Goal: Contribute content: Contribute content

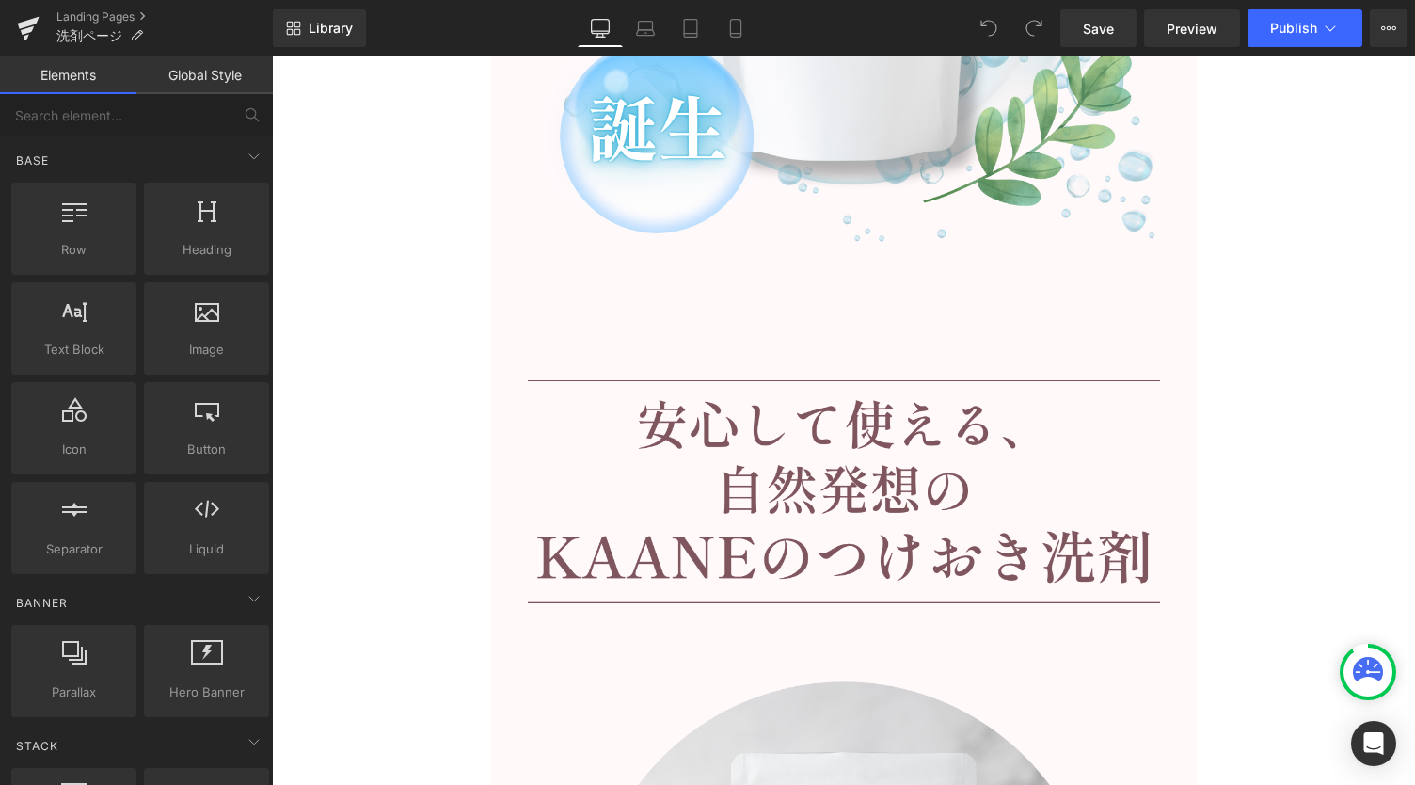
scroll to position [6023, 0]
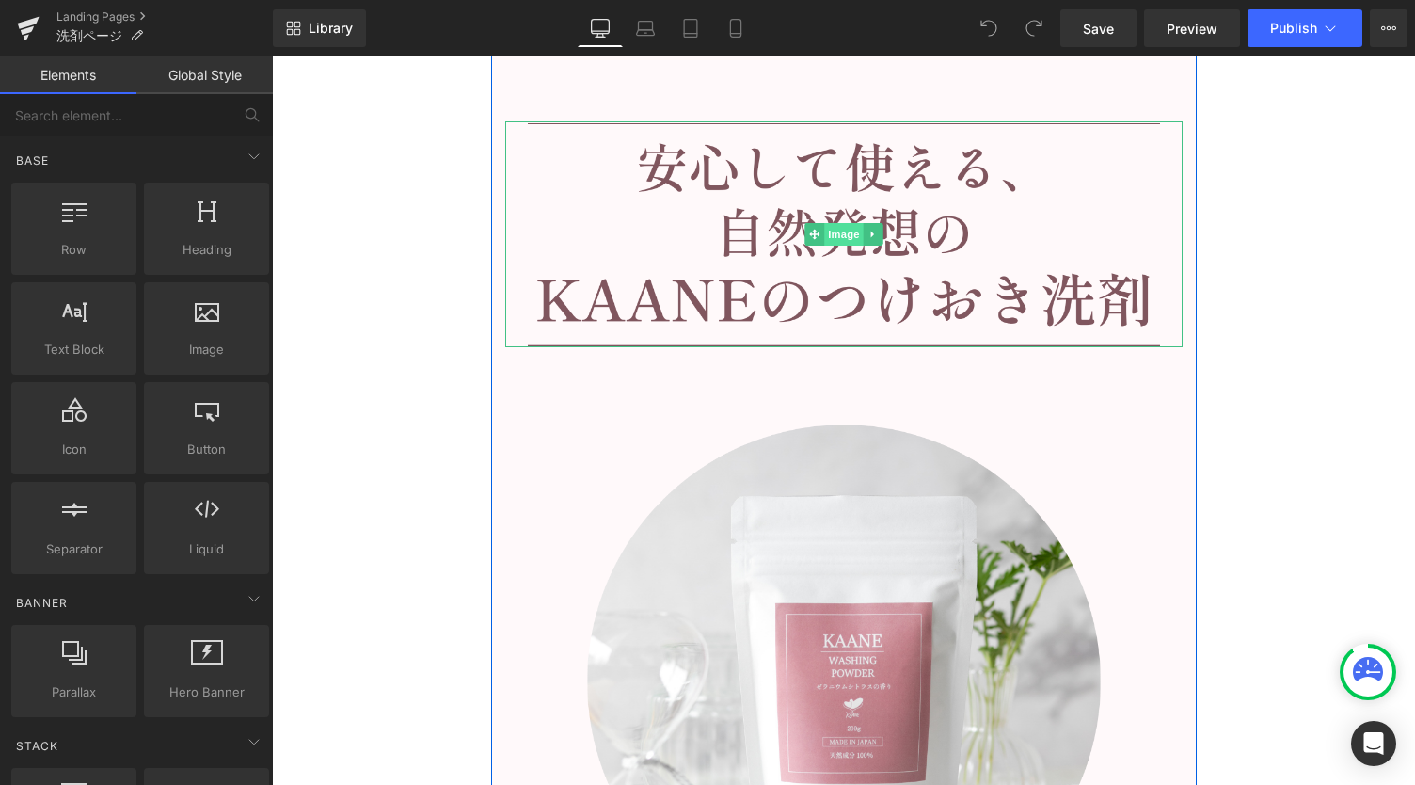
click at [829, 237] on span "Image" at bounding box center [844, 234] width 40 height 23
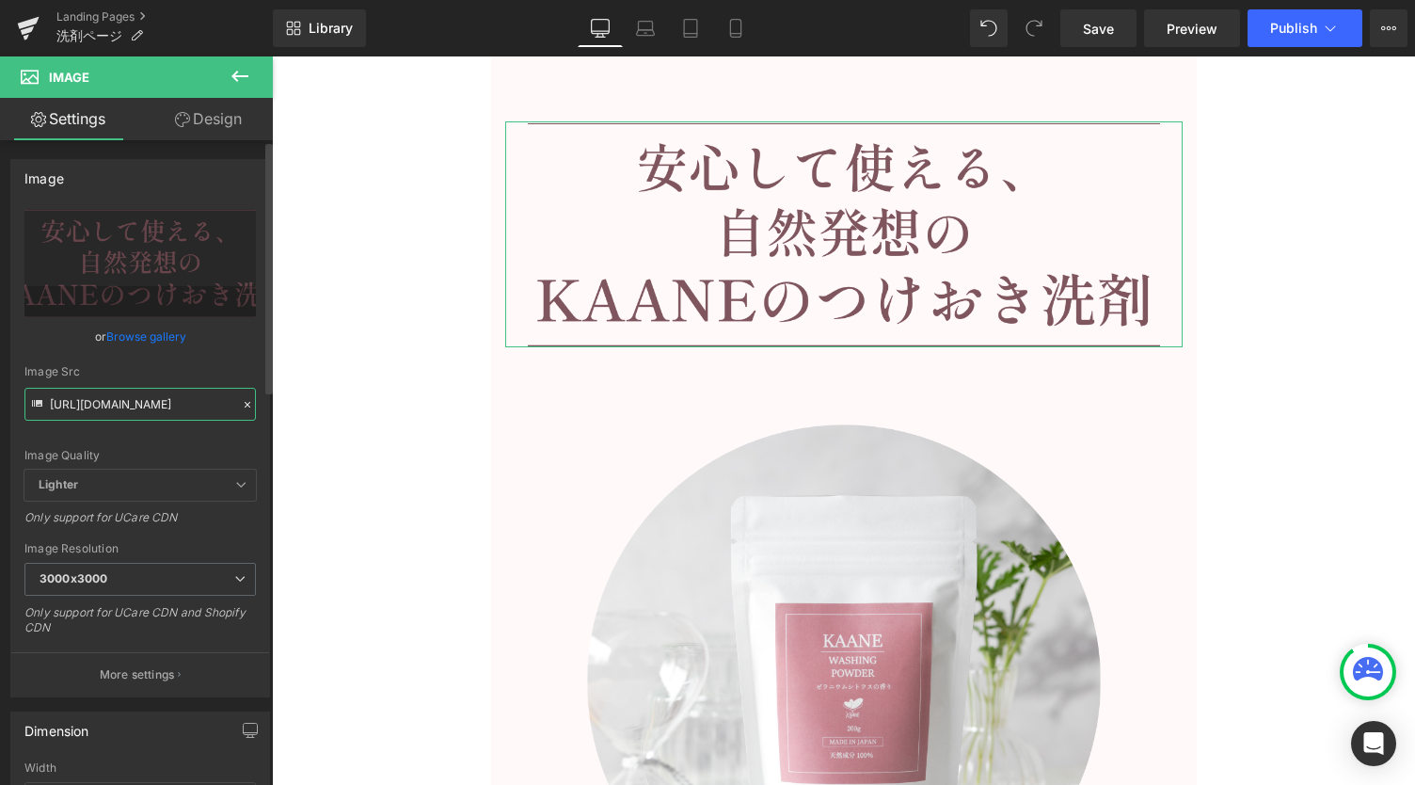
click at [142, 406] on input "[URL][DOMAIN_NAME]" at bounding box center [140, 404] width 232 height 33
paste input "point_title.png?v=1756949634"
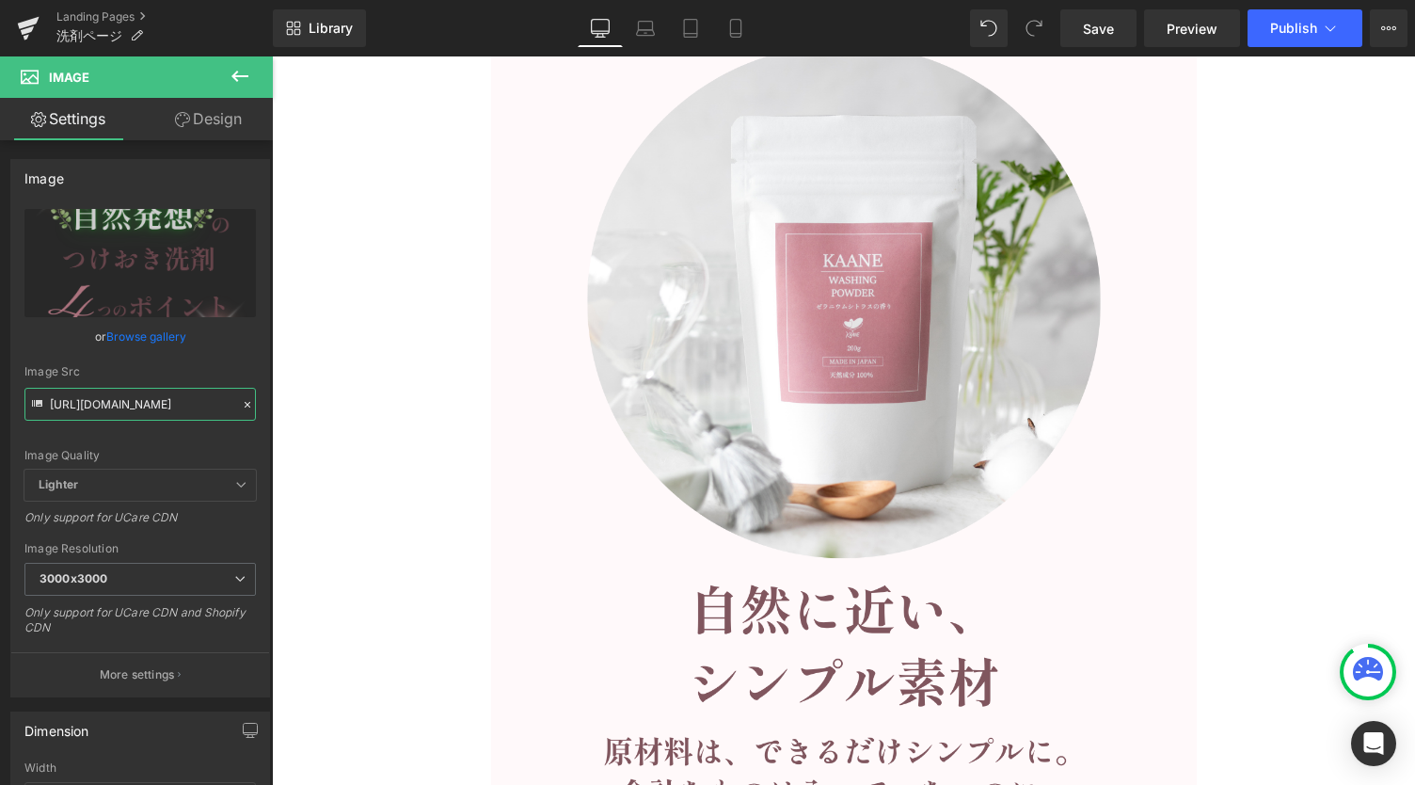
scroll to position [6901, 0]
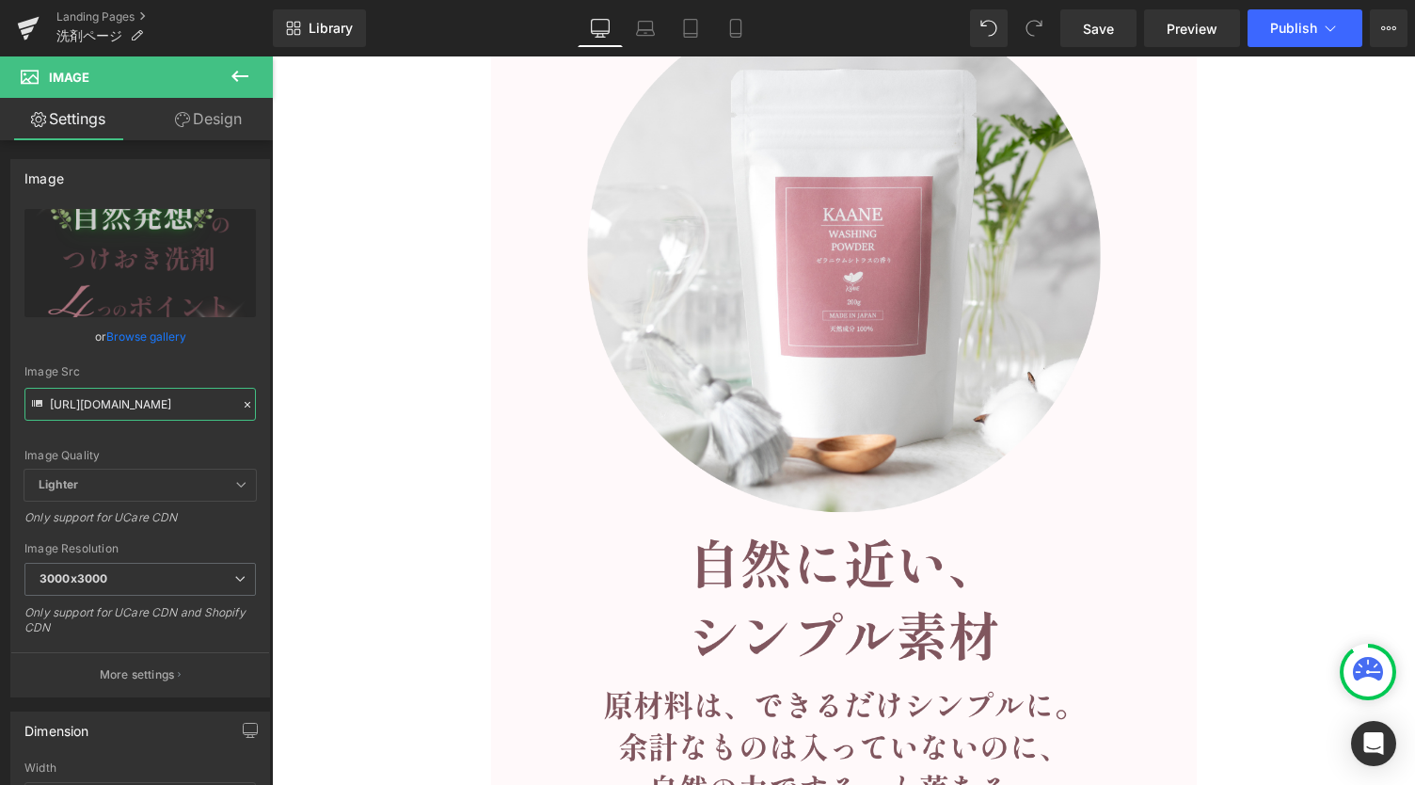
type input "[URL][DOMAIN_NAME]"
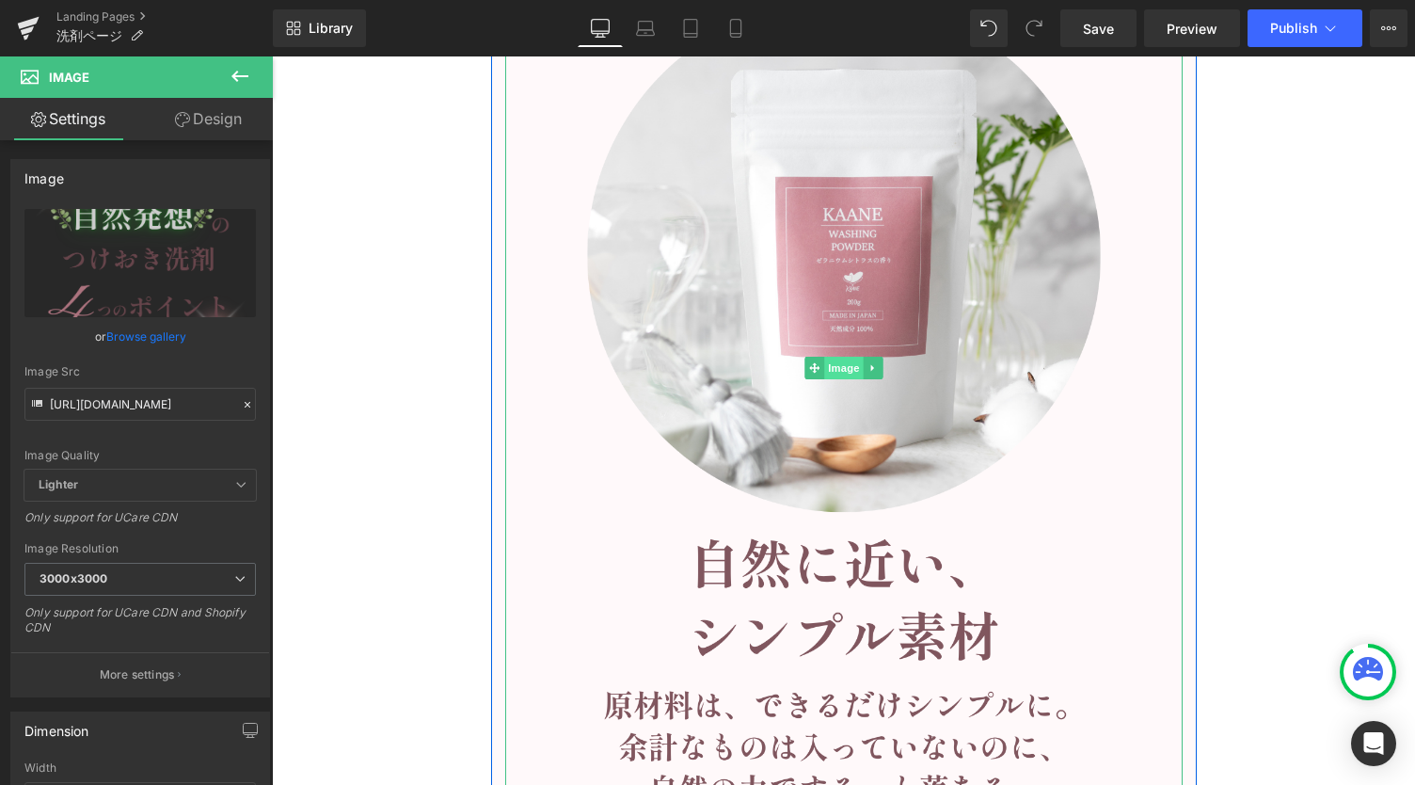
click at [831, 364] on span "Image" at bounding box center [844, 368] width 40 height 23
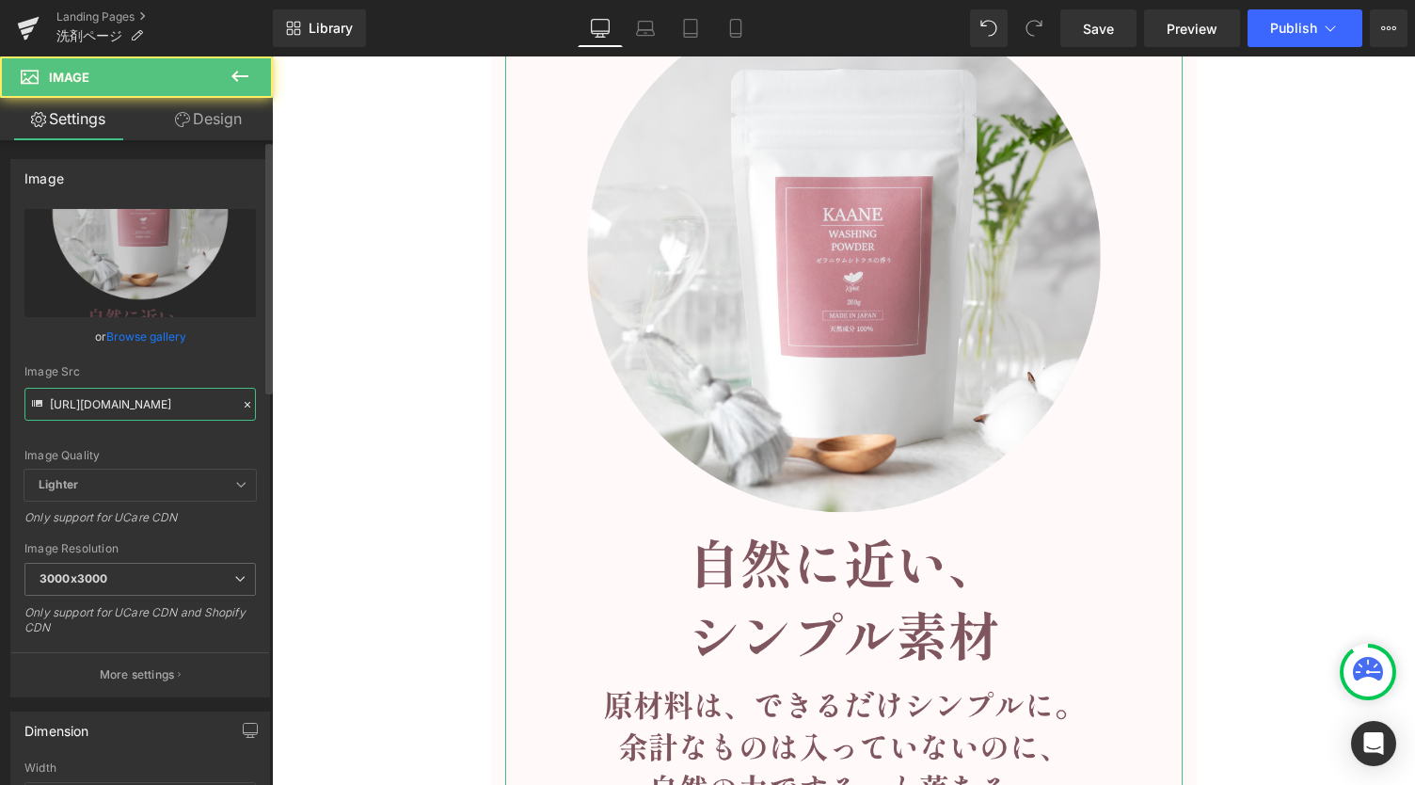
click at [139, 400] on input "[URL][DOMAIN_NAME]" at bounding box center [140, 404] width 232 height 33
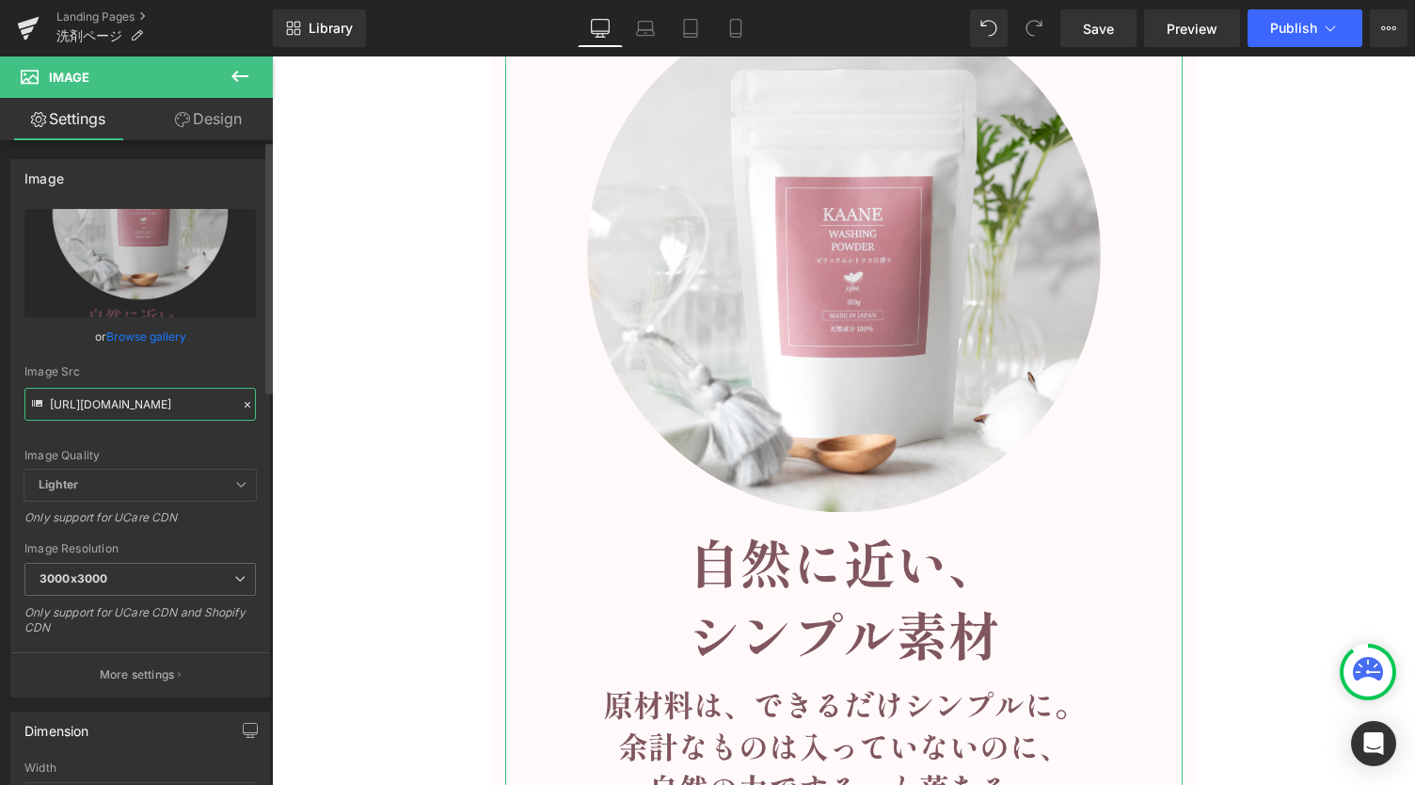
paste input "1_38763104-f04e-45e1-b112-694052193cfe.png?v=1756949647"
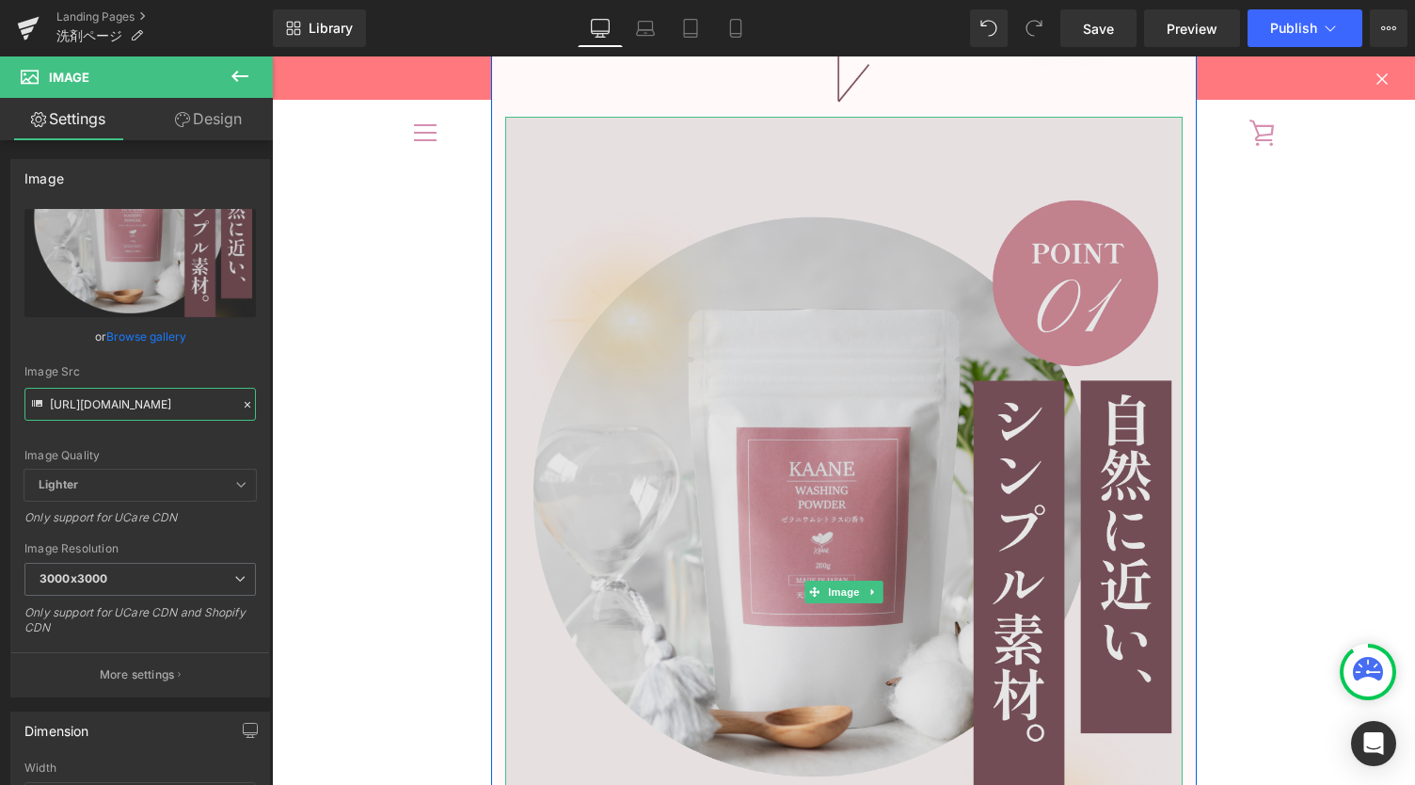
type input "[URL][DOMAIN_NAME]"
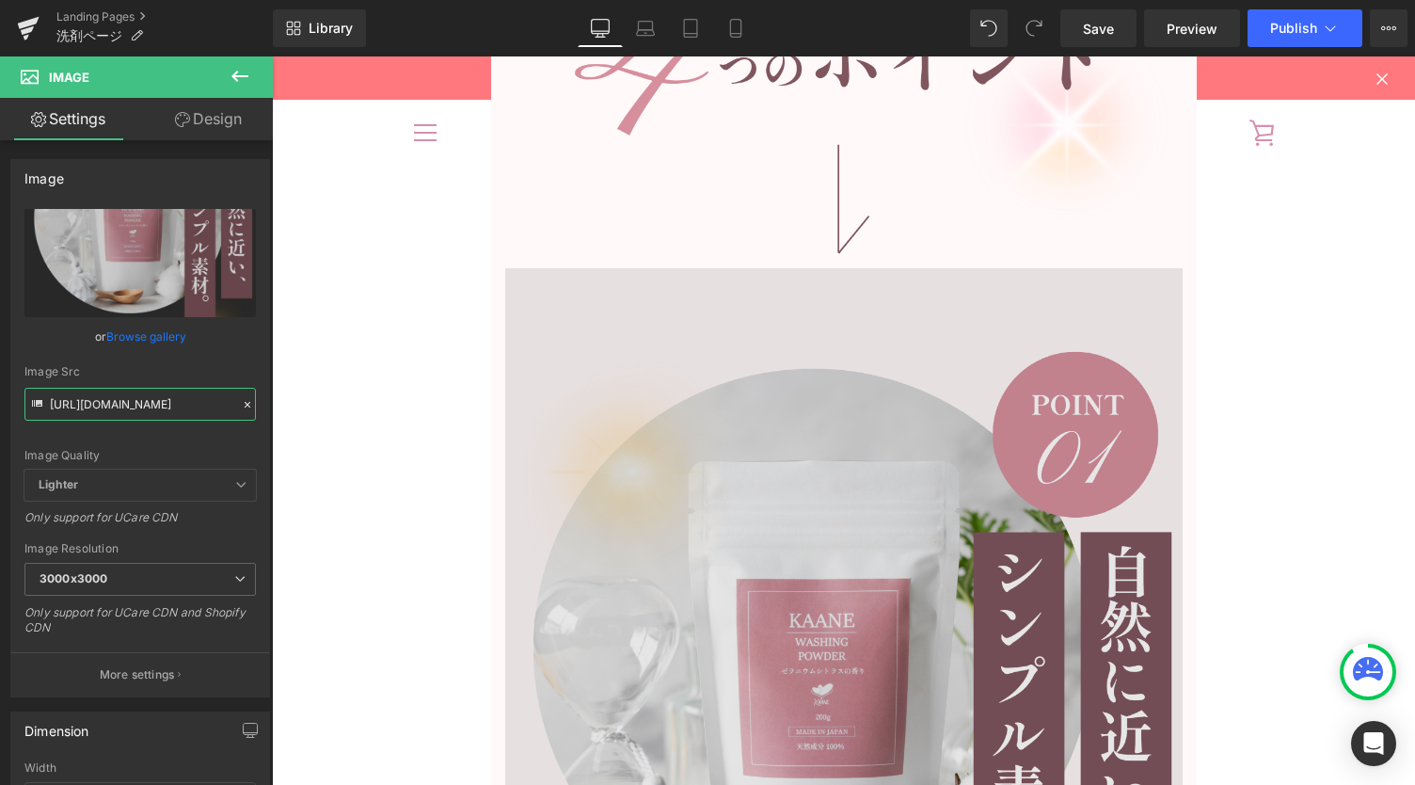
scroll to position [6525, 0]
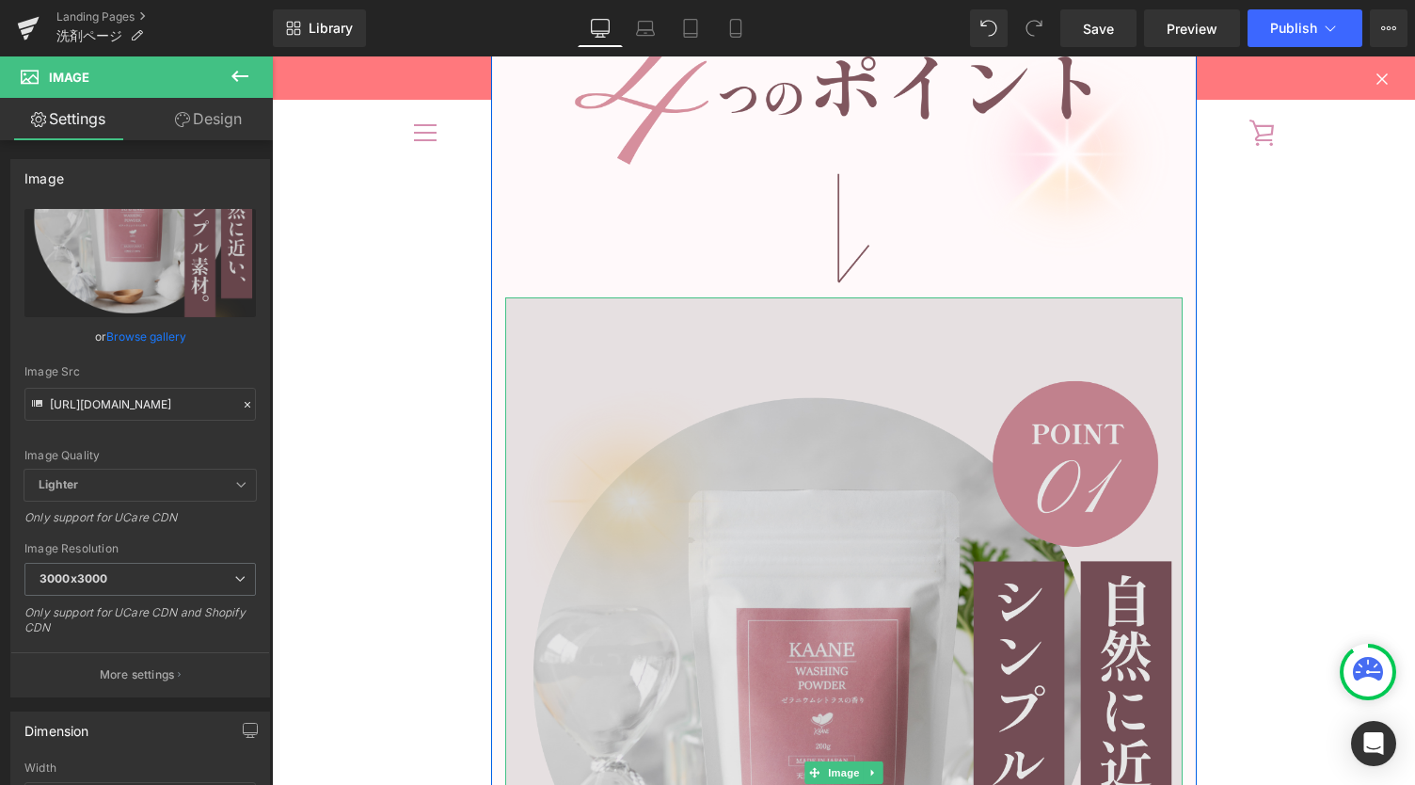
click at [823, 308] on img at bounding box center [844, 772] width 678 height 951
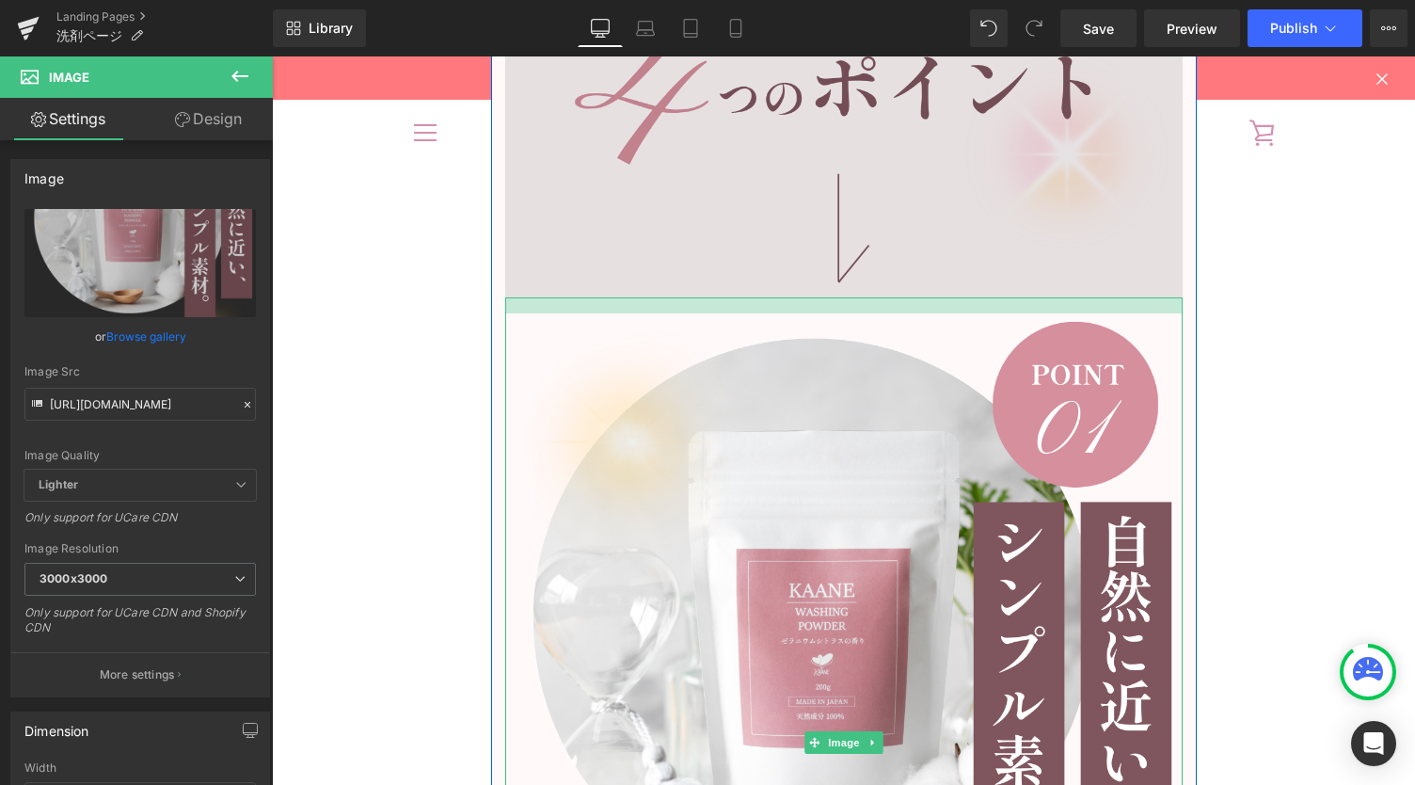
drag, startPoint x: 860, startPoint y: 296, endPoint x: 863, endPoint y: 238, distance: 58.4
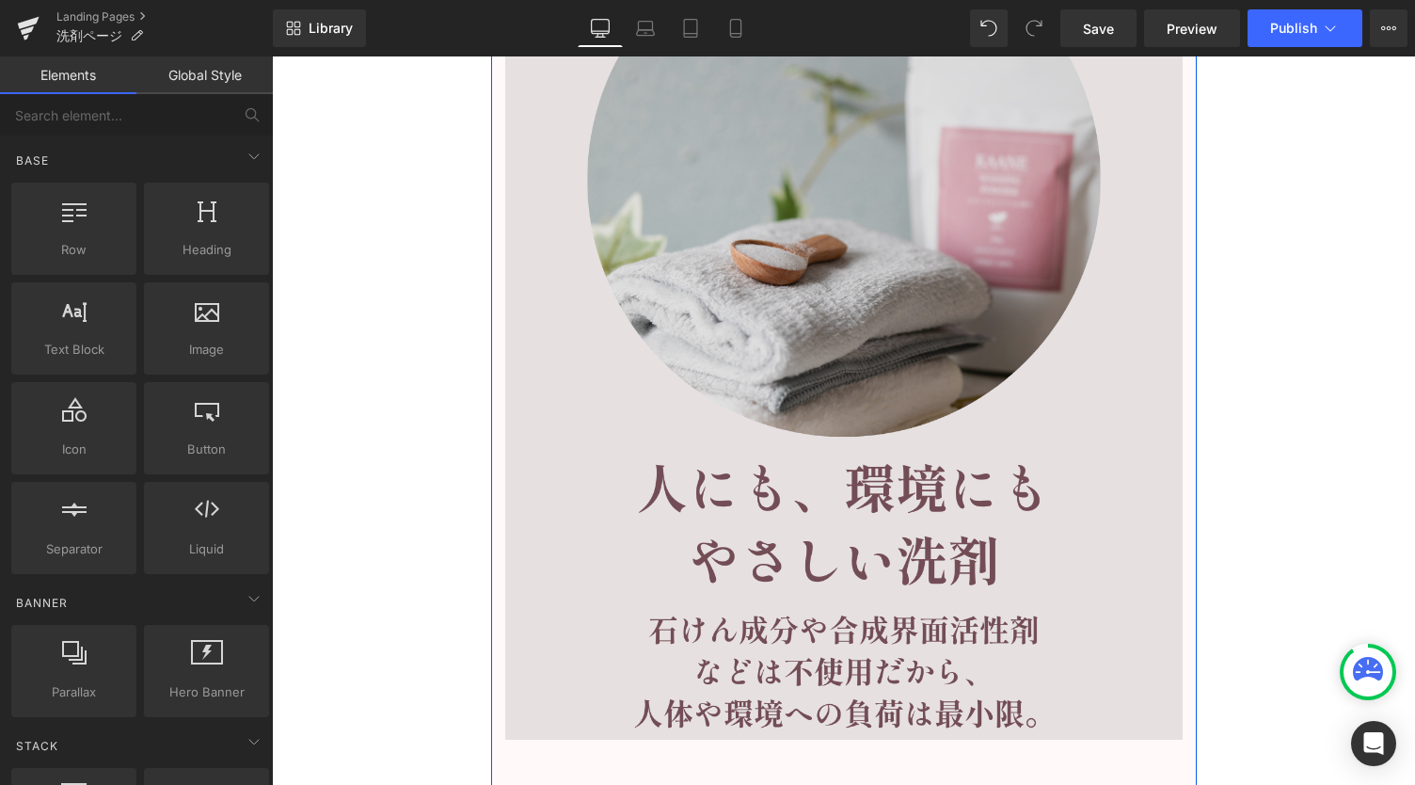
scroll to position [7905, 0]
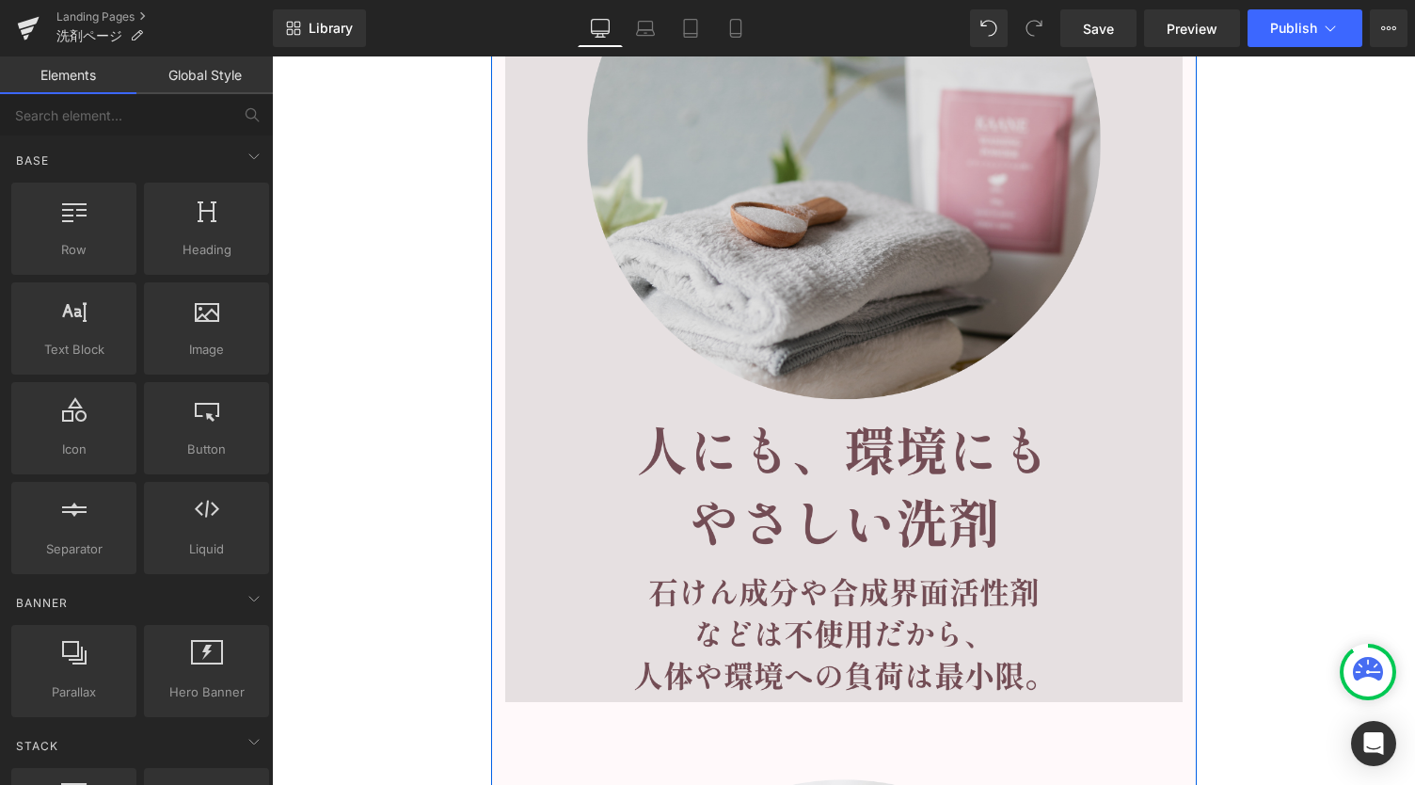
click at [881, 263] on img at bounding box center [844, 255] width 678 height 894
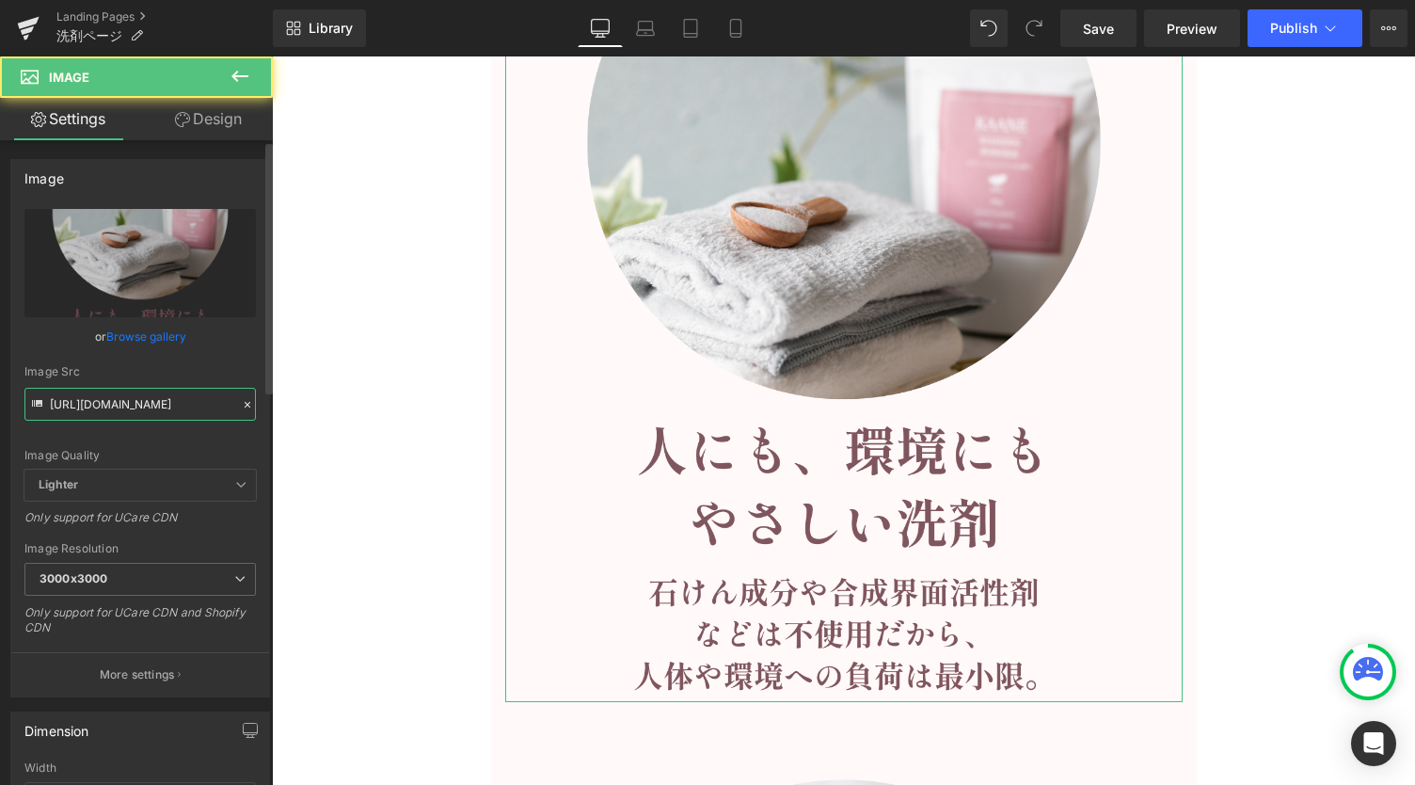
click at [111, 417] on input "[URL][DOMAIN_NAME]" at bounding box center [140, 404] width 232 height 33
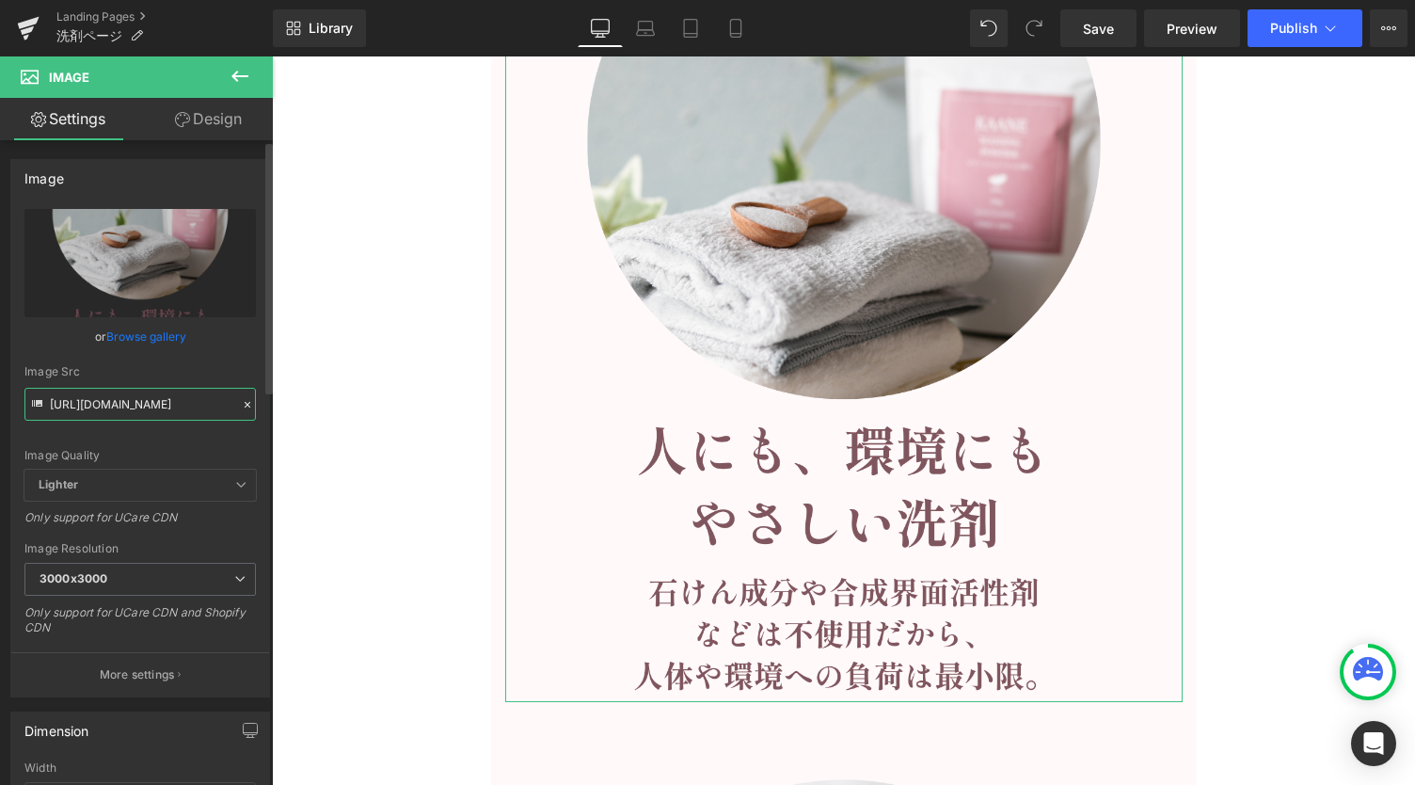
paste input "2_a7615b11-87fc-4fbd-bb35-aaac07ae869e.png?v=1756949647"
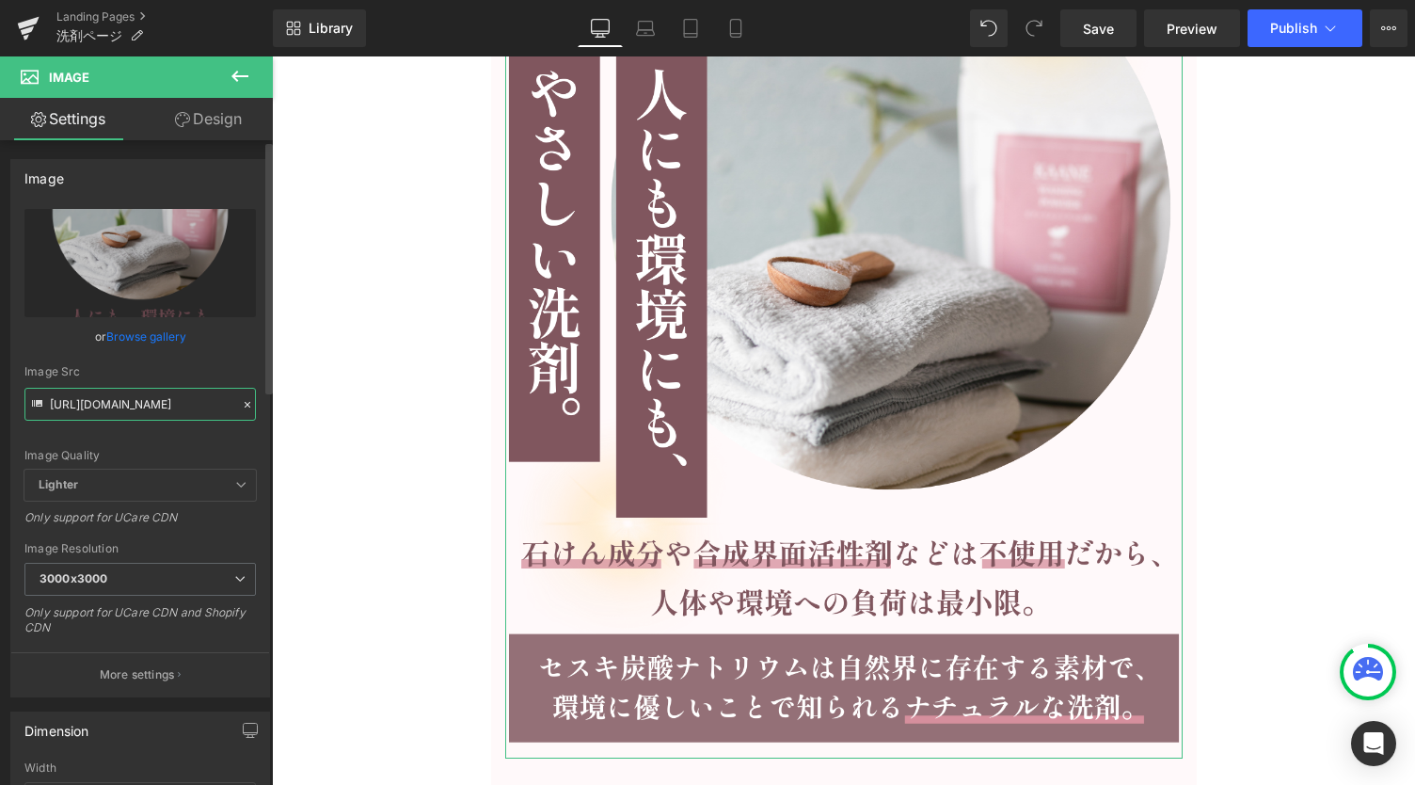
type input "[URL][DOMAIN_NAME]"
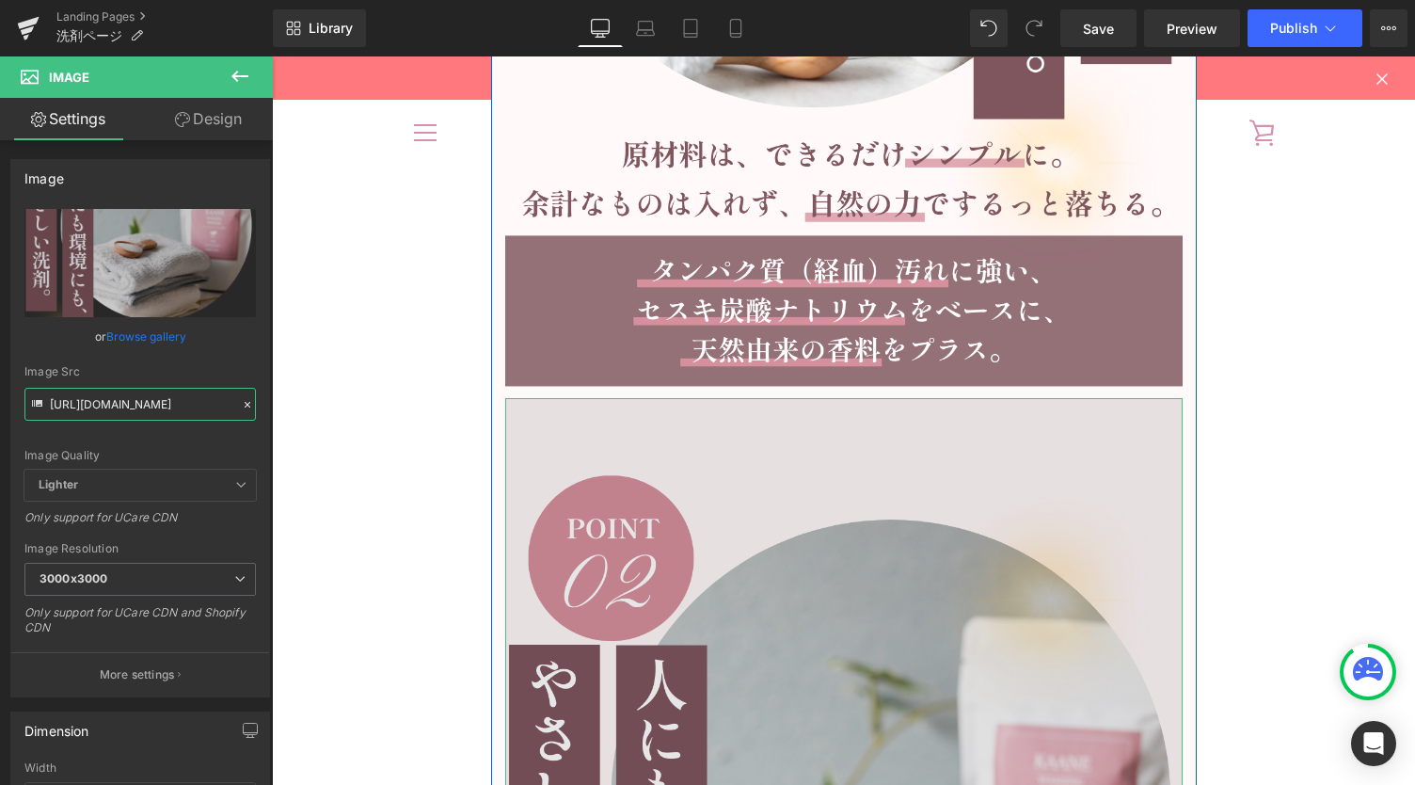
scroll to position [7278, 0]
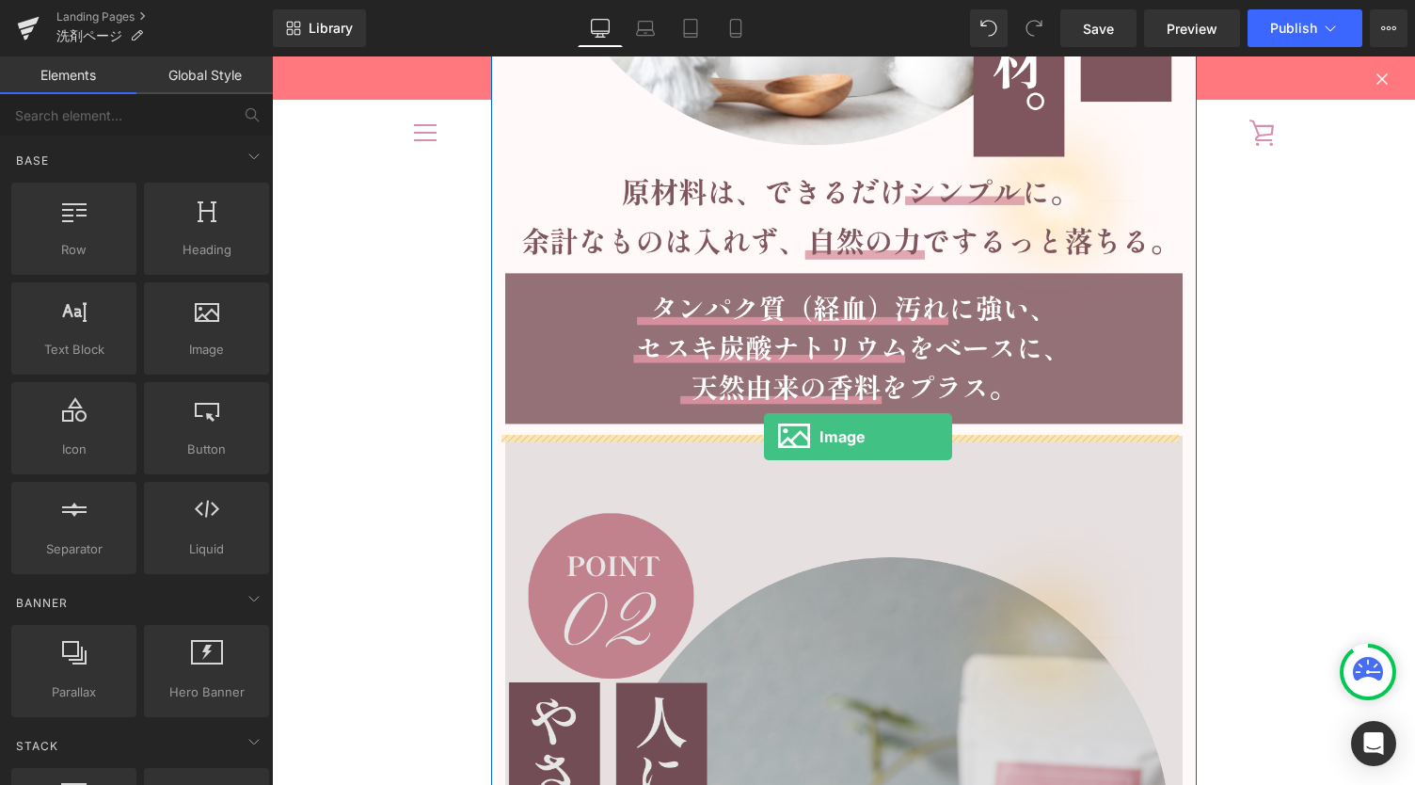
drag, startPoint x: 474, startPoint y: 405, endPoint x: 764, endPoint y: 436, distance: 291.5
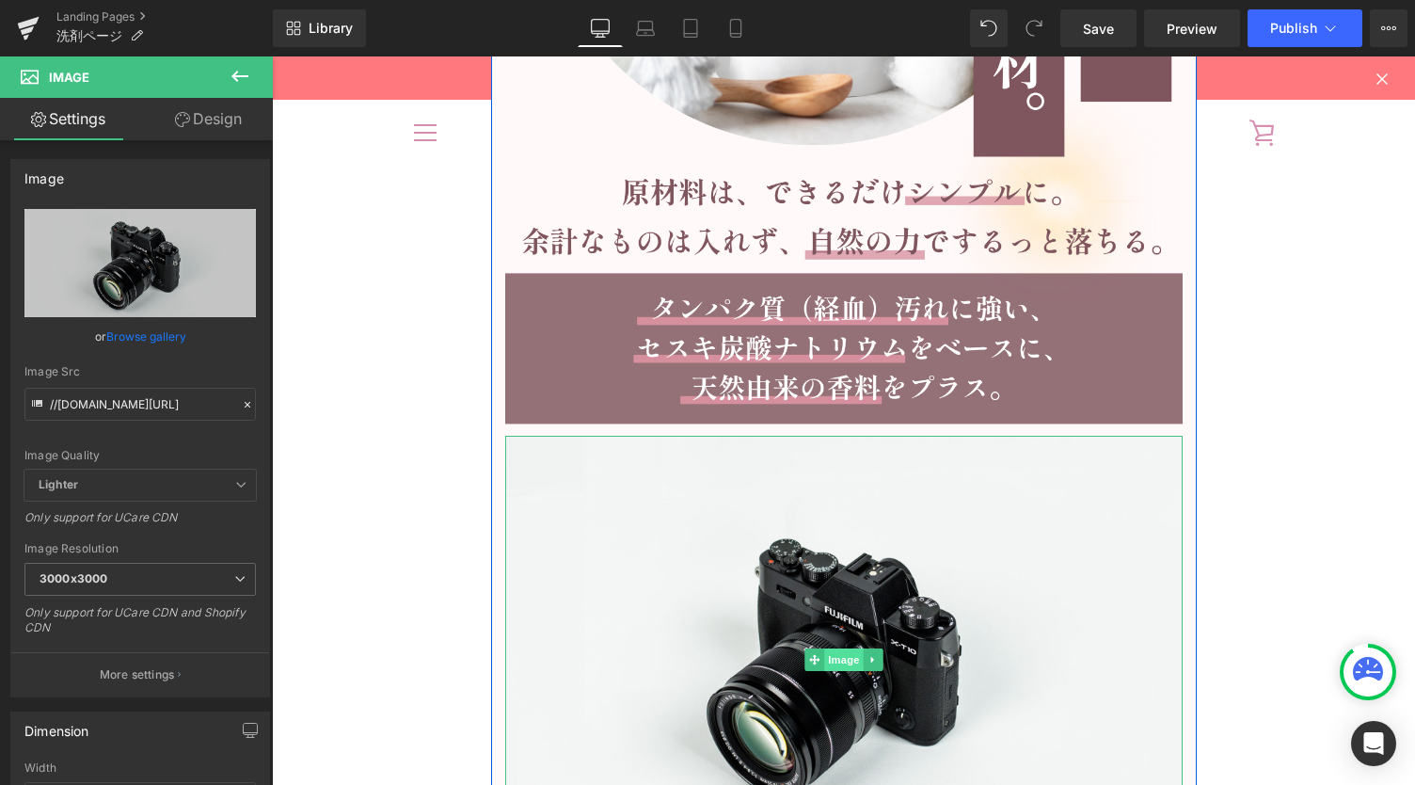
click at [830, 650] on span "Image" at bounding box center [844, 659] width 40 height 23
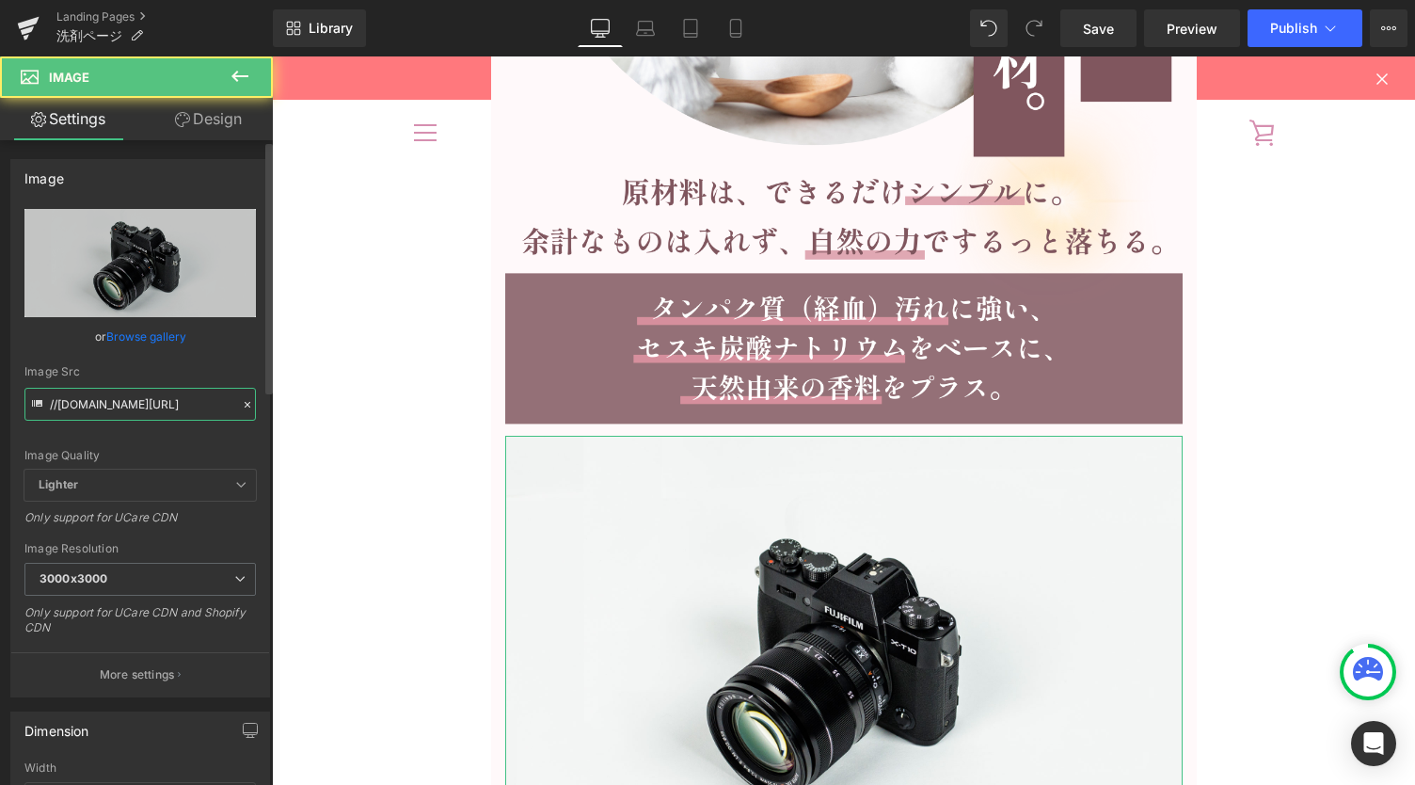
click at [114, 391] on input "//[DOMAIN_NAME][URL]" at bounding box center [140, 404] width 232 height 33
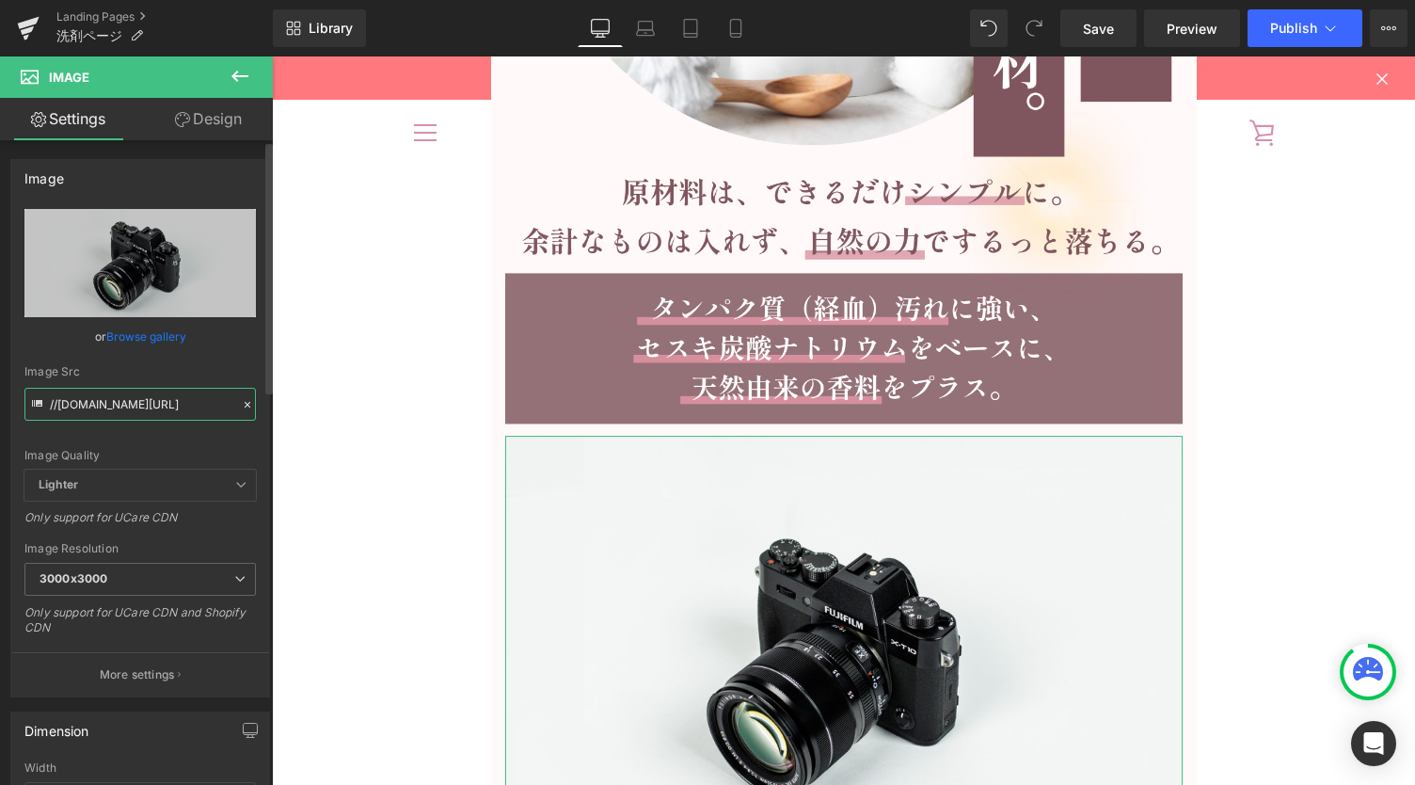
paste input "[URL][DOMAIN_NAME]"
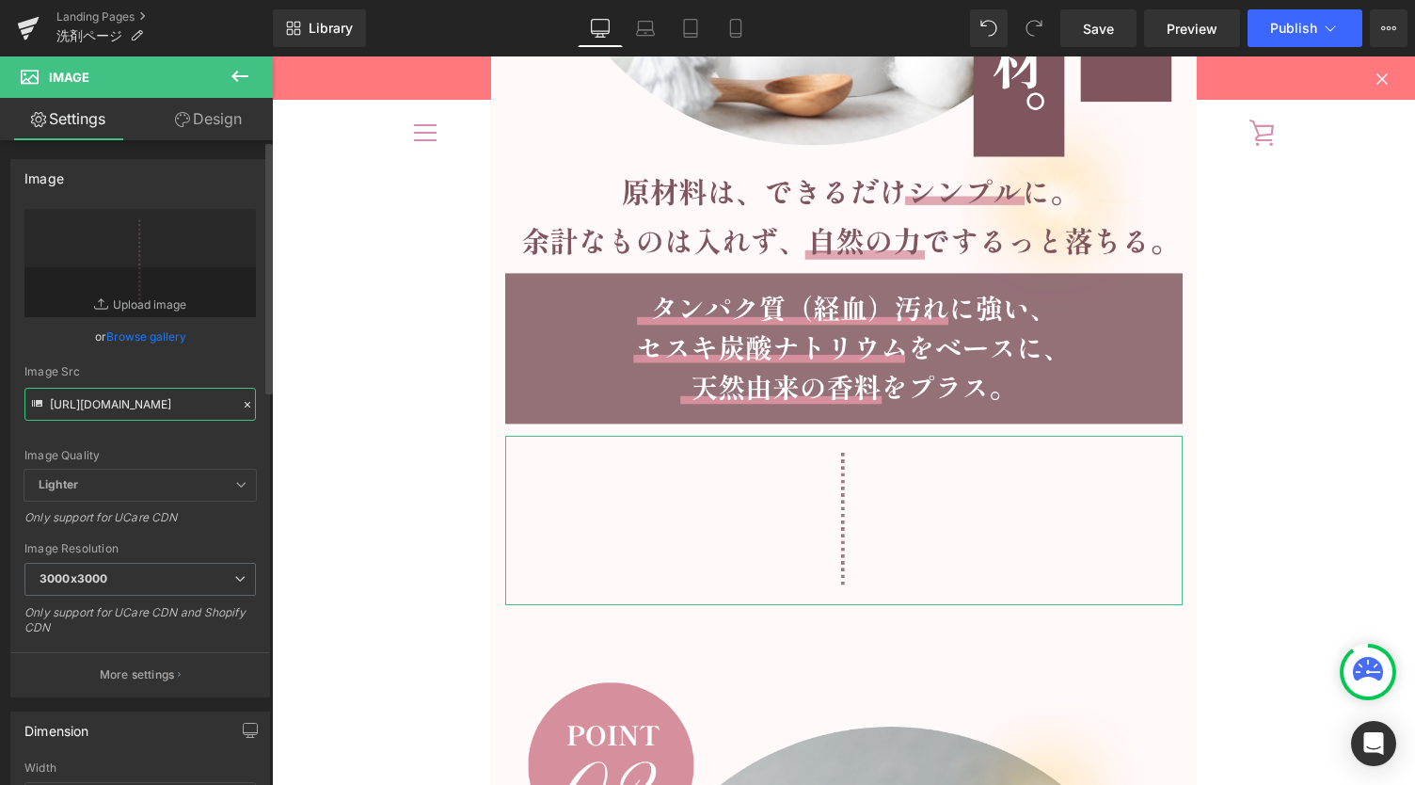
type input "[URL][DOMAIN_NAME]"
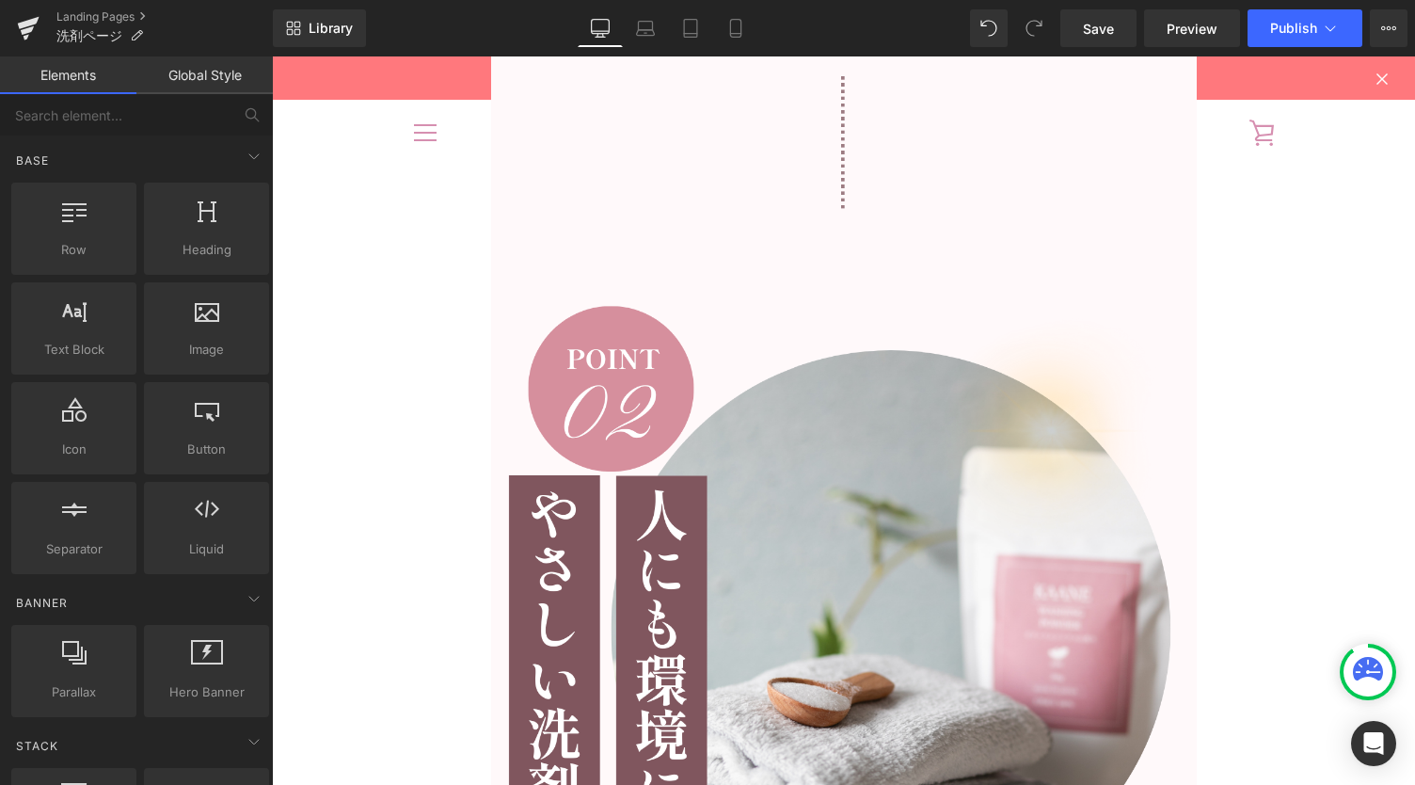
scroll to position [7529, 0]
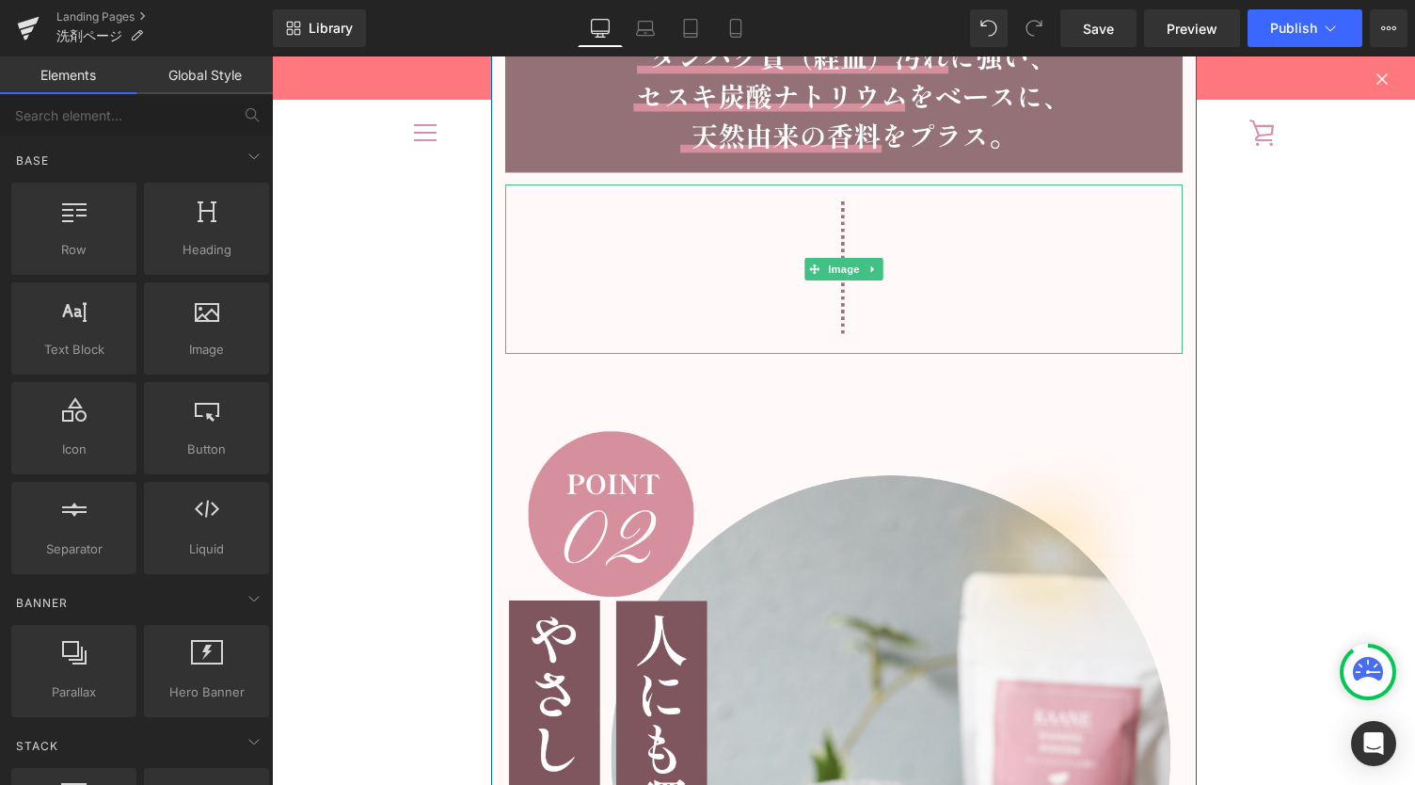
click at [842, 306] on img at bounding box center [844, 268] width 678 height 169
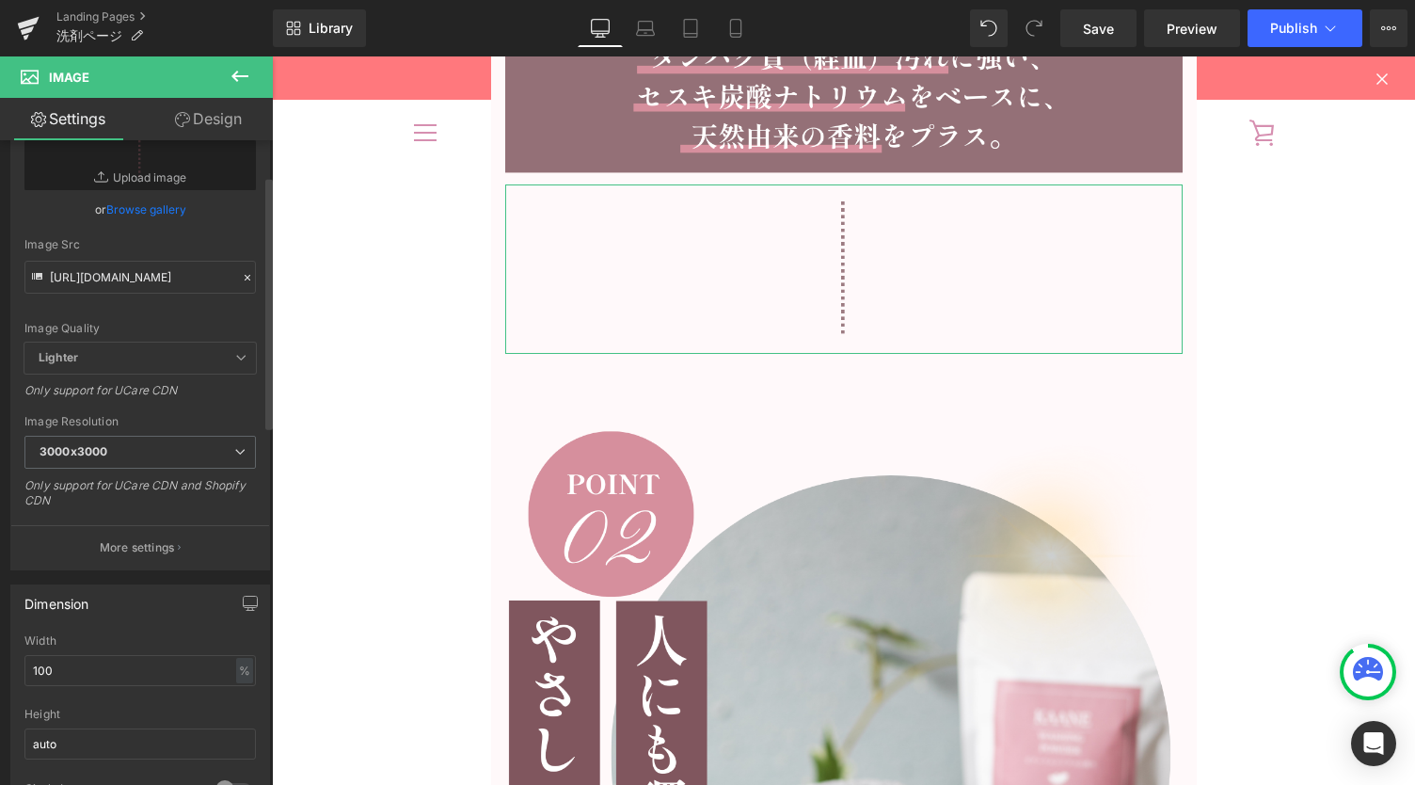
scroll to position [250, 0]
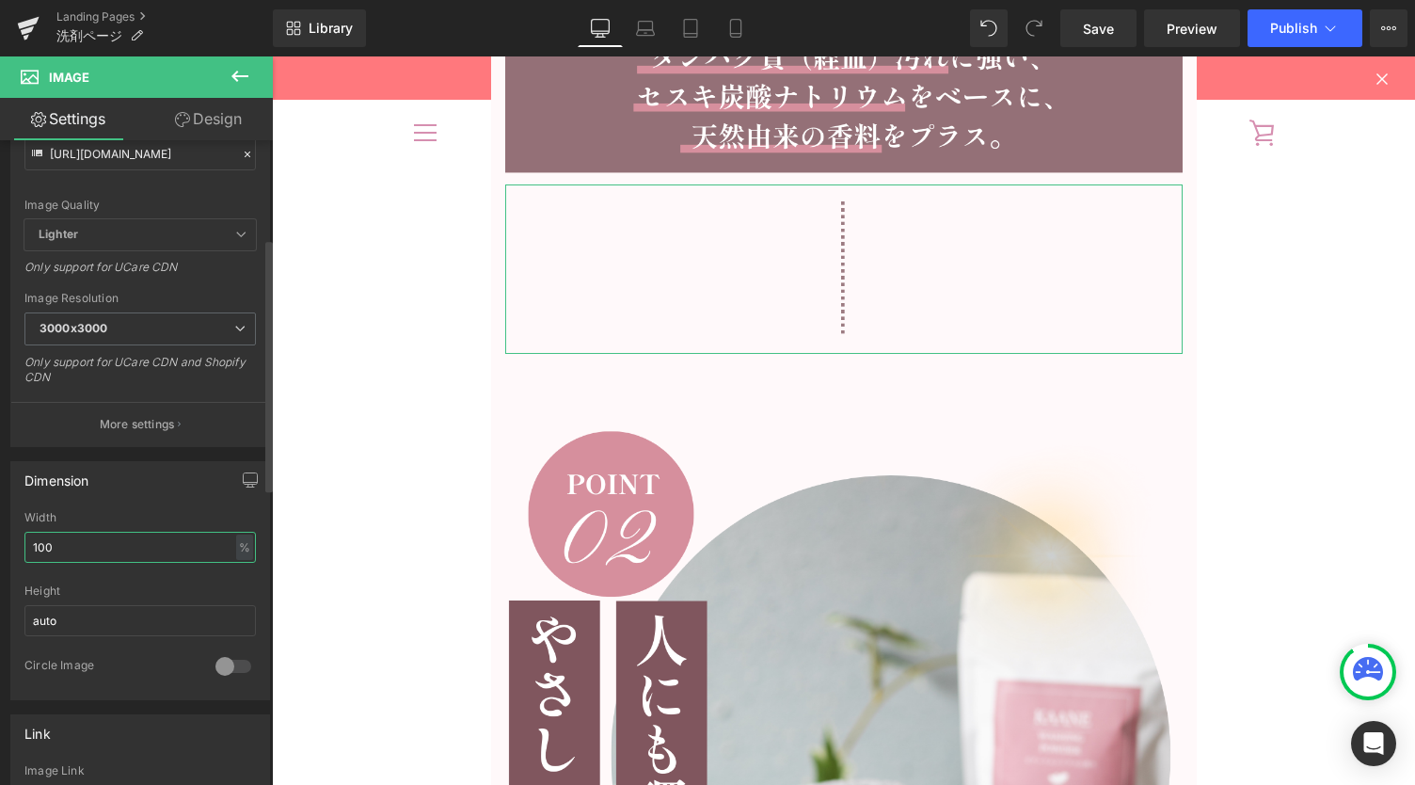
click at [126, 541] on input "100" at bounding box center [140, 547] width 232 height 31
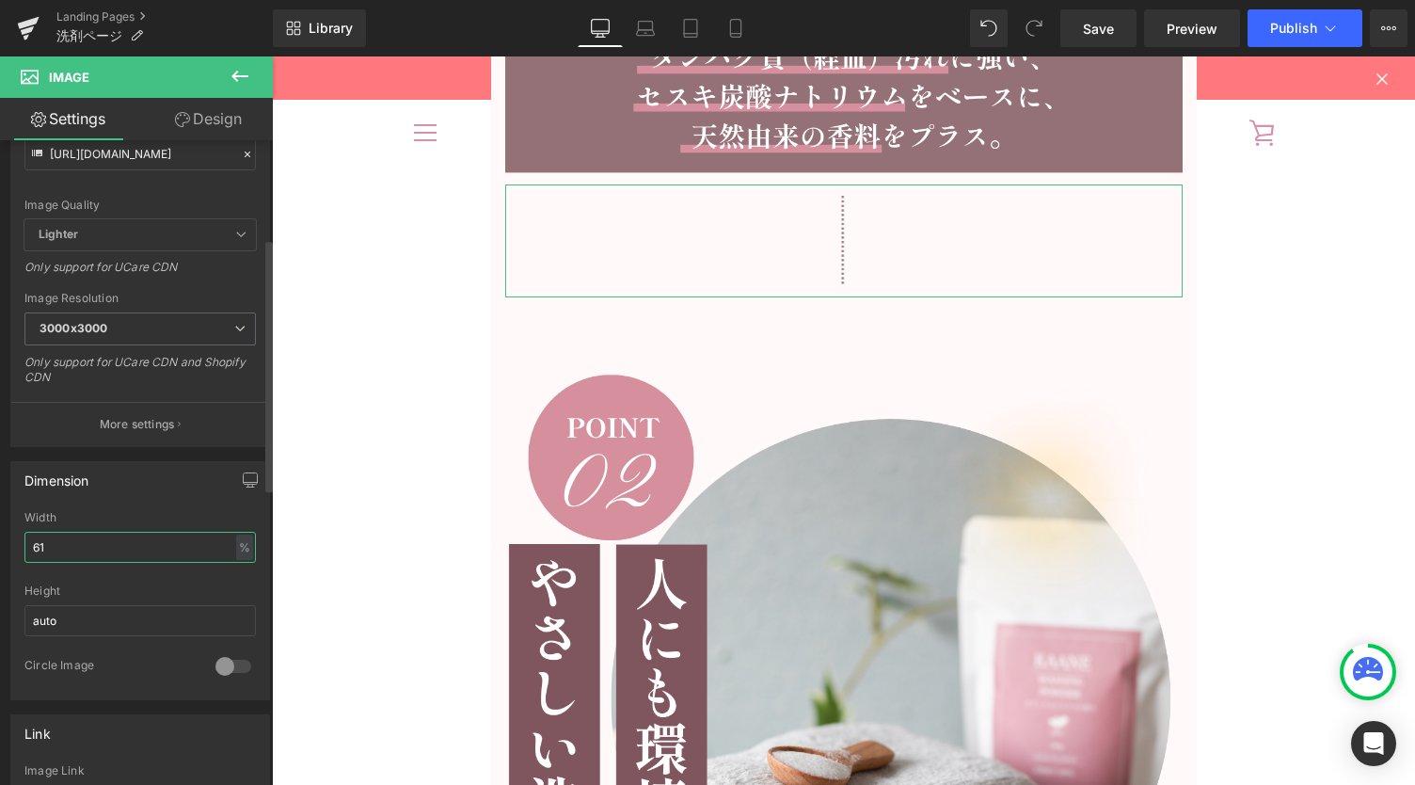
type input "60"
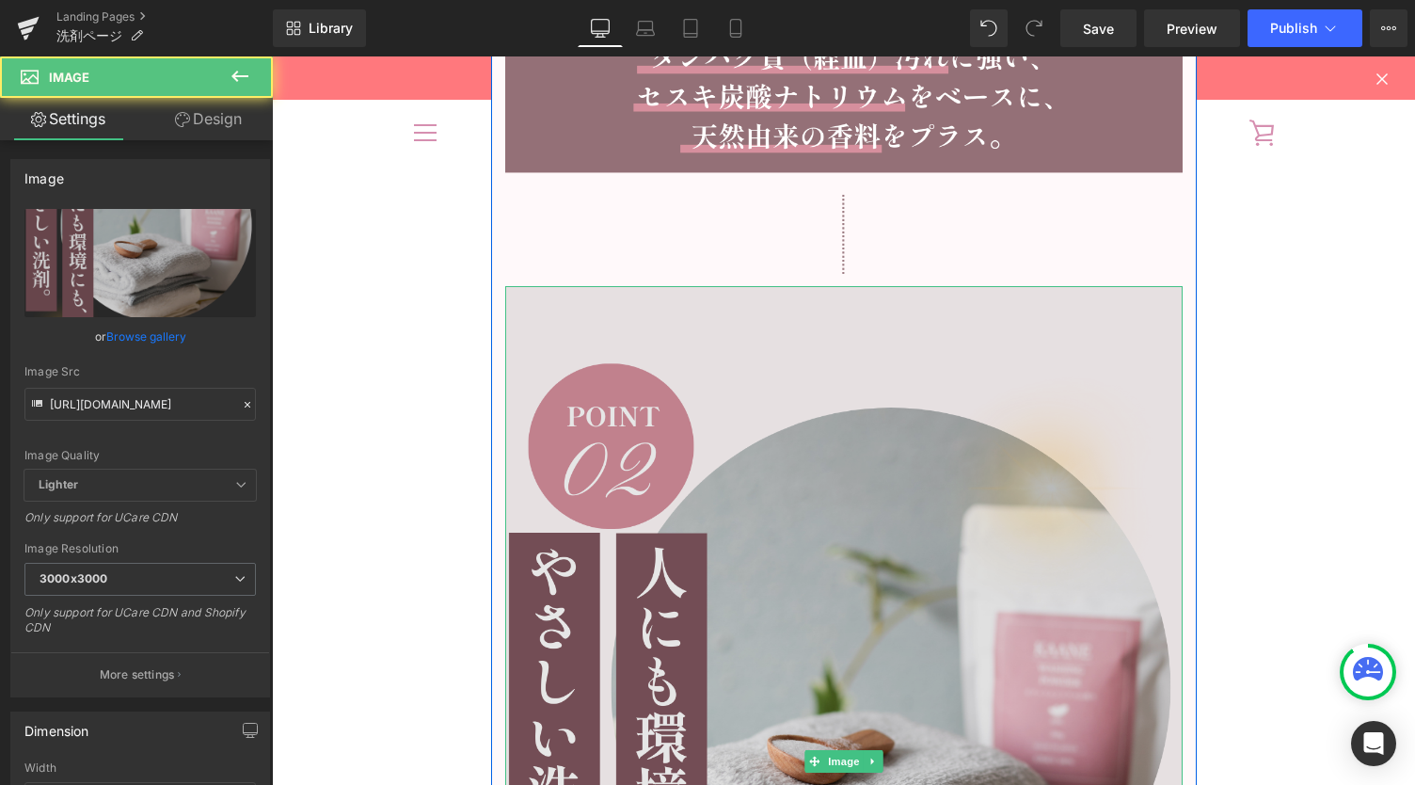
click at [864, 298] on img at bounding box center [844, 761] width 678 height 951
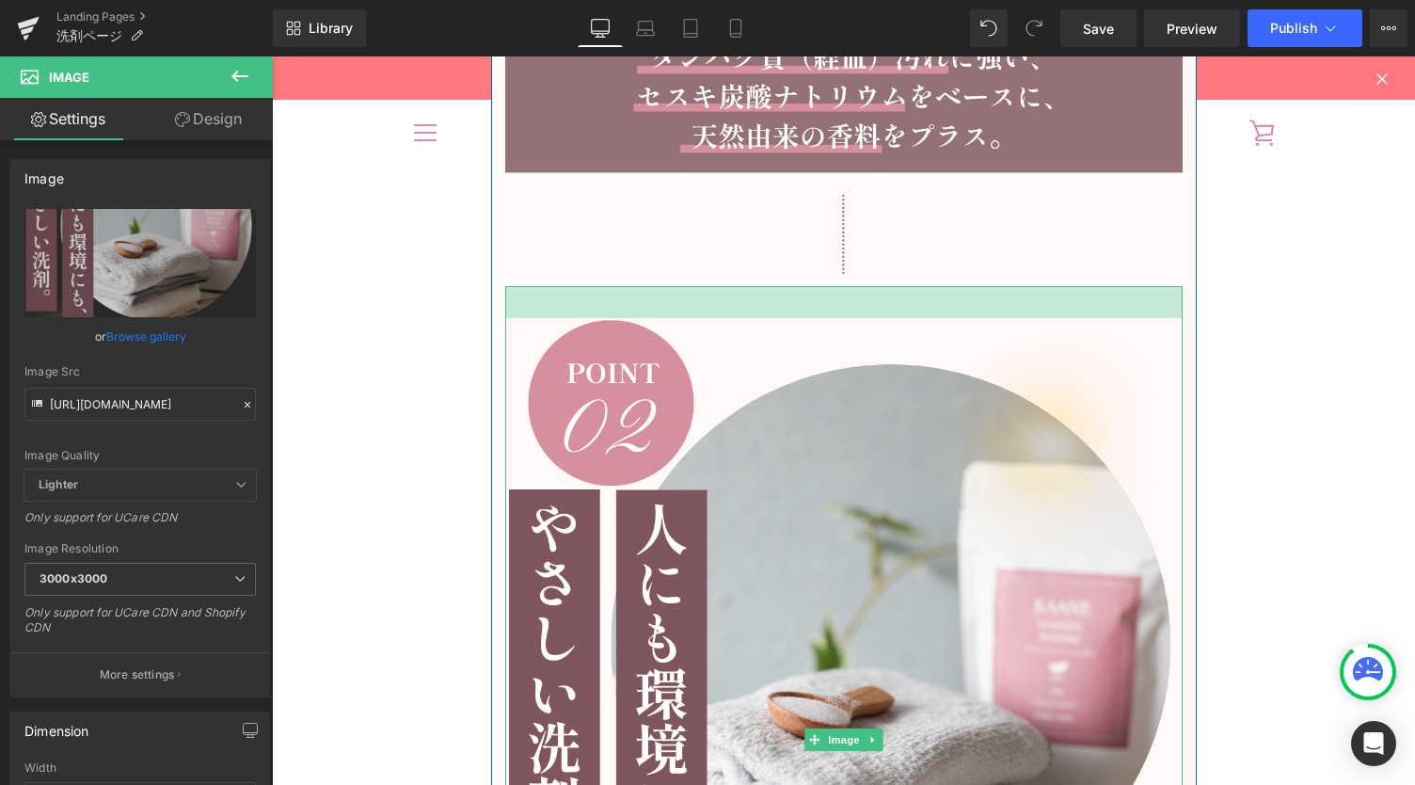
drag, startPoint x: 855, startPoint y: 286, endPoint x: 858, endPoint y: 243, distance: 43.5
click at [858, 243] on div "Image Image Image Image 34px Image" at bounding box center [844, 352] width 706 height 3472
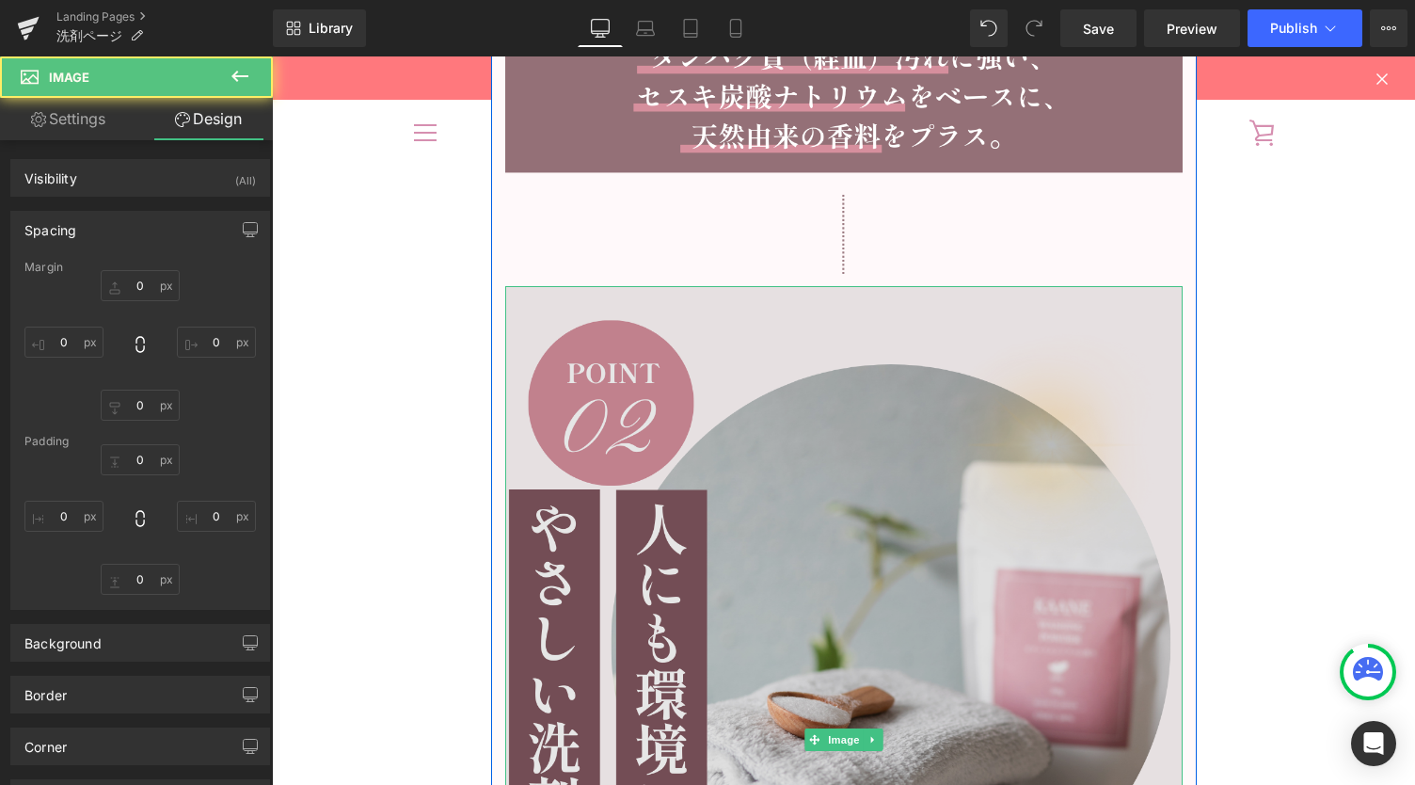
type input "0"
type input "34"
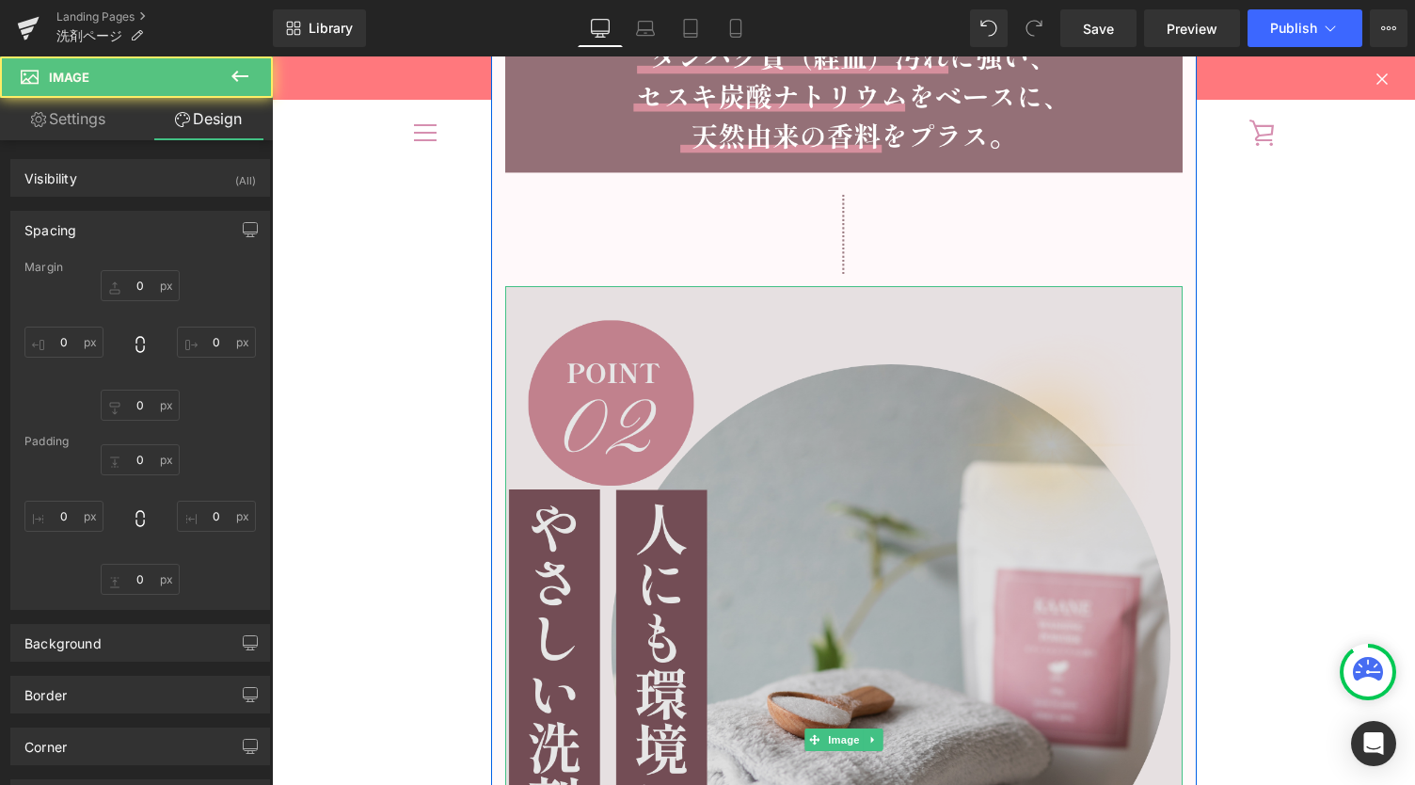
type input "0"
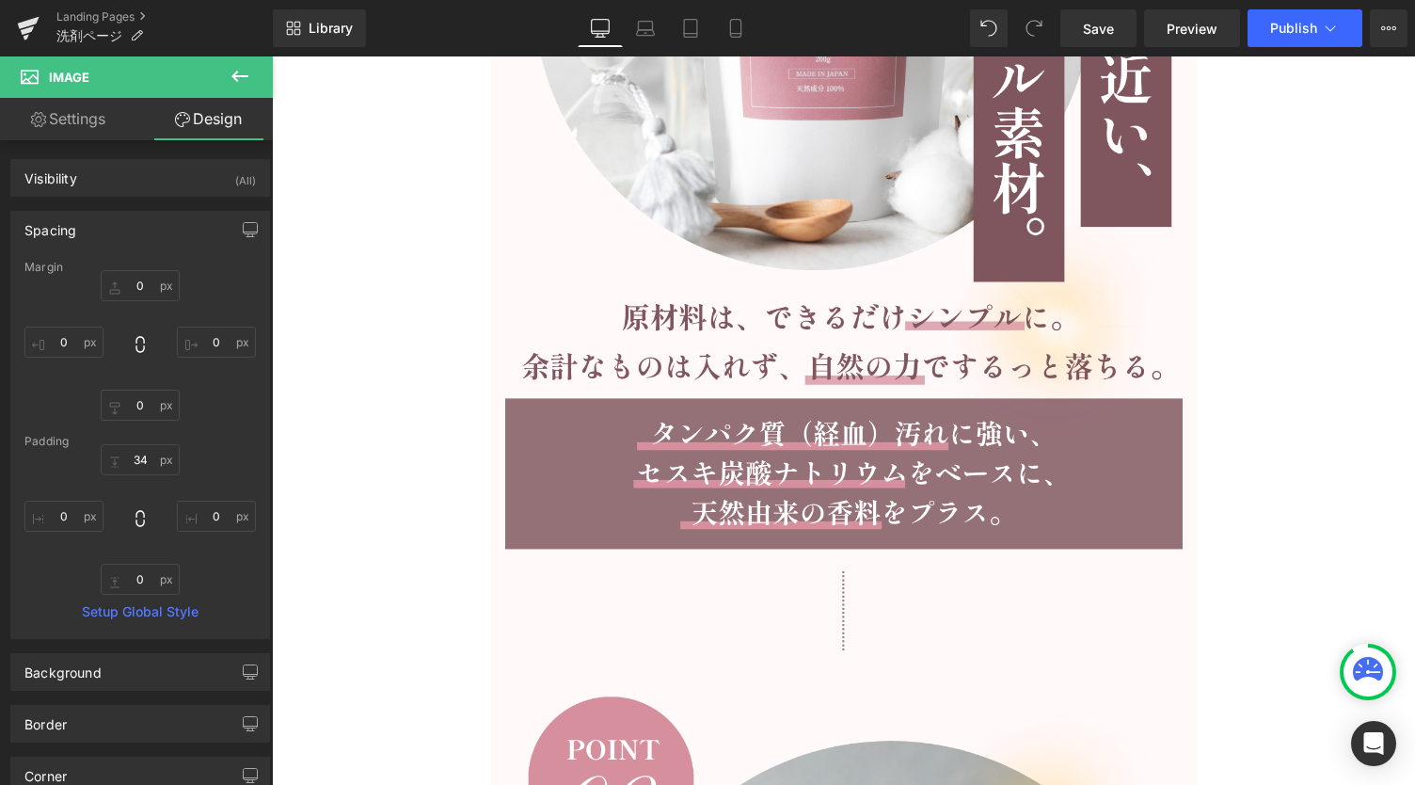
scroll to position [7278, 0]
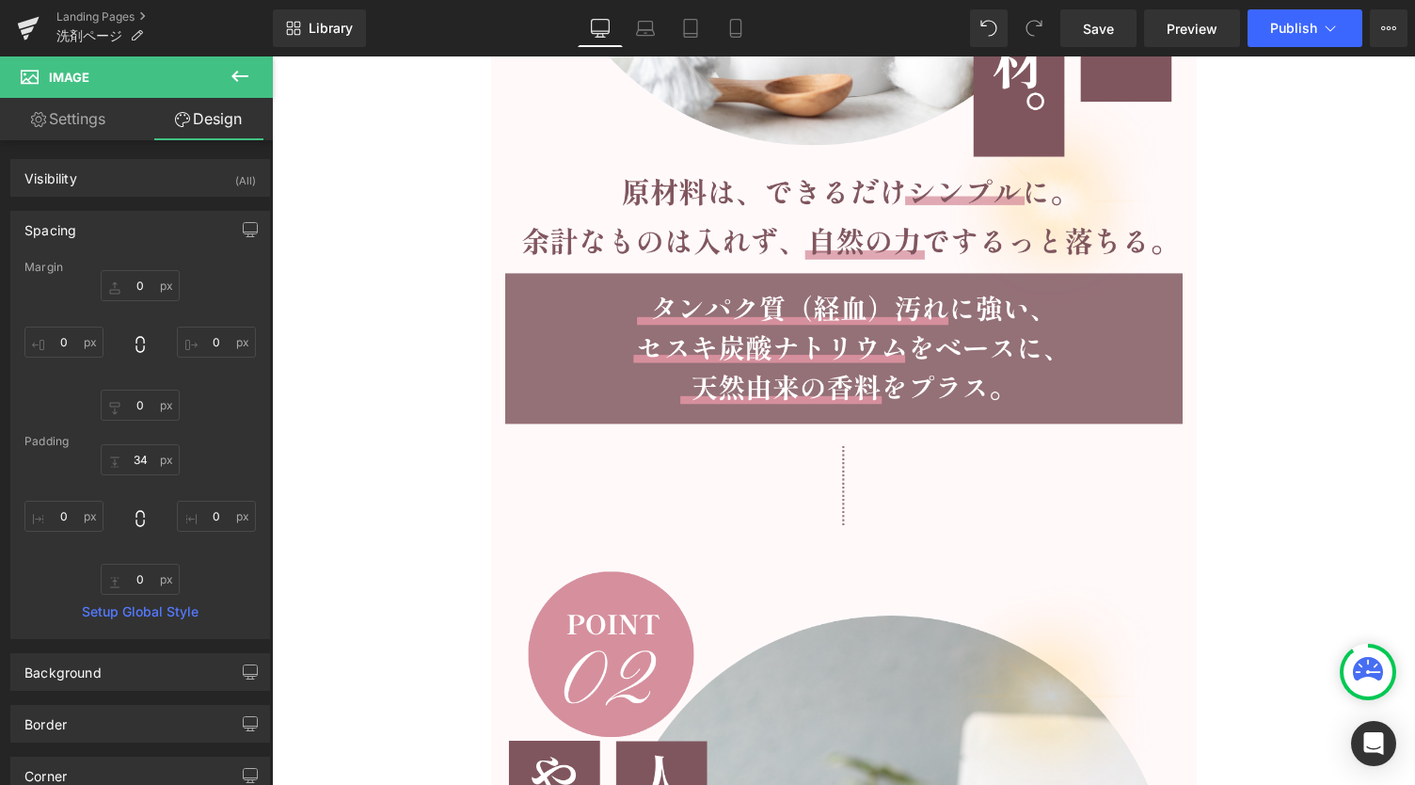
click at [834, 469] on img at bounding box center [844, 487] width 407 height 102
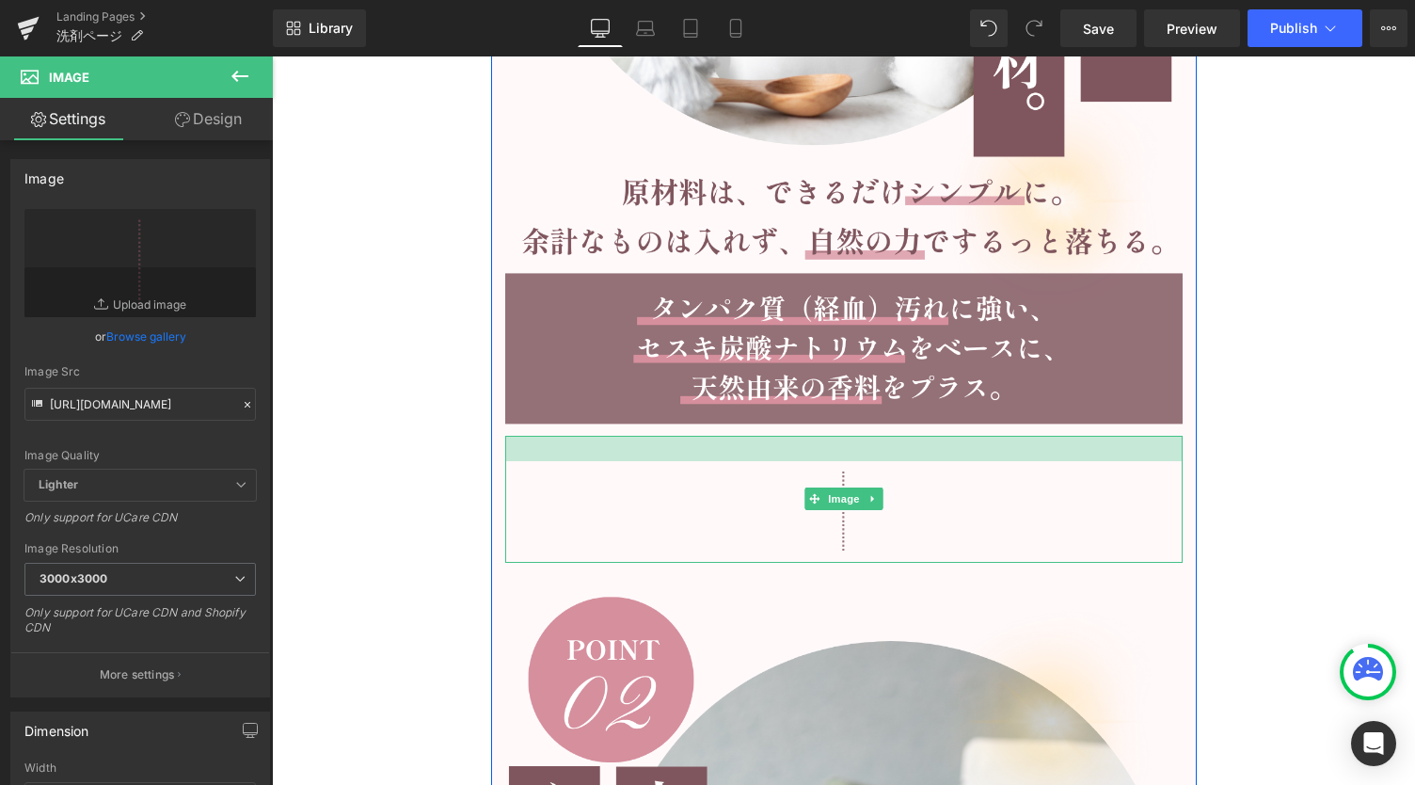
drag, startPoint x: 839, startPoint y: 439, endPoint x: 839, endPoint y: 464, distance: 25.4
click at [839, 464] on div "Image" at bounding box center [844, 499] width 678 height 127
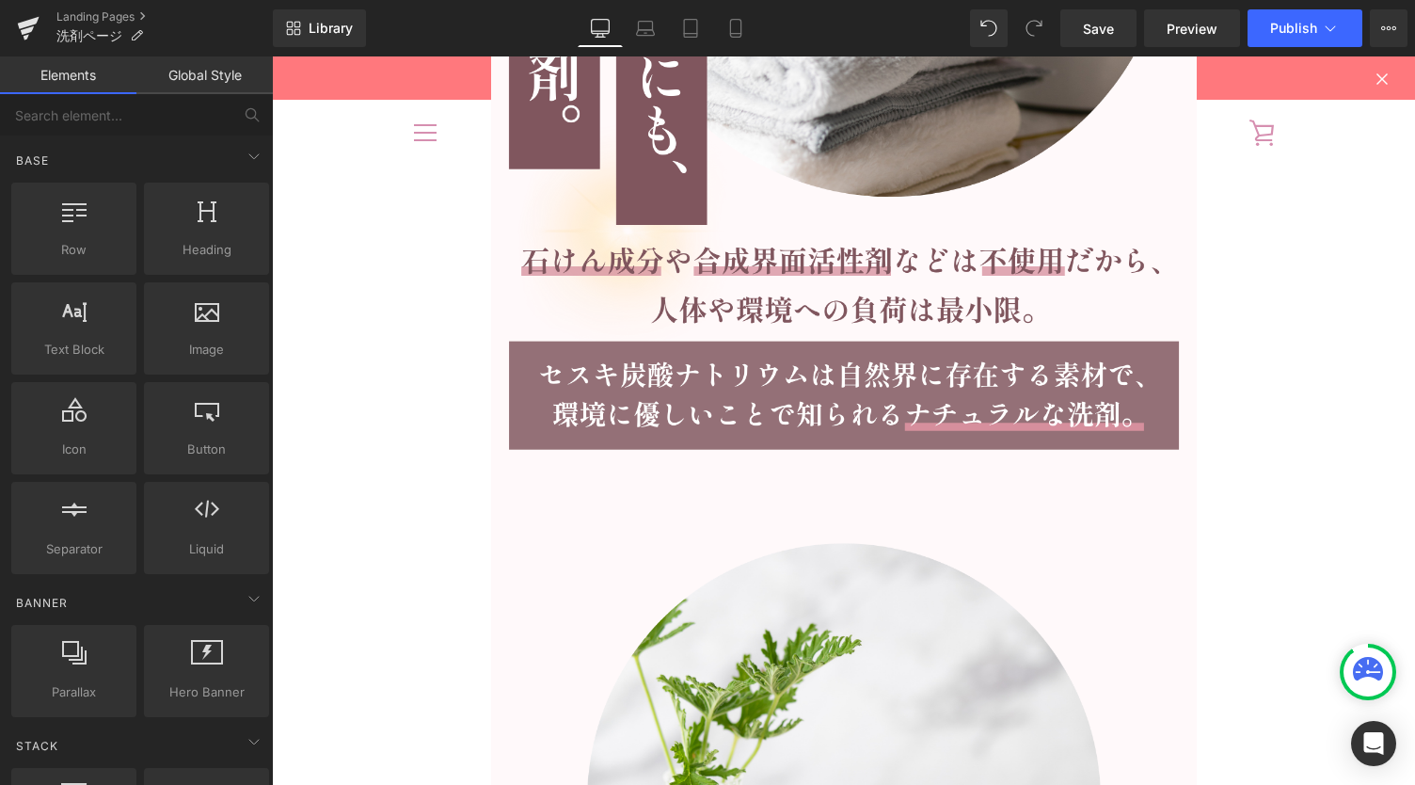
scroll to position [7654, 0]
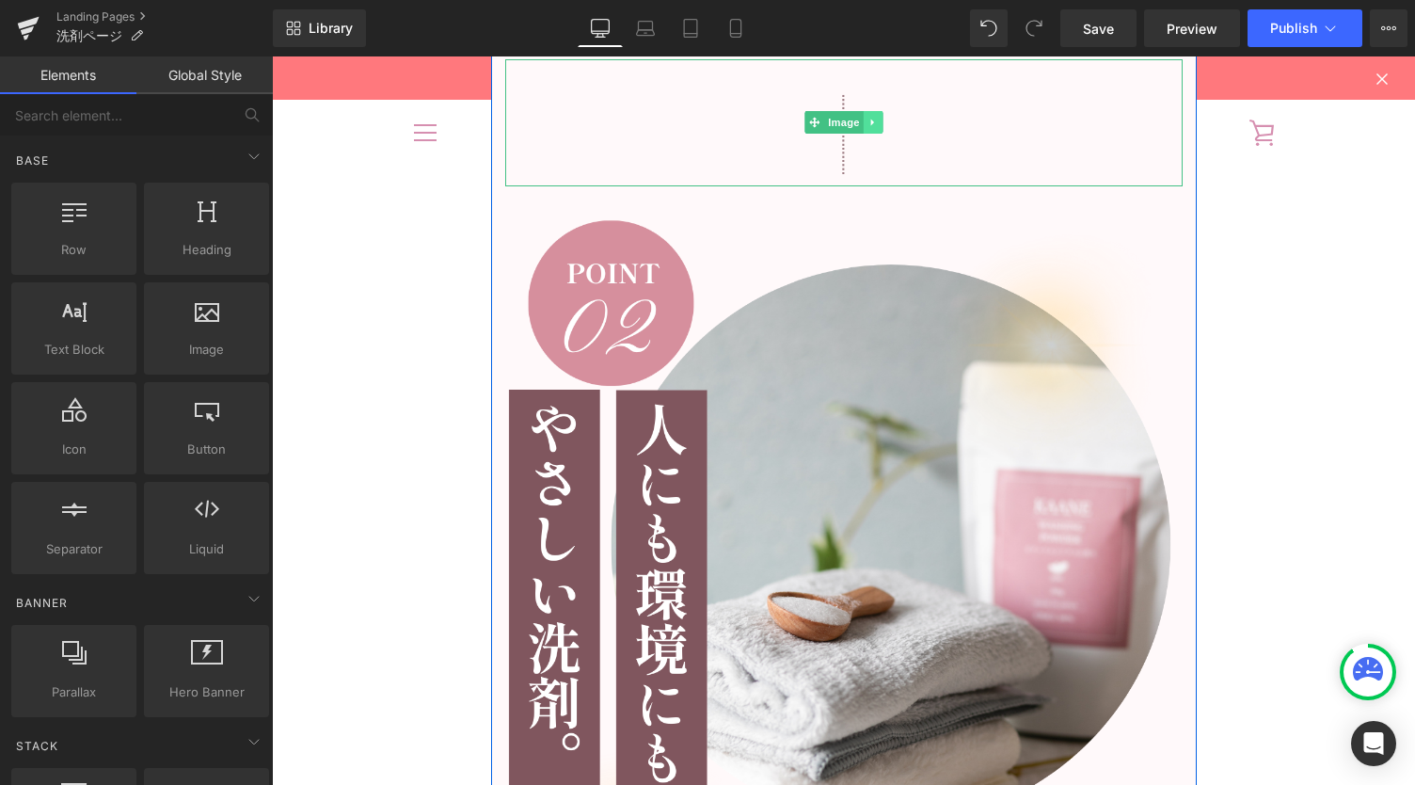
click at [871, 120] on icon at bounding box center [873, 122] width 10 height 11
click at [858, 123] on icon at bounding box center [863, 122] width 10 height 10
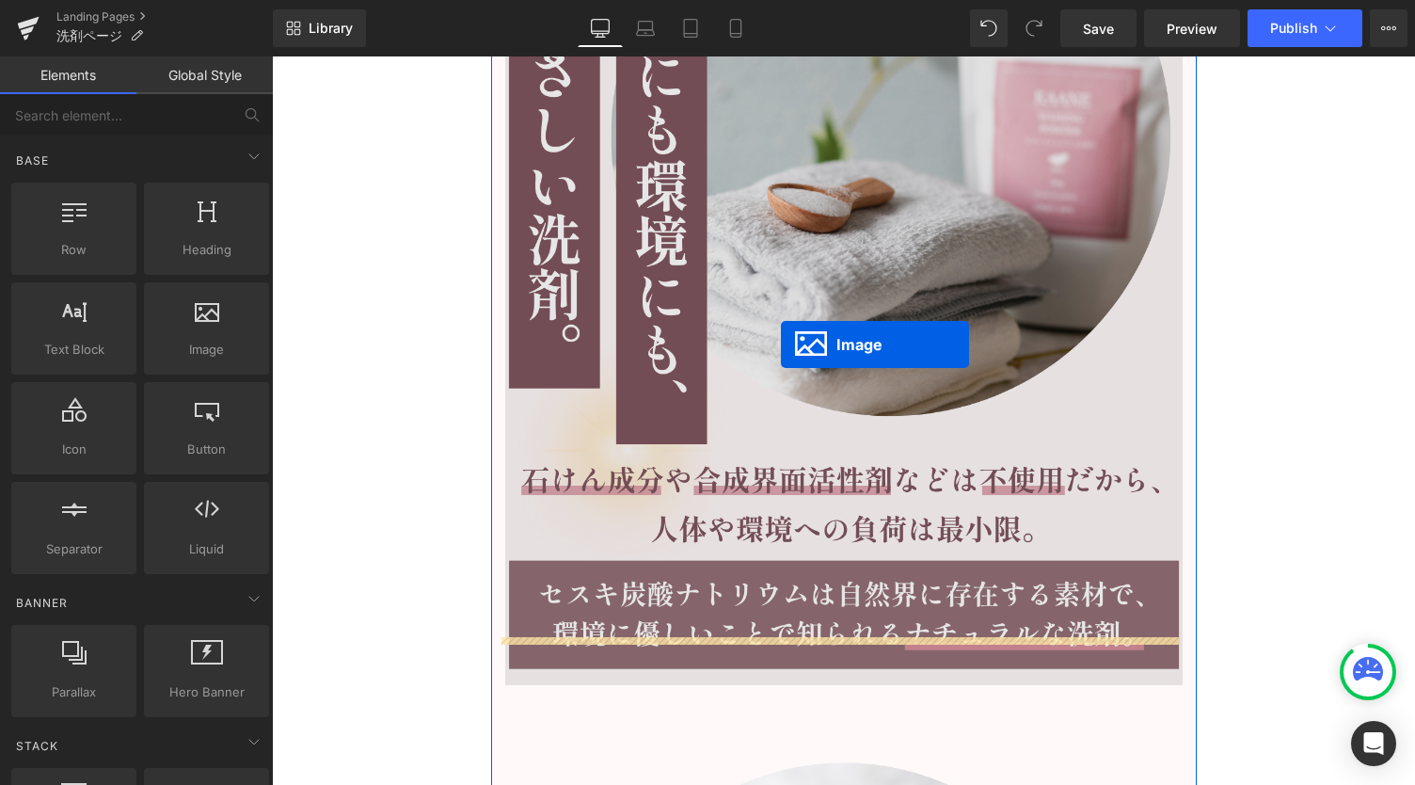
scroll to position [8156, 0]
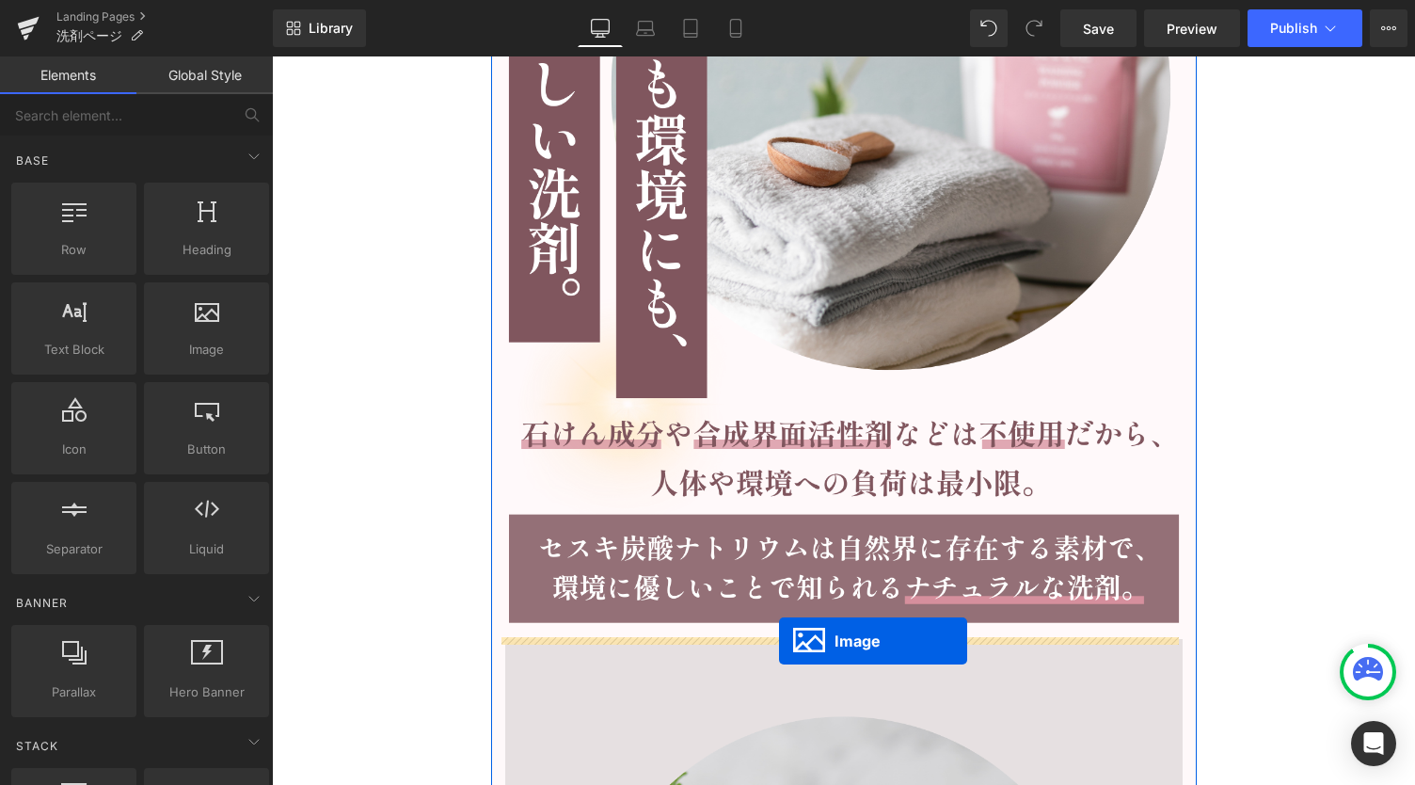
drag, startPoint x: 806, startPoint y: 248, endPoint x: 779, endPoint y: 641, distance: 394.3
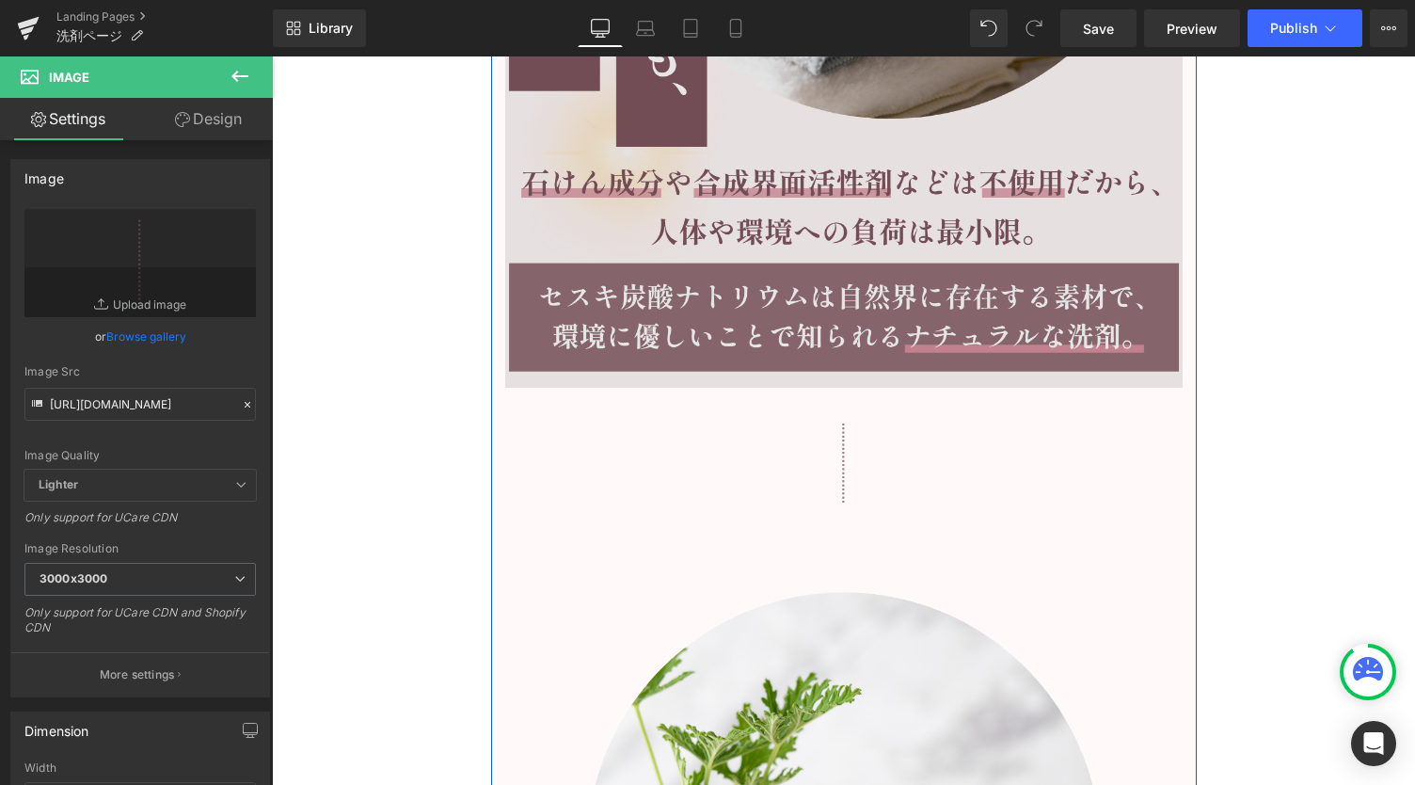
scroll to position [8485, 0]
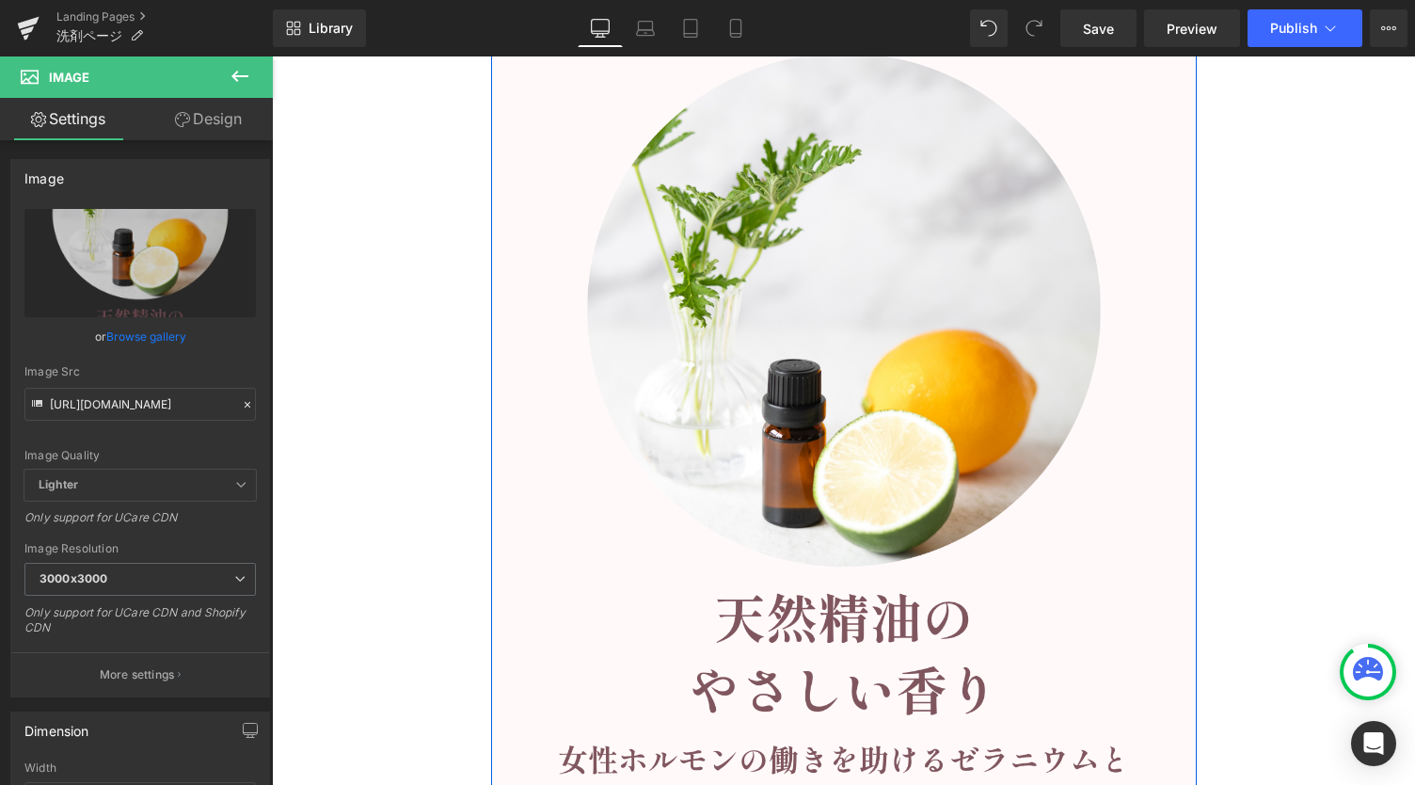
scroll to position [9113, 0]
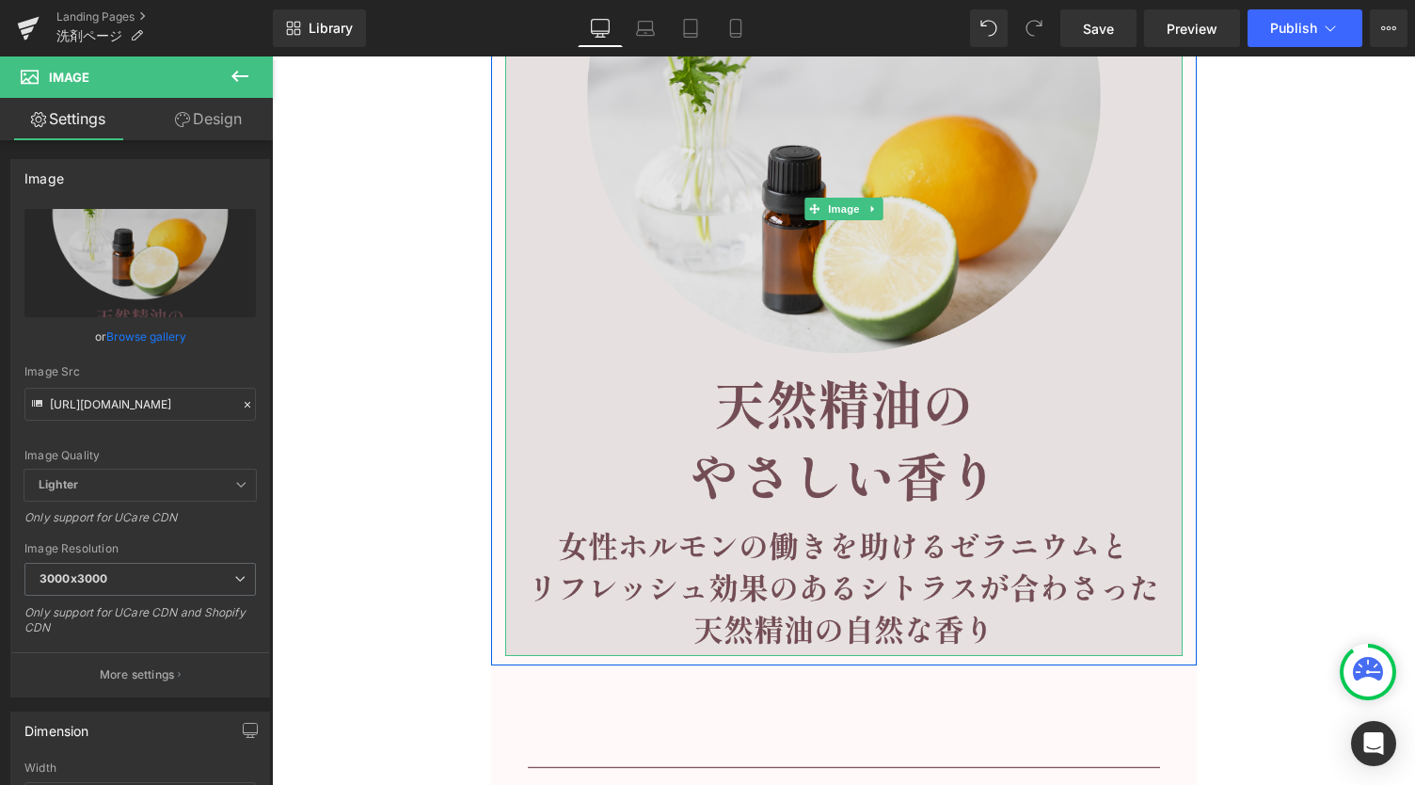
click at [906, 266] on img at bounding box center [844, 209] width 678 height 894
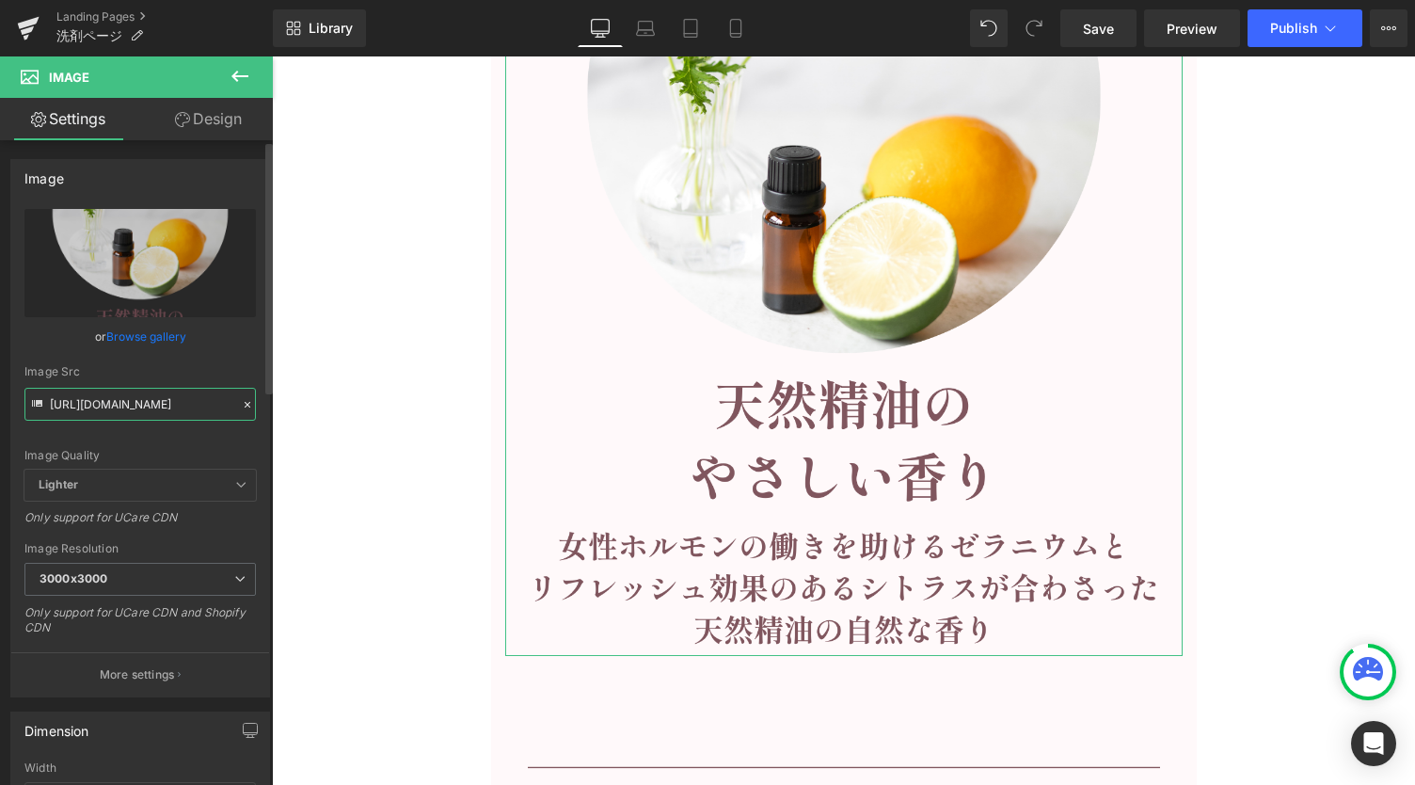
click at [185, 398] on input "[URL][DOMAIN_NAME]" at bounding box center [140, 404] width 232 height 33
paste input "3_d2f94fa4-5c2c-43a6-bcb9-cc4ed1636da0.png?v=1756949647"
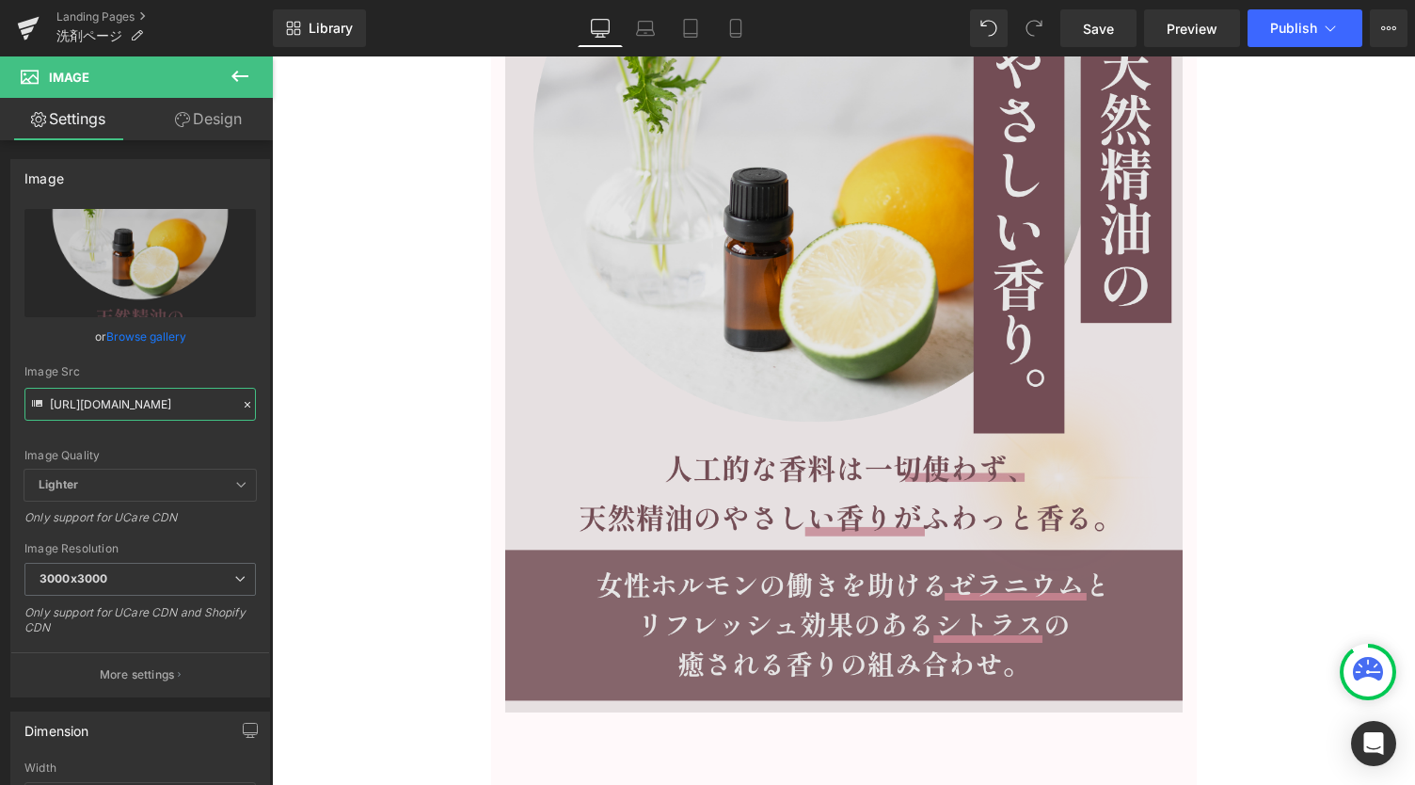
type input "[URL][DOMAIN_NAME]"
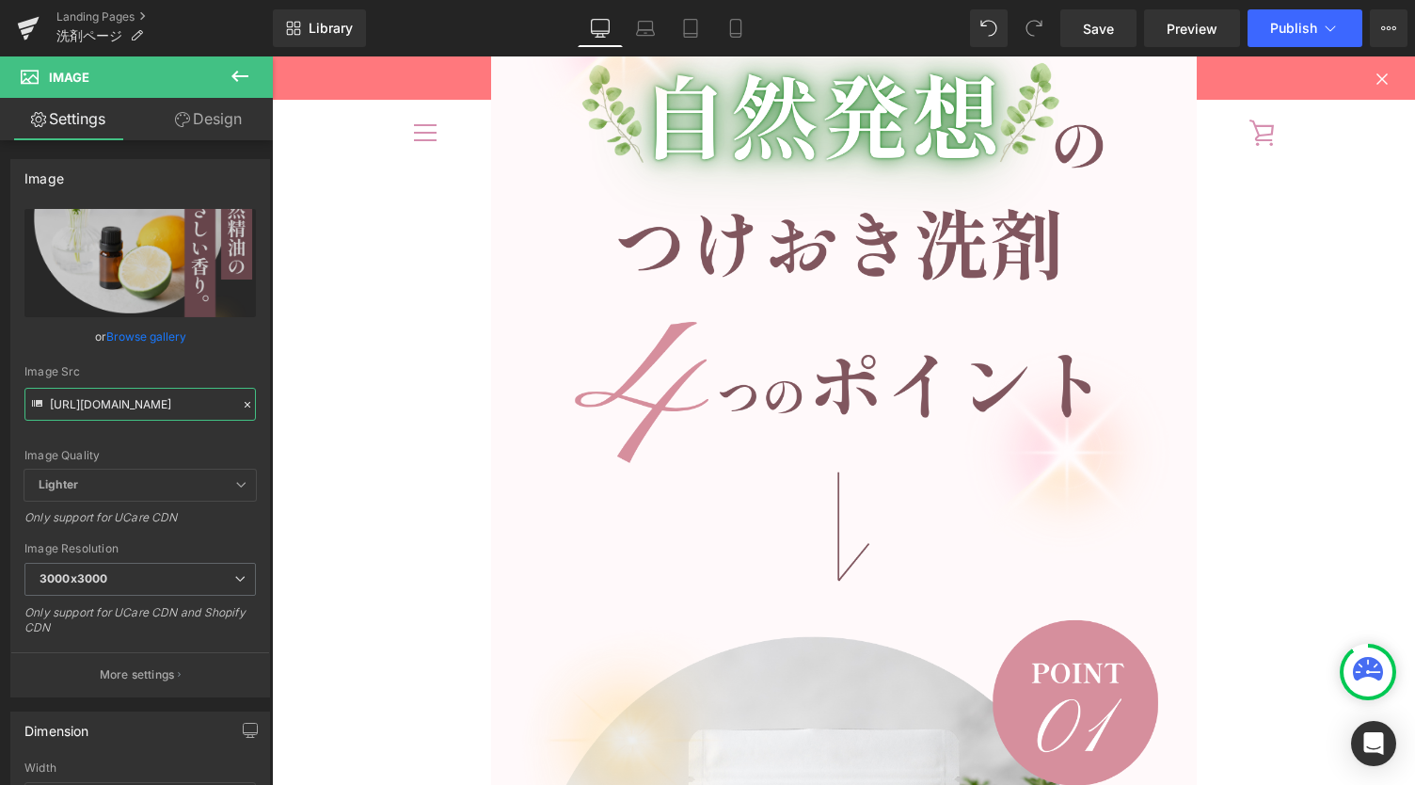
scroll to position [5850, 0]
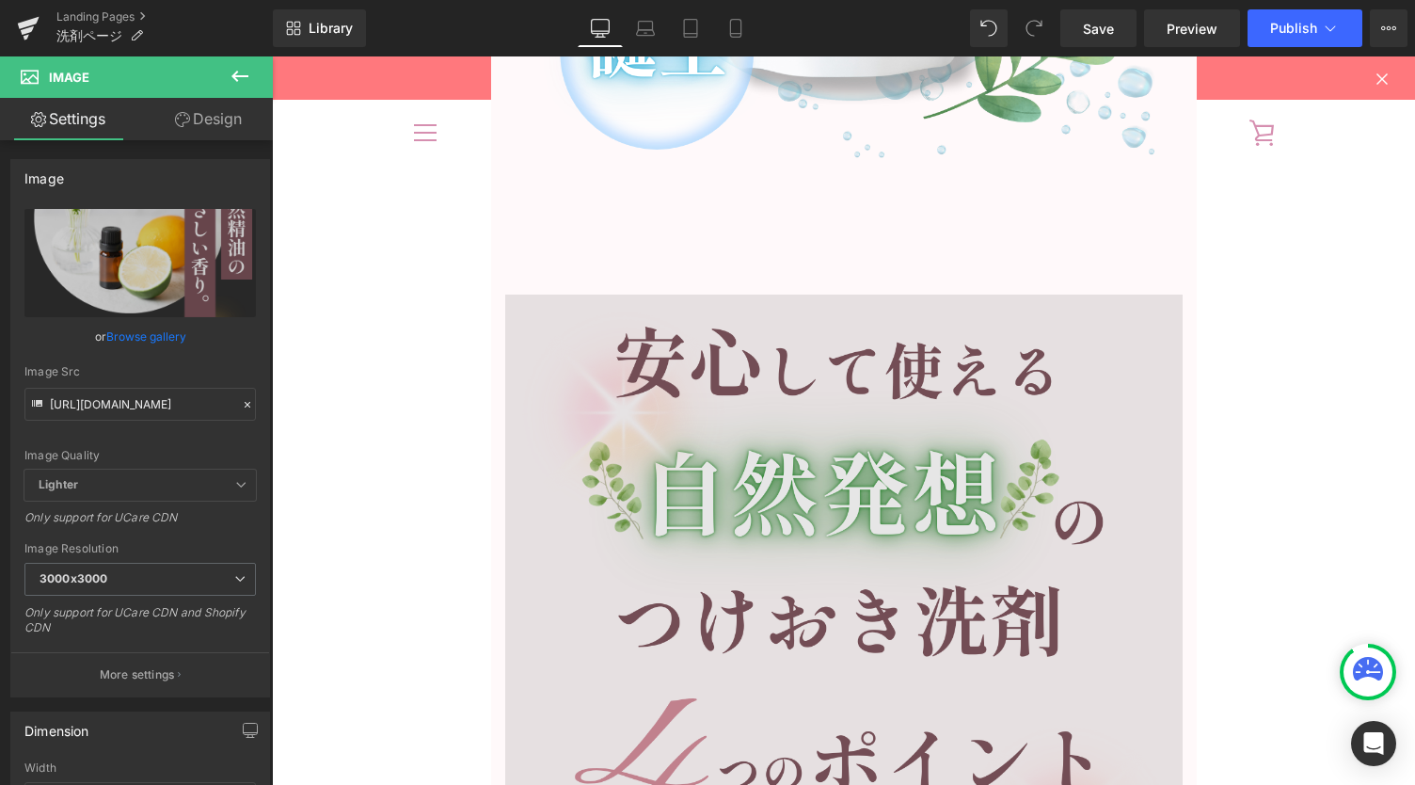
click at [855, 594] on img at bounding box center [844, 634] width 678 height 678
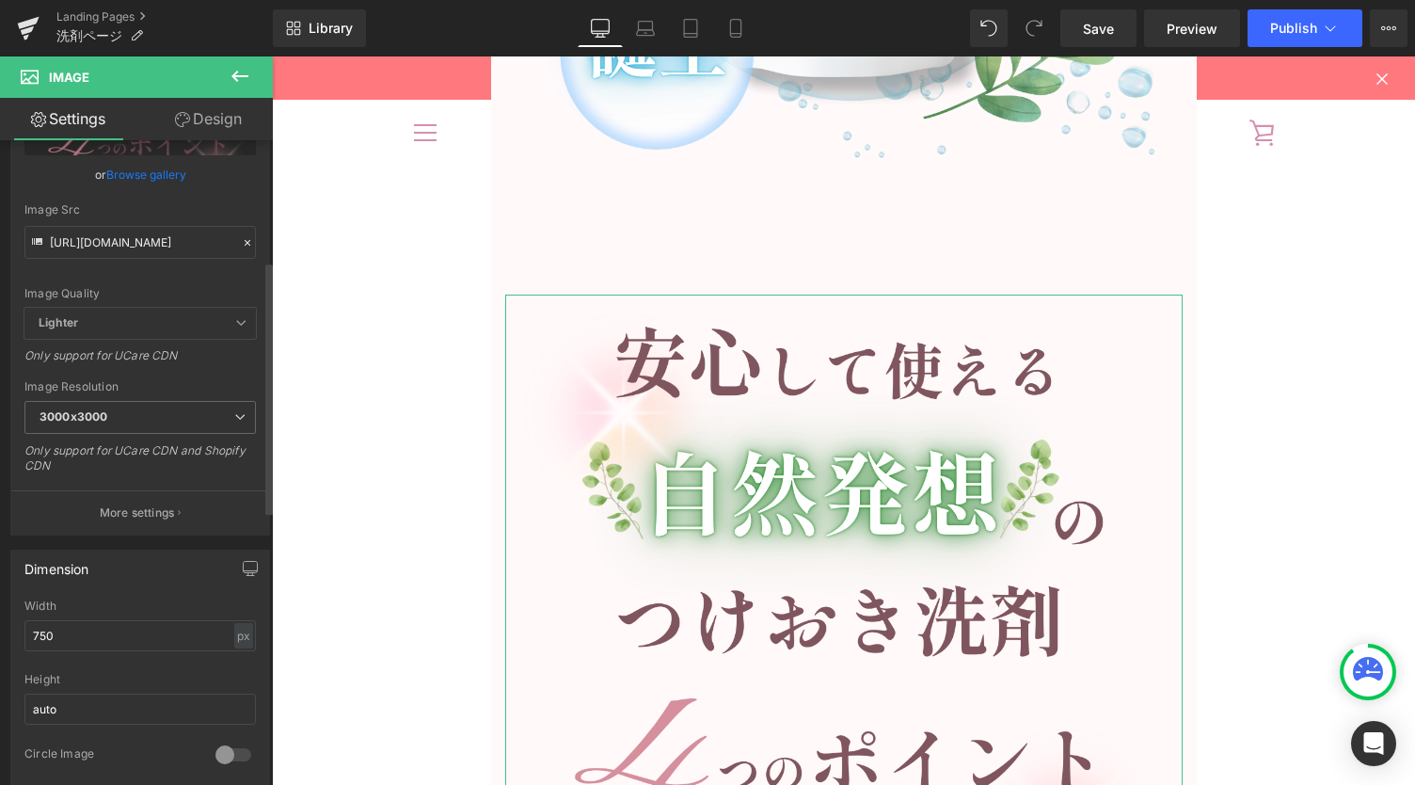
scroll to position [376, 0]
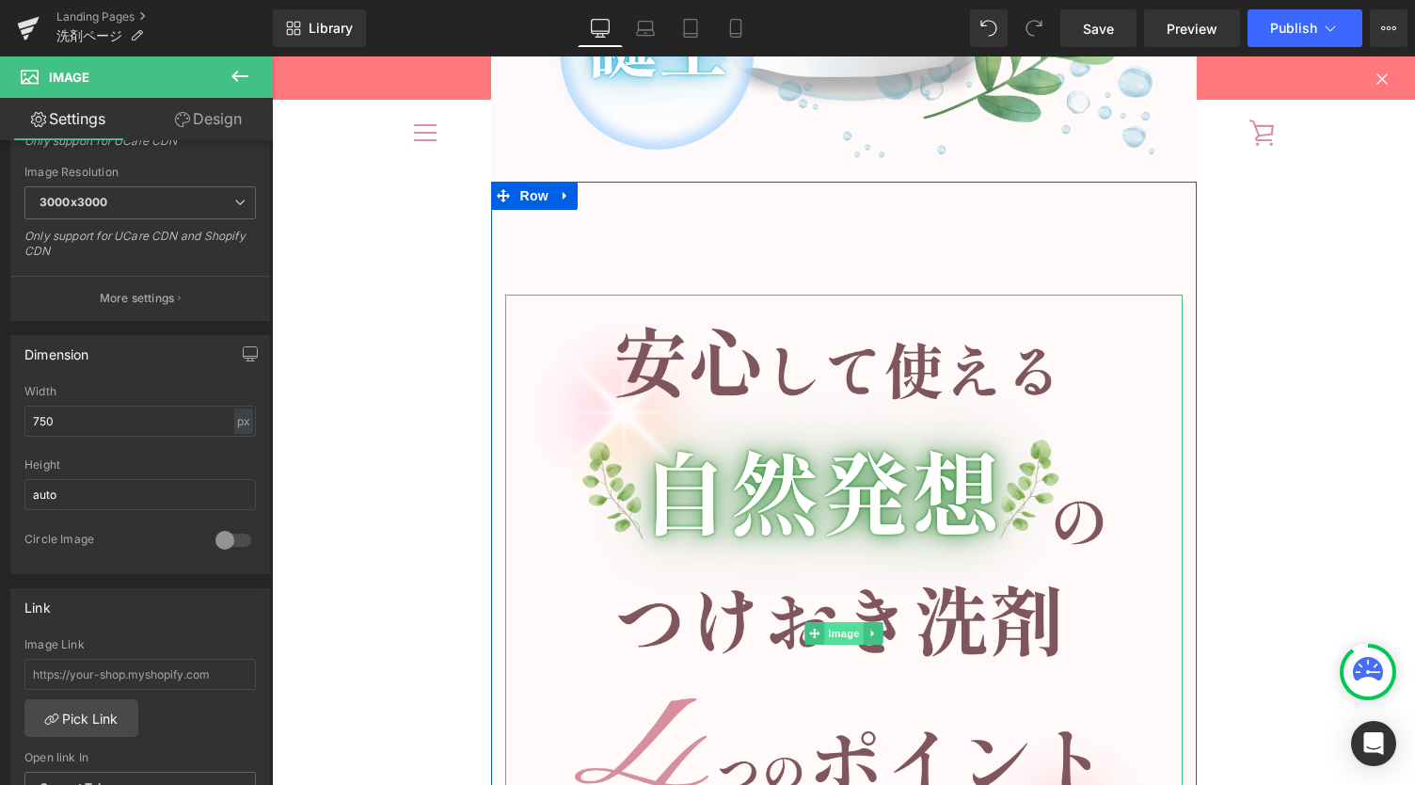
click at [845, 628] on span "Image" at bounding box center [844, 633] width 40 height 23
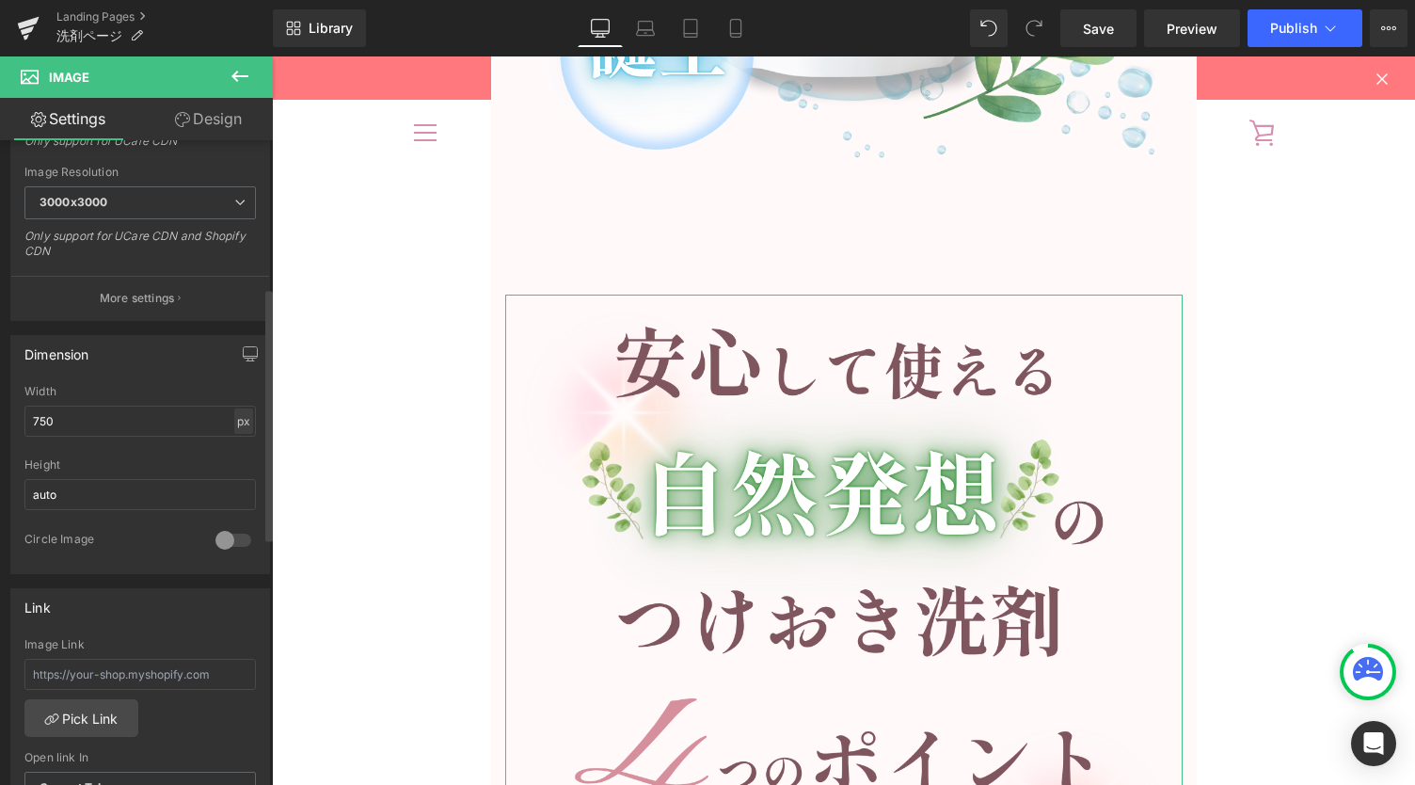
click at [234, 427] on div "px" at bounding box center [243, 420] width 19 height 25
click at [238, 451] on li "%" at bounding box center [244, 450] width 24 height 27
click at [151, 413] on input "100" at bounding box center [140, 421] width 232 height 31
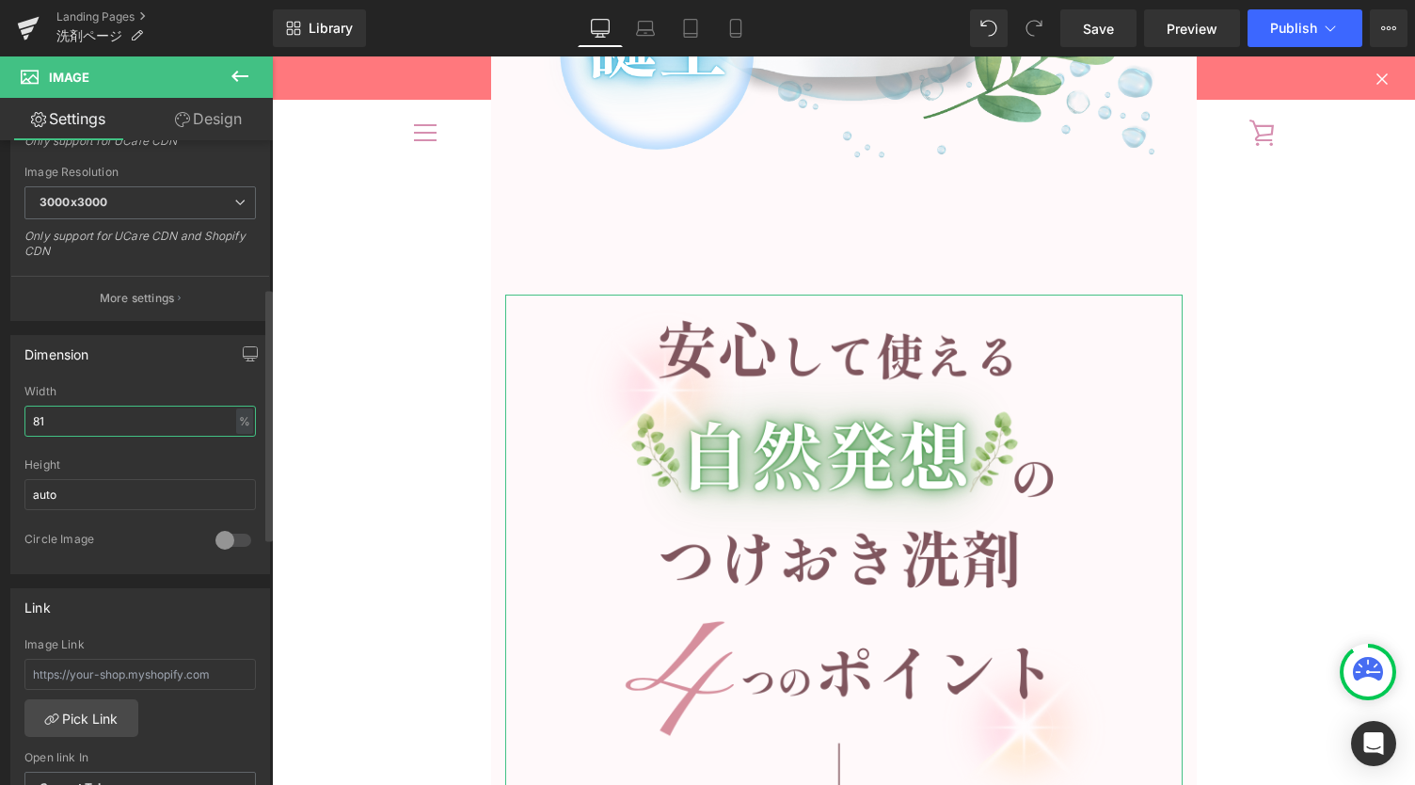
type input "80"
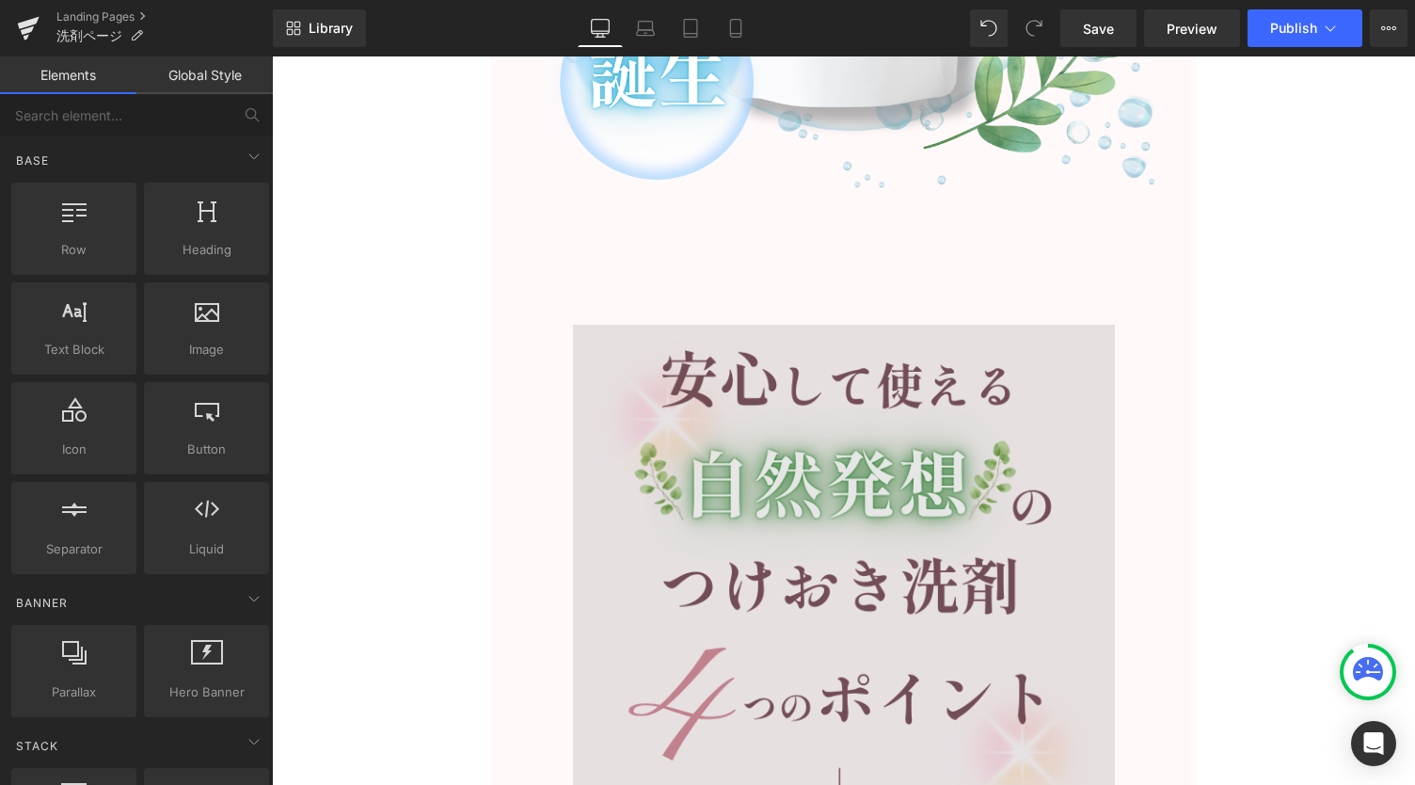
scroll to position [5850, 0]
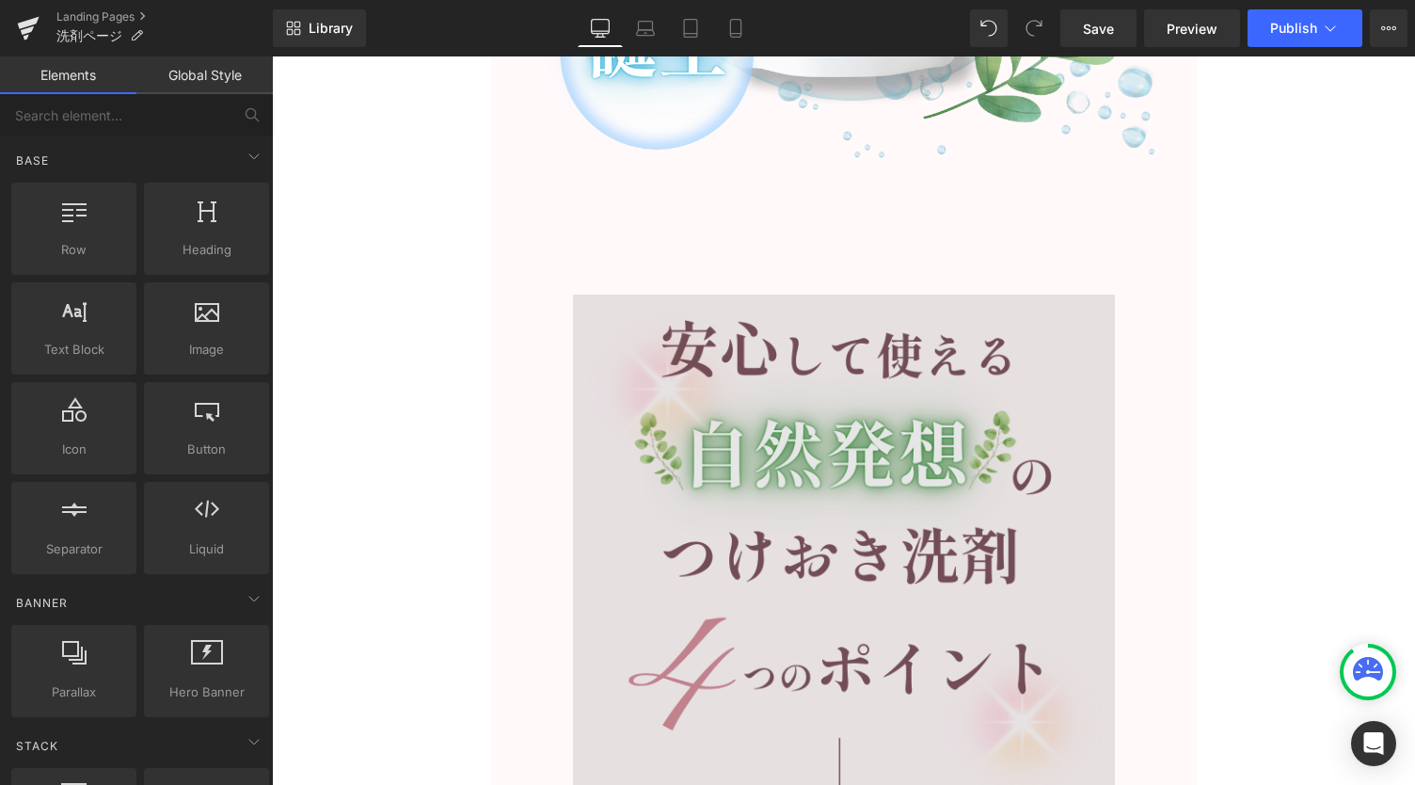
click at [832, 528] on img at bounding box center [844, 566] width 542 height 542
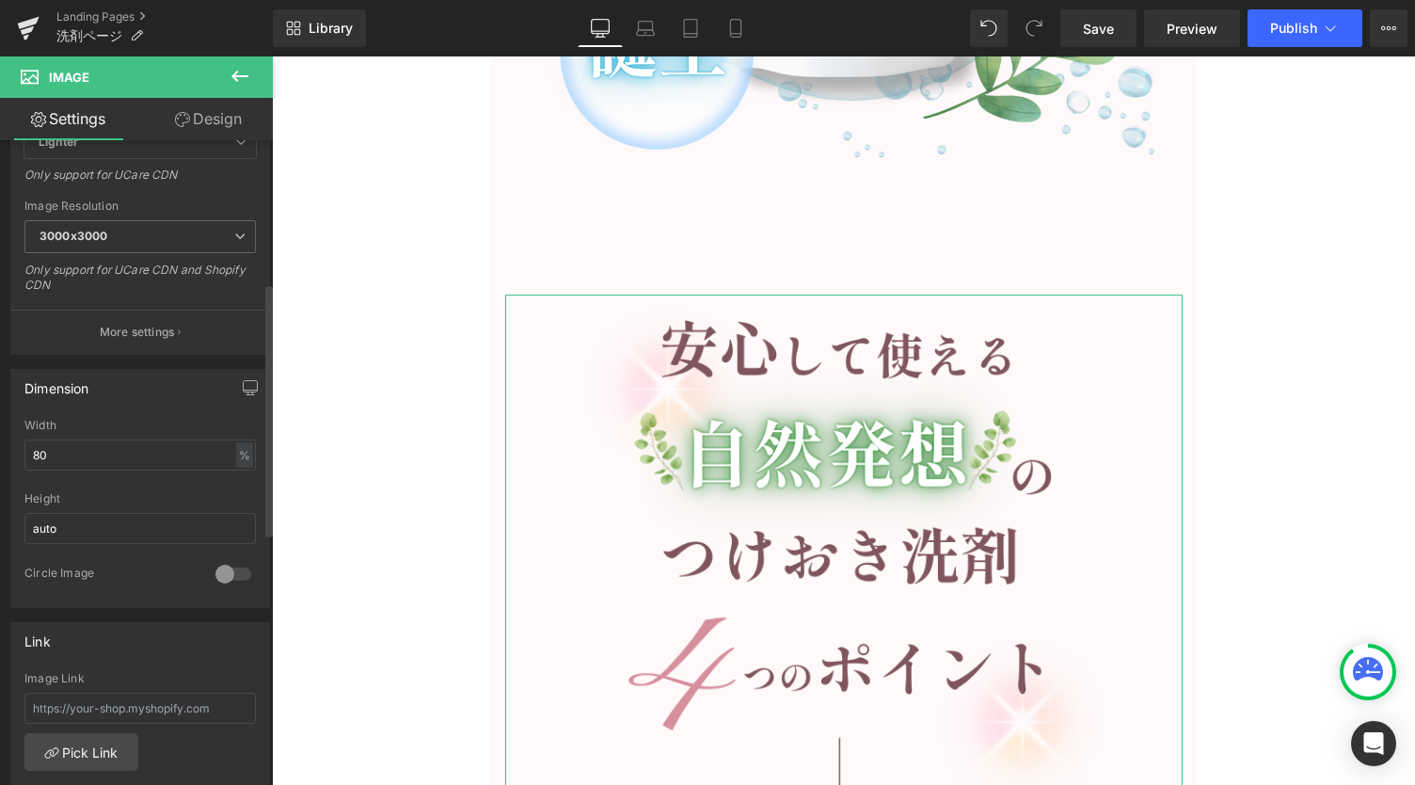
scroll to position [376, 0]
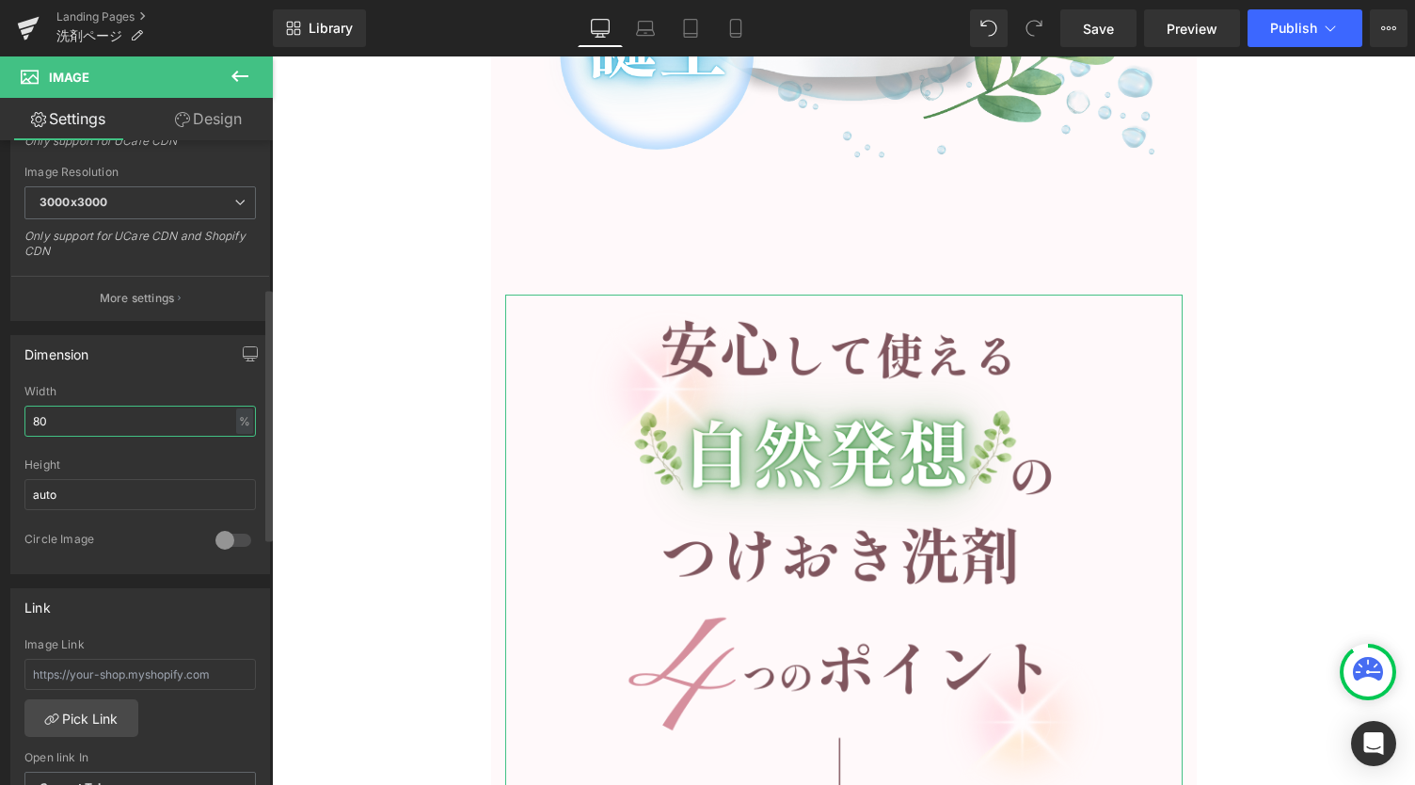
click at [145, 422] on input "80" at bounding box center [140, 421] width 232 height 31
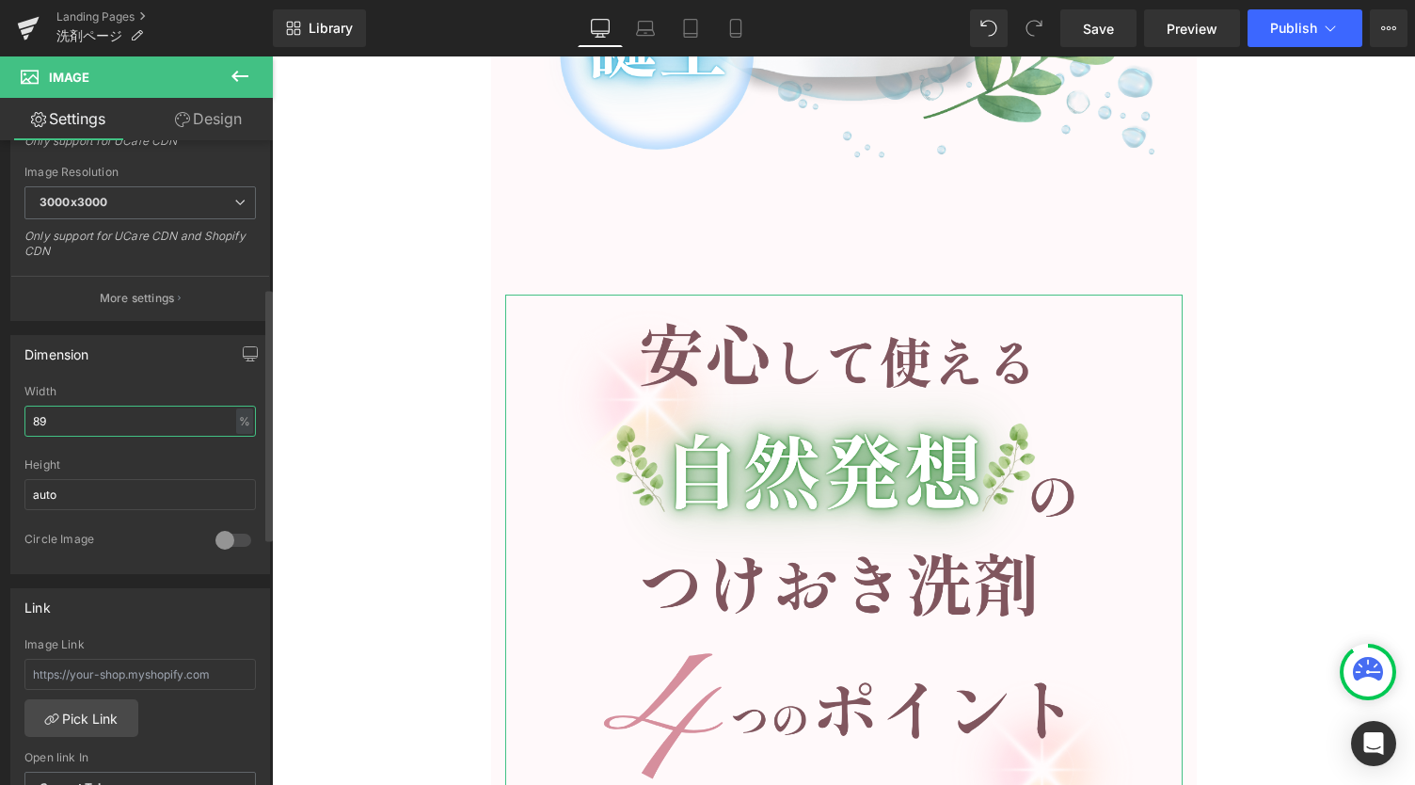
type input "90"
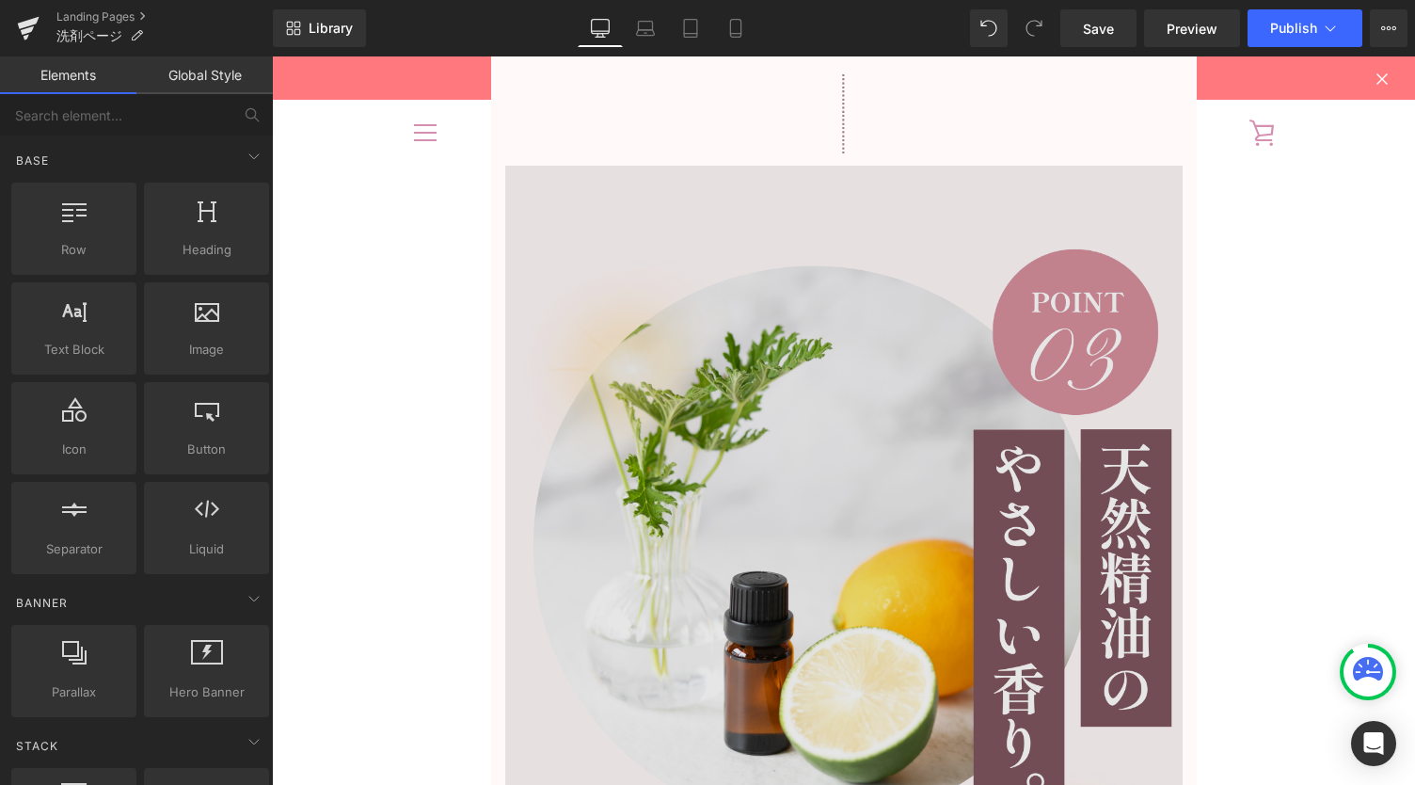
scroll to position [8611, 0]
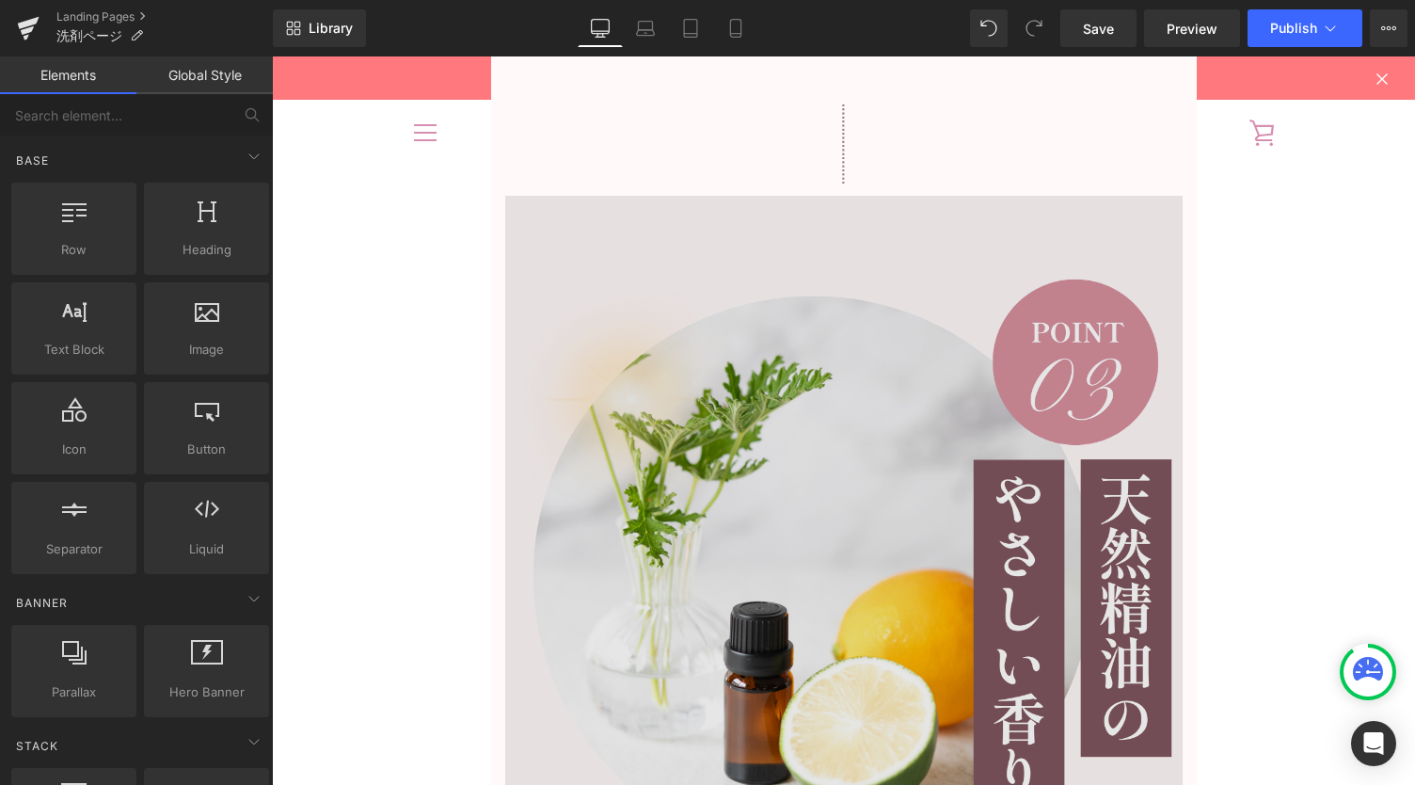
click at [862, 227] on img at bounding box center [844, 671] width 678 height 951
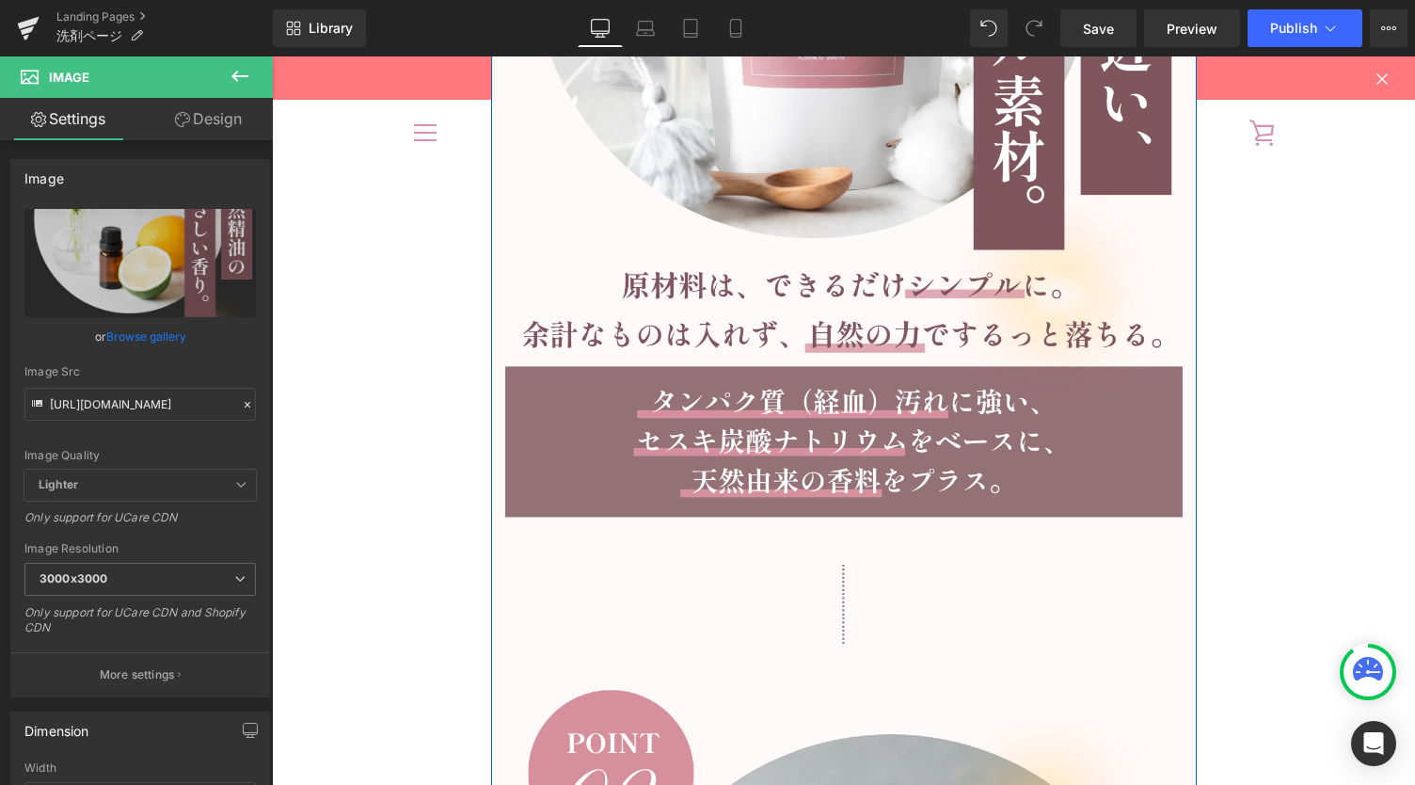
scroll to position [6854, 0]
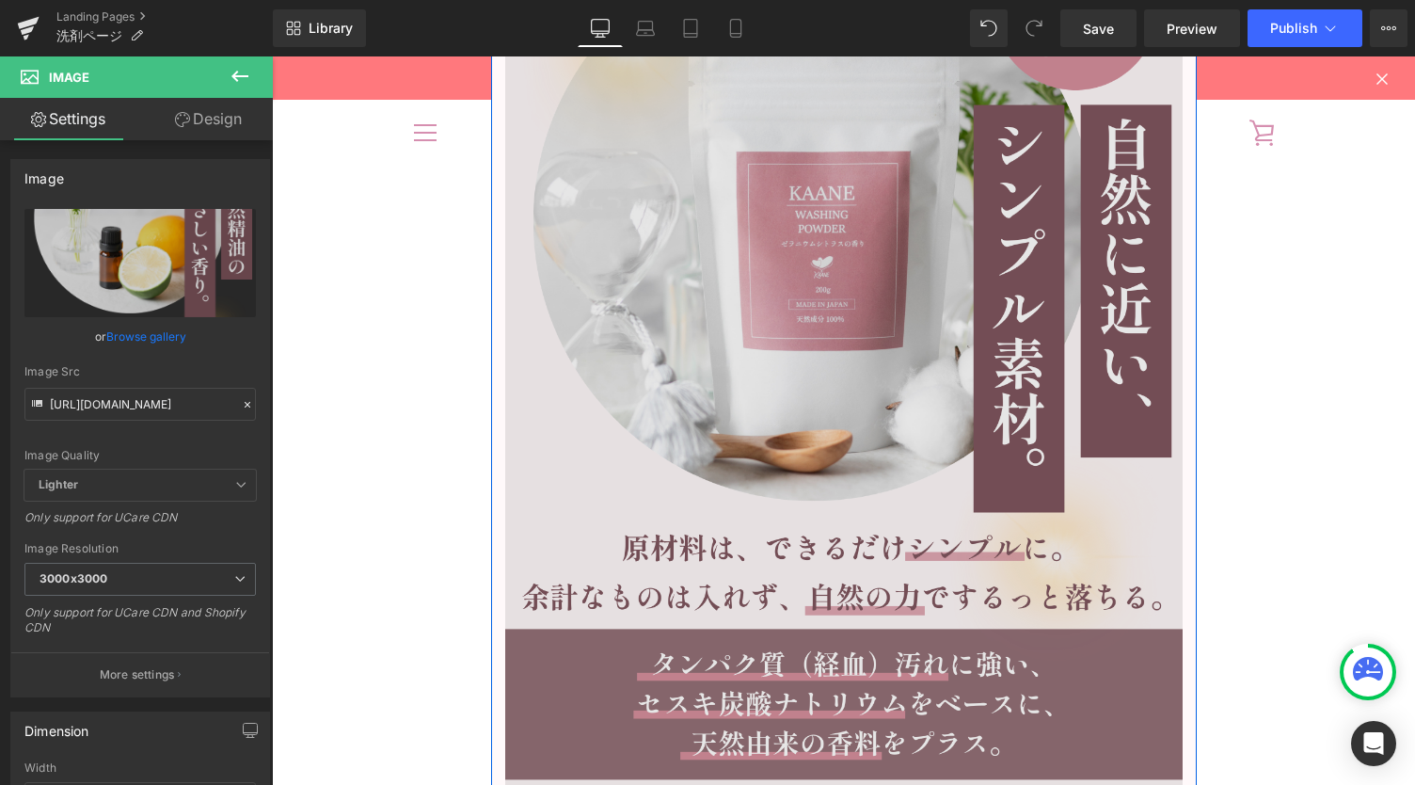
click at [835, 238] on img at bounding box center [844, 345] width 678 height 891
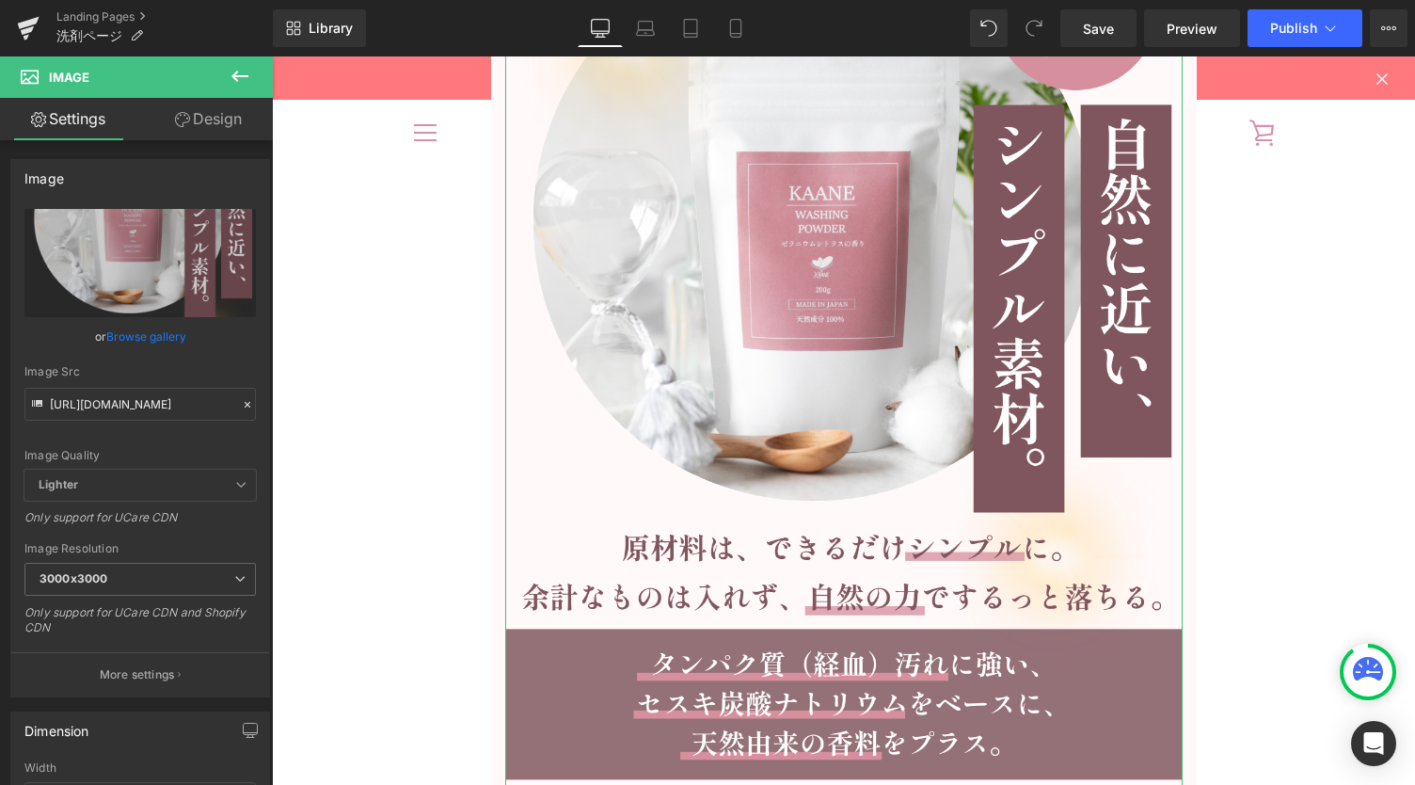
click at [217, 128] on link "Design" at bounding box center [208, 119] width 136 height 42
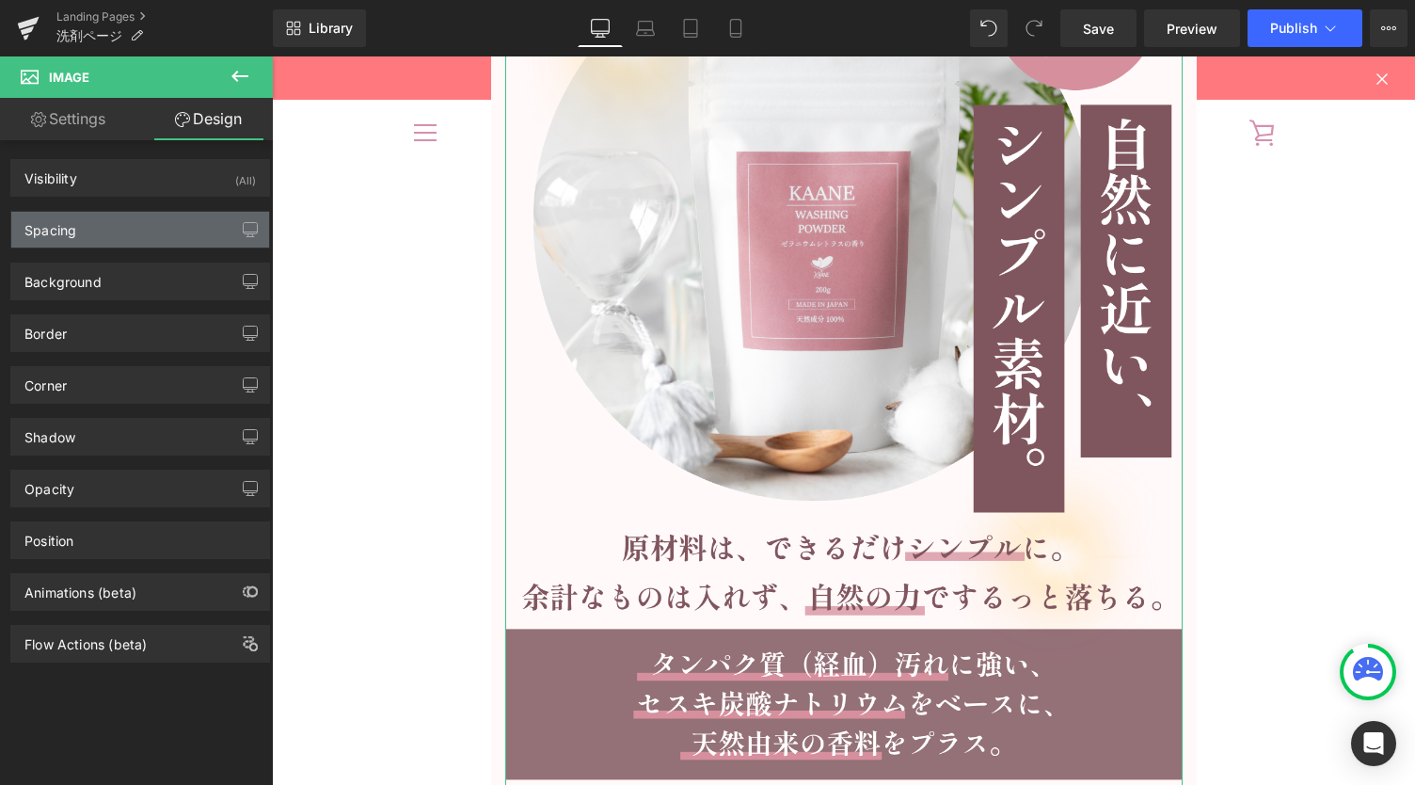
click at [130, 234] on div "Spacing" at bounding box center [140, 230] width 258 height 36
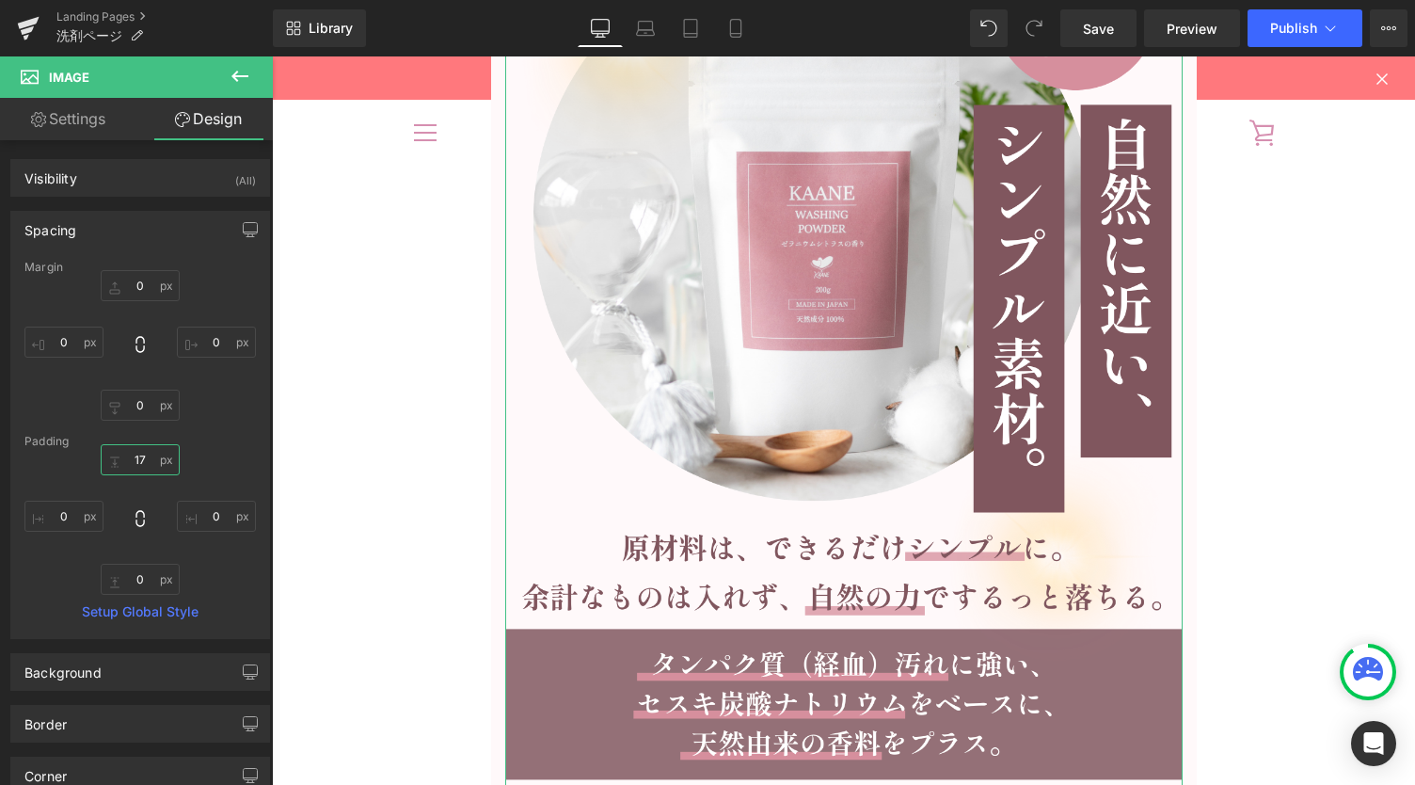
click at [132, 455] on input "17" at bounding box center [140, 459] width 79 height 31
type input "１"
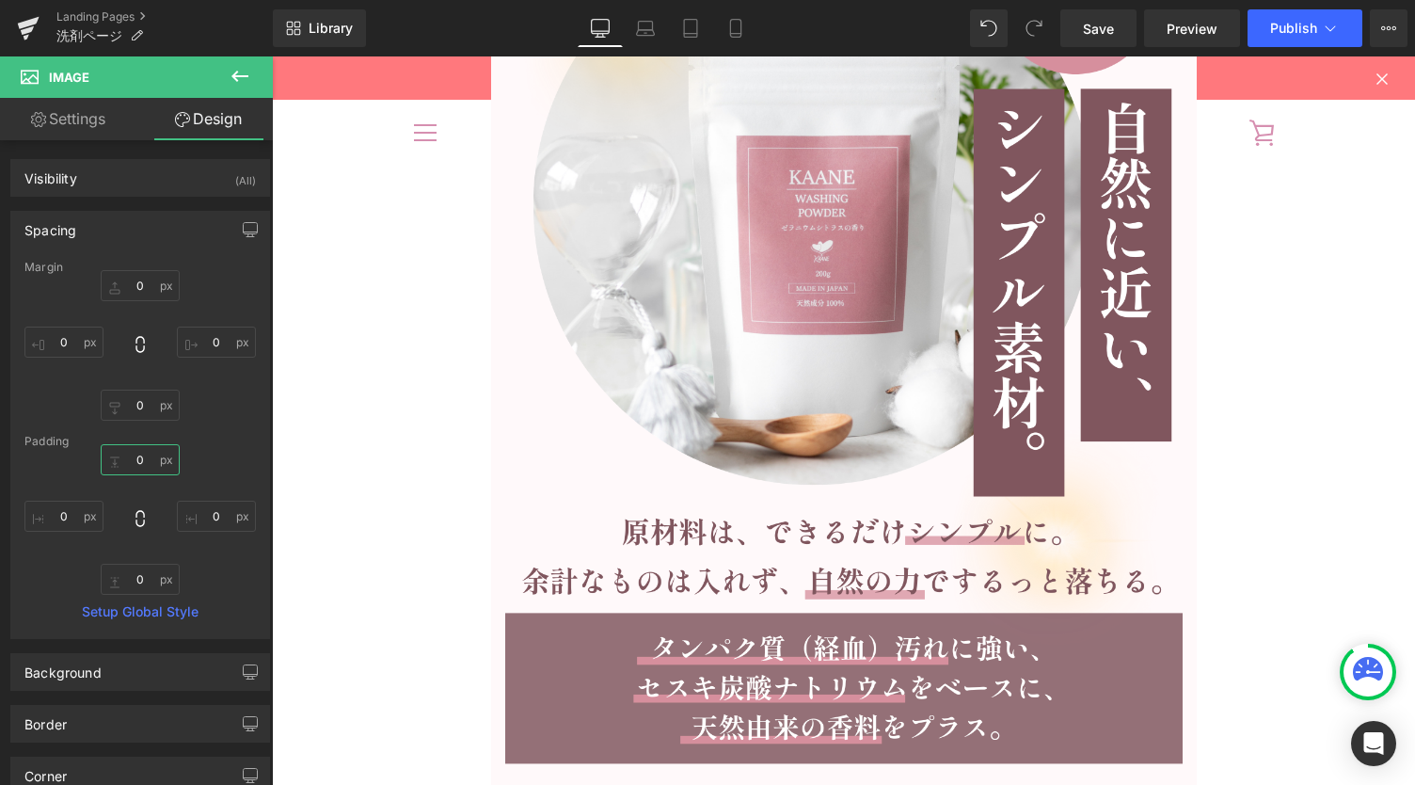
type input "１６"
type input "⑯"
type input "１"
type input "１６"
type input "⑯"
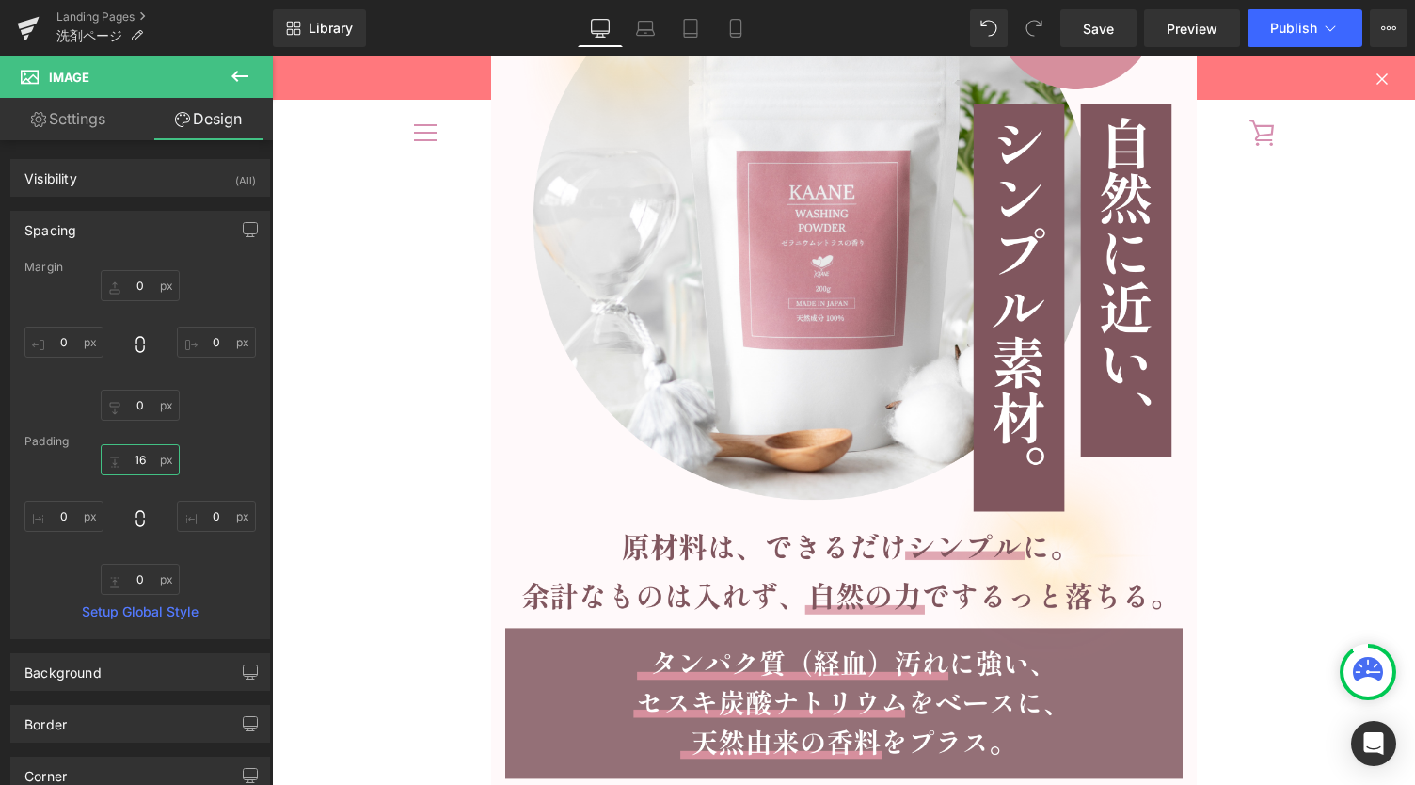
type input "16"
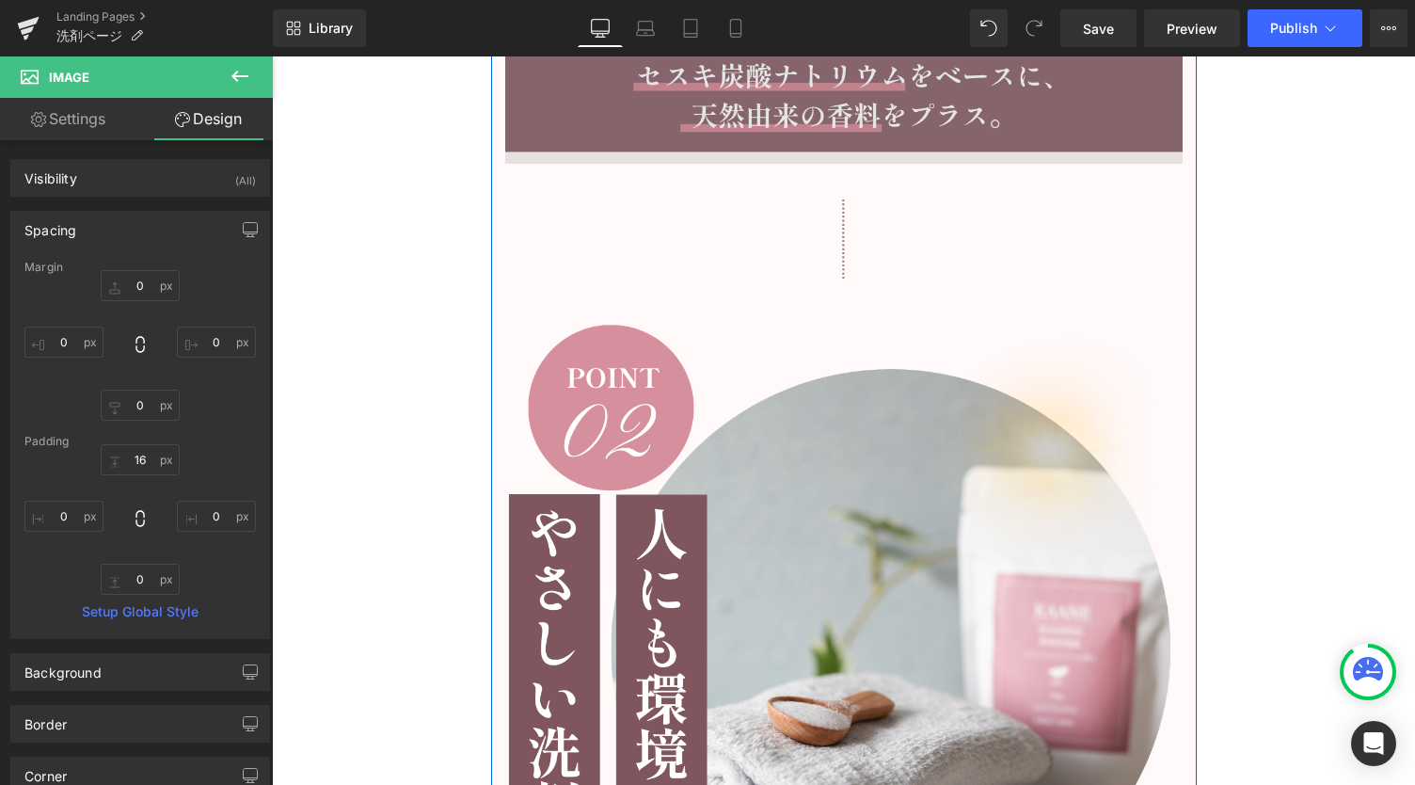
scroll to position [7482, 0]
click at [871, 573] on img at bounding box center [844, 743] width 678 height 907
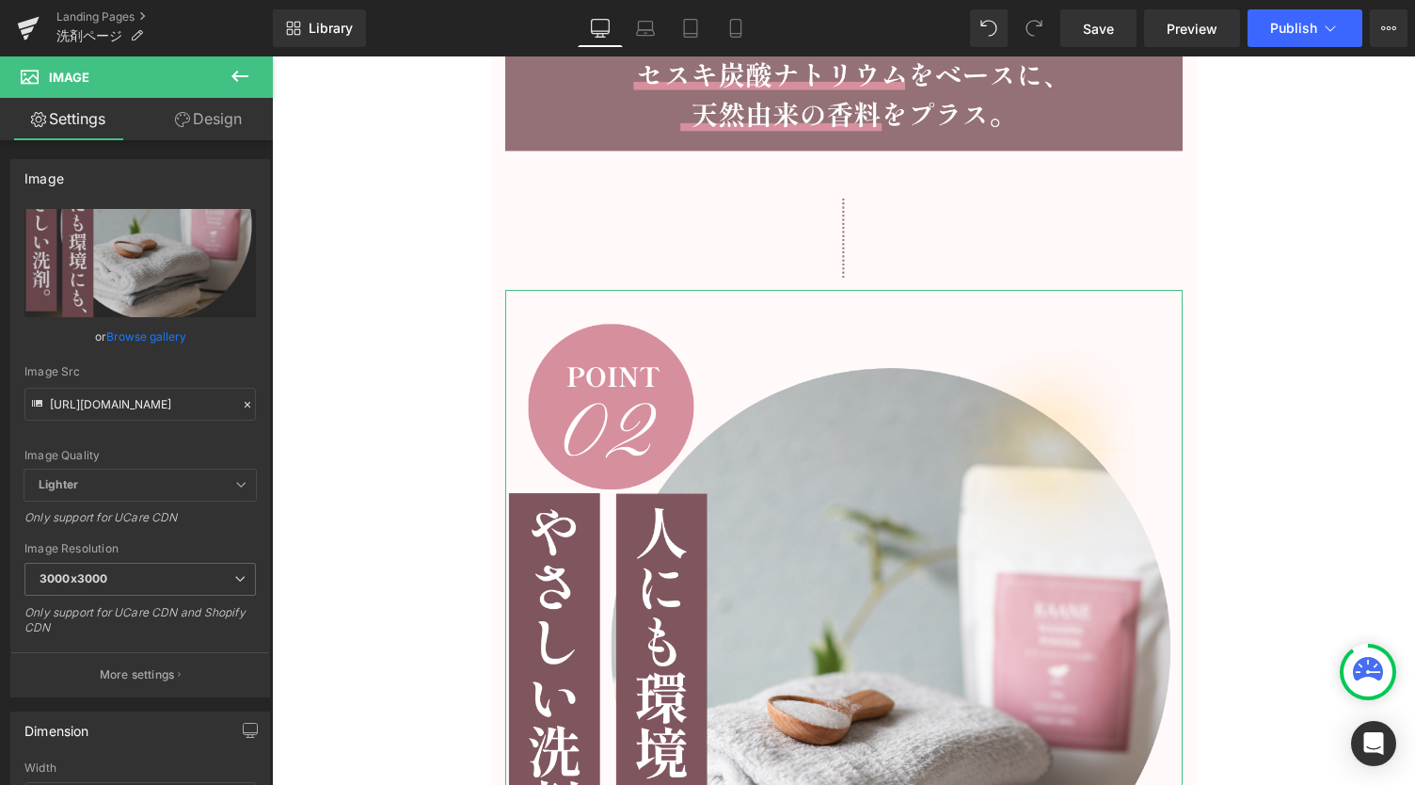
click at [210, 121] on link "Design" at bounding box center [208, 119] width 136 height 42
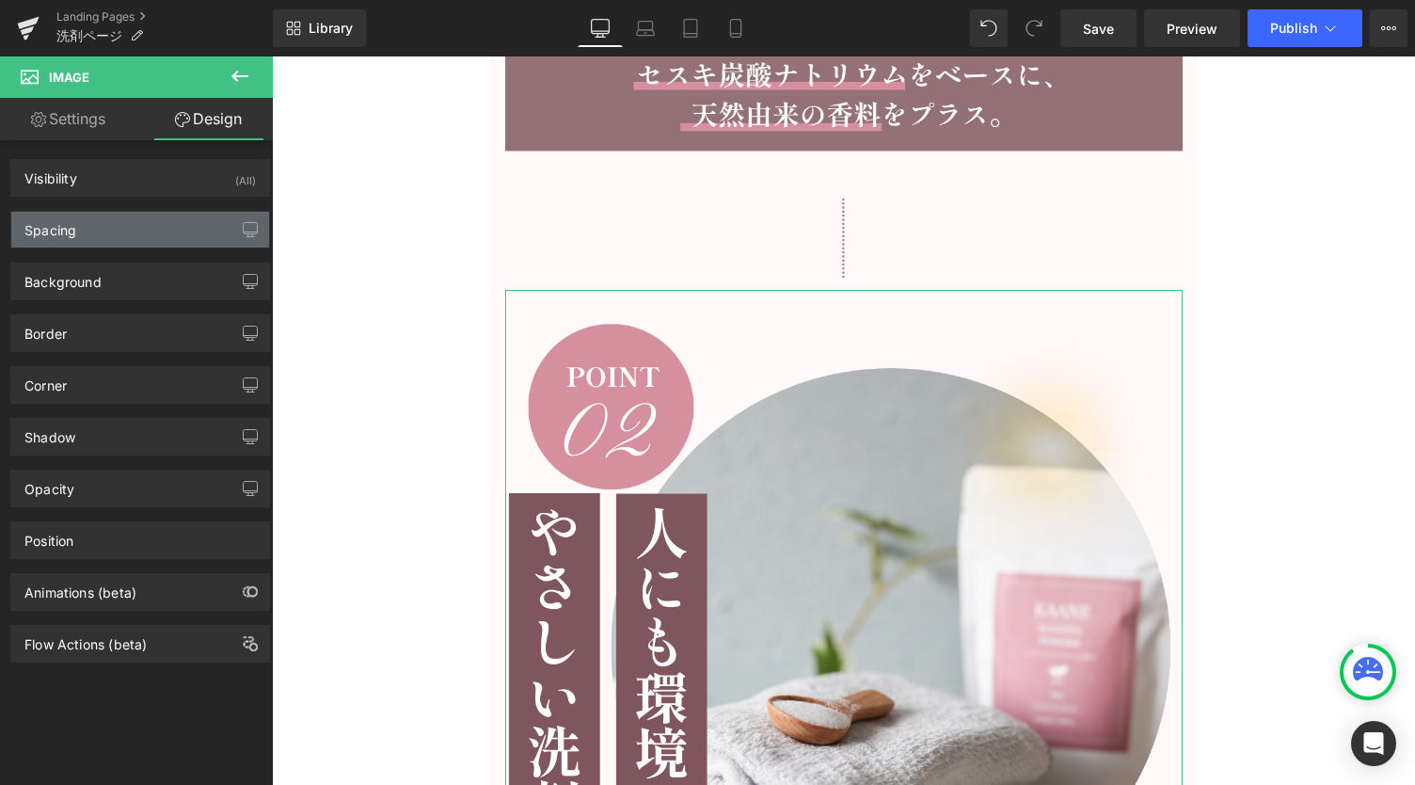
click at [151, 229] on div "Spacing" at bounding box center [140, 230] width 258 height 36
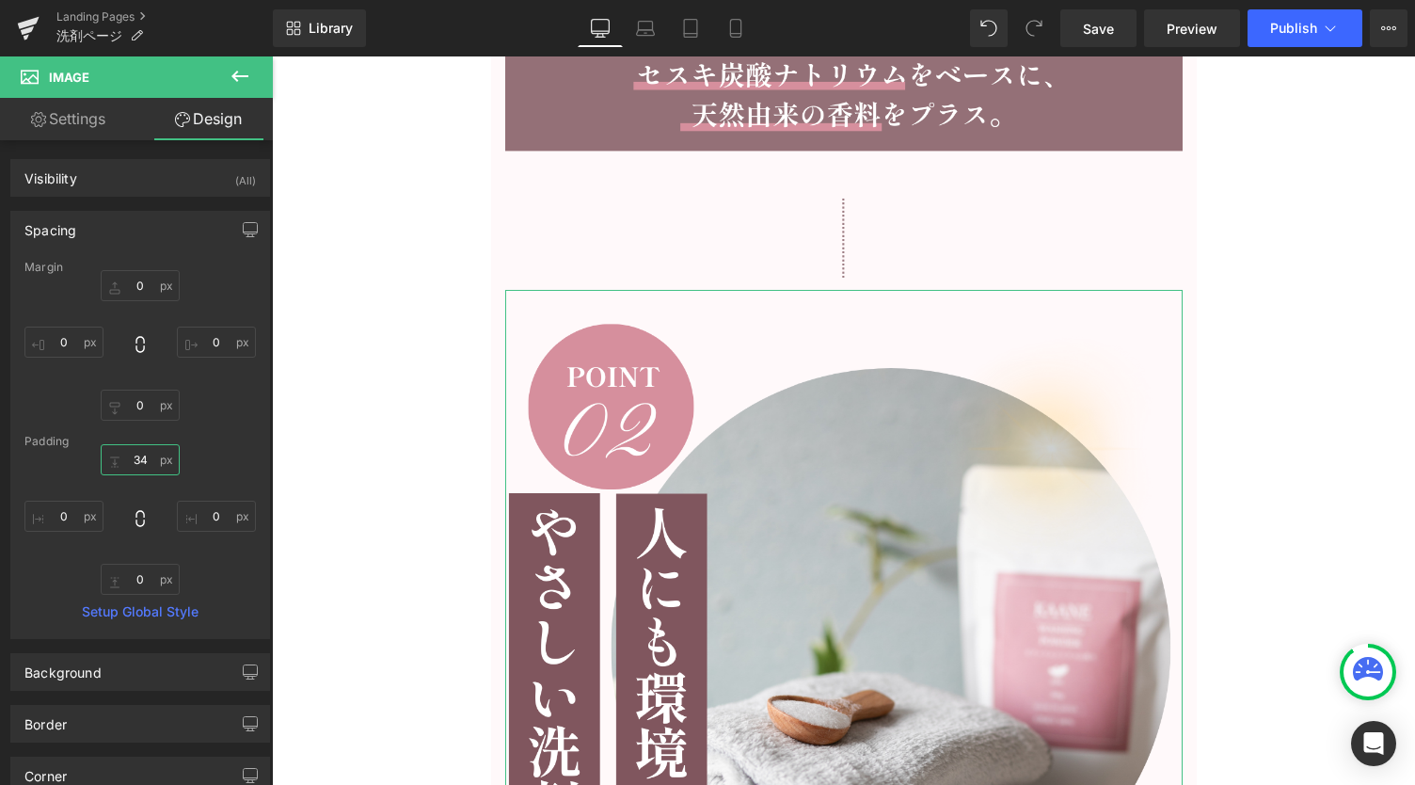
click at [150, 456] on input "34" at bounding box center [140, 459] width 79 height 31
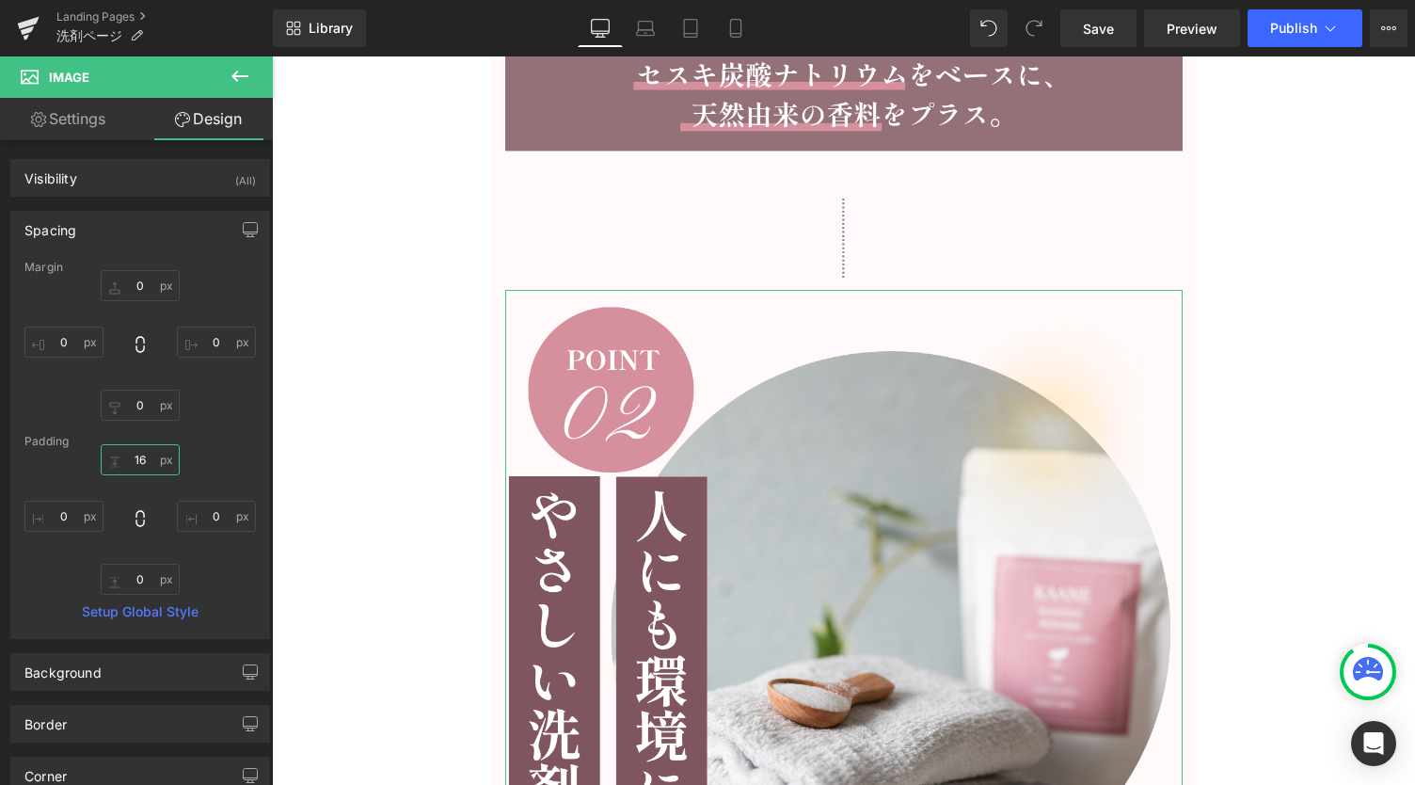
type input "16"
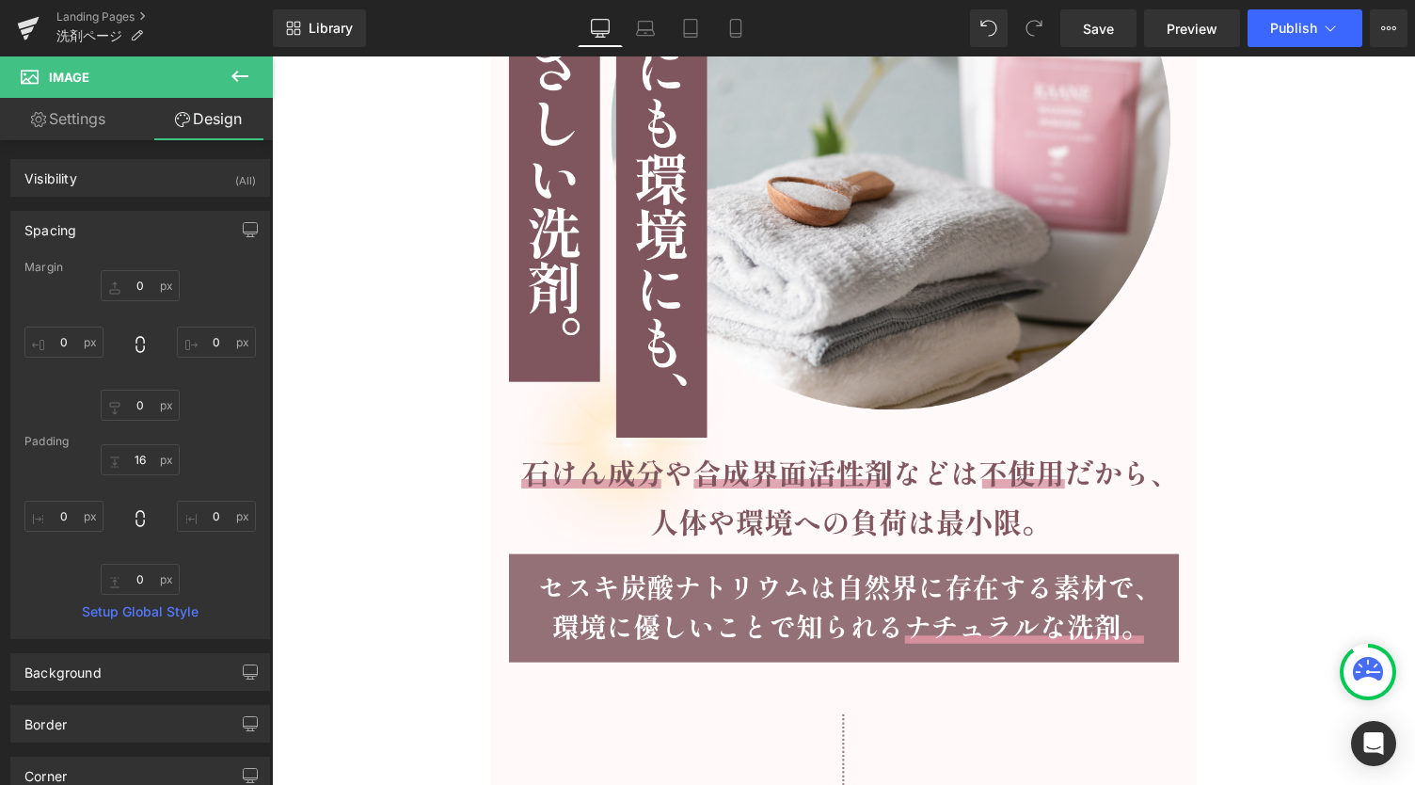
scroll to position [8360, 0]
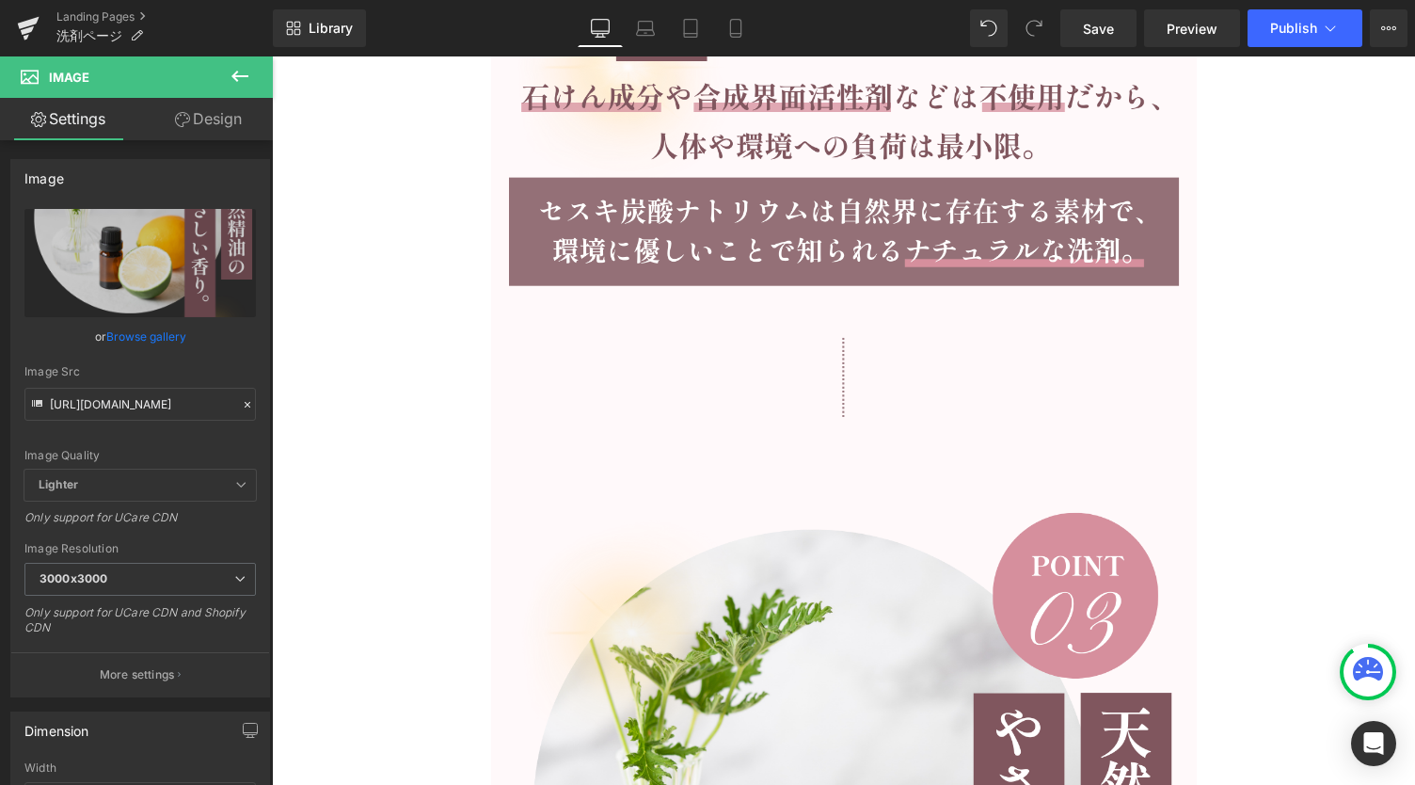
click at [236, 112] on link "Design" at bounding box center [208, 119] width 136 height 42
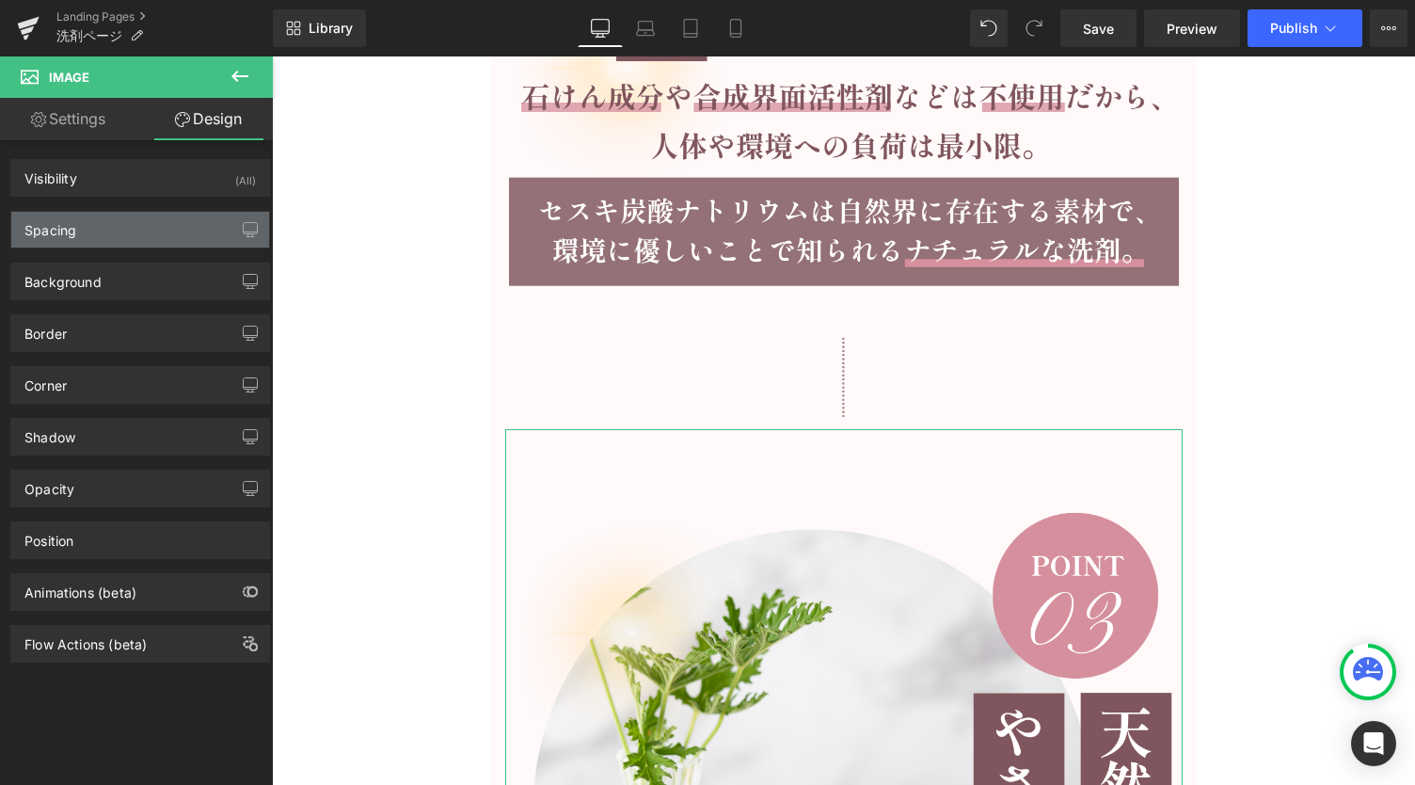
click at [111, 234] on div "Spacing" at bounding box center [140, 230] width 258 height 36
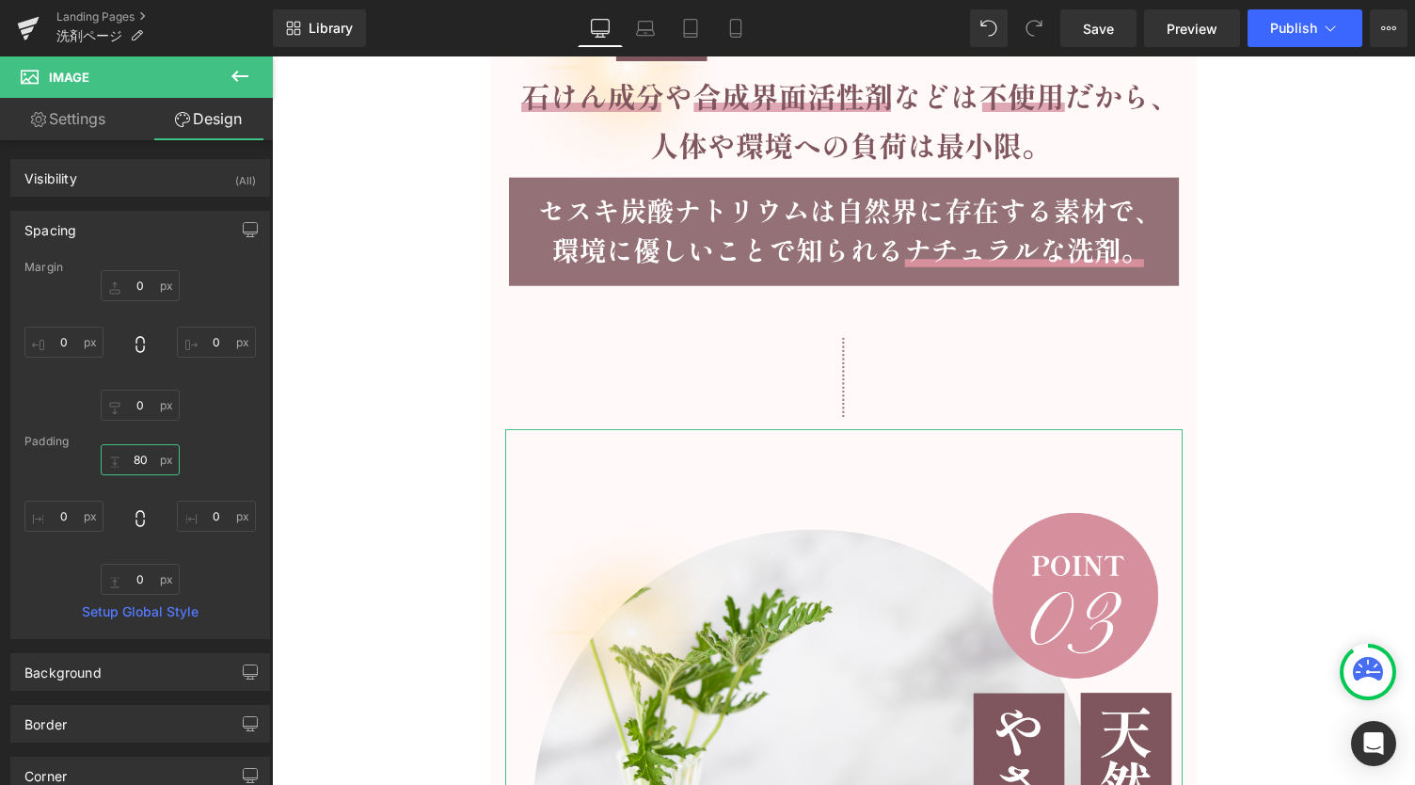
click at [137, 462] on input "80" at bounding box center [140, 459] width 79 height 31
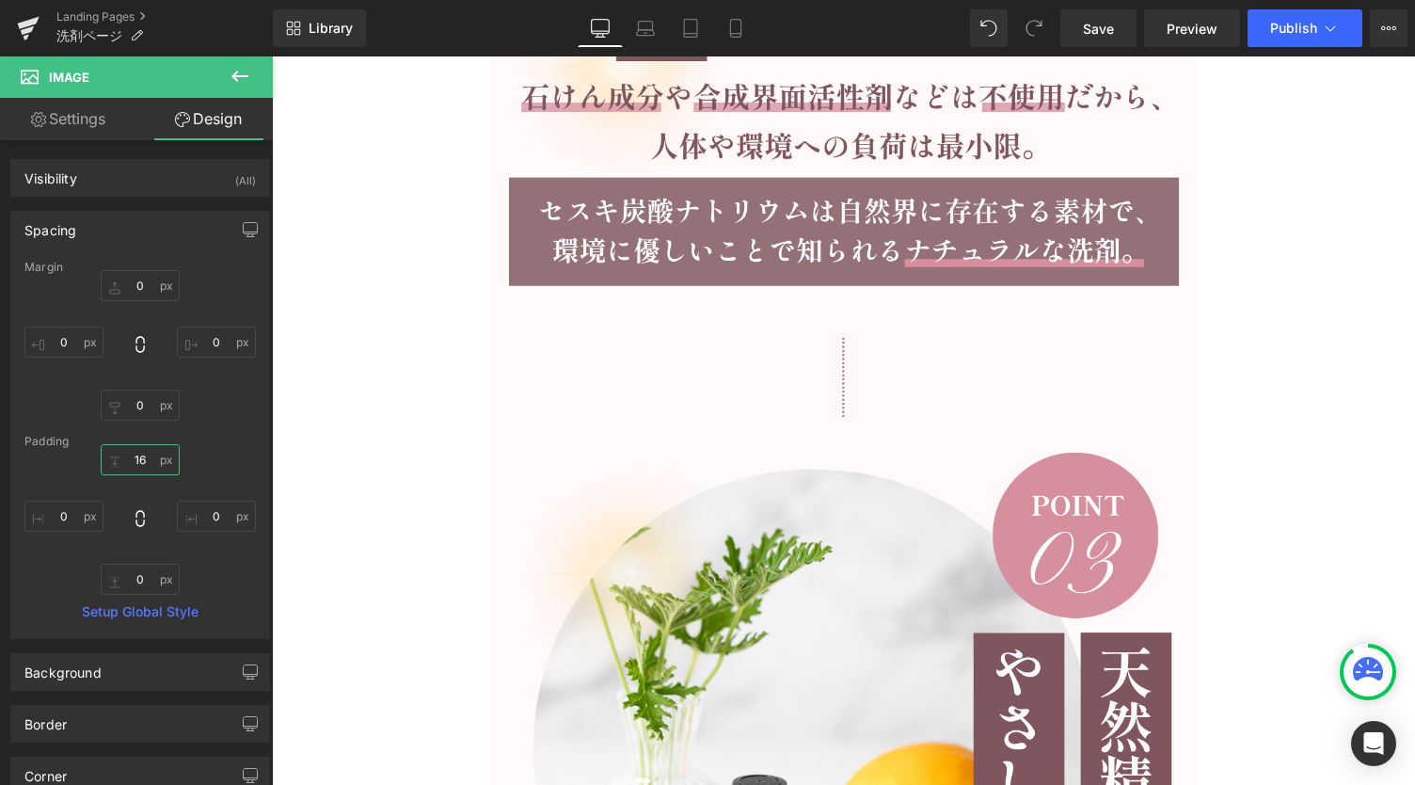
type input "16"
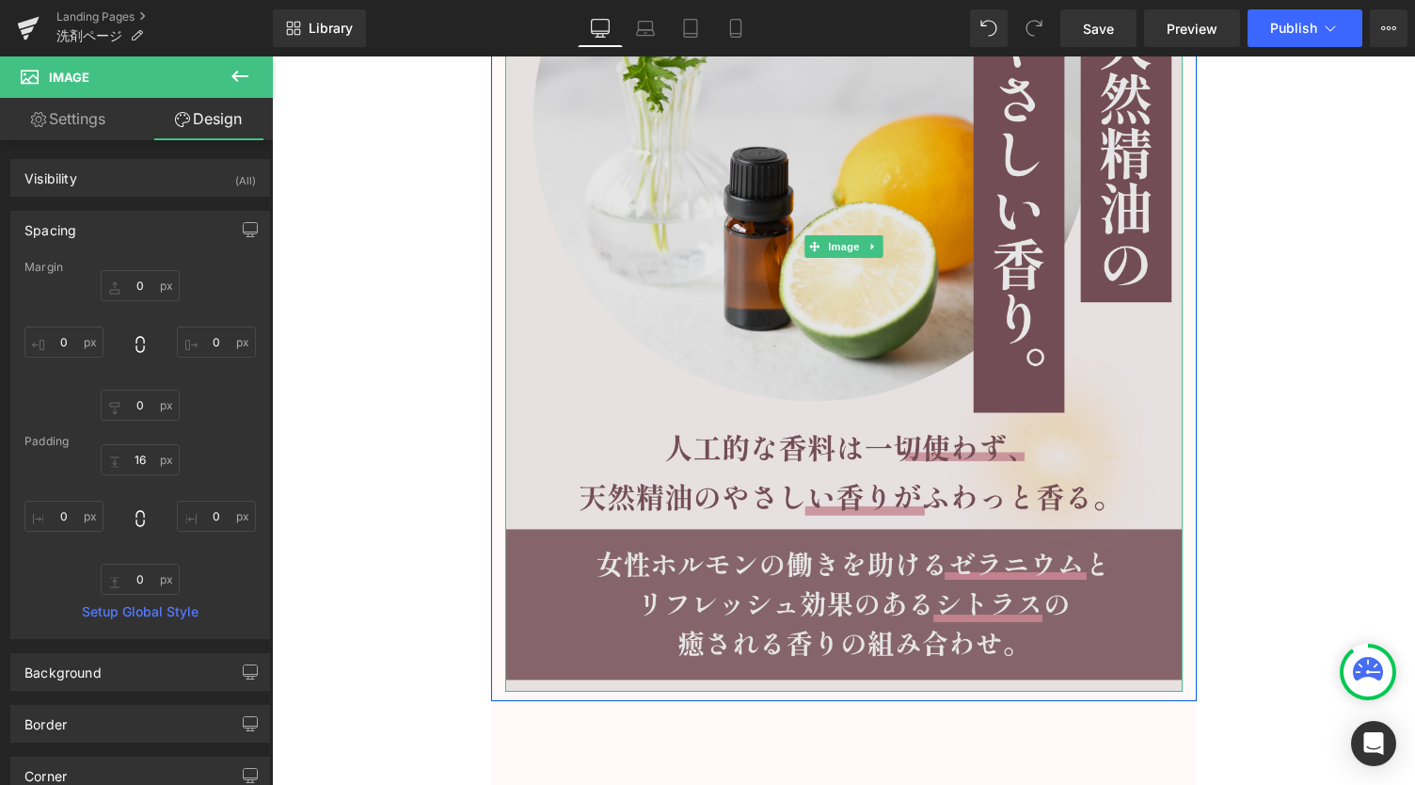
scroll to position [9364, 0]
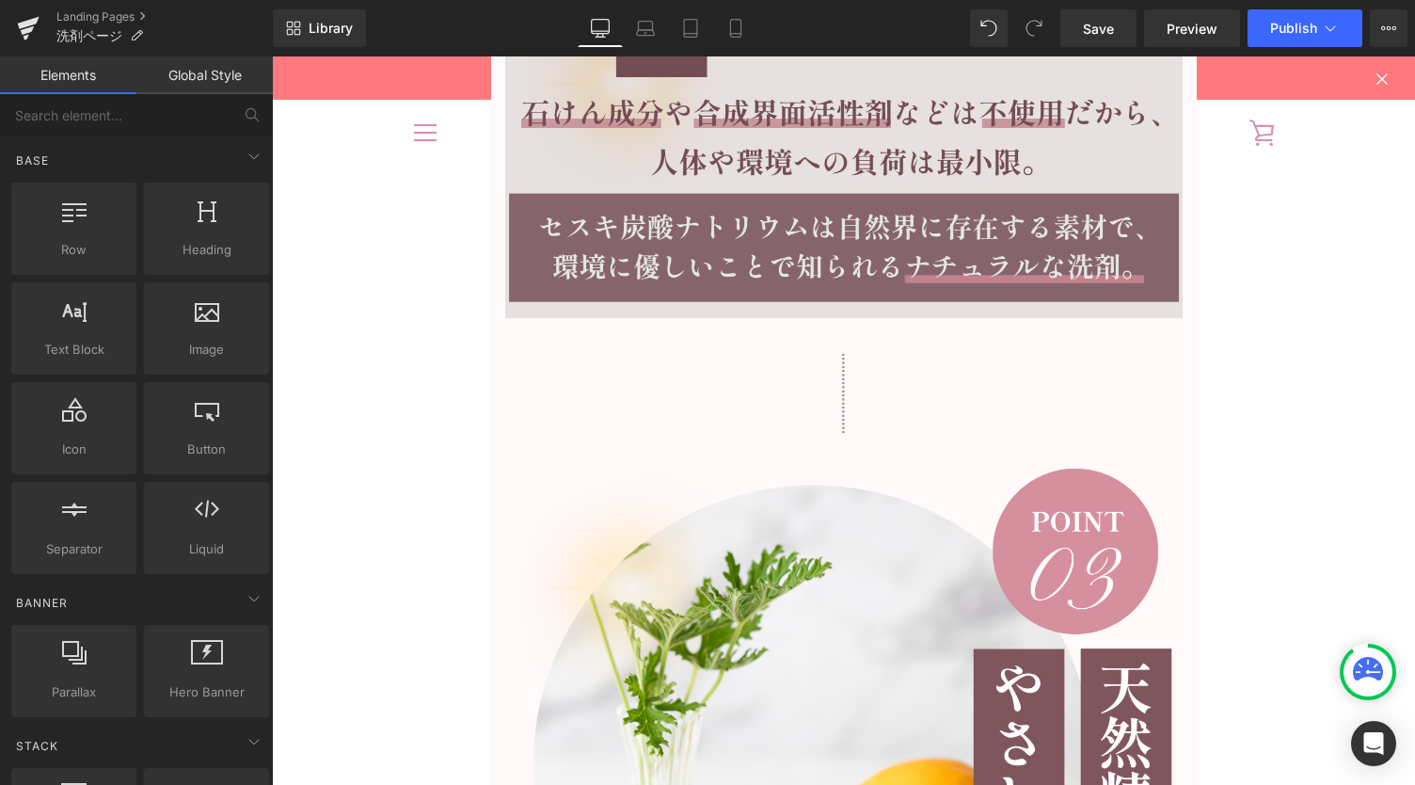
scroll to position [8235, 0]
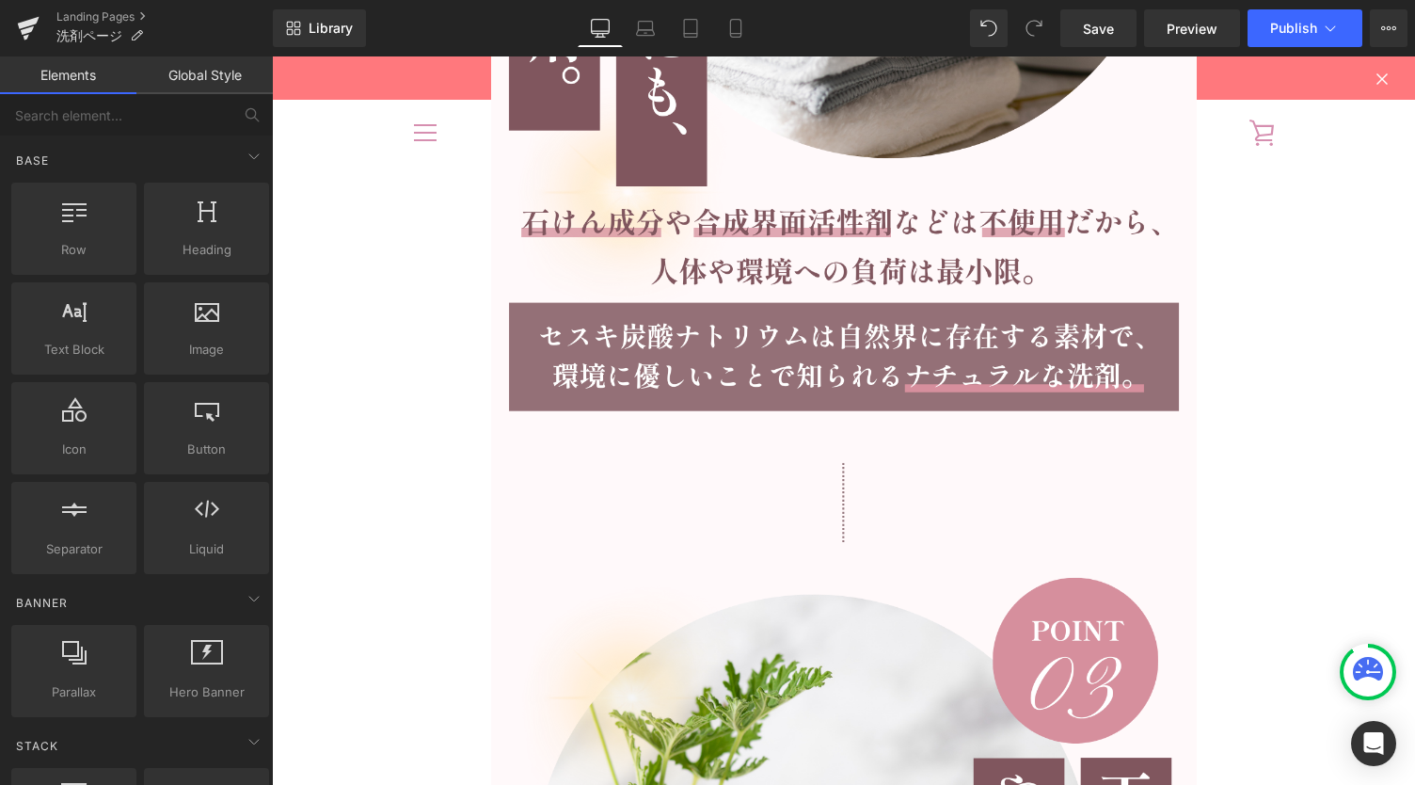
click at [849, 507] on img at bounding box center [844, 490] width 407 height 127
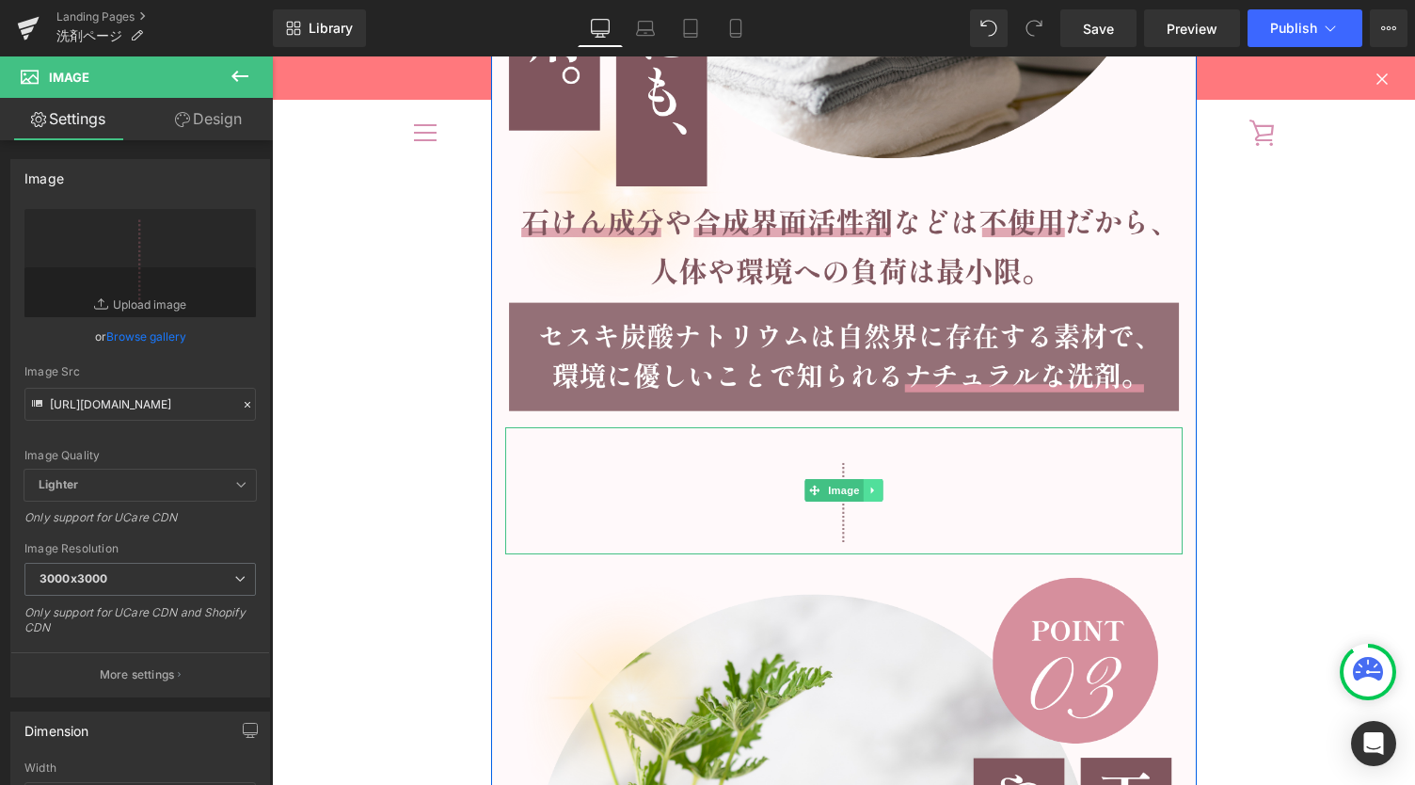
click at [870, 491] on icon at bounding box center [873, 490] width 10 height 11
click at [859, 488] on icon at bounding box center [863, 490] width 10 height 10
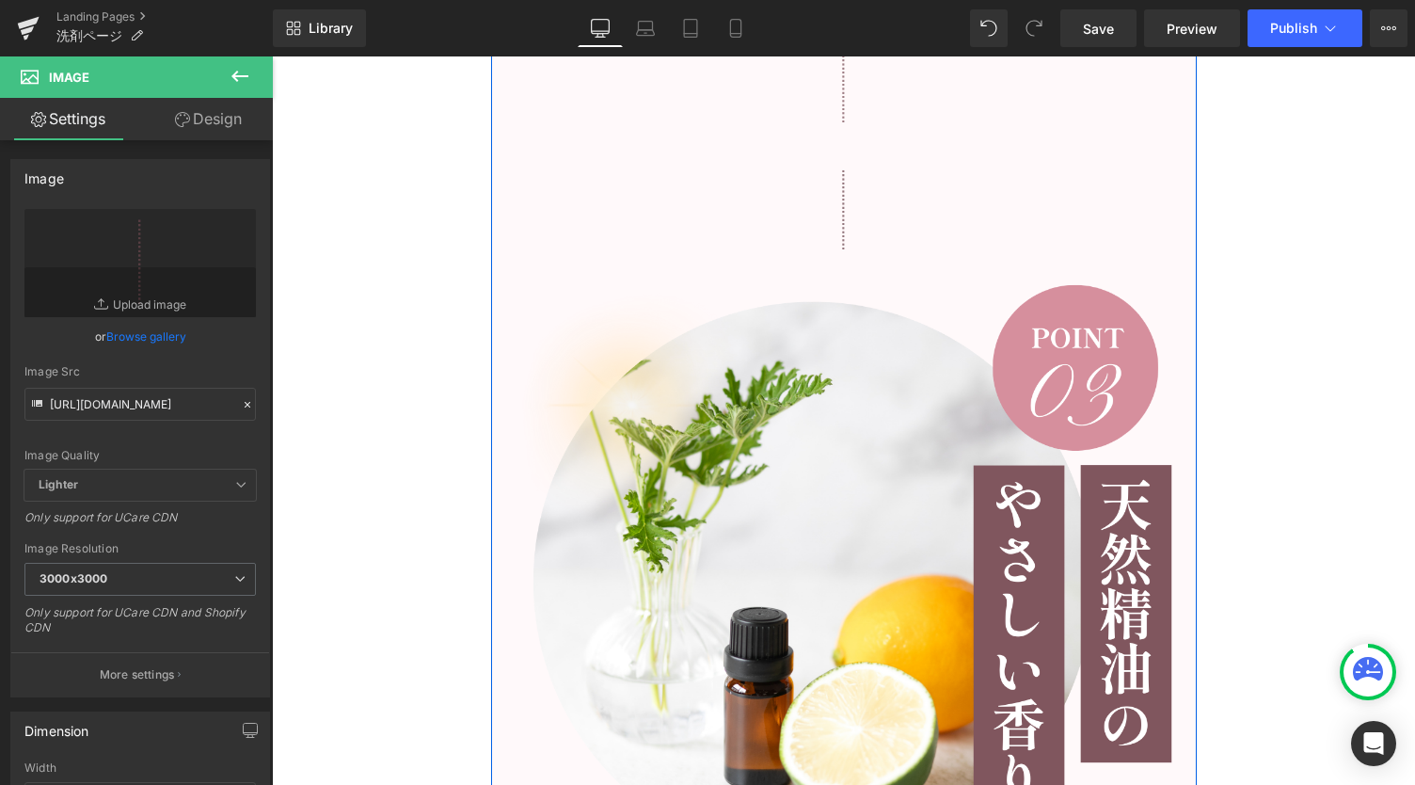
scroll to position [8656, 0]
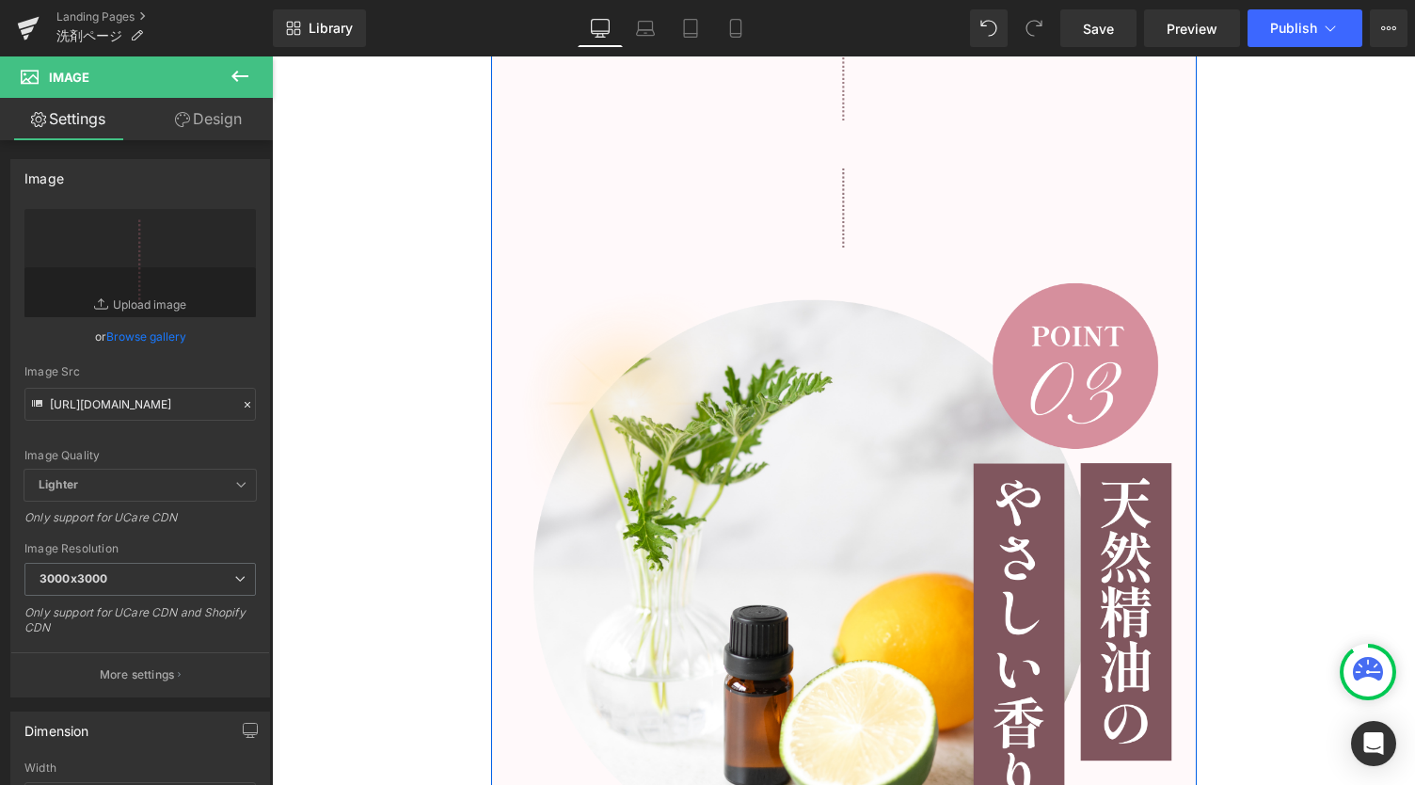
click at [758, 191] on img at bounding box center [844, 196] width 407 height 127
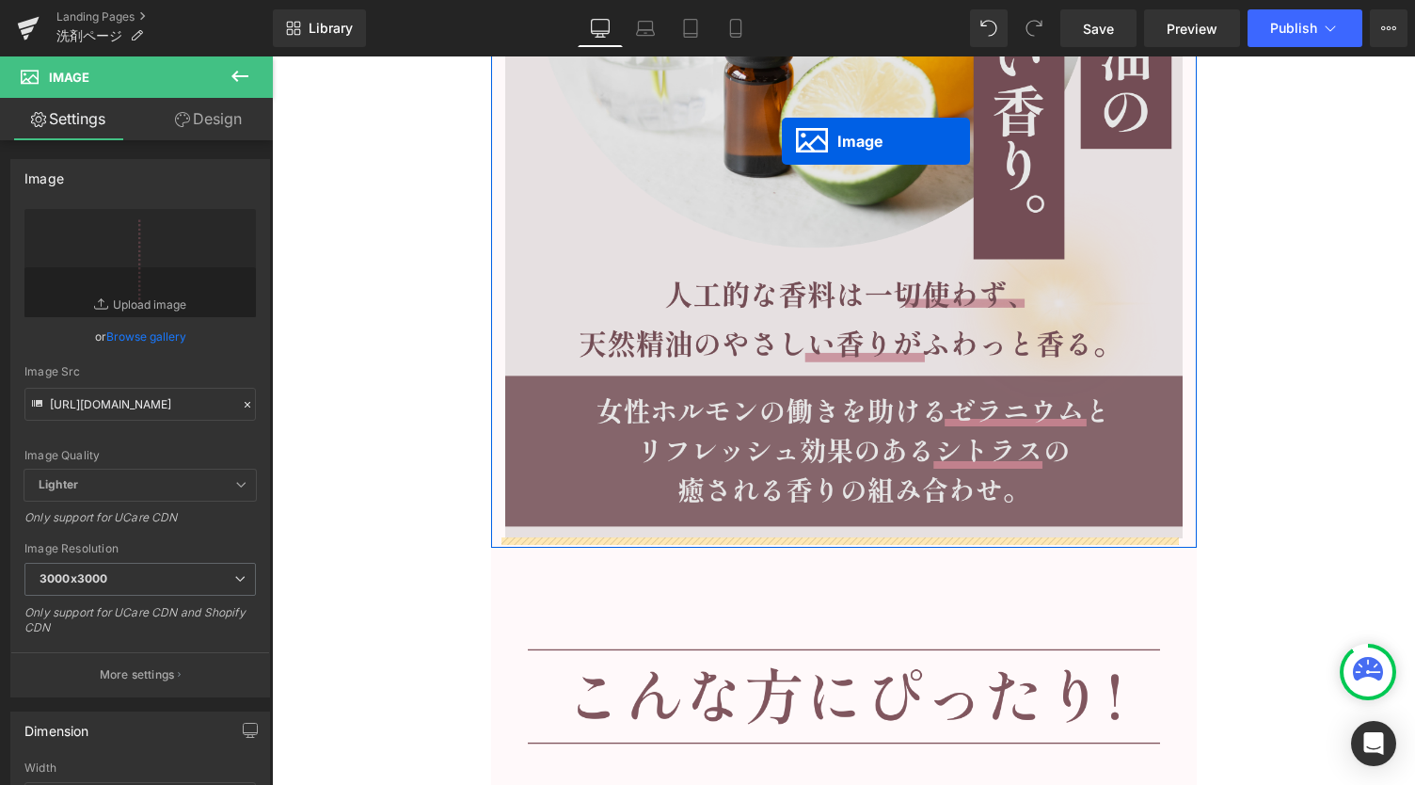
scroll to position [9283, 0]
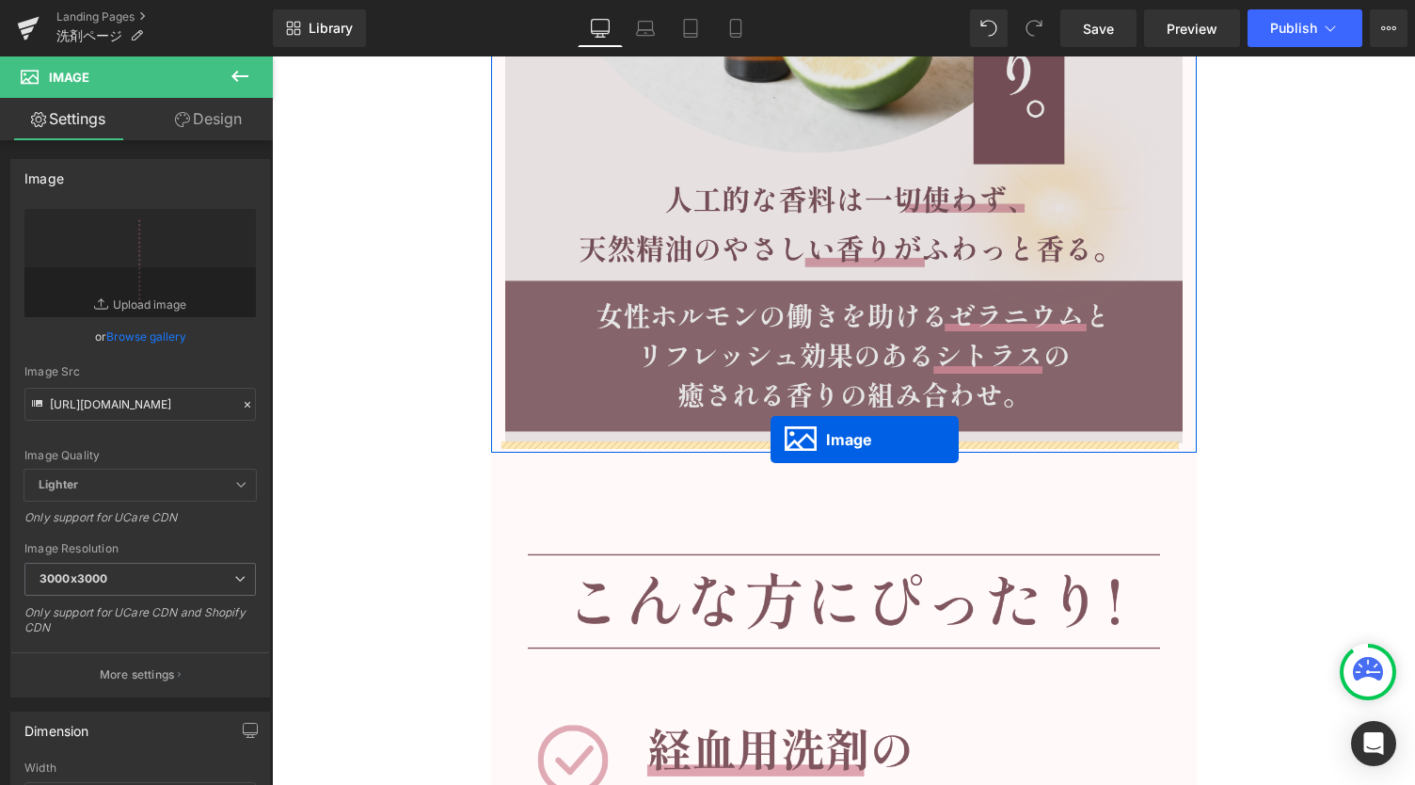
drag, startPoint x: 798, startPoint y: 192, endPoint x: 771, endPoint y: 439, distance: 249.0
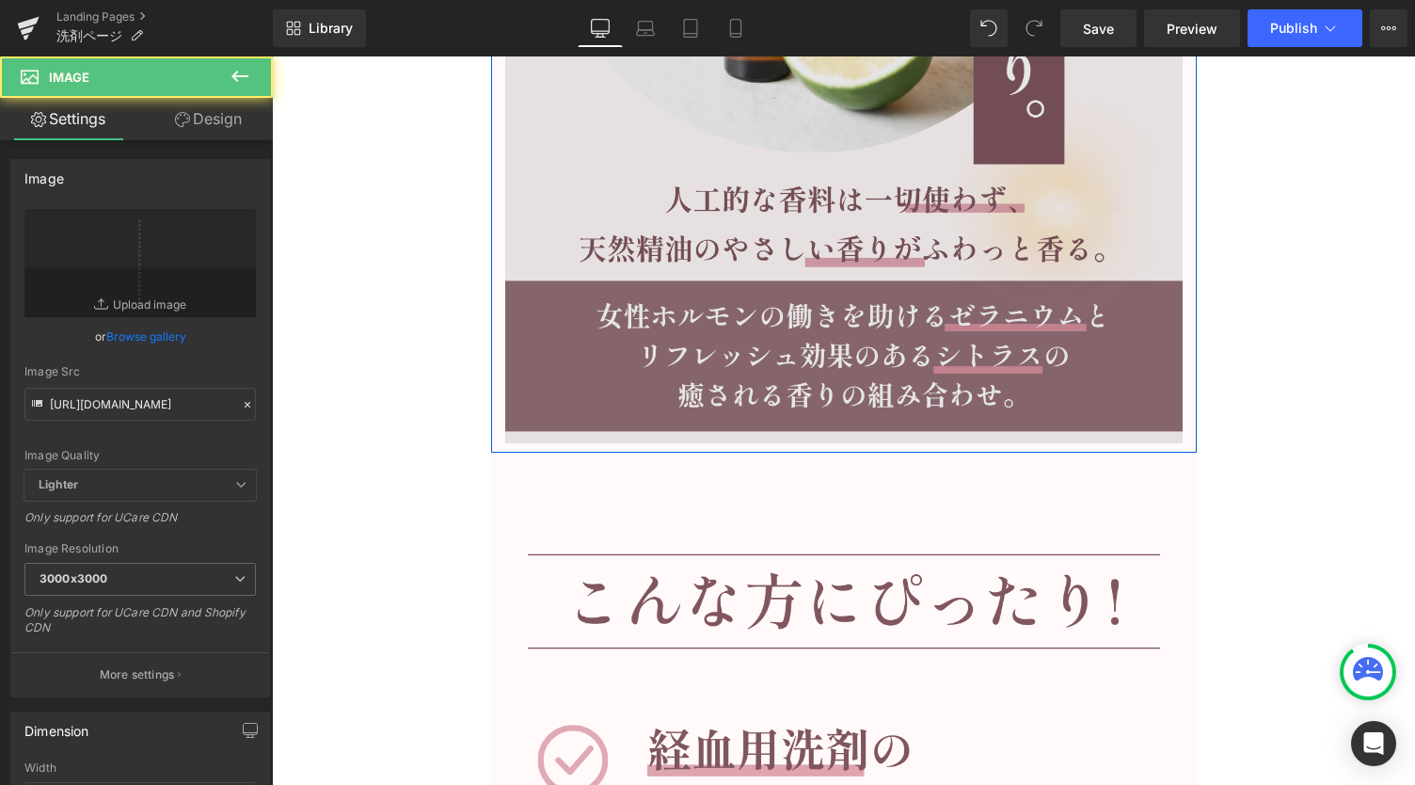
scroll to position [9236, 0]
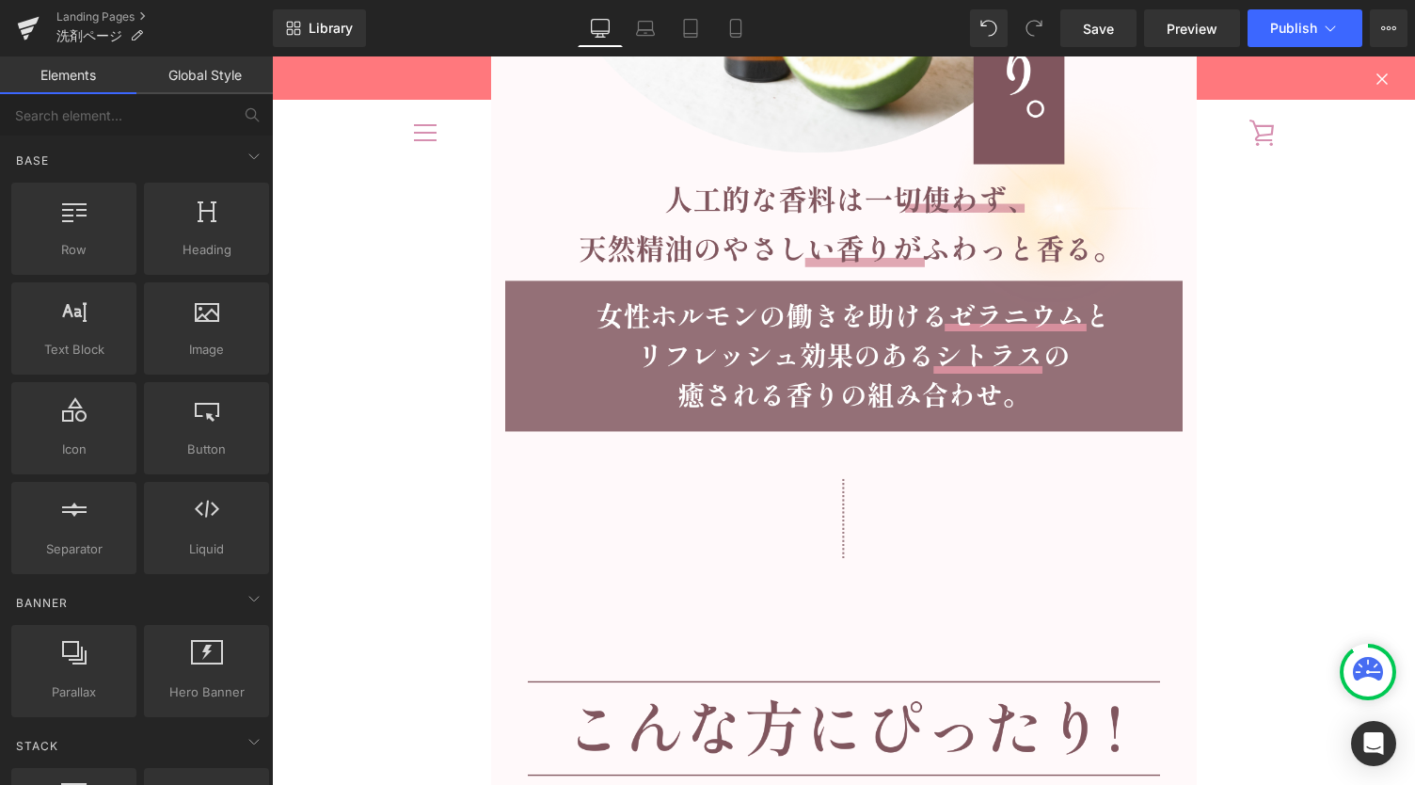
click at [1252, 459] on div "Image Image Image Image Row Image Image Image Image Image Image Image Row Image…" at bounding box center [843, 41] width 1143 height 18129
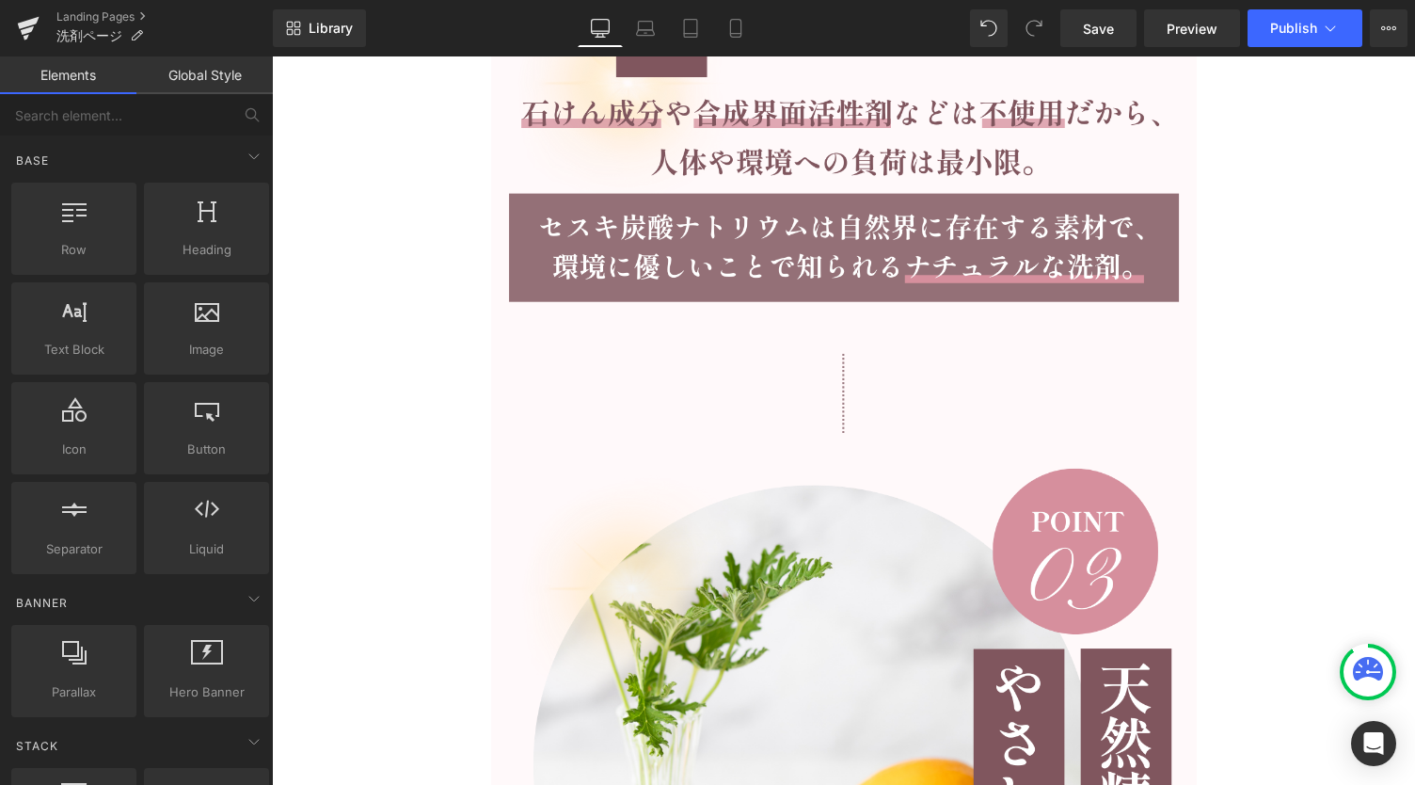
scroll to position [8358, 0]
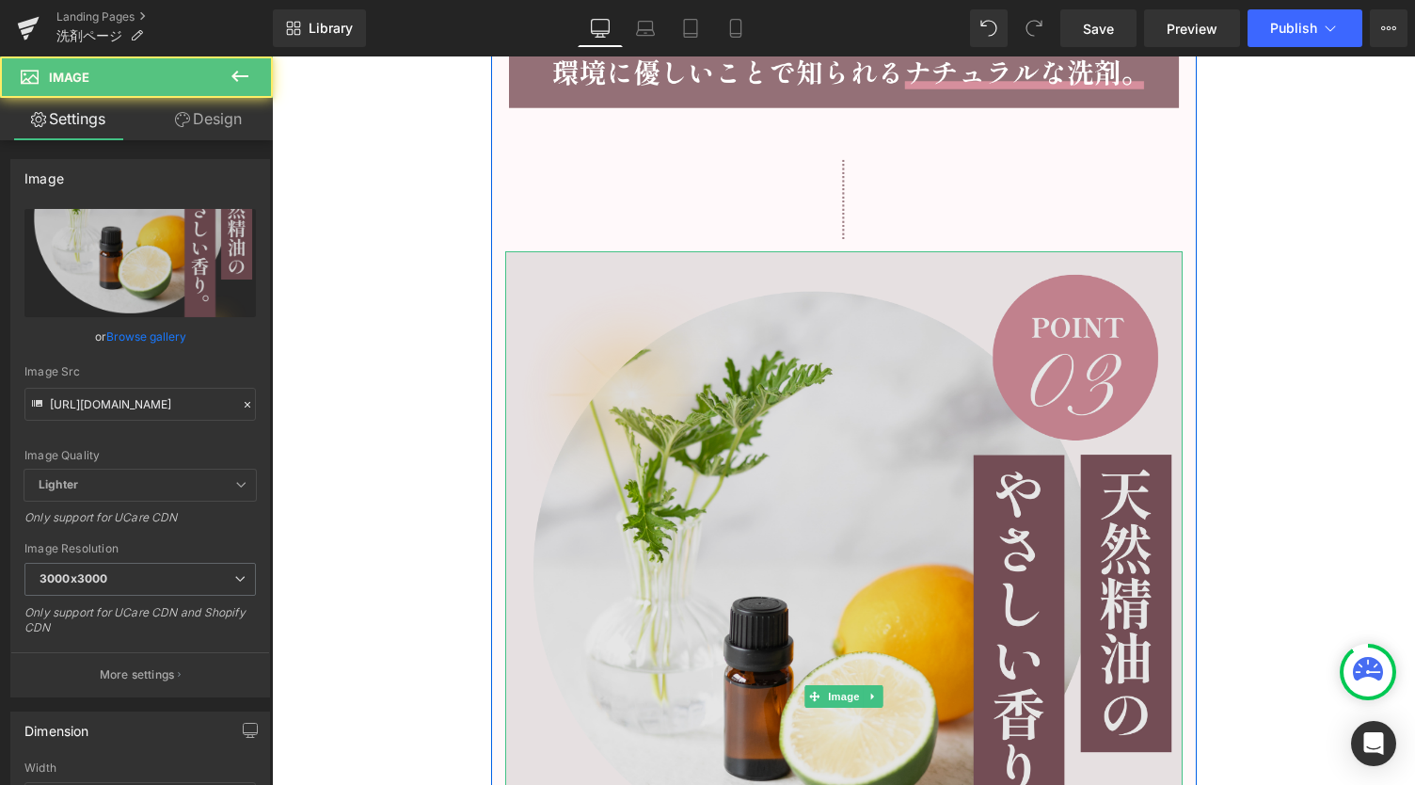
scroll to position [8609, 0]
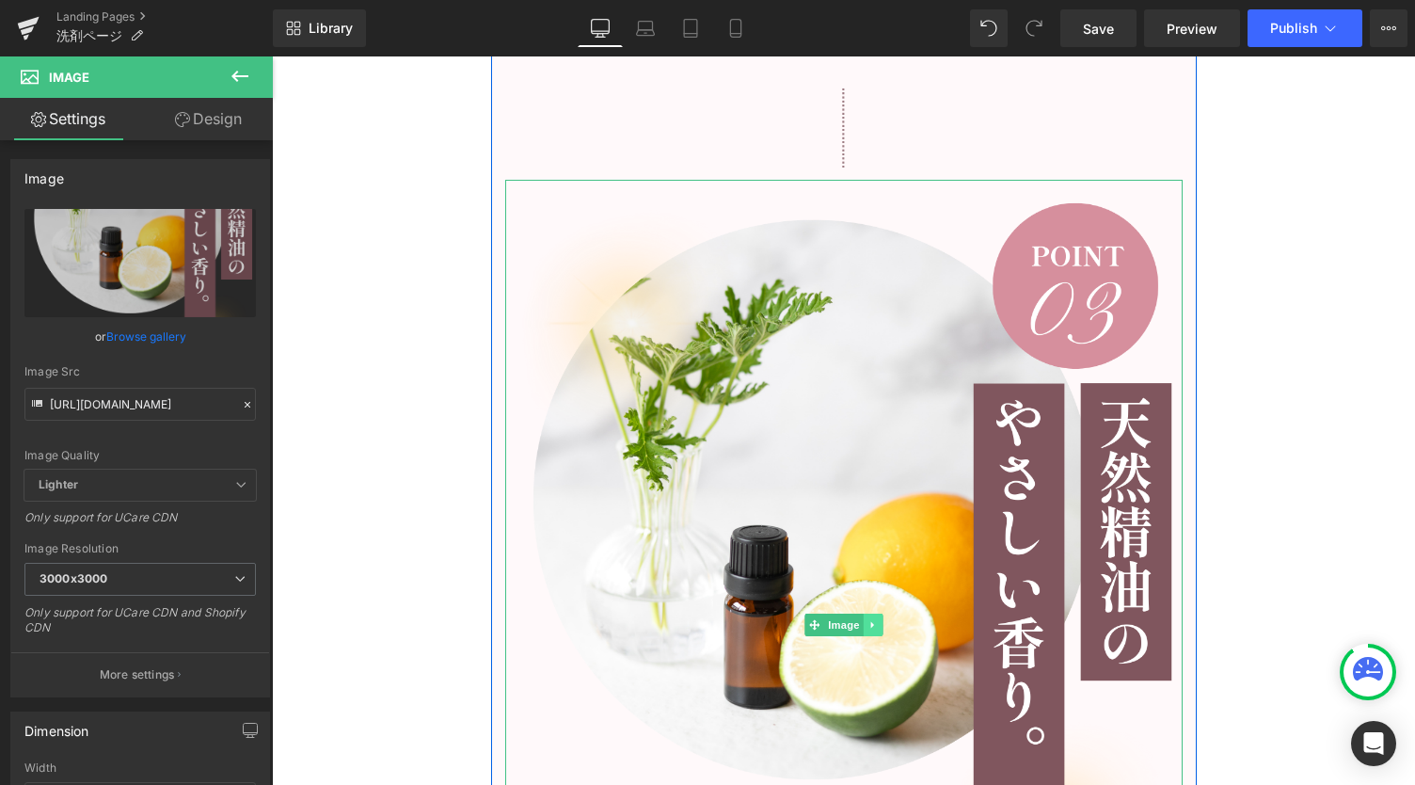
click at [868, 619] on icon at bounding box center [873, 624] width 10 height 11
click at [858, 627] on icon at bounding box center [863, 624] width 10 height 11
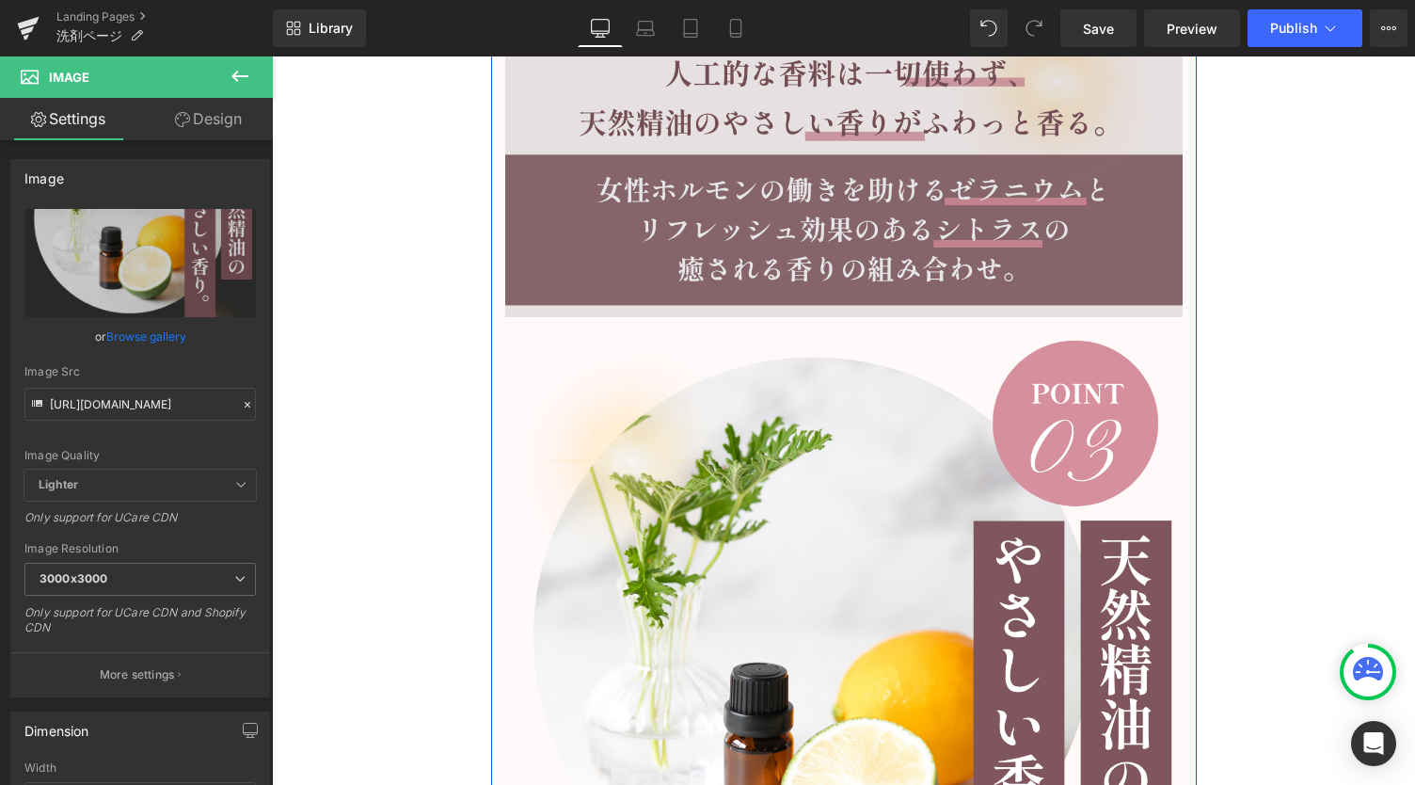
scroll to position [9547, 0]
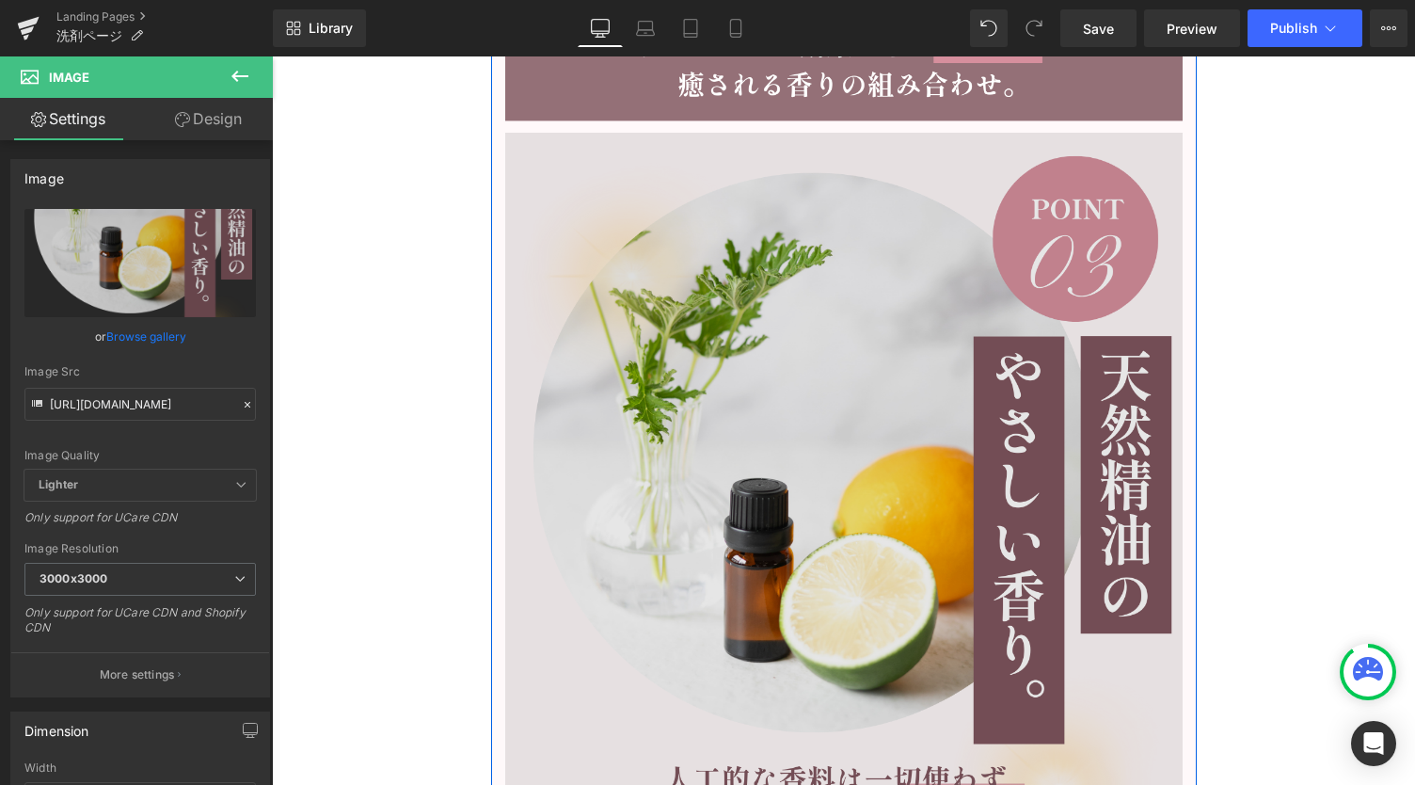
click at [991, 579] on img at bounding box center [844, 578] width 678 height 890
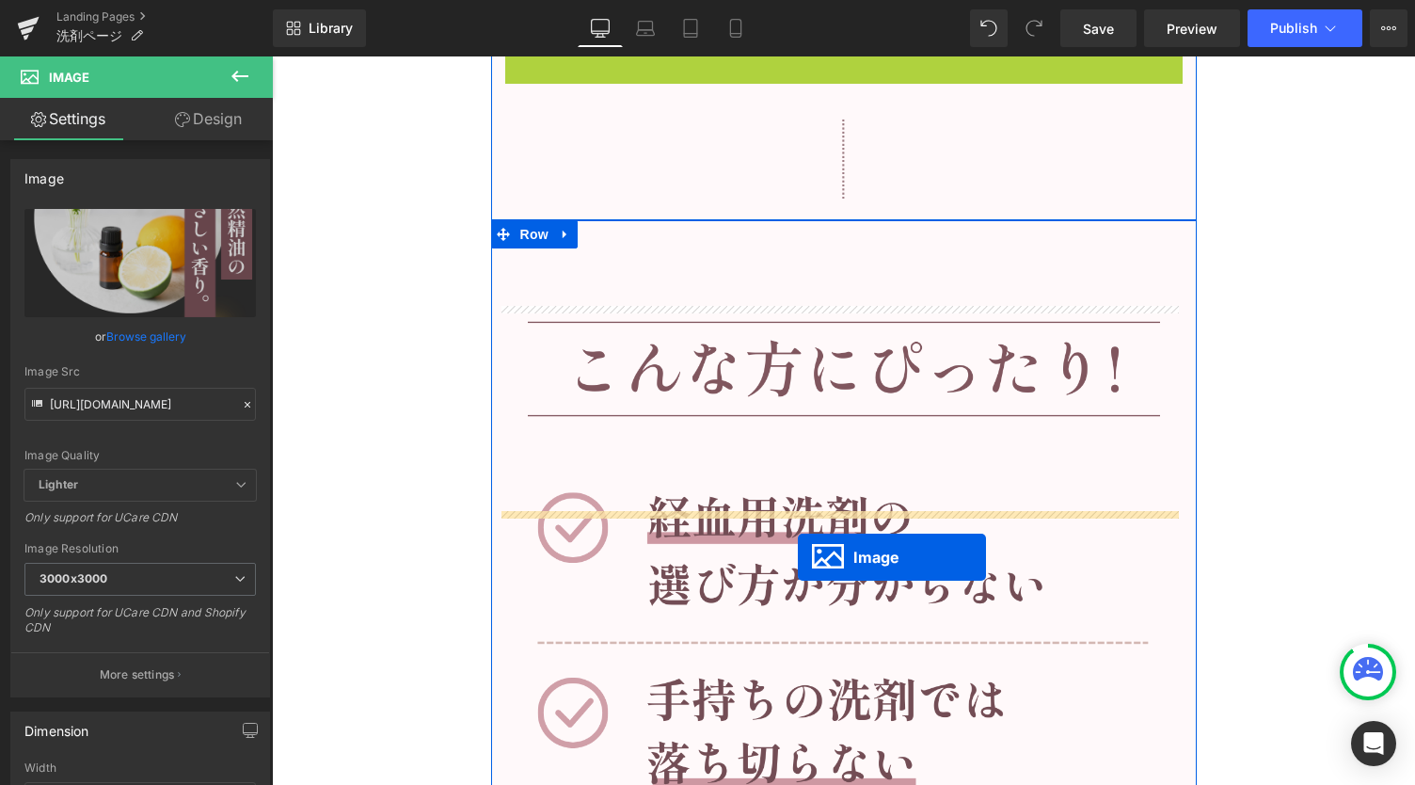
scroll to position [9672, 0]
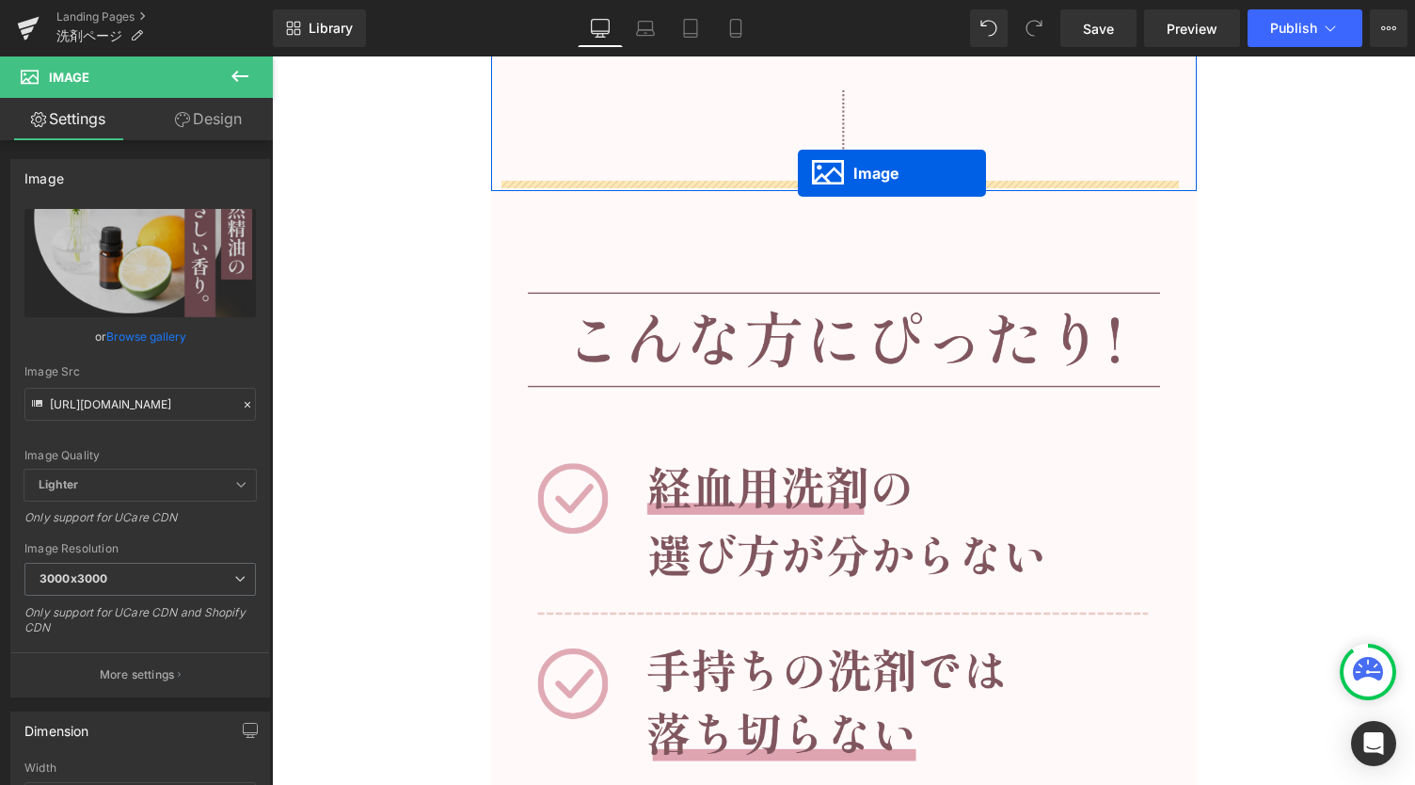
drag, startPoint x: 798, startPoint y: 575, endPoint x: 798, endPoint y: 173, distance: 401.9
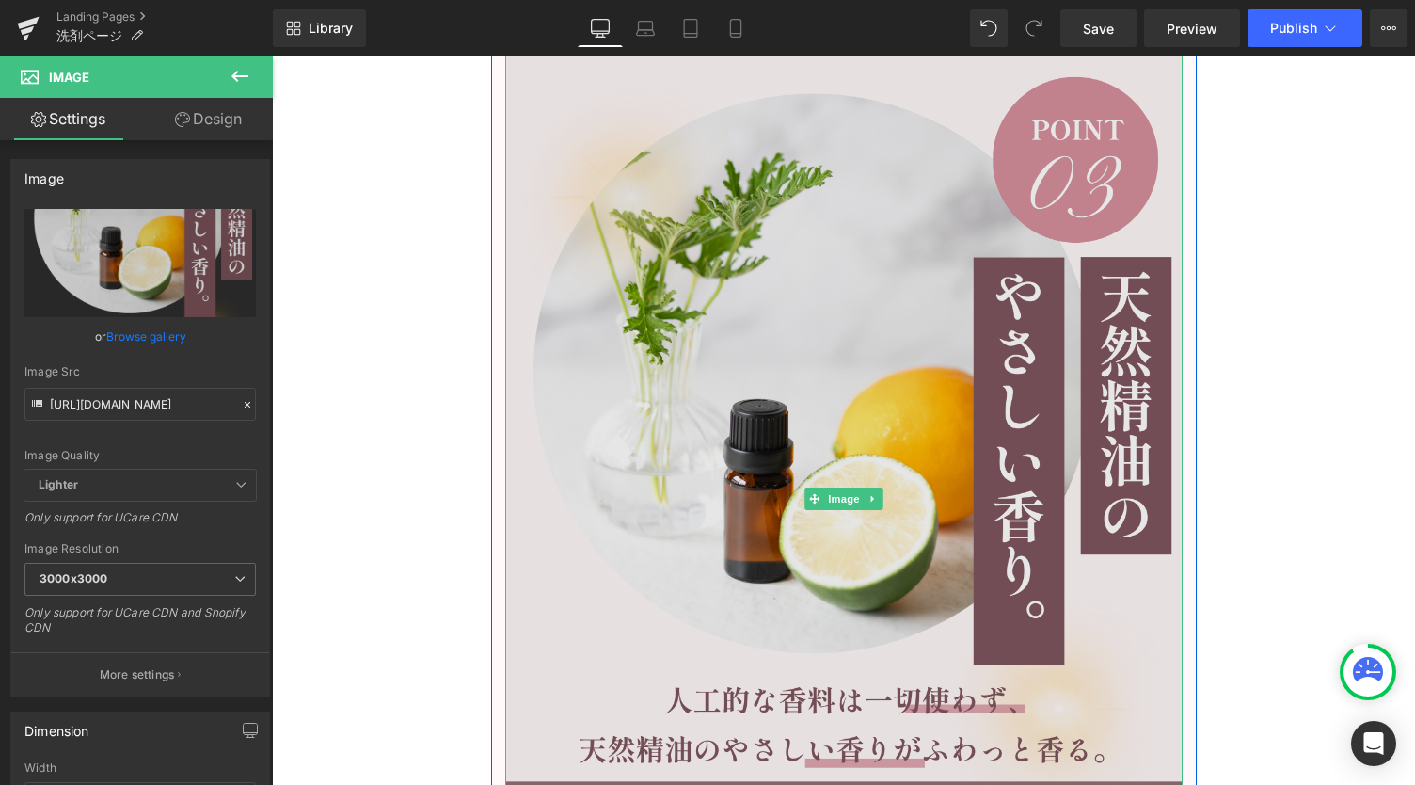
scroll to position [9876, 0]
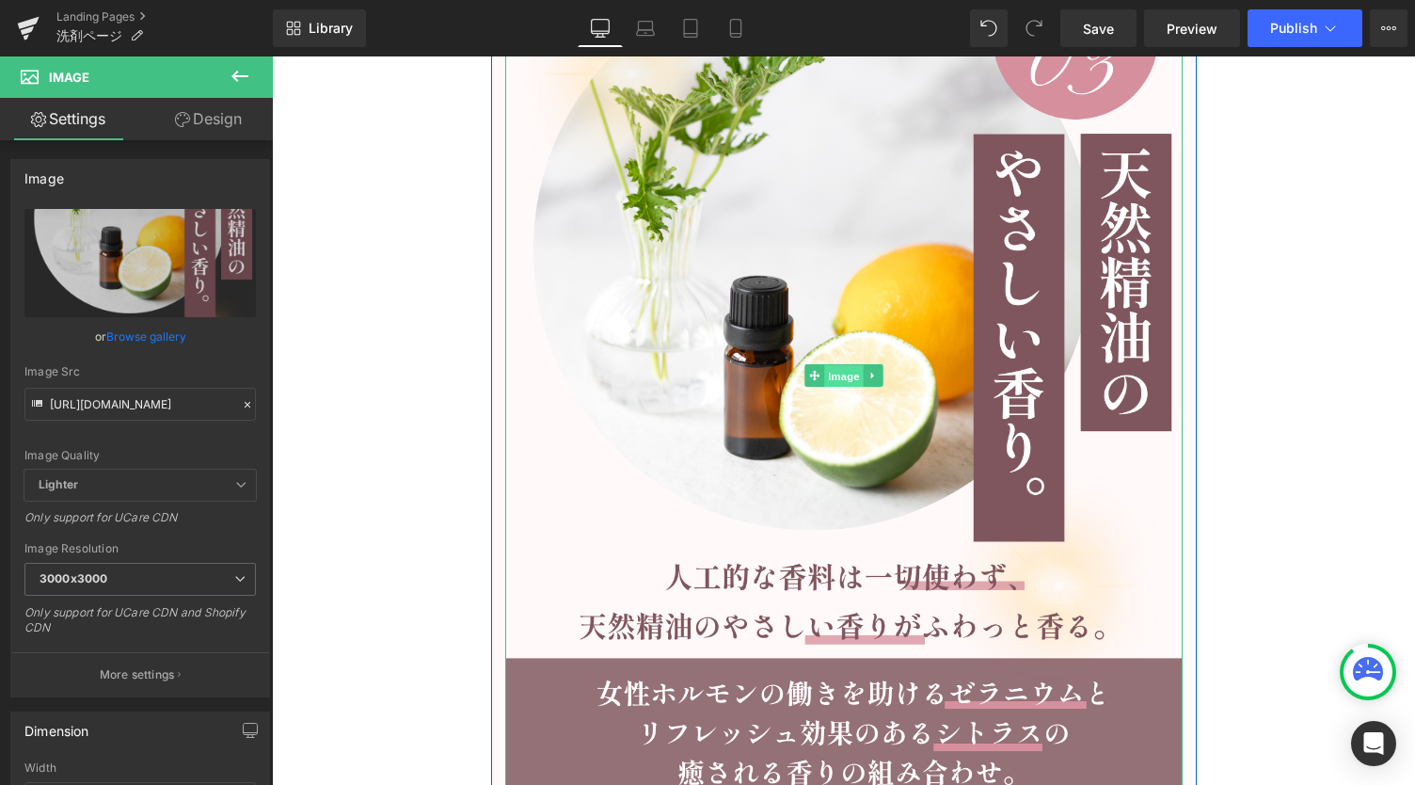
click at [824, 374] on span "Image" at bounding box center [844, 375] width 40 height 23
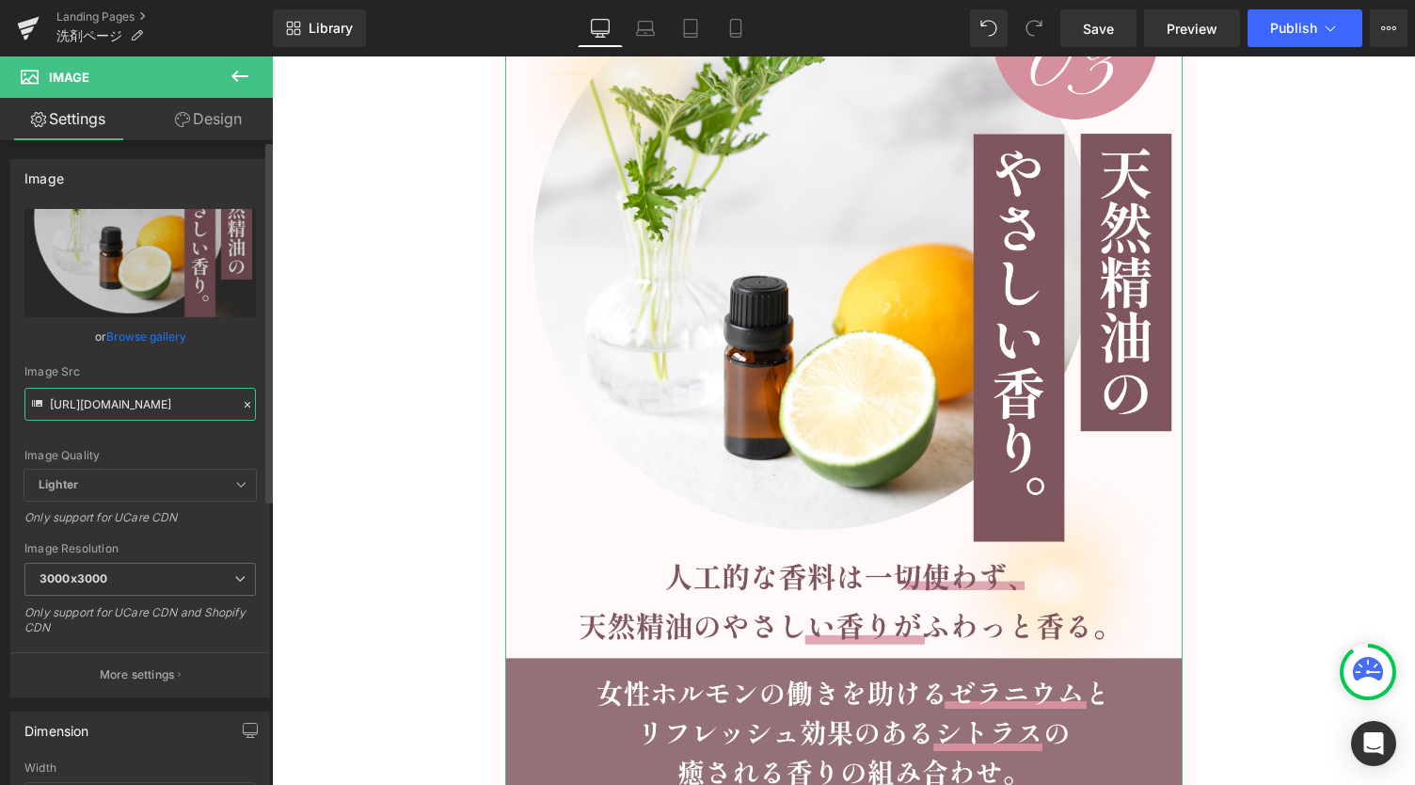
click at [171, 398] on input "[URL][DOMAIN_NAME]" at bounding box center [140, 404] width 232 height 33
paste input "4_dd15cd00-ce1a-42e2-abd8-c042eb3a5e64"
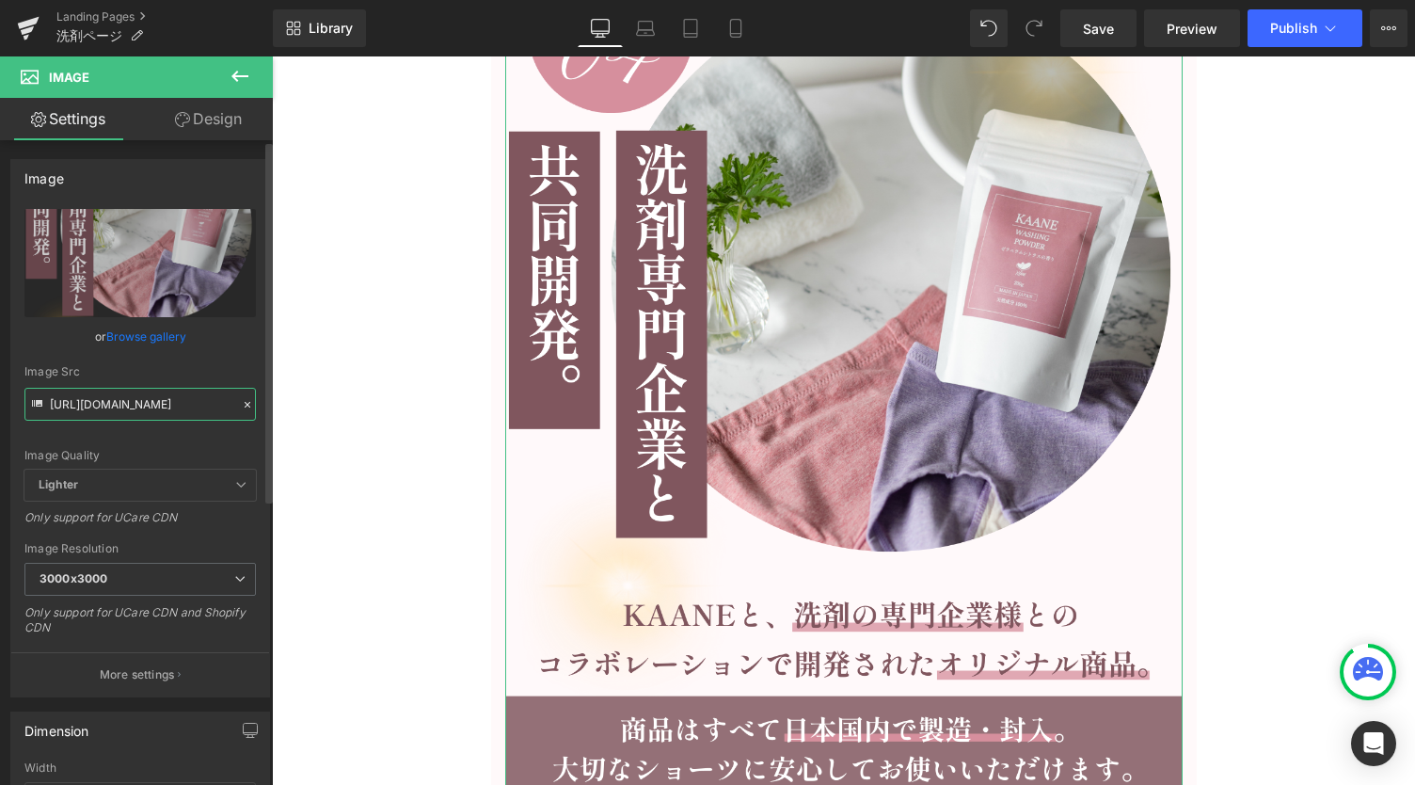
type input "[URL][DOMAIN_NAME]"
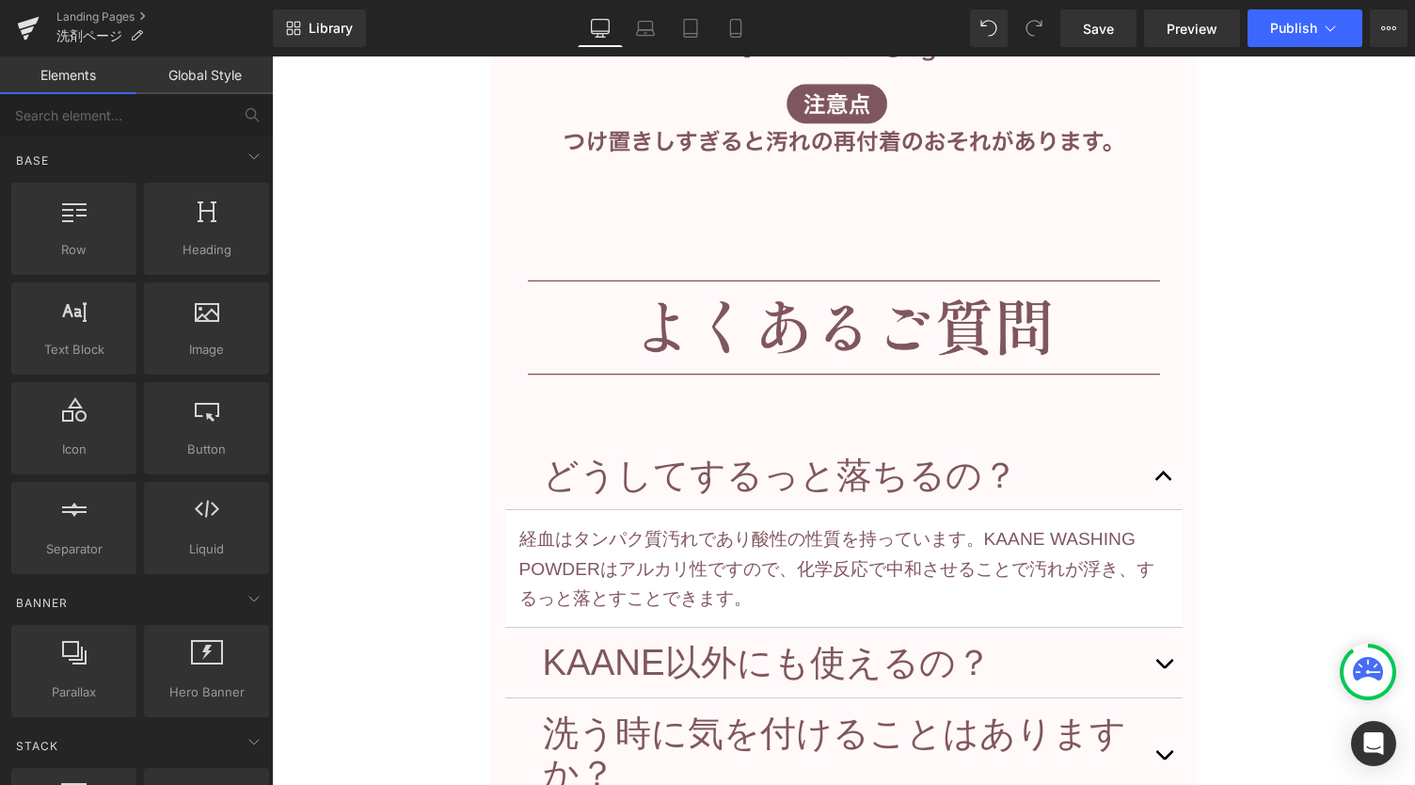
scroll to position [15271, 0]
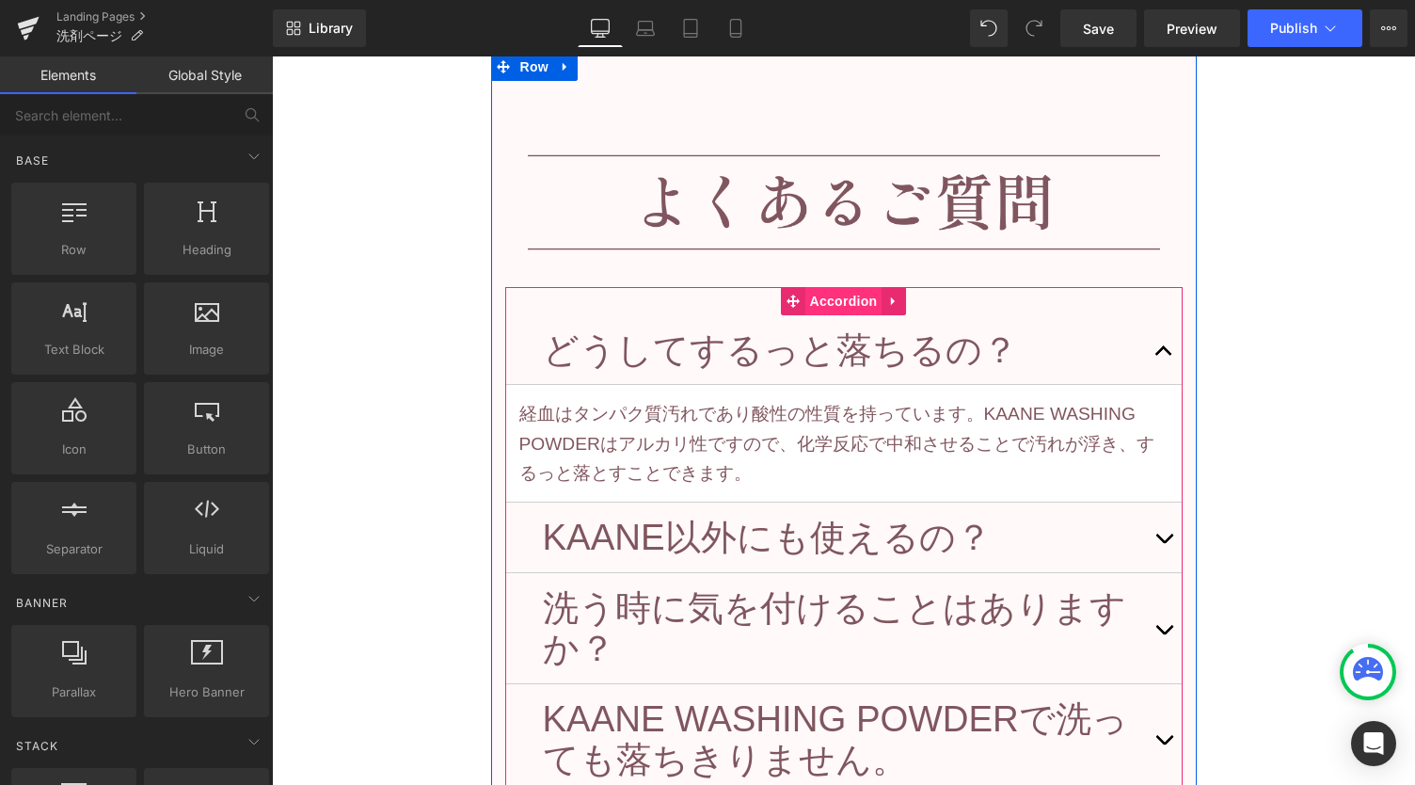
click at [830, 295] on span "Accordion" at bounding box center [844, 301] width 77 height 28
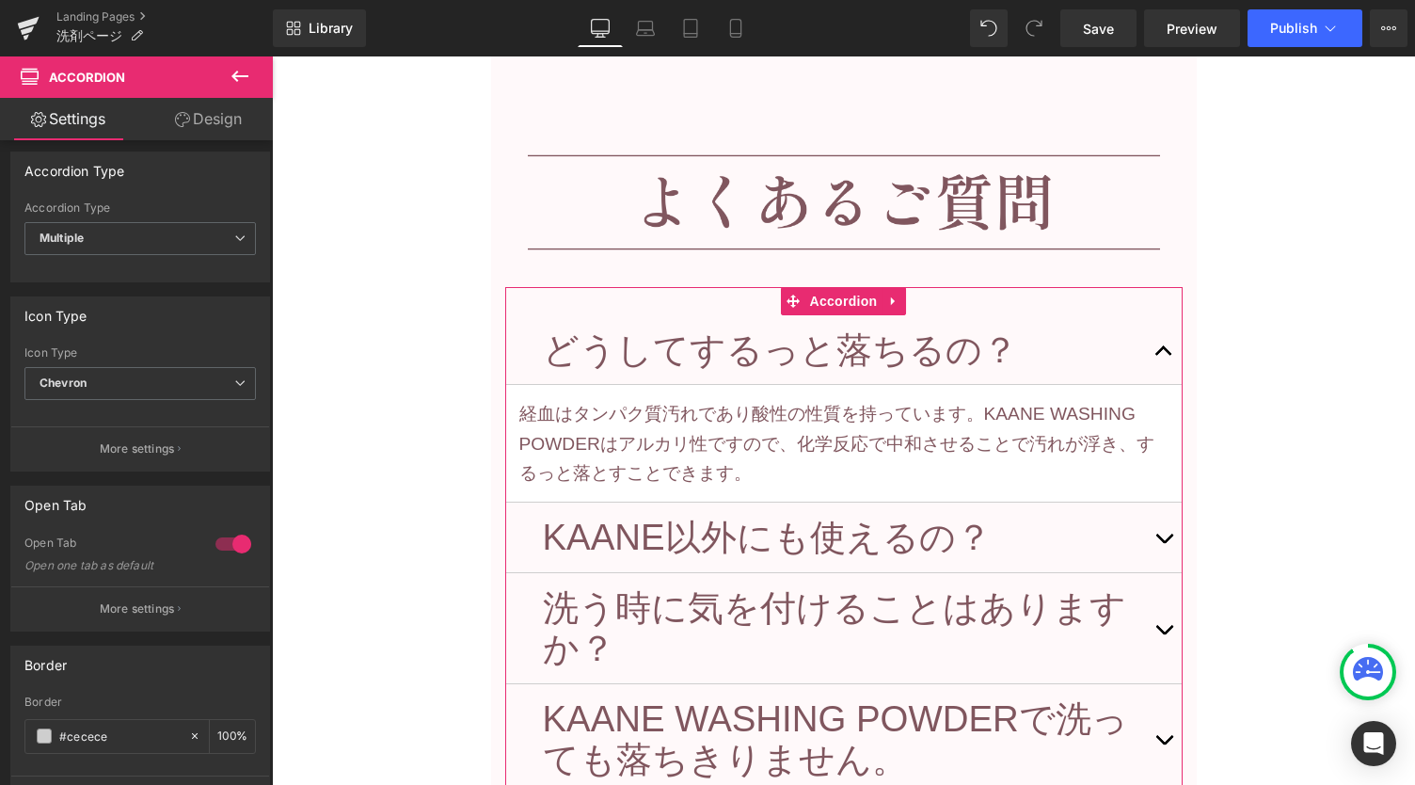
scroll to position [250, 0]
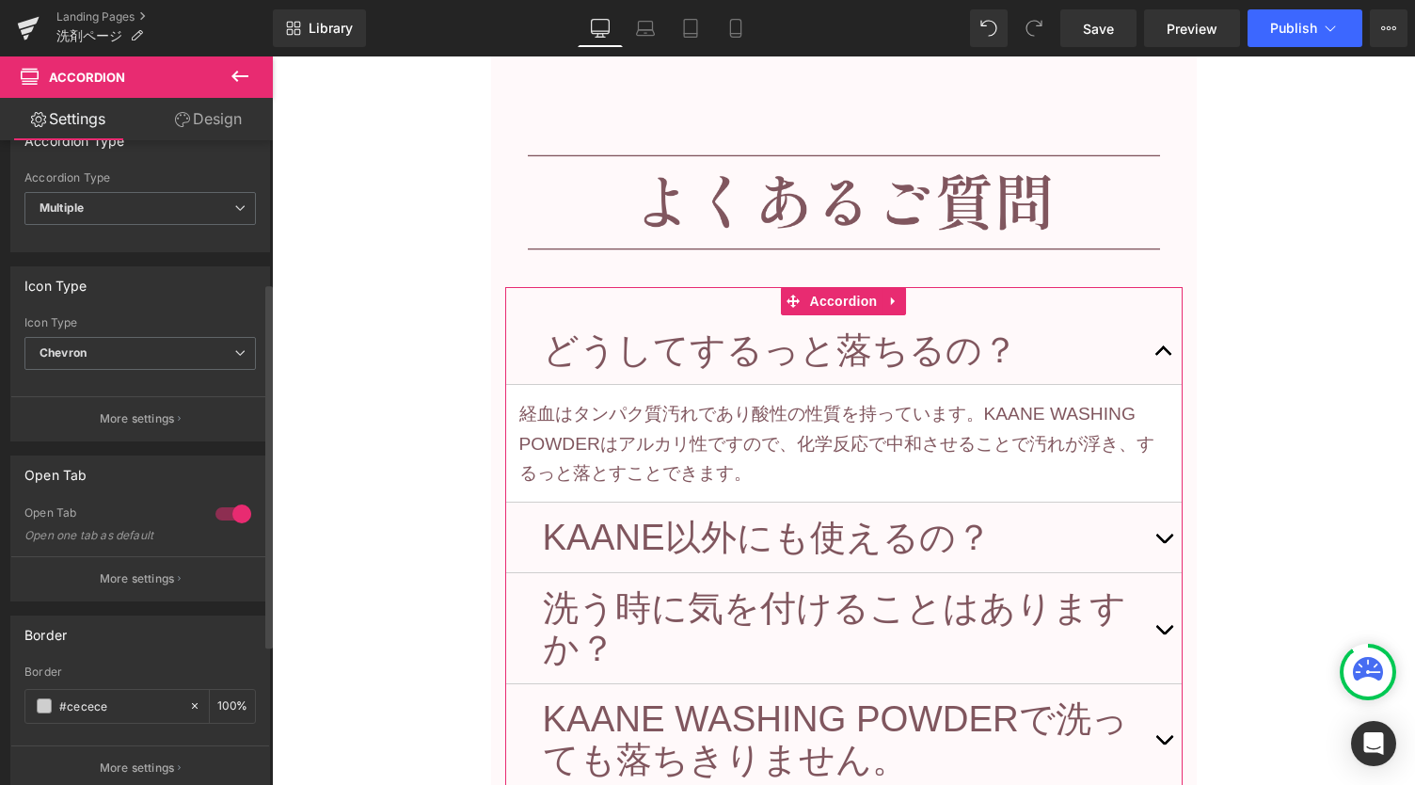
click at [230, 505] on div at bounding box center [233, 514] width 45 height 30
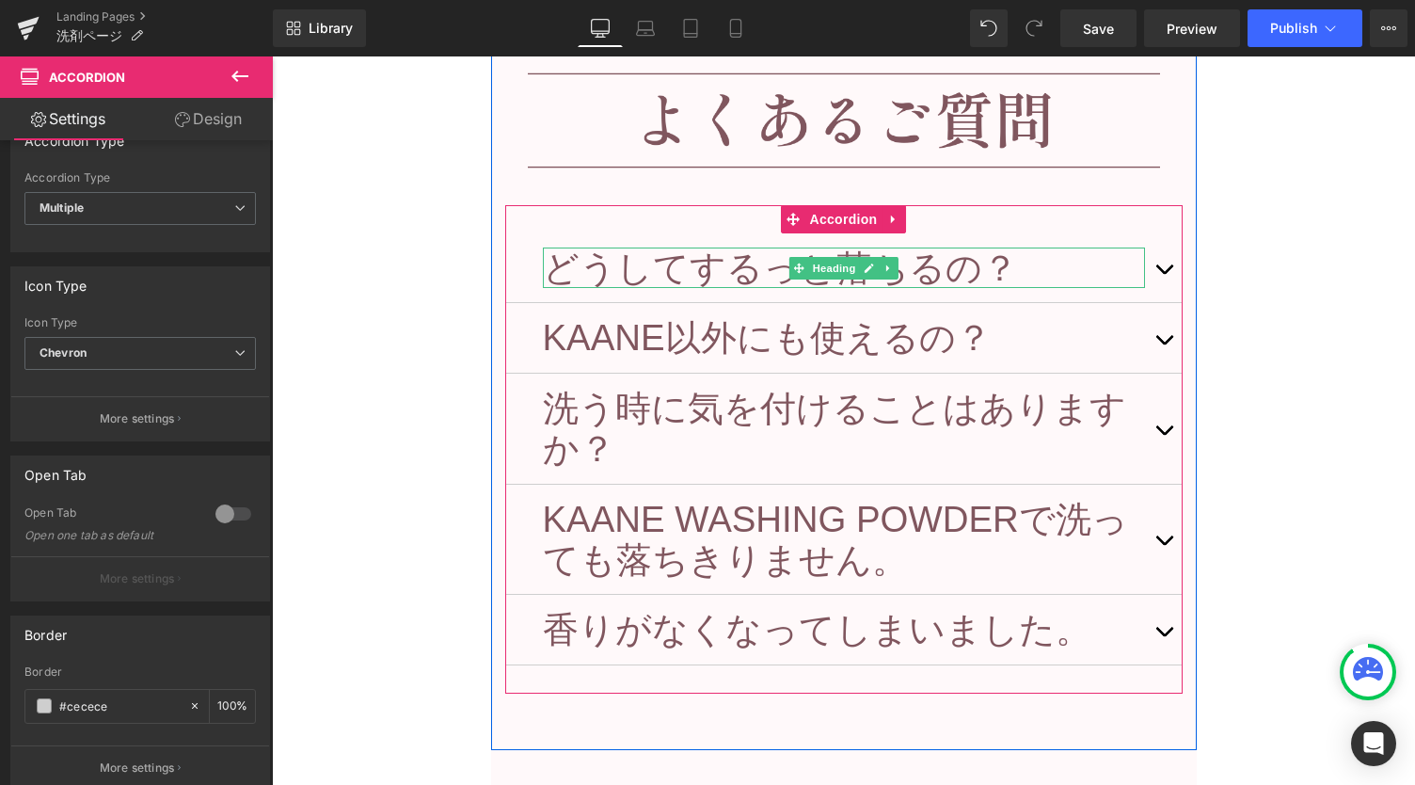
scroll to position [15397, 0]
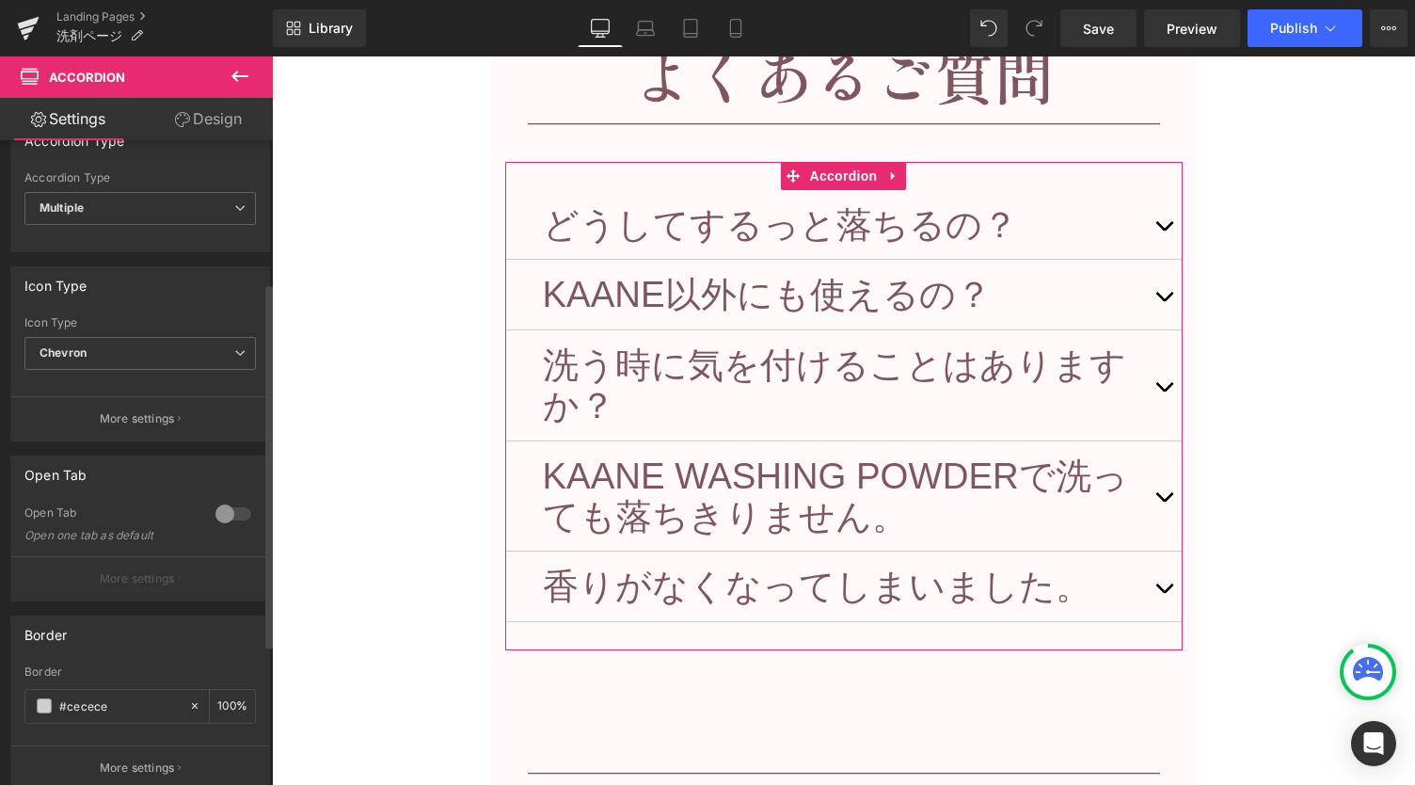
click at [221, 506] on div at bounding box center [233, 514] width 45 height 30
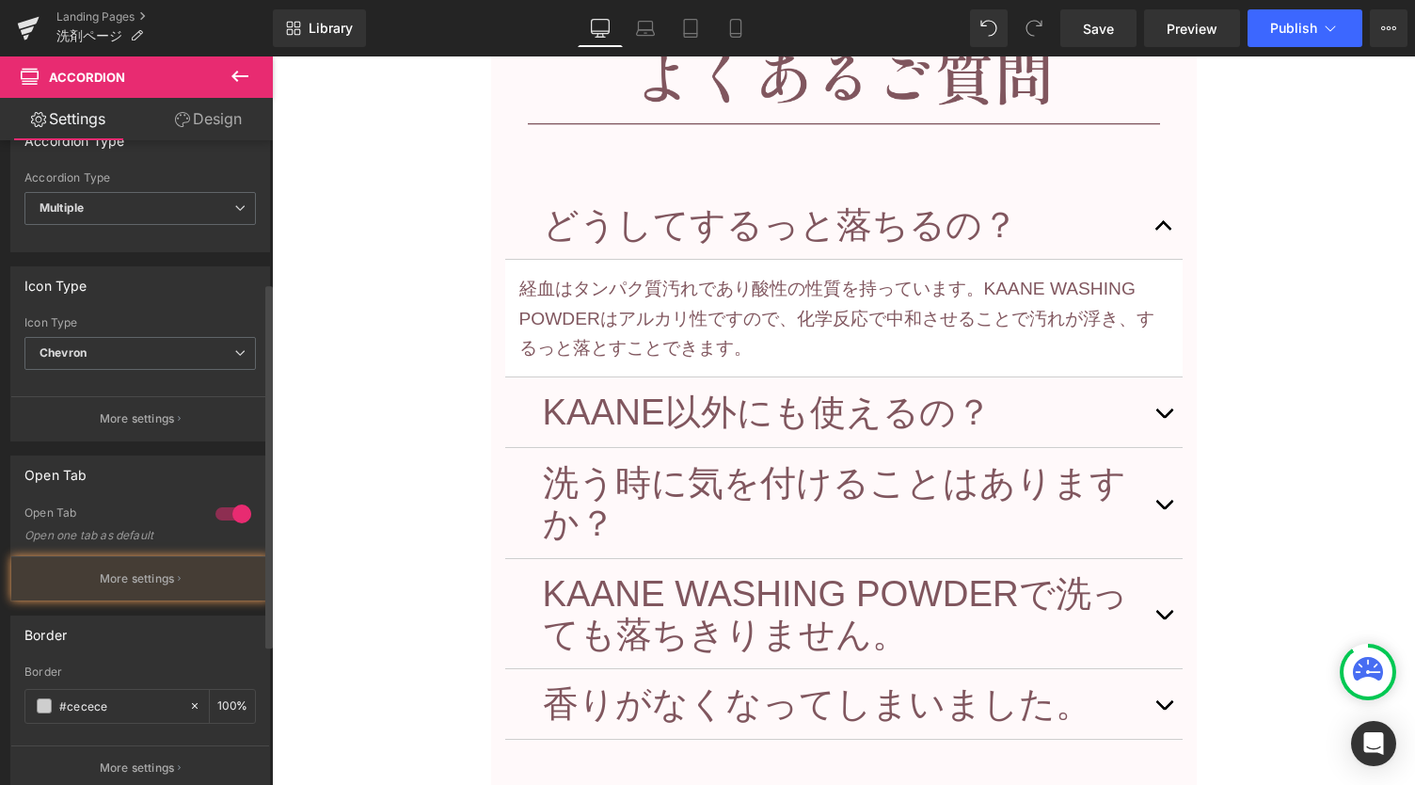
click at [221, 506] on div at bounding box center [233, 514] width 45 height 30
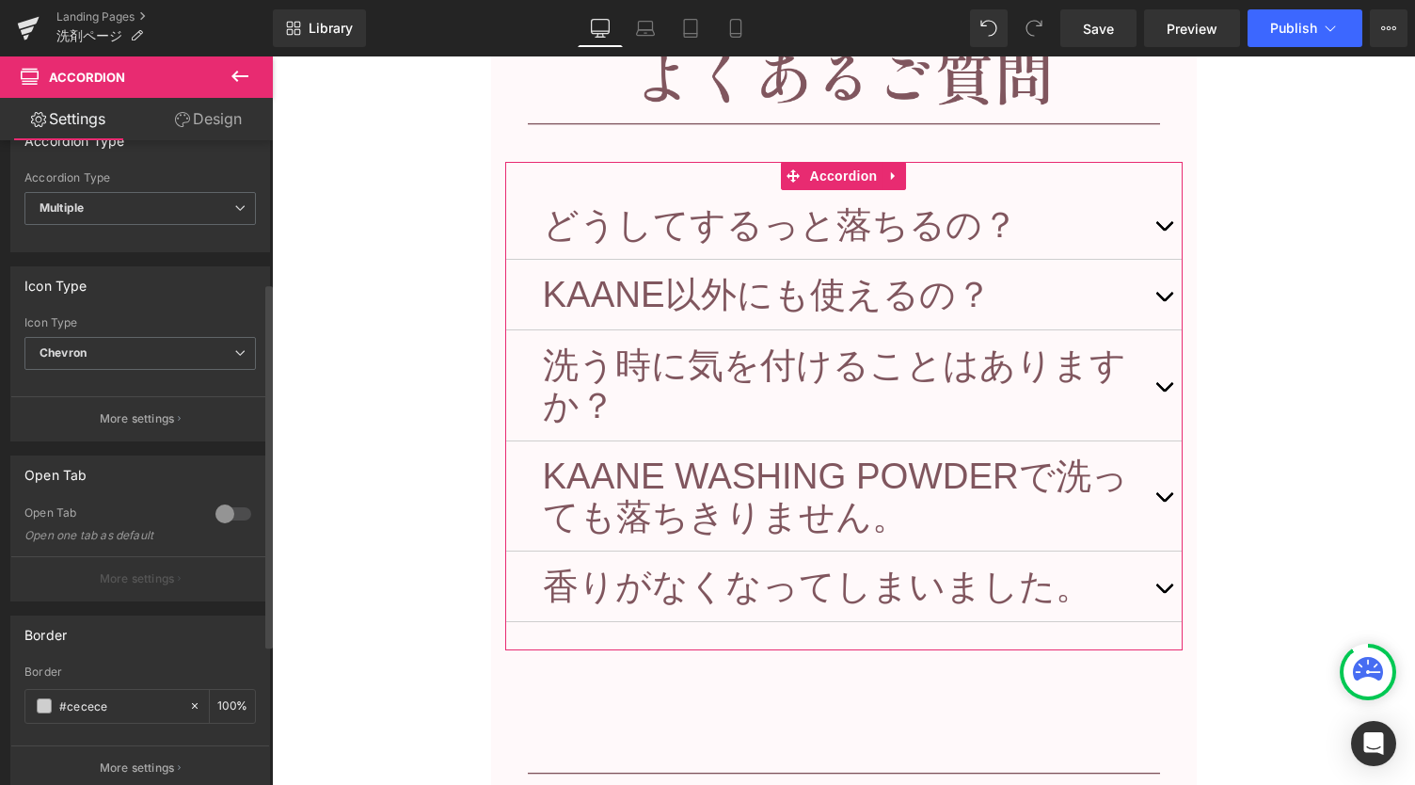
click at [216, 501] on div at bounding box center [233, 514] width 45 height 30
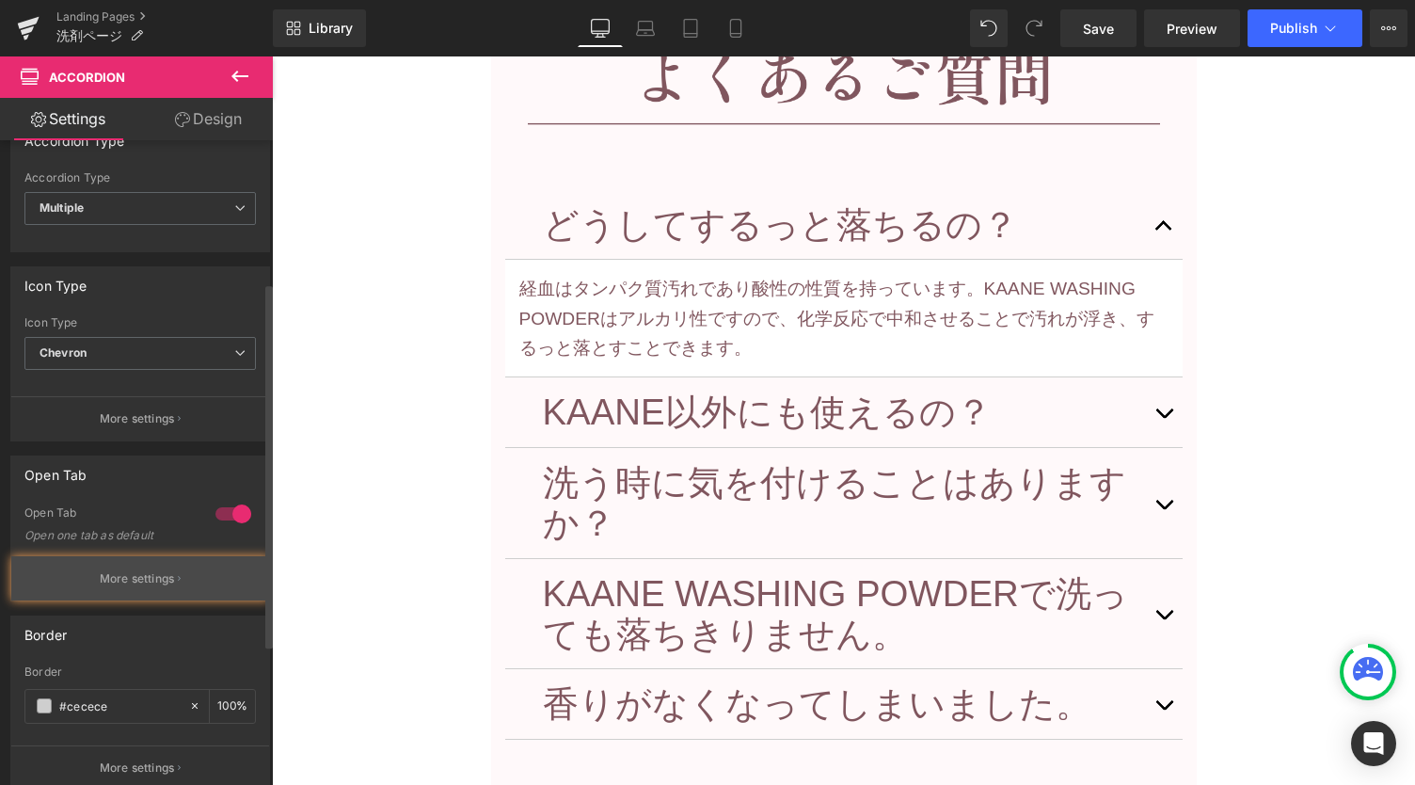
click at [171, 572] on button "More settings" at bounding box center [140, 578] width 258 height 44
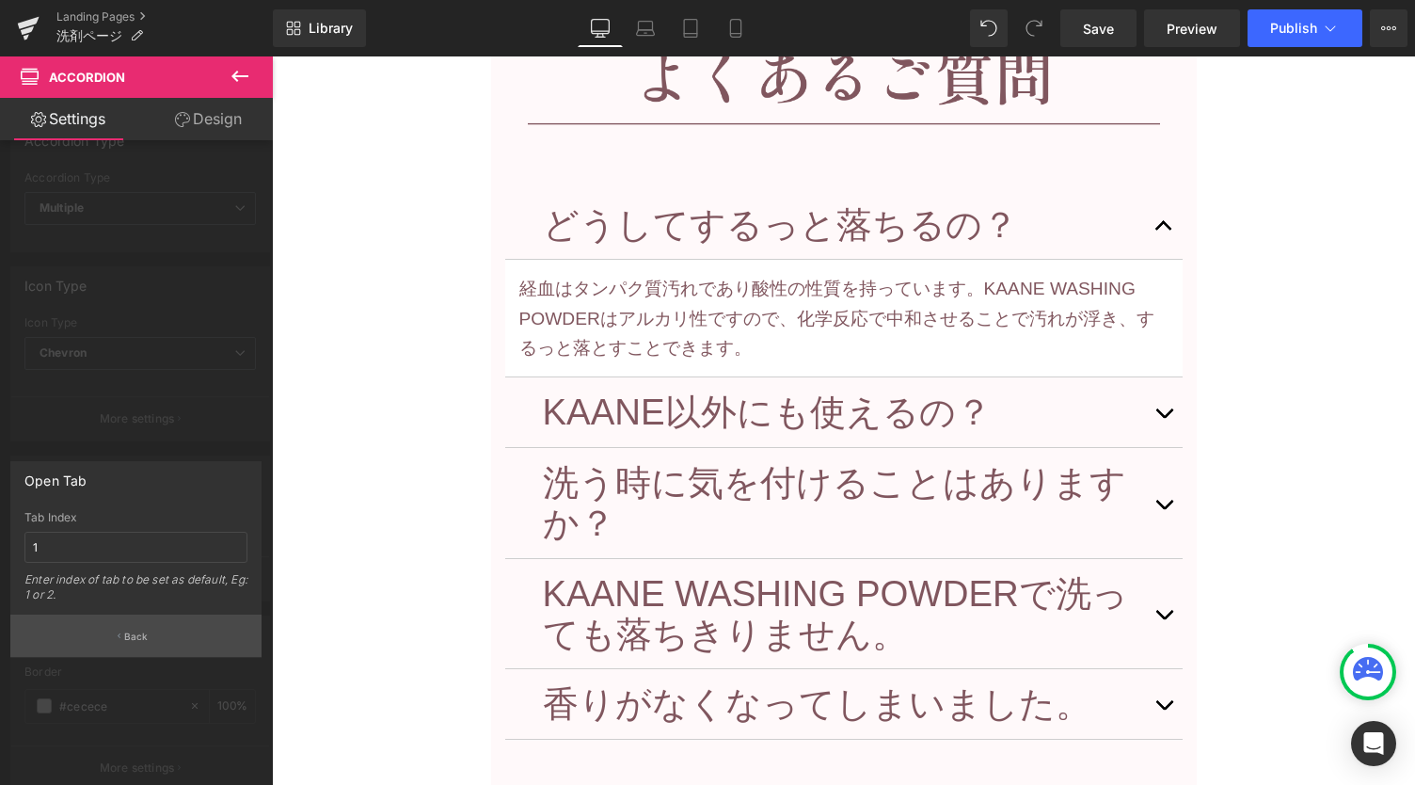
click at [136, 630] on p "Back" at bounding box center [136, 637] width 24 height 14
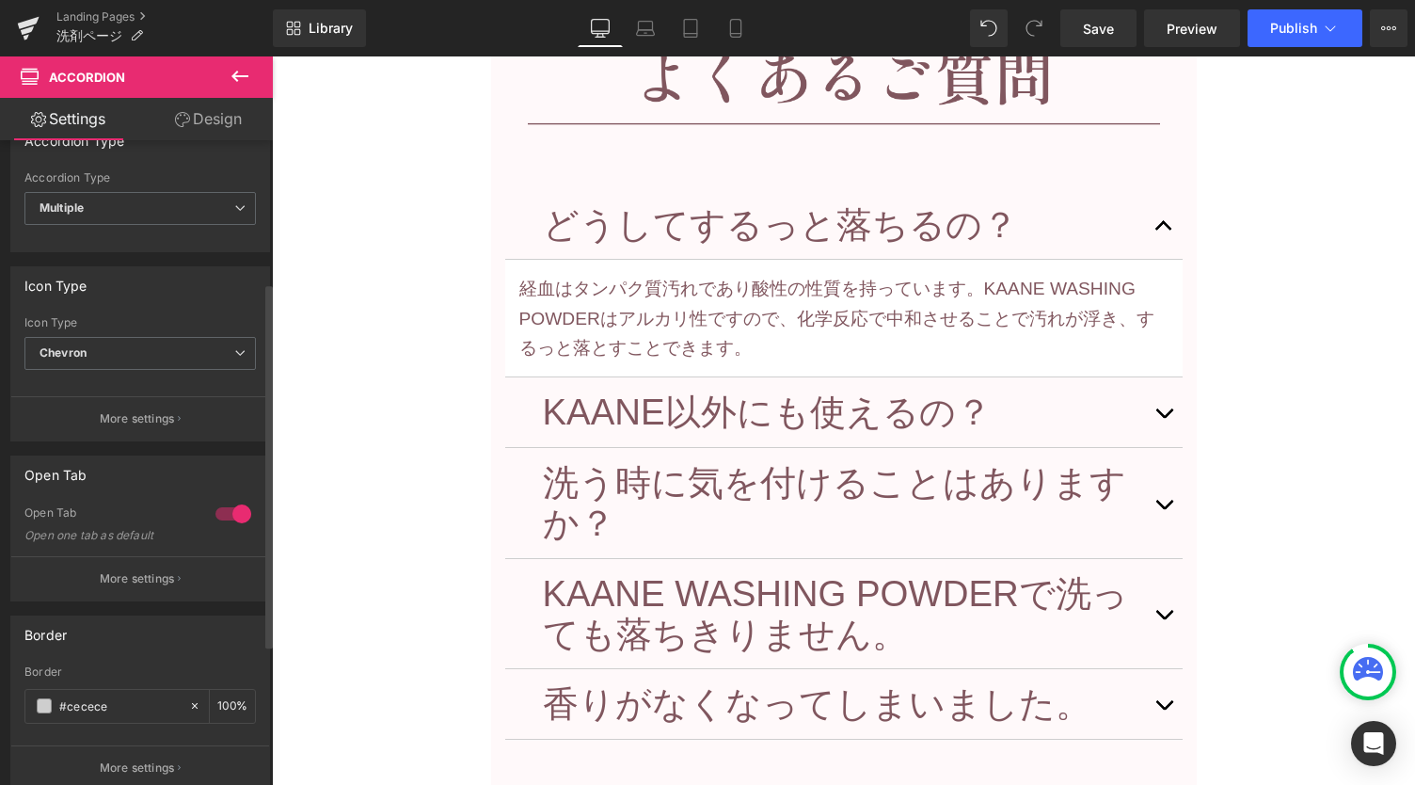
click at [237, 503] on div at bounding box center [233, 514] width 45 height 30
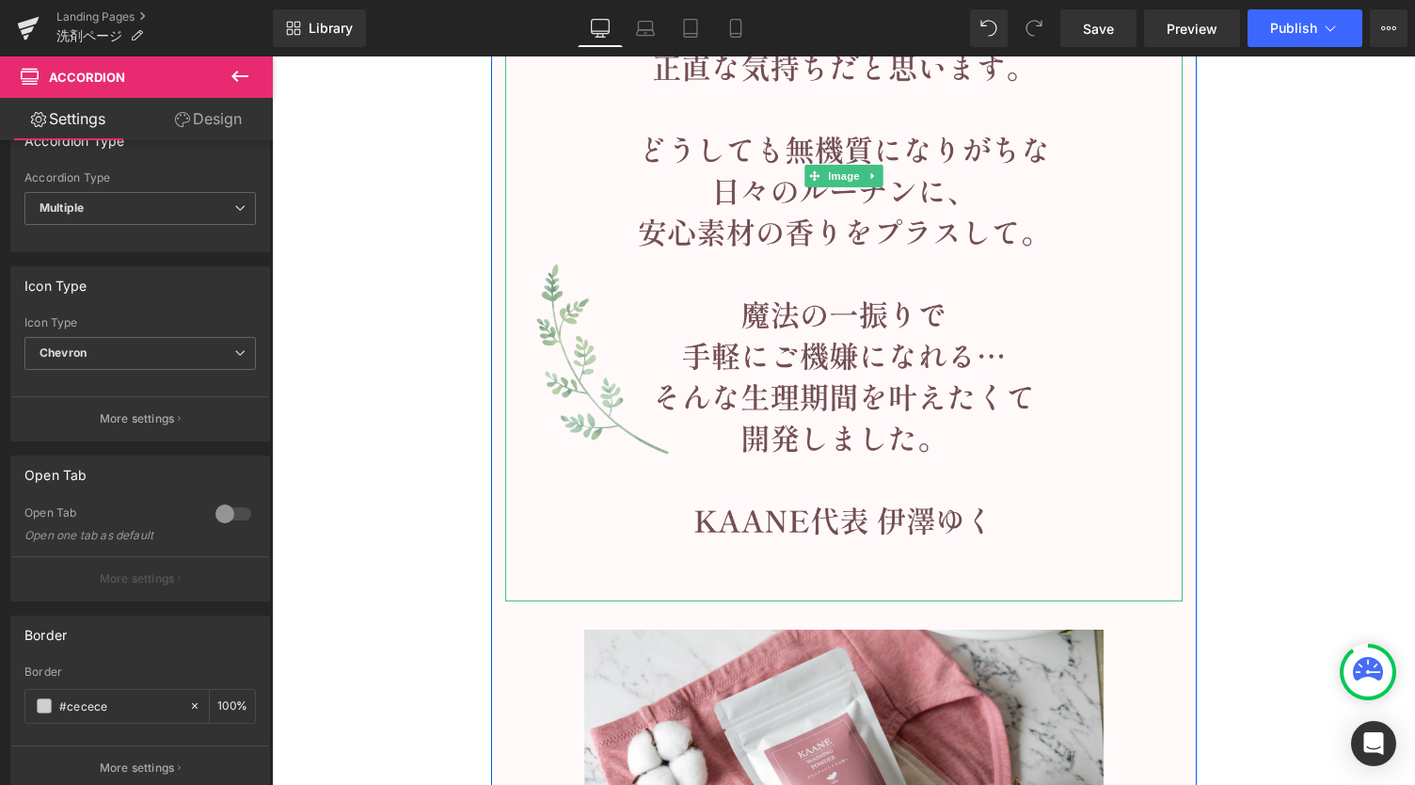
scroll to position [16777, 0]
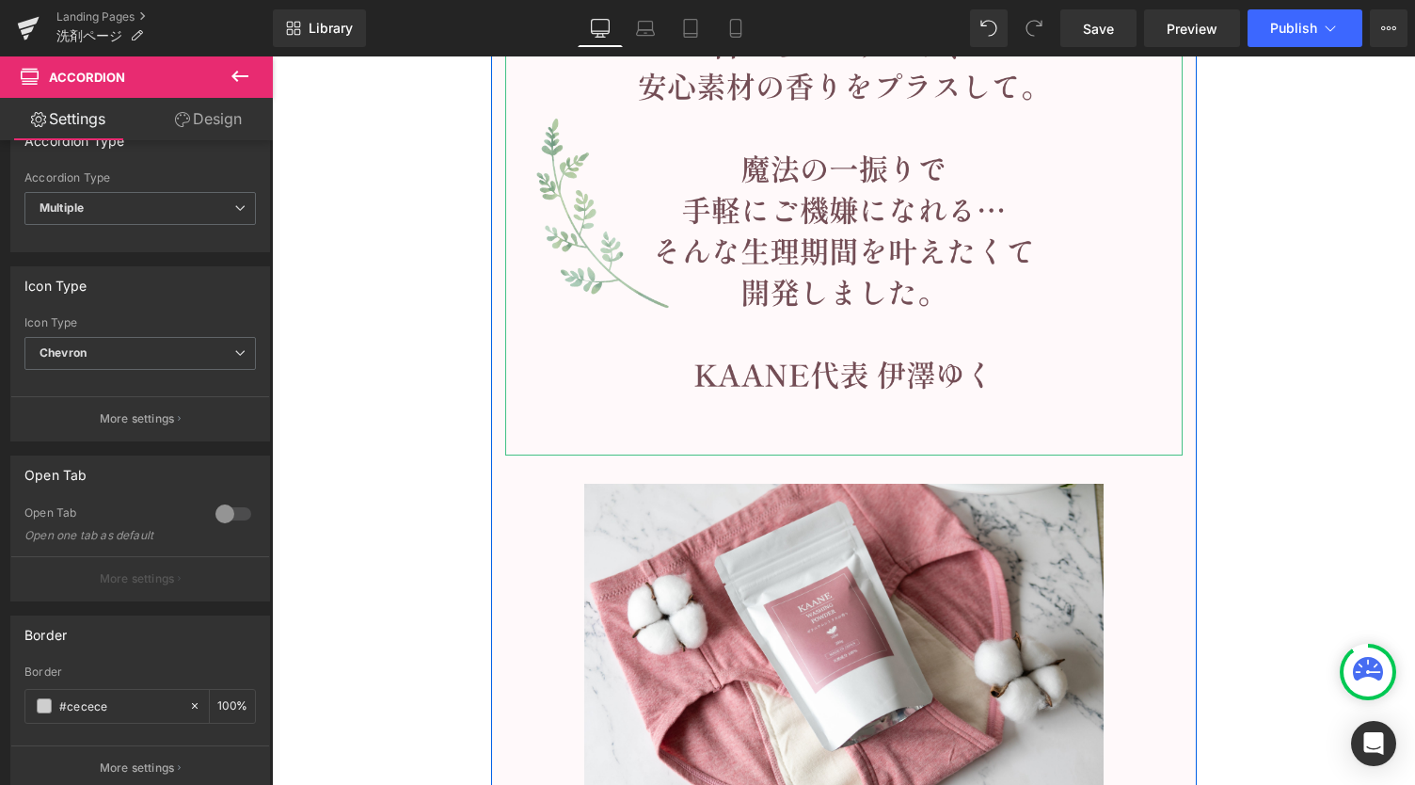
click at [810, 245] on img at bounding box center [844, 31] width 678 height 850
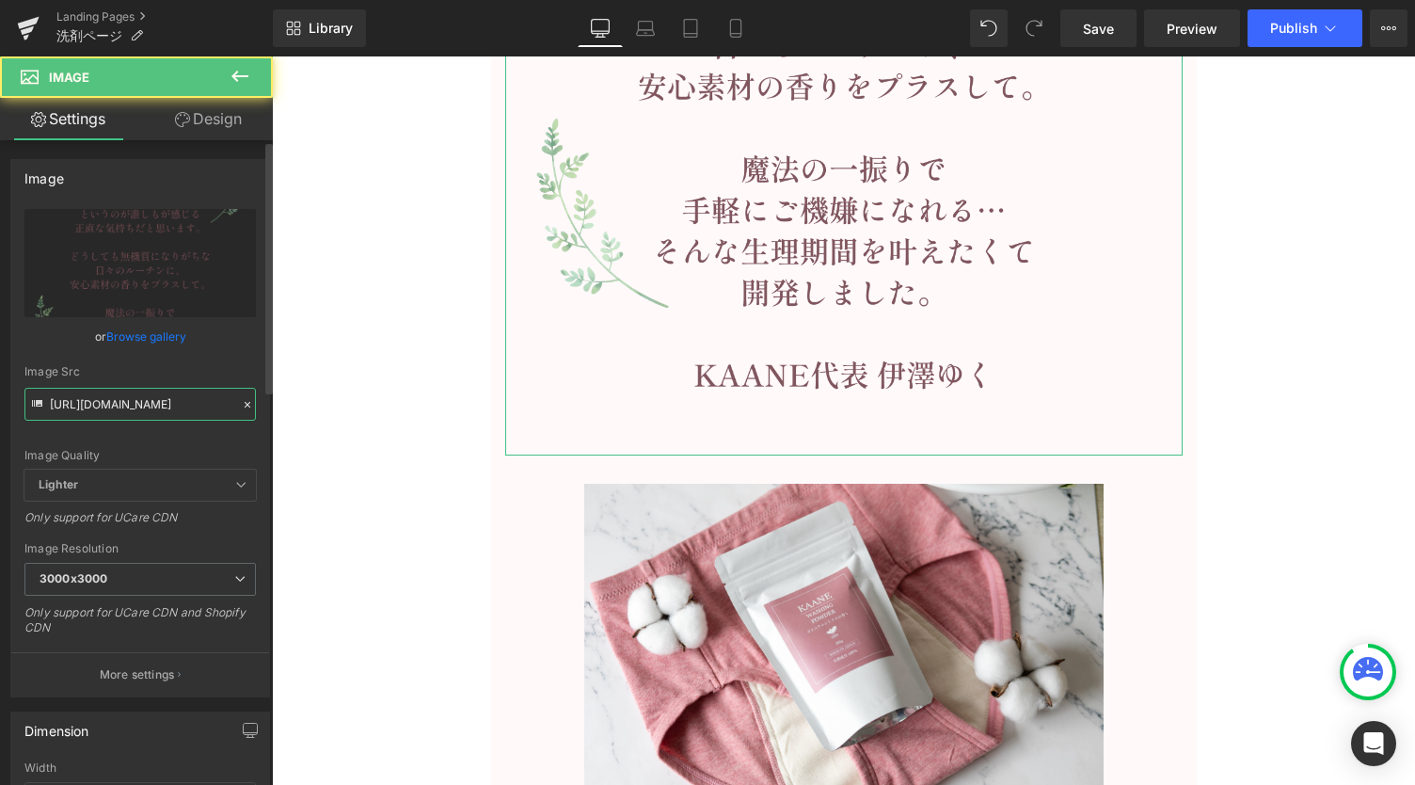
click at [170, 404] on input "[URL][DOMAIN_NAME]" at bounding box center [140, 404] width 232 height 33
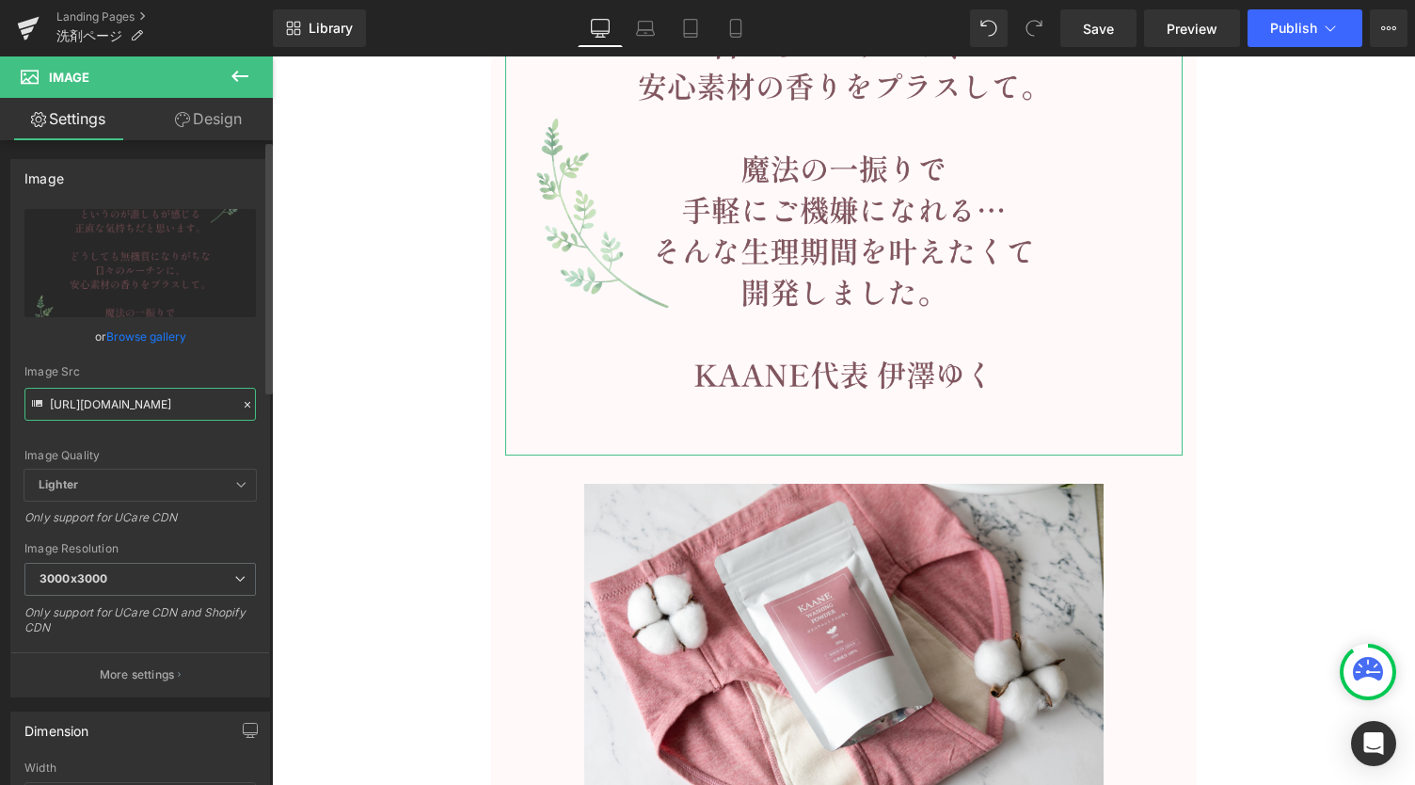
paste input "02_4a4a4a.png?v=1727319661"
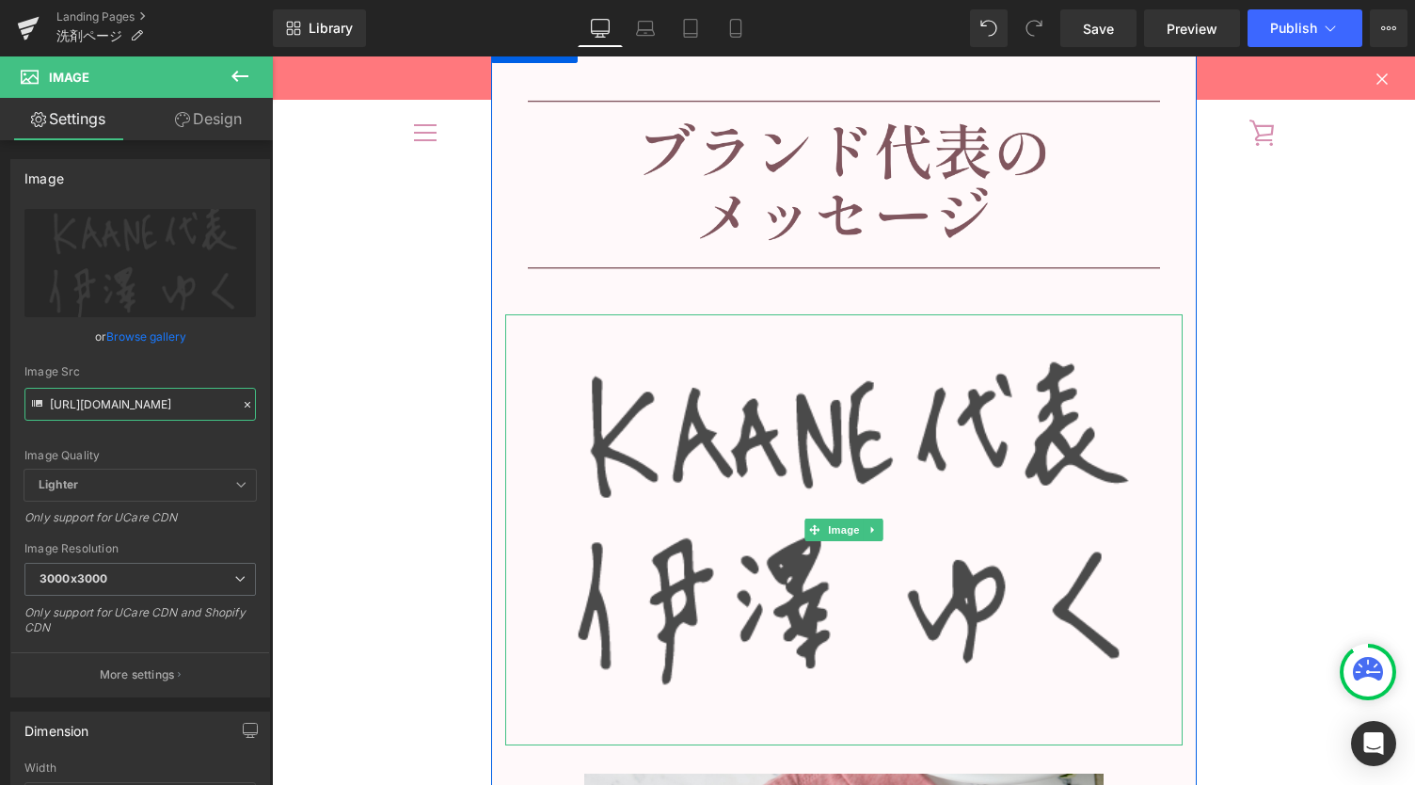
scroll to position [16024, 0]
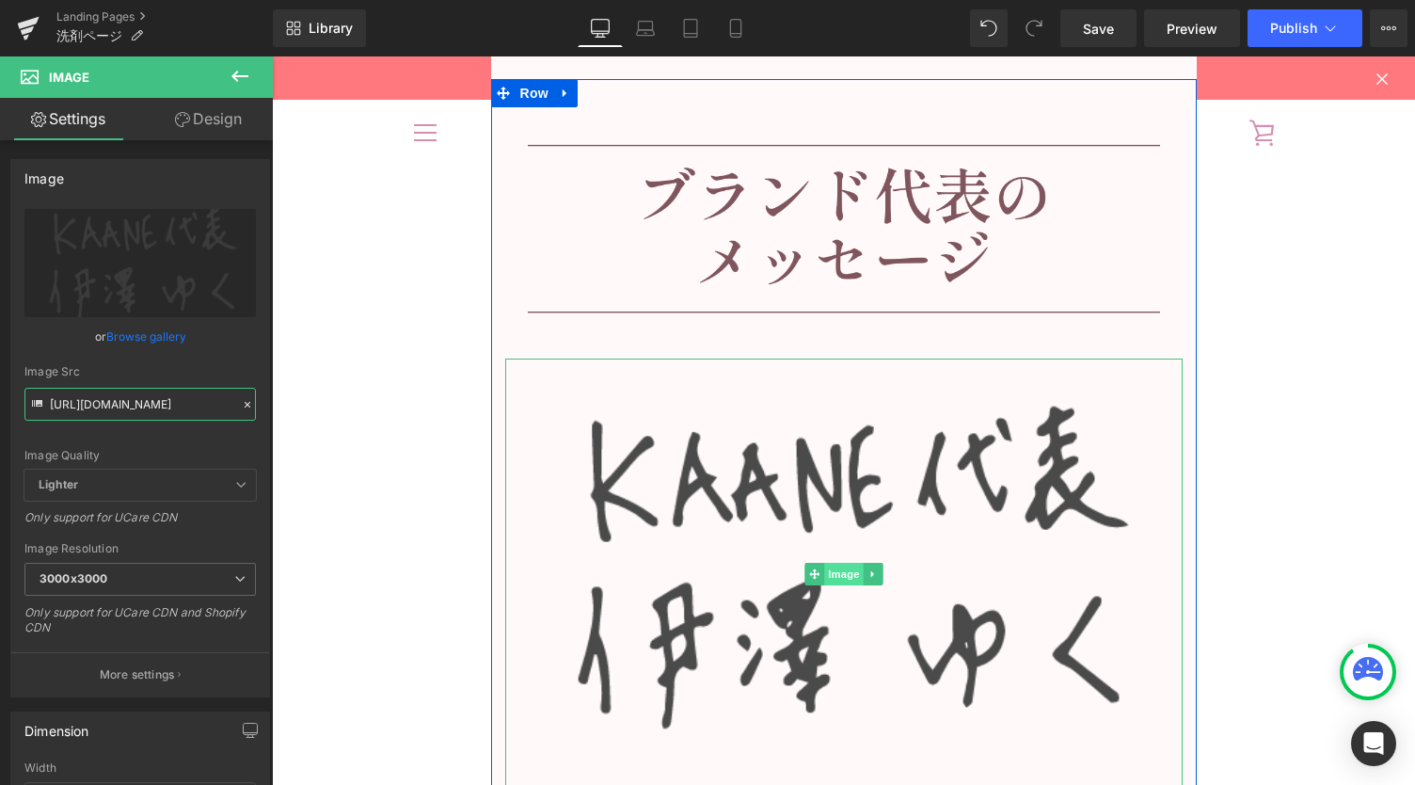
click at [842, 568] on span "Image" at bounding box center [844, 574] width 40 height 23
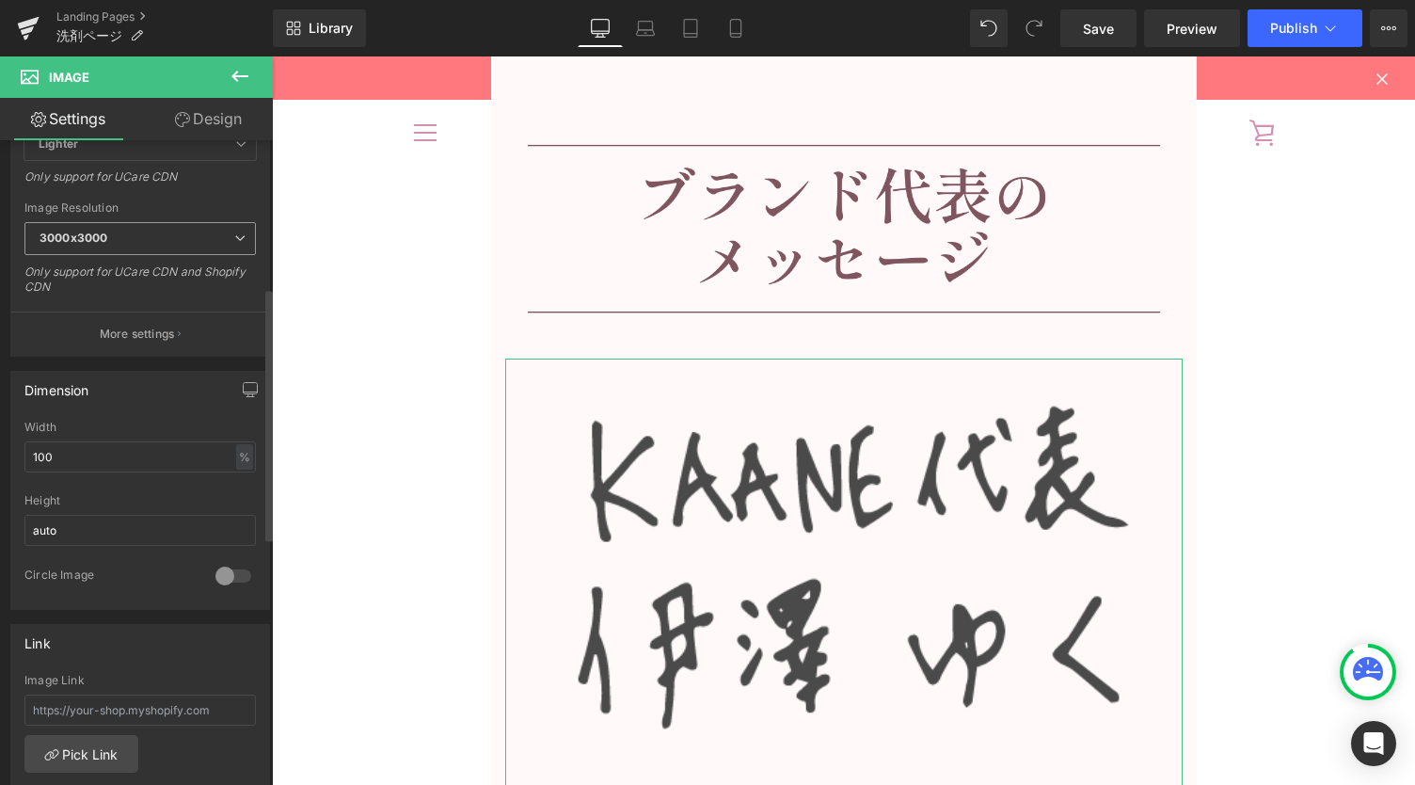
scroll to position [376, 0]
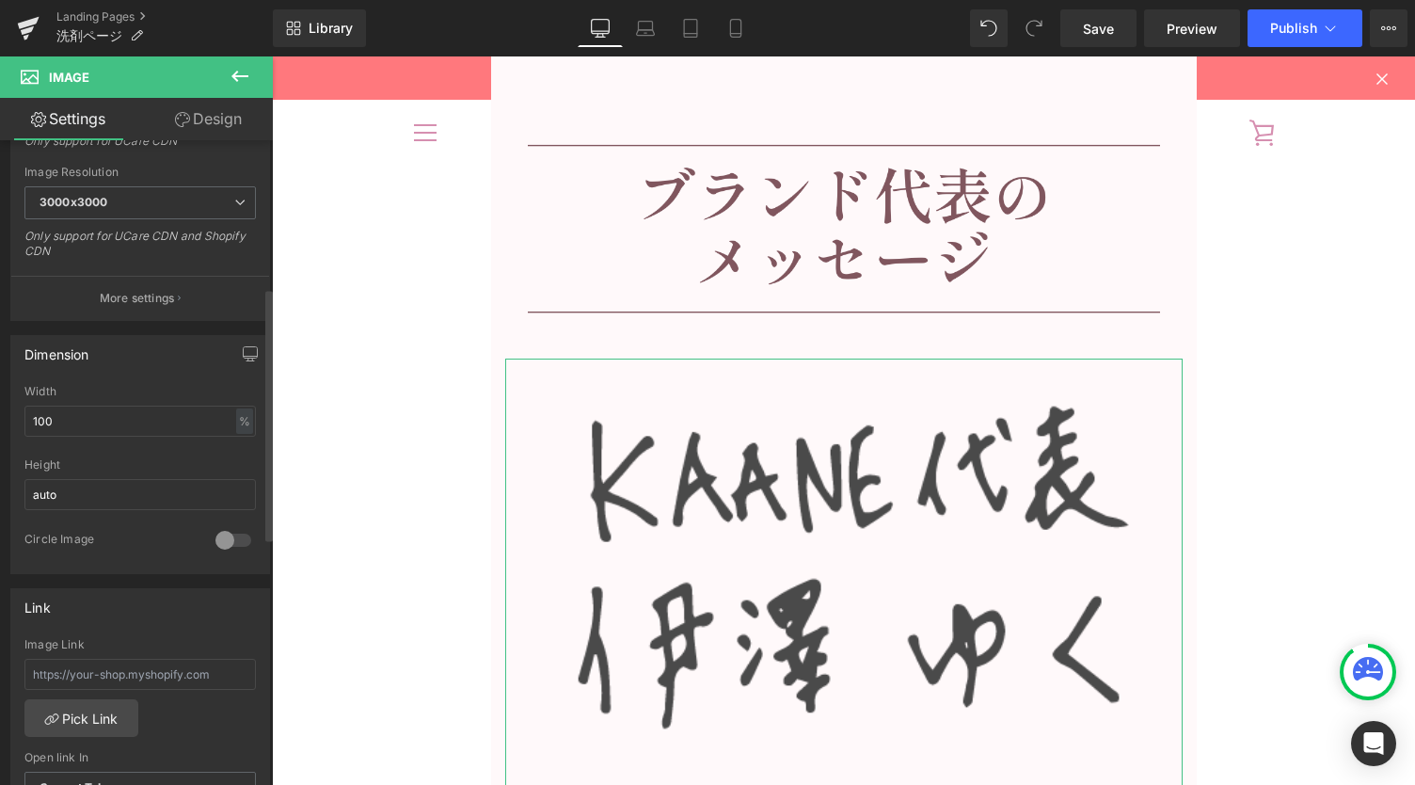
type input "[URL][DOMAIN_NAME]"
click at [75, 411] on input "100" at bounding box center [140, 421] width 232 height 31
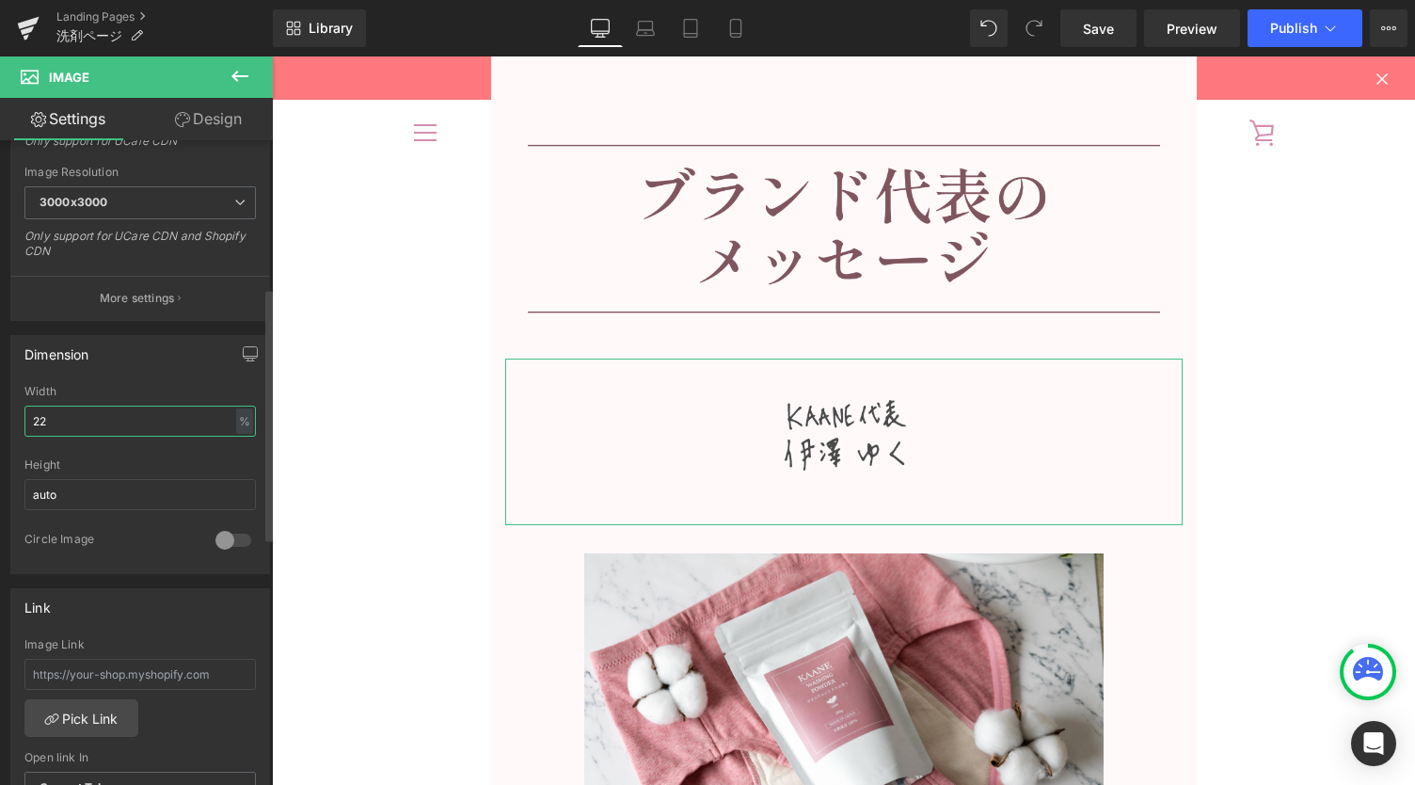
type input "23"
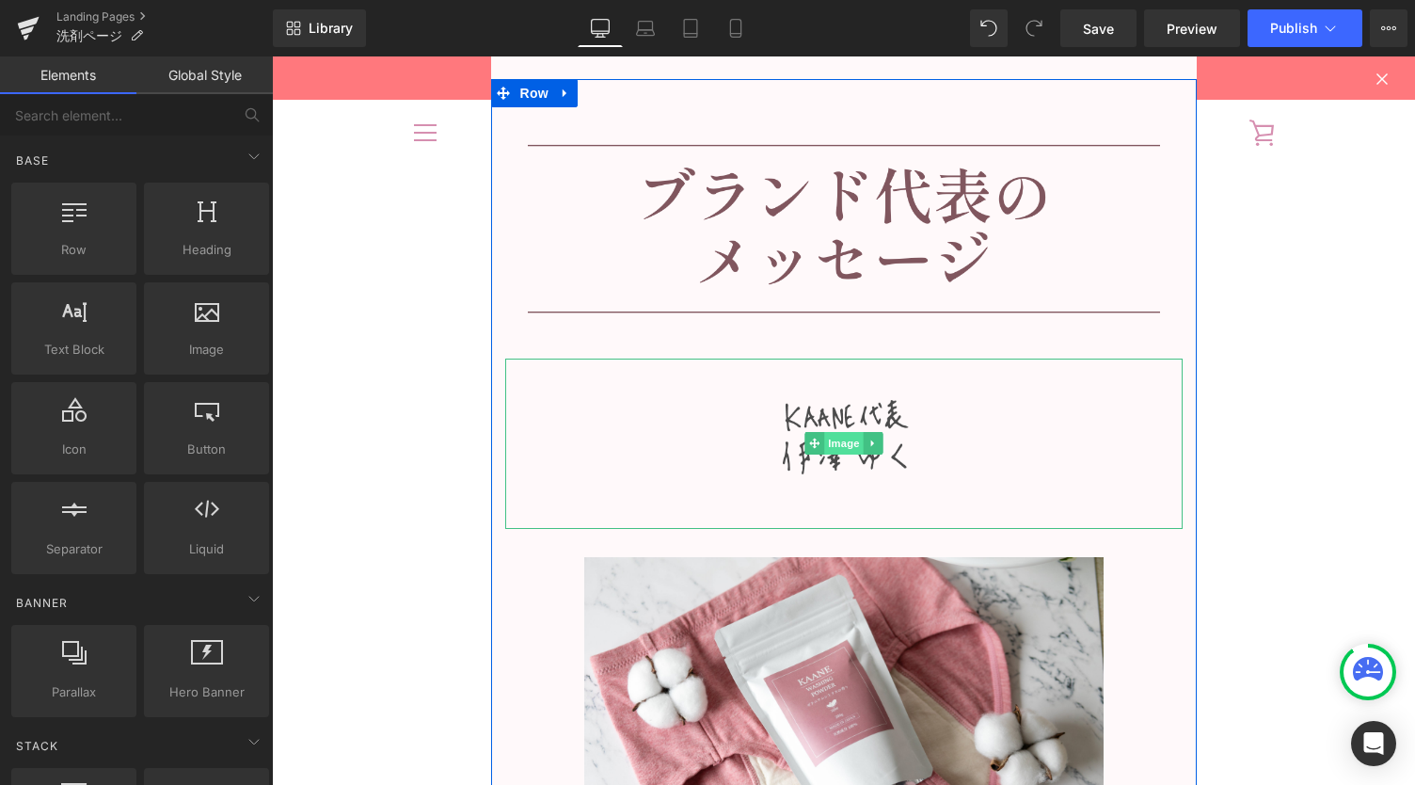
click at [841, 443] on span "Image" at bounding box center [844, 443] width 40 height 23
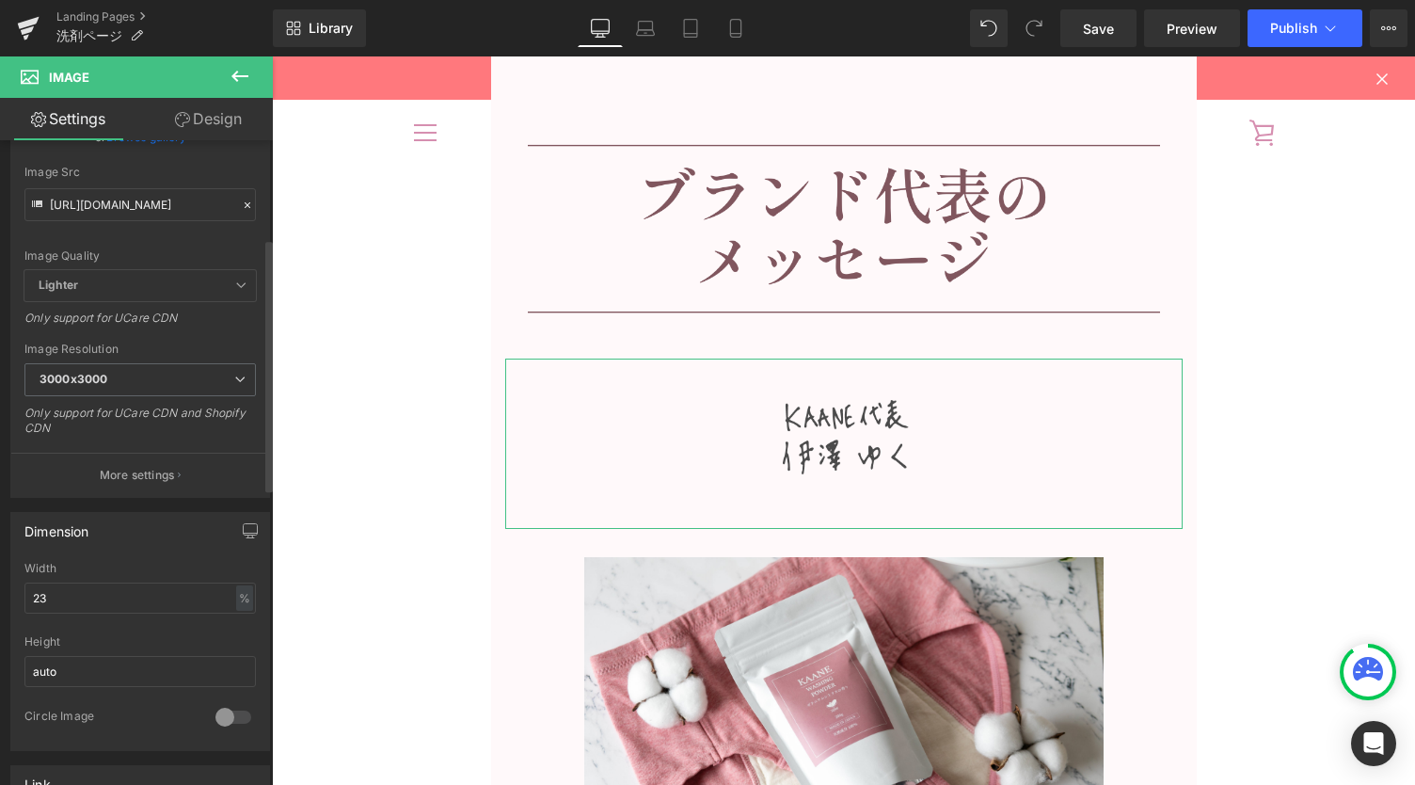
scroll to position [250, 0]
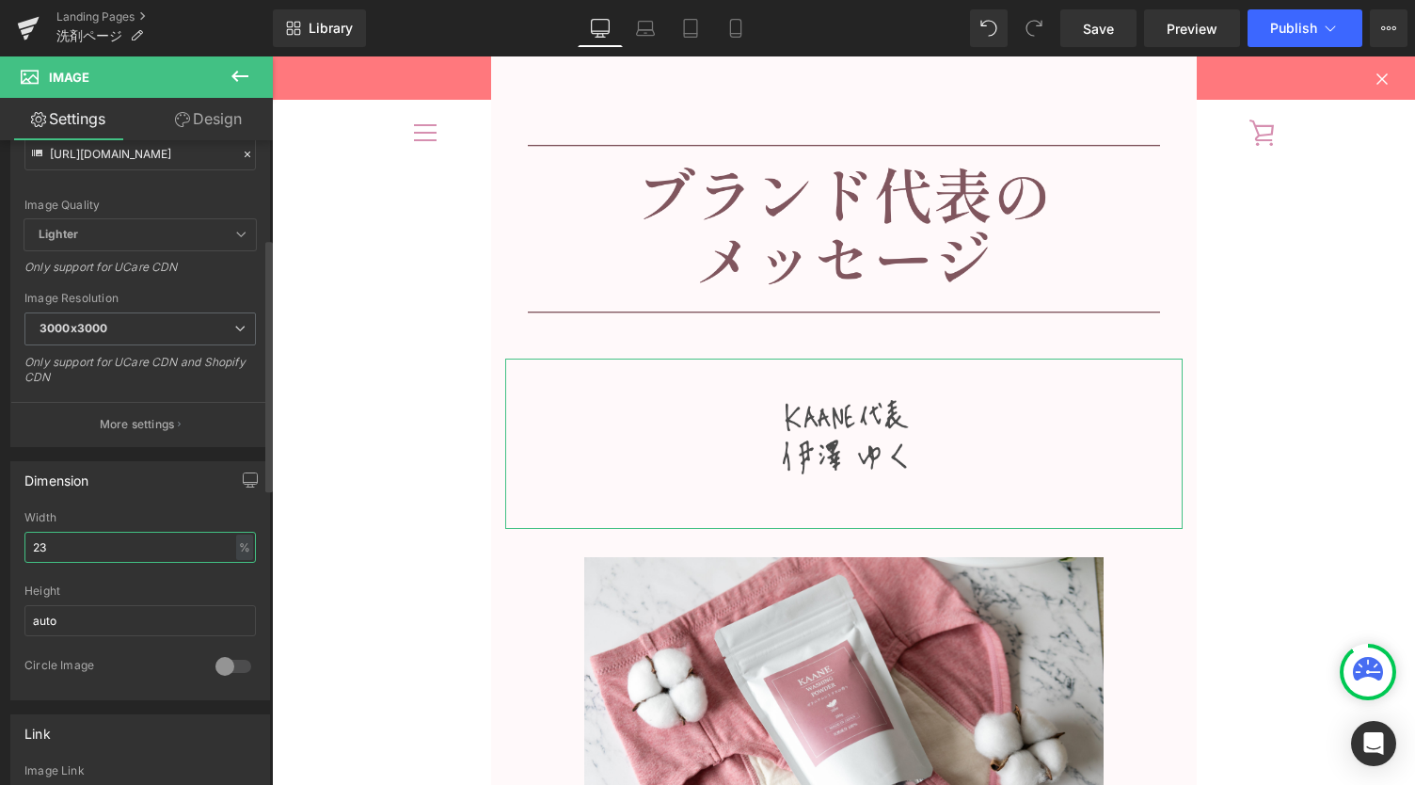
click at [132, 545] on input "23" at bounding box center [140, 547] width 232 height 31
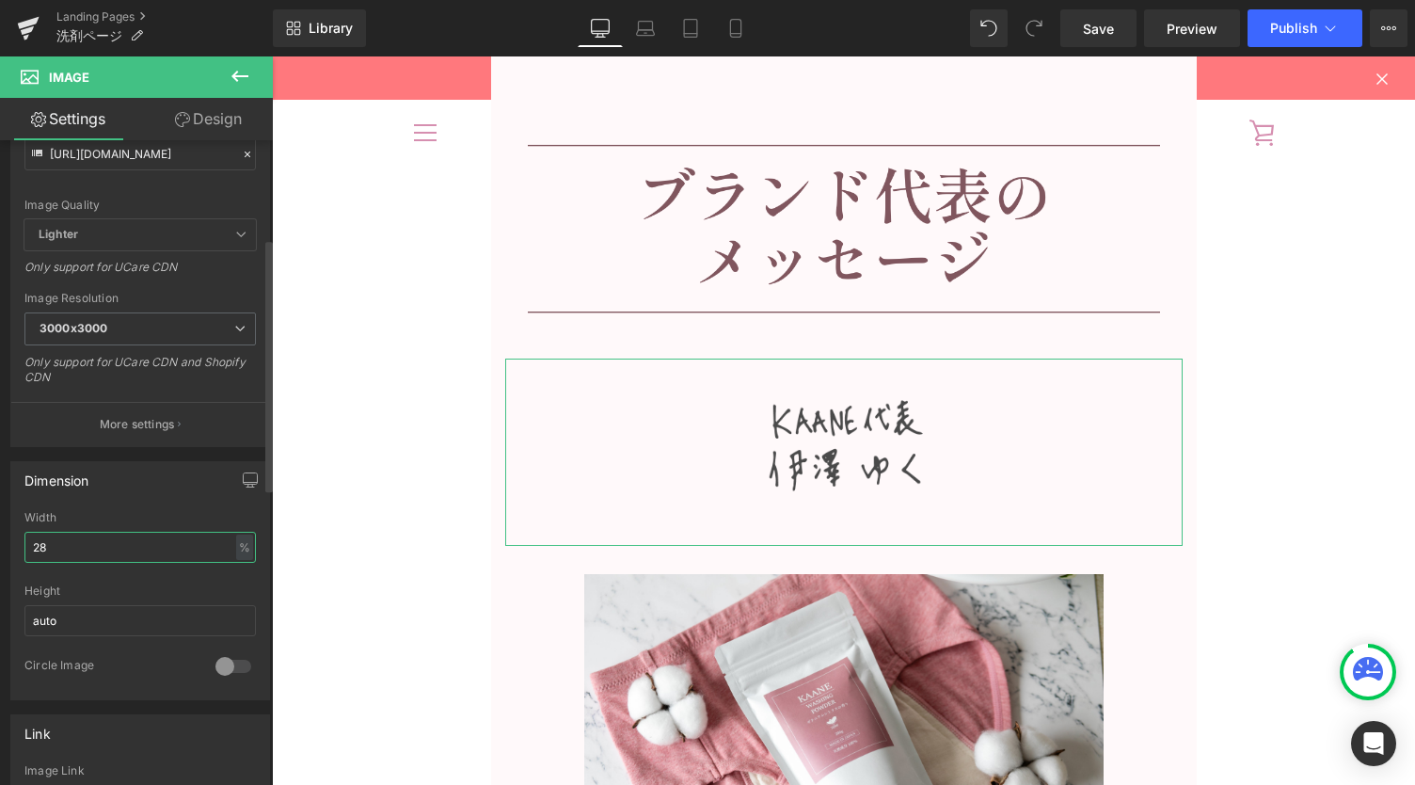
type input "29"
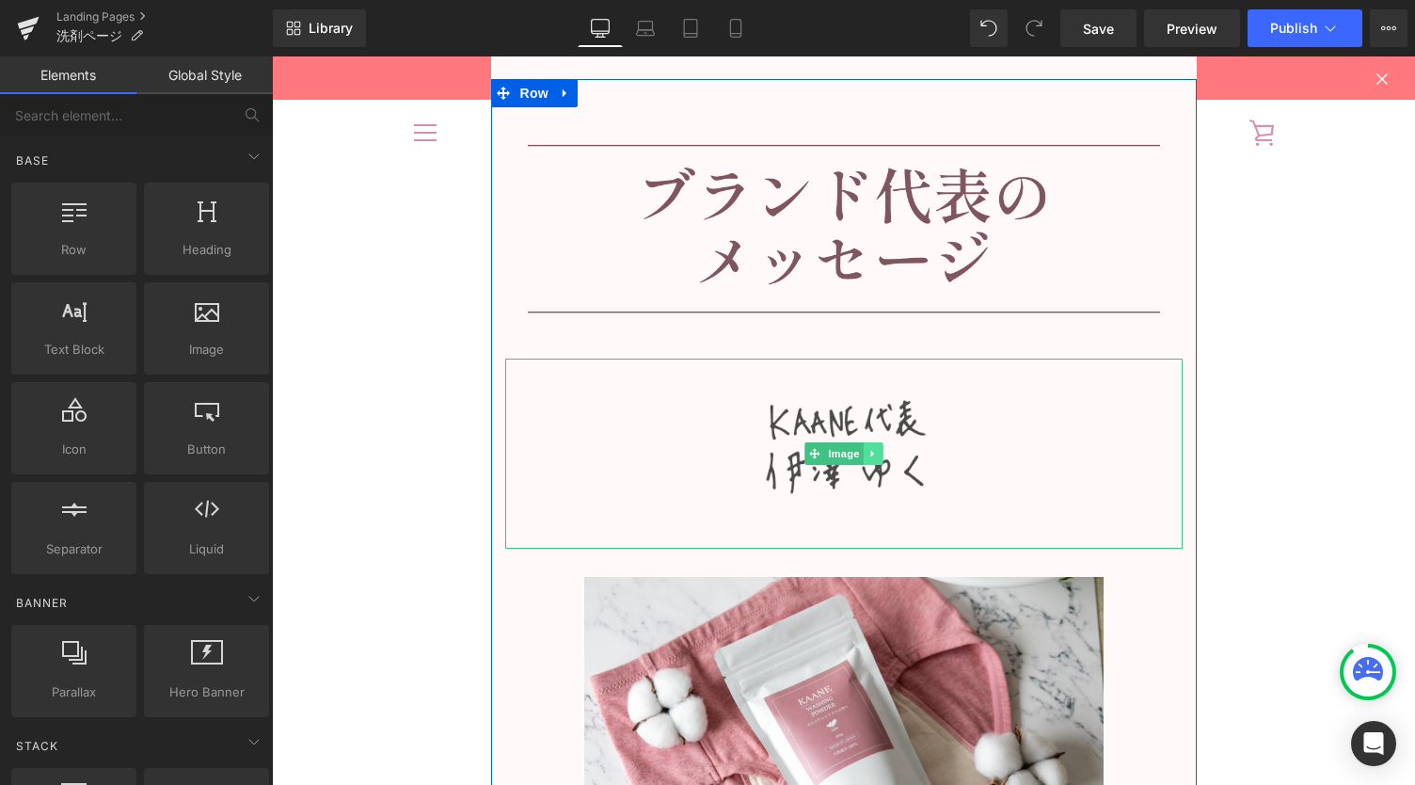
click at [871, 456] on link at bounding box center [873, 453] width 20 height 23
click at [859, 456] on icon at bounding box center [863, 453] width 10 height 10
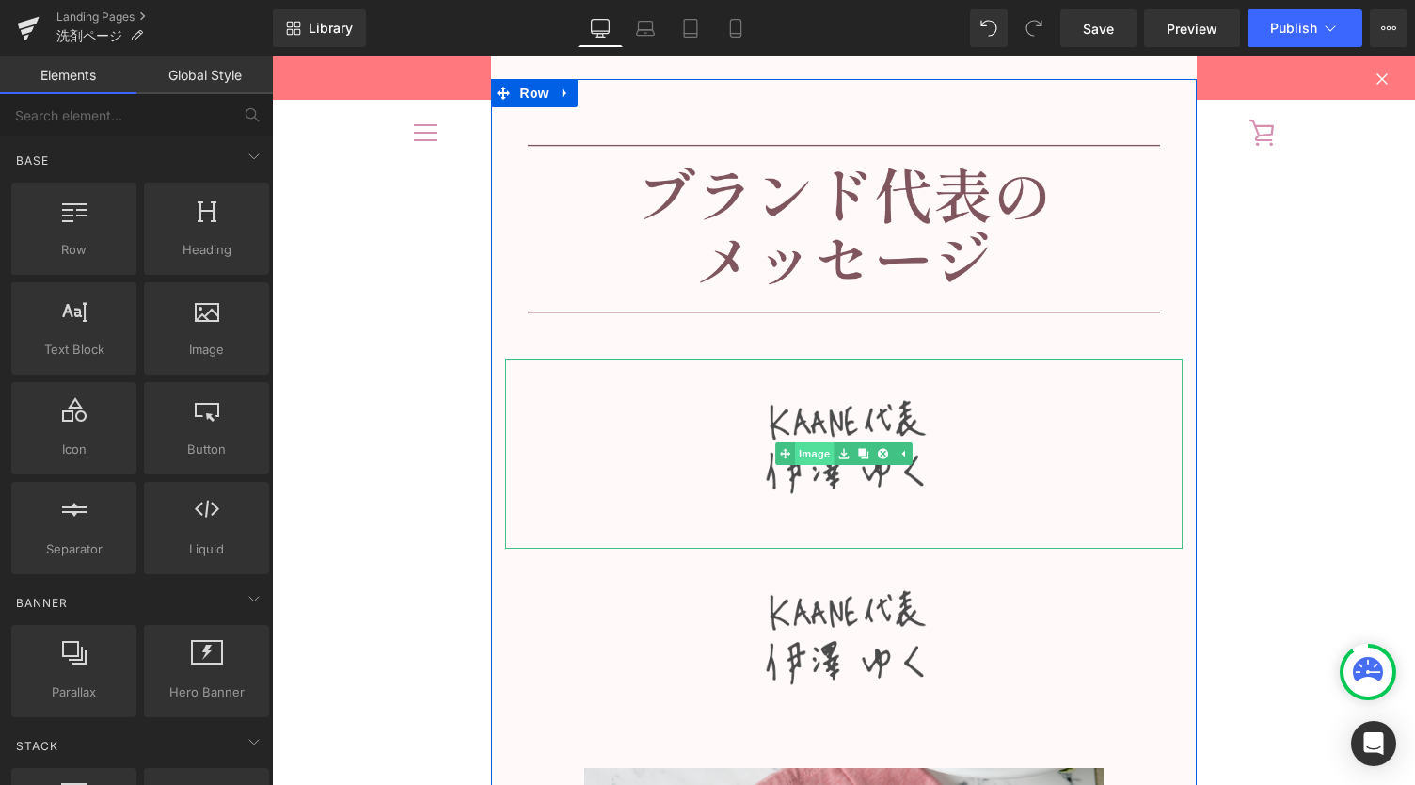
click at [800, 446] on link "Image" at bounding box center [804, 453] width 58 height 23
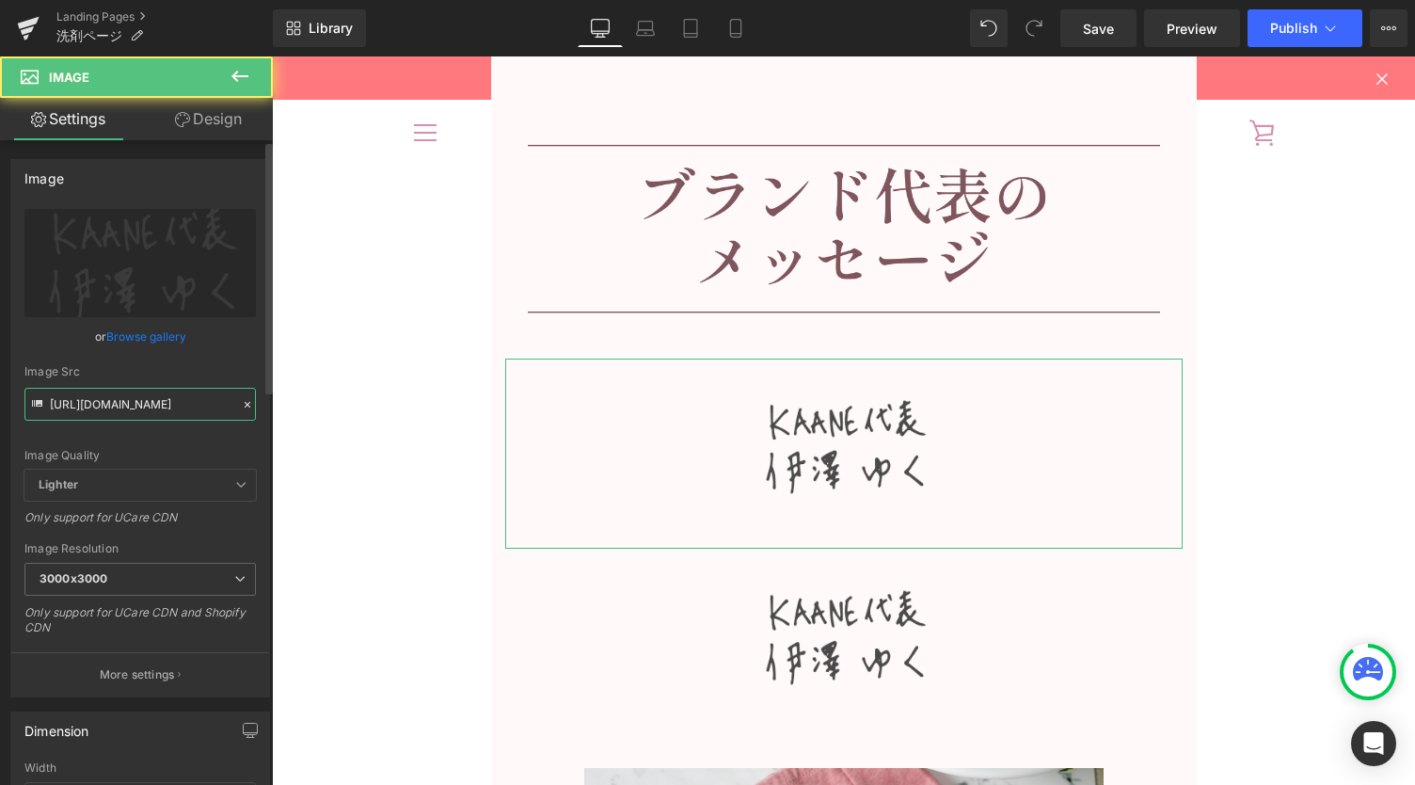
click at [153, 398] on input "[URL][DOMAIN_NAME]" at bounding box center [140, 404] width 232 height 33
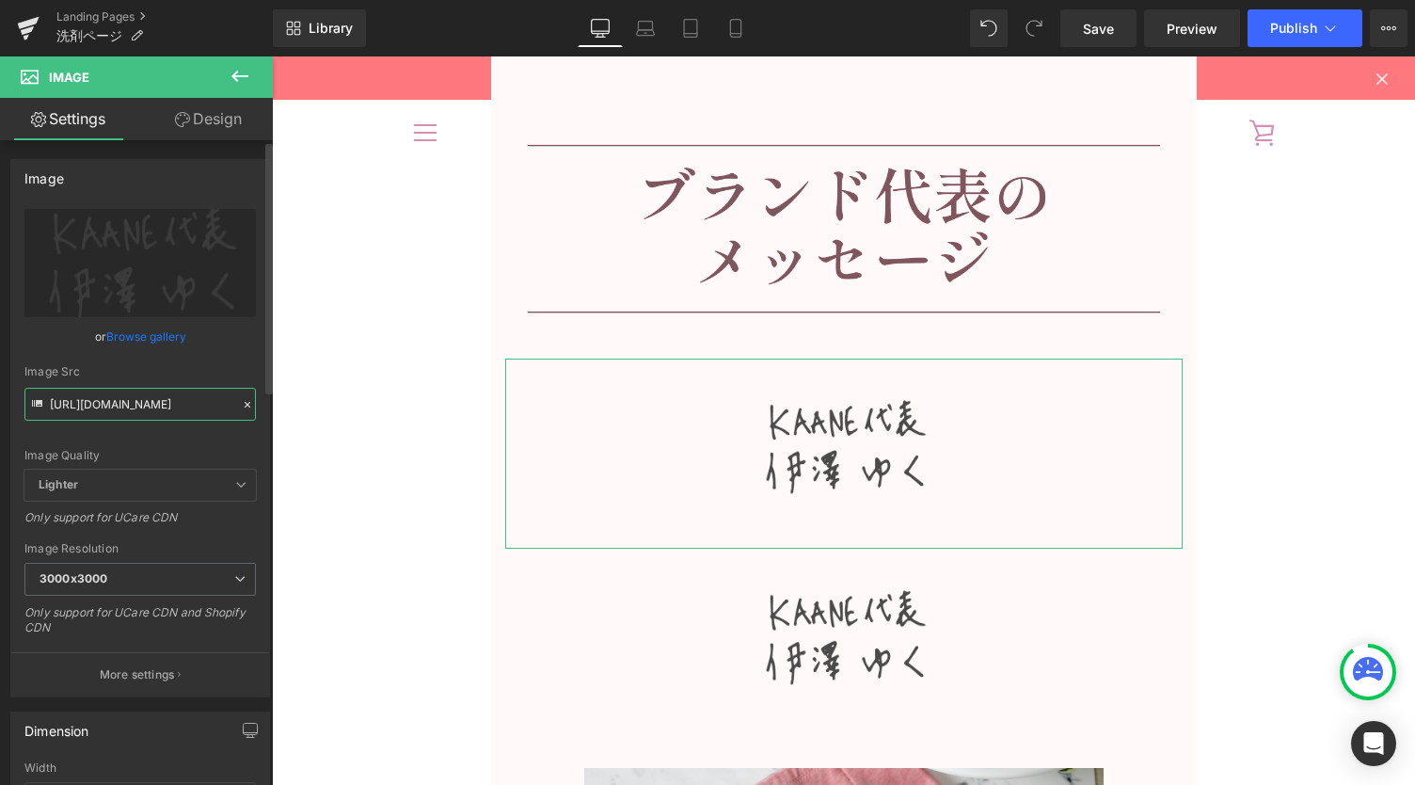
paste input "wash_message_v2.png?v=1756950223"
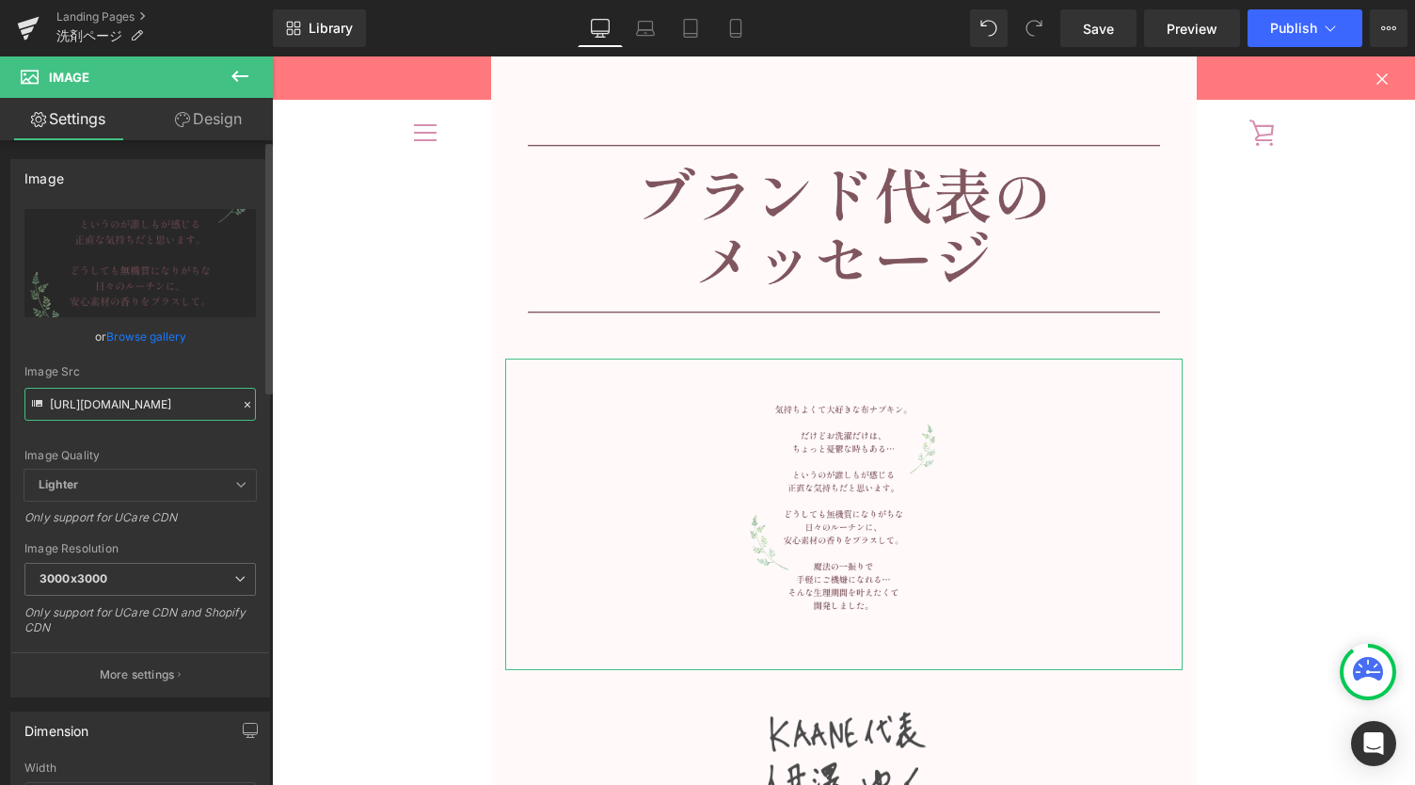
type input "[URL][DOMAIN_NAME]"
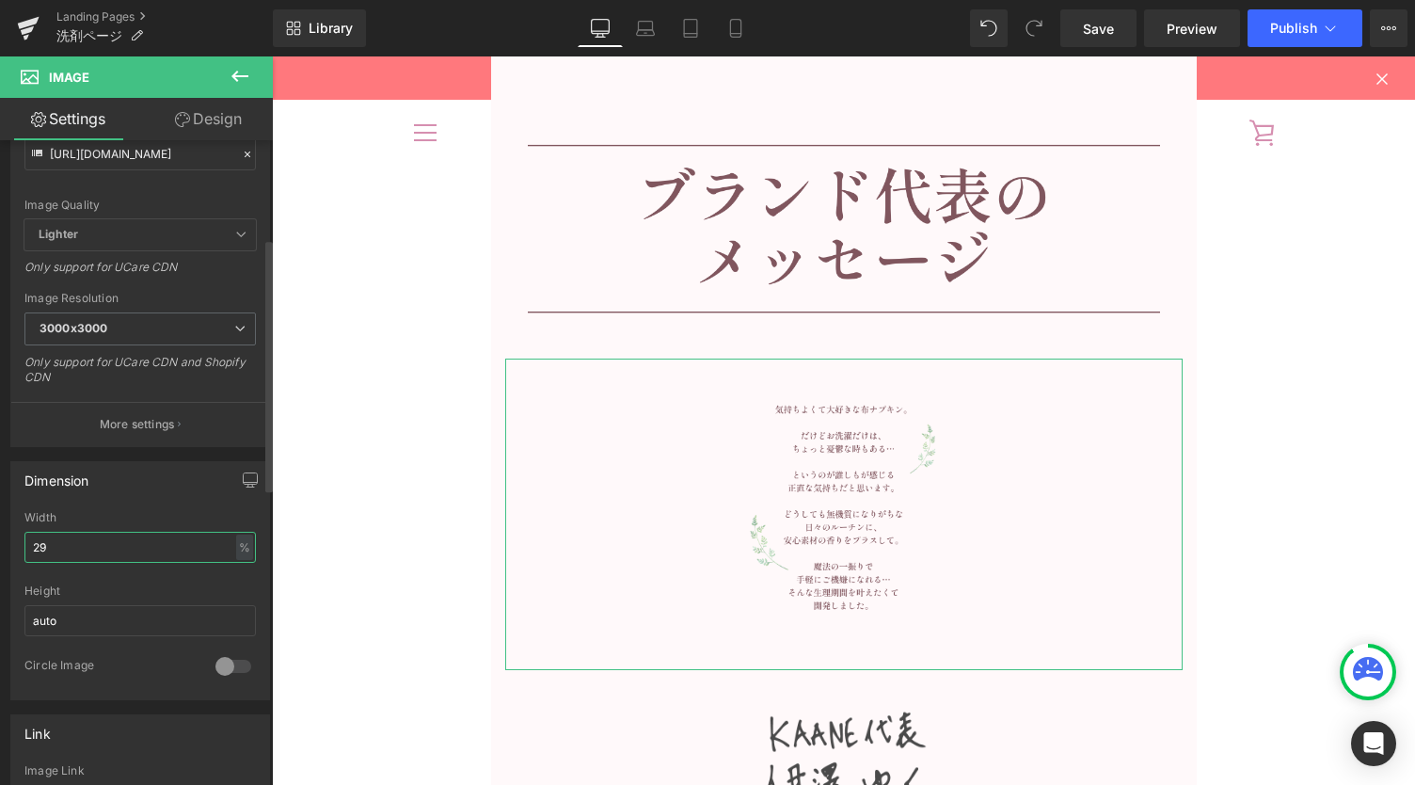
scroll to position [0, 0]
drag, startPoint x: 54, startPoint y: 537, endPoint x: 0, endPoint y: 539, distance: 53.7
click at [0, 539] on div "Dimension 29% Width 29 % % px auto Height auto 0 Circle Image" at bounding box center [140, 573] width 281 height 253
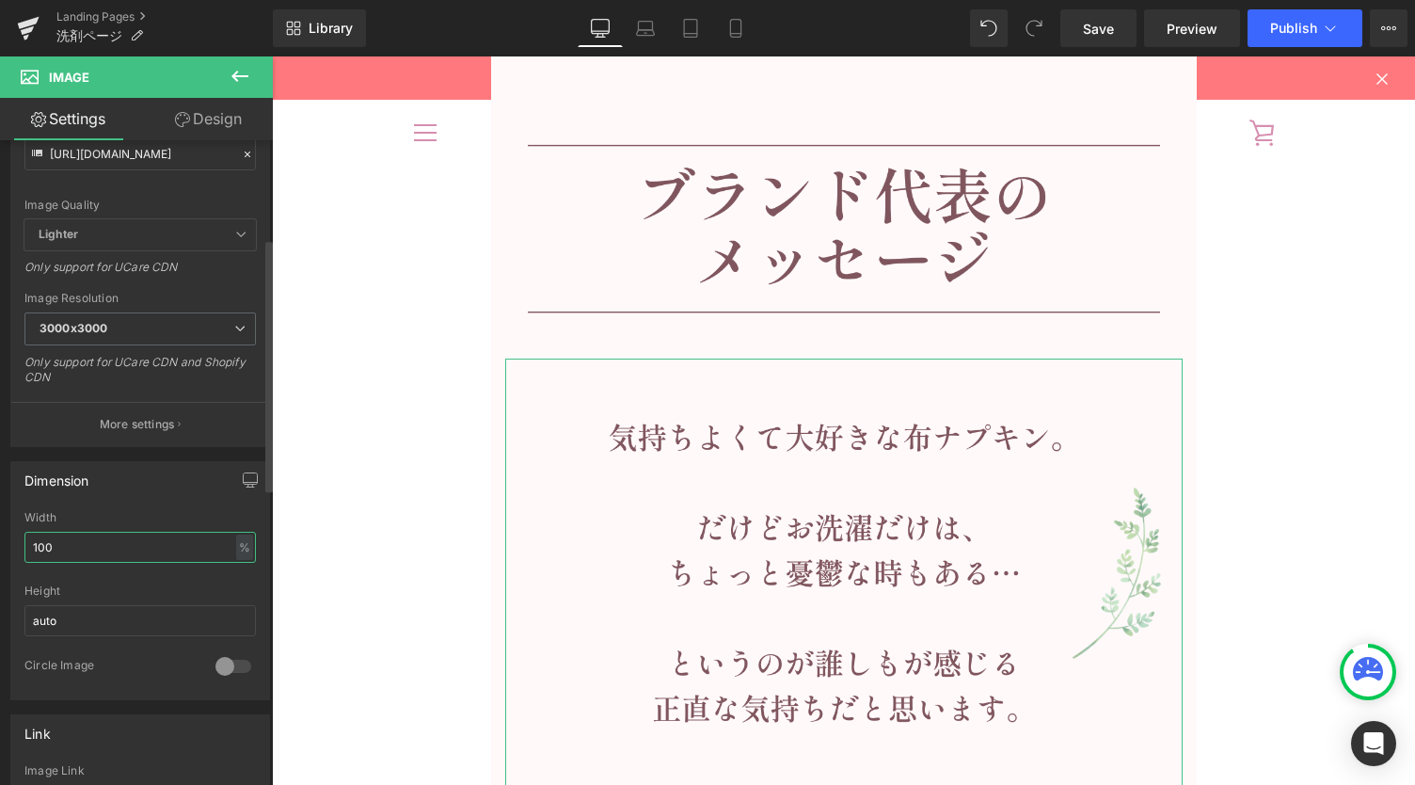
type input "100"
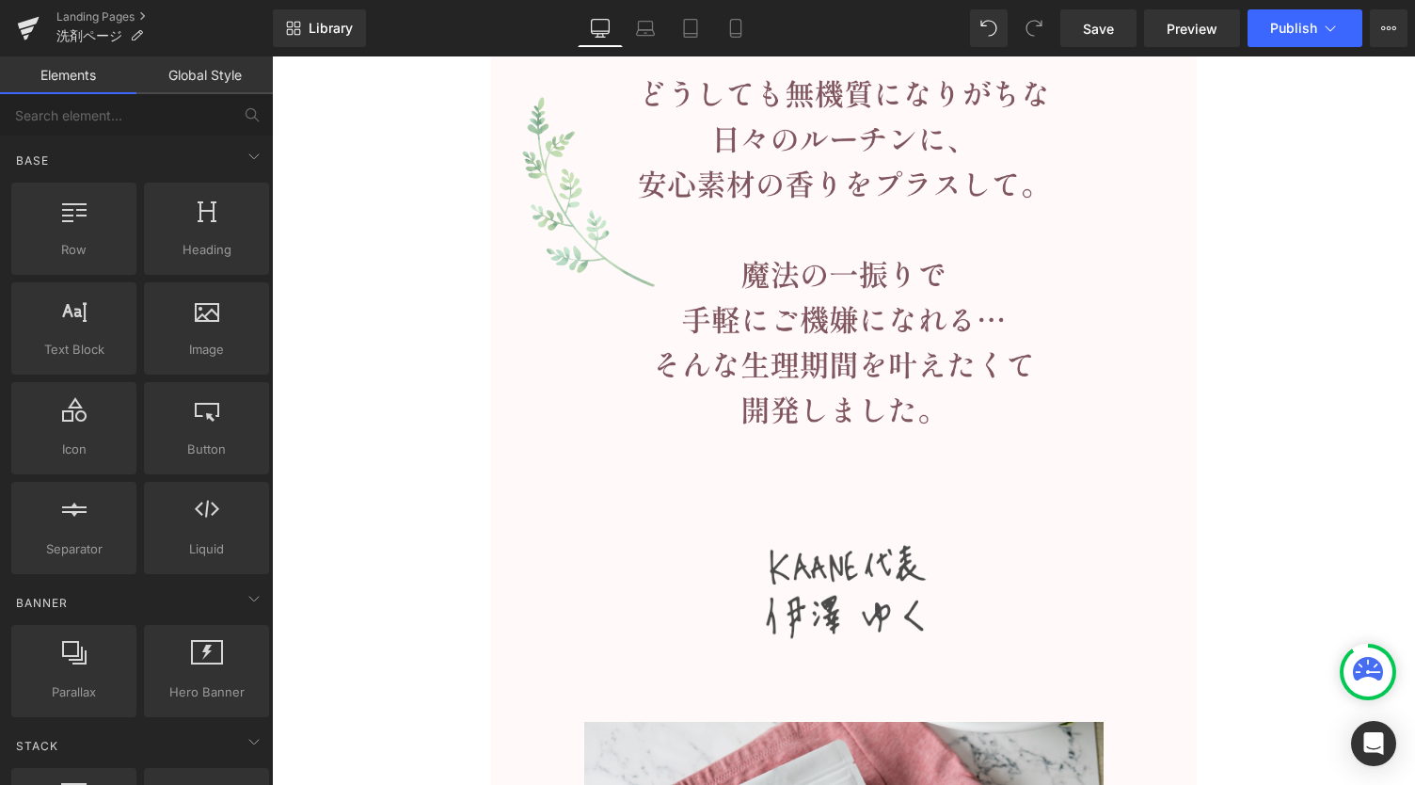
scroll to position [16777, 0]
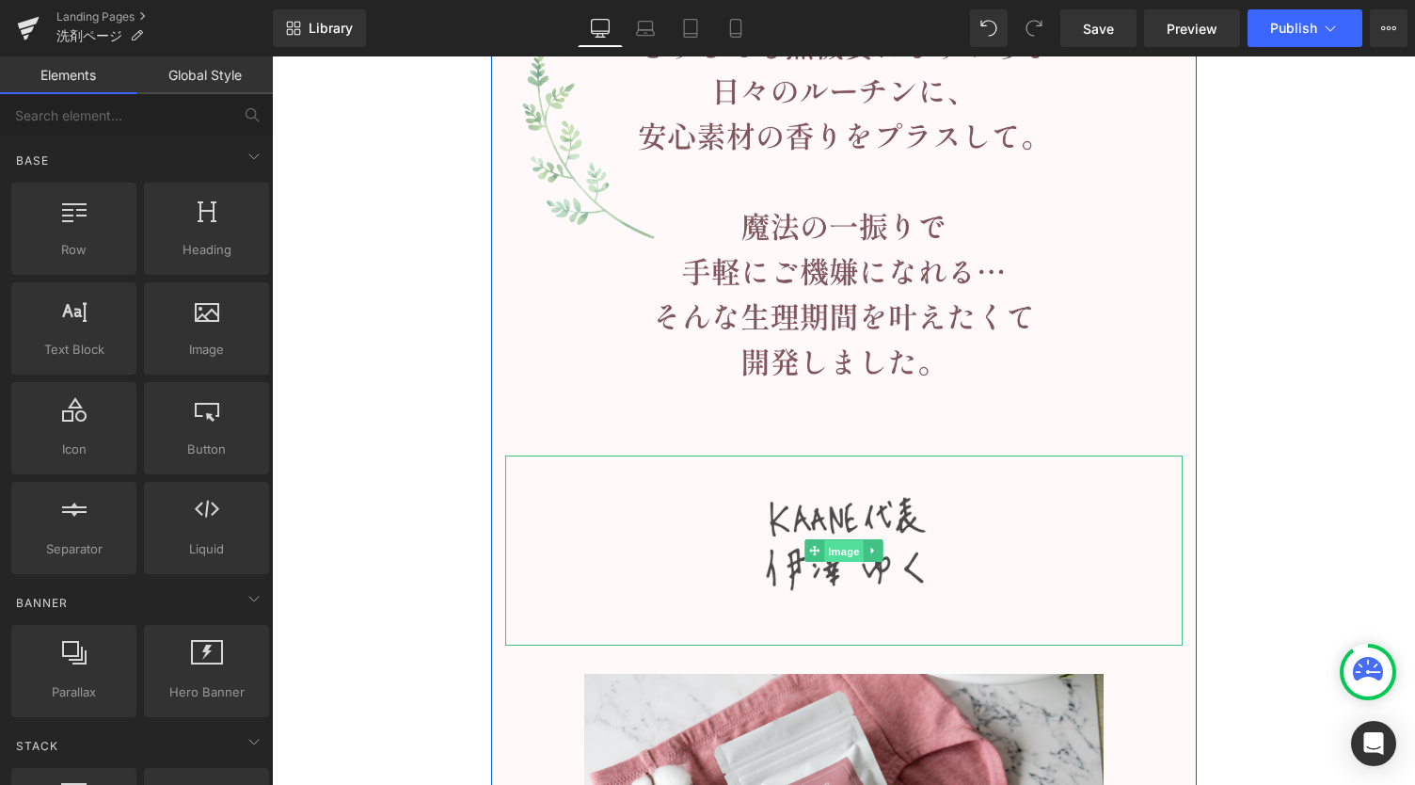
click at [830, 545] on span "Image" at bounding box center [844, 551] width 40 height 23
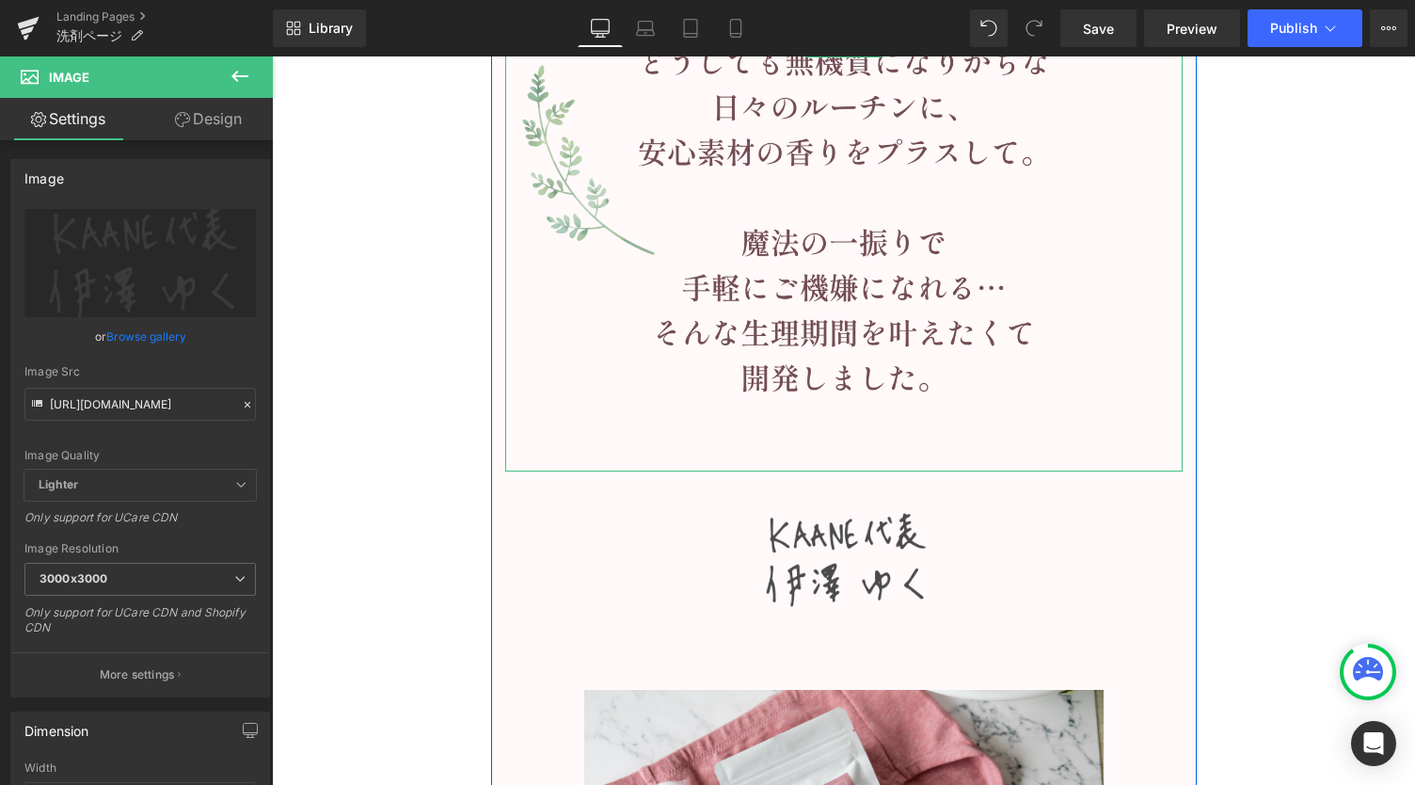
scroll to position [16902, 0]
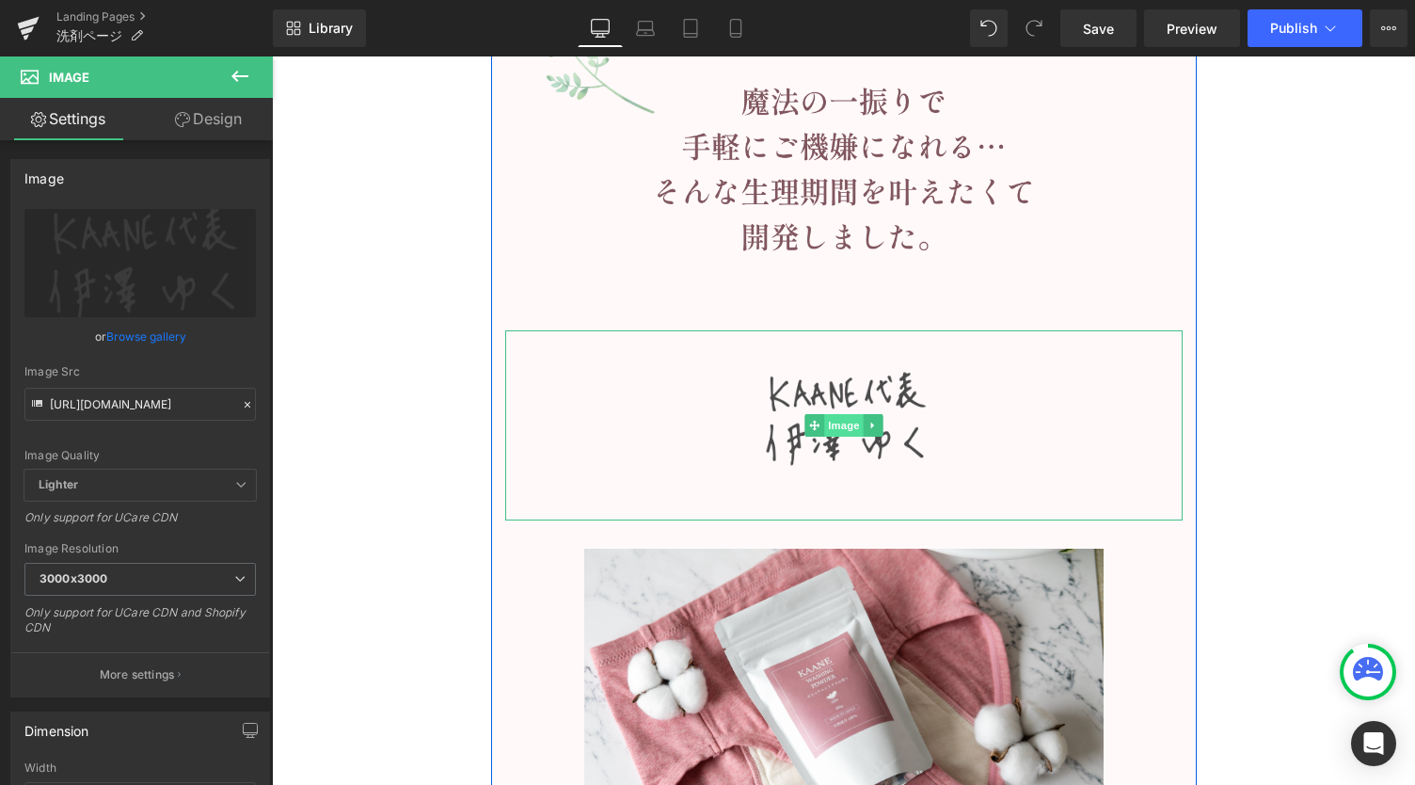
click at [826, 420] on span "Image" at bounding box center [844, 425] width 40 height 23
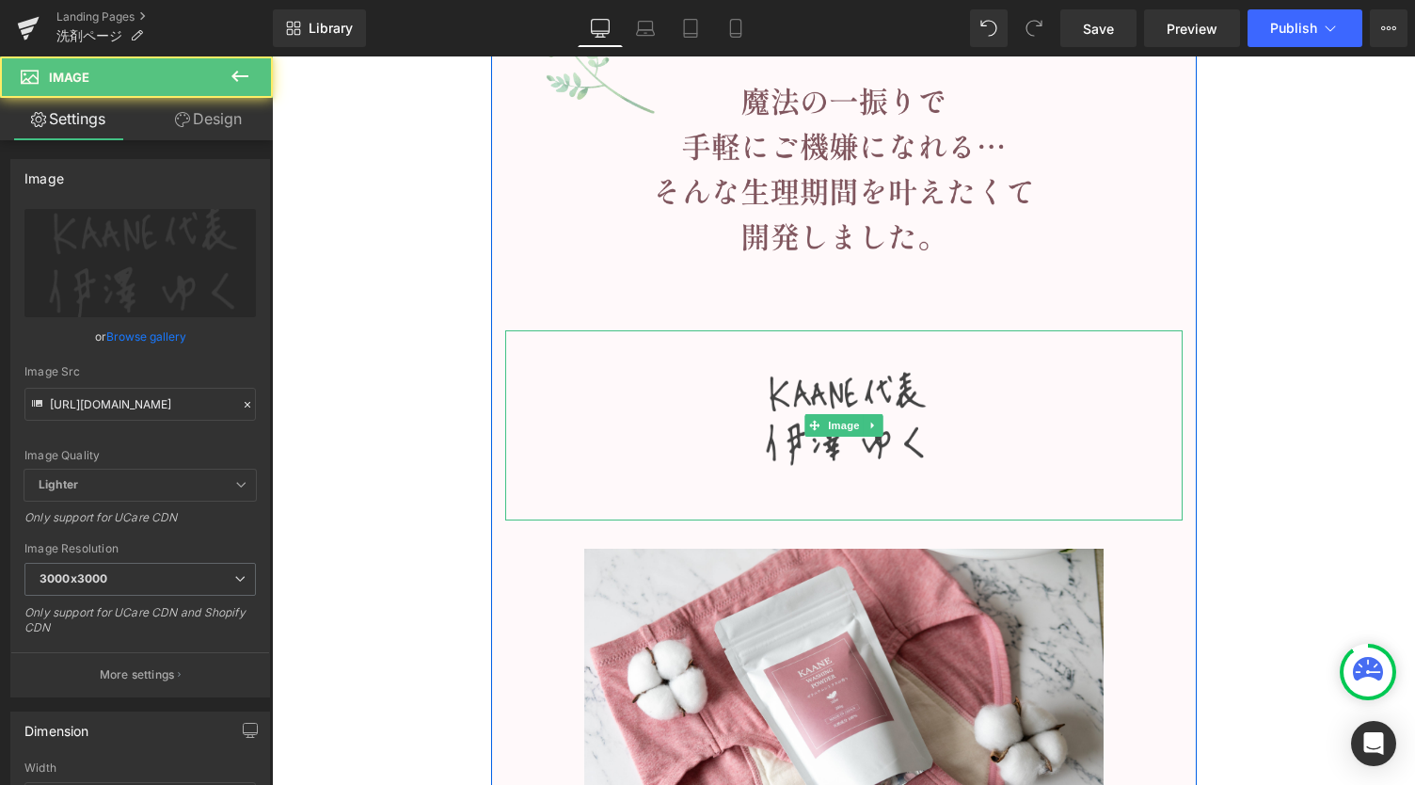
click at [830, 335] on img at bounding box center [843, 425] width 197 height 190
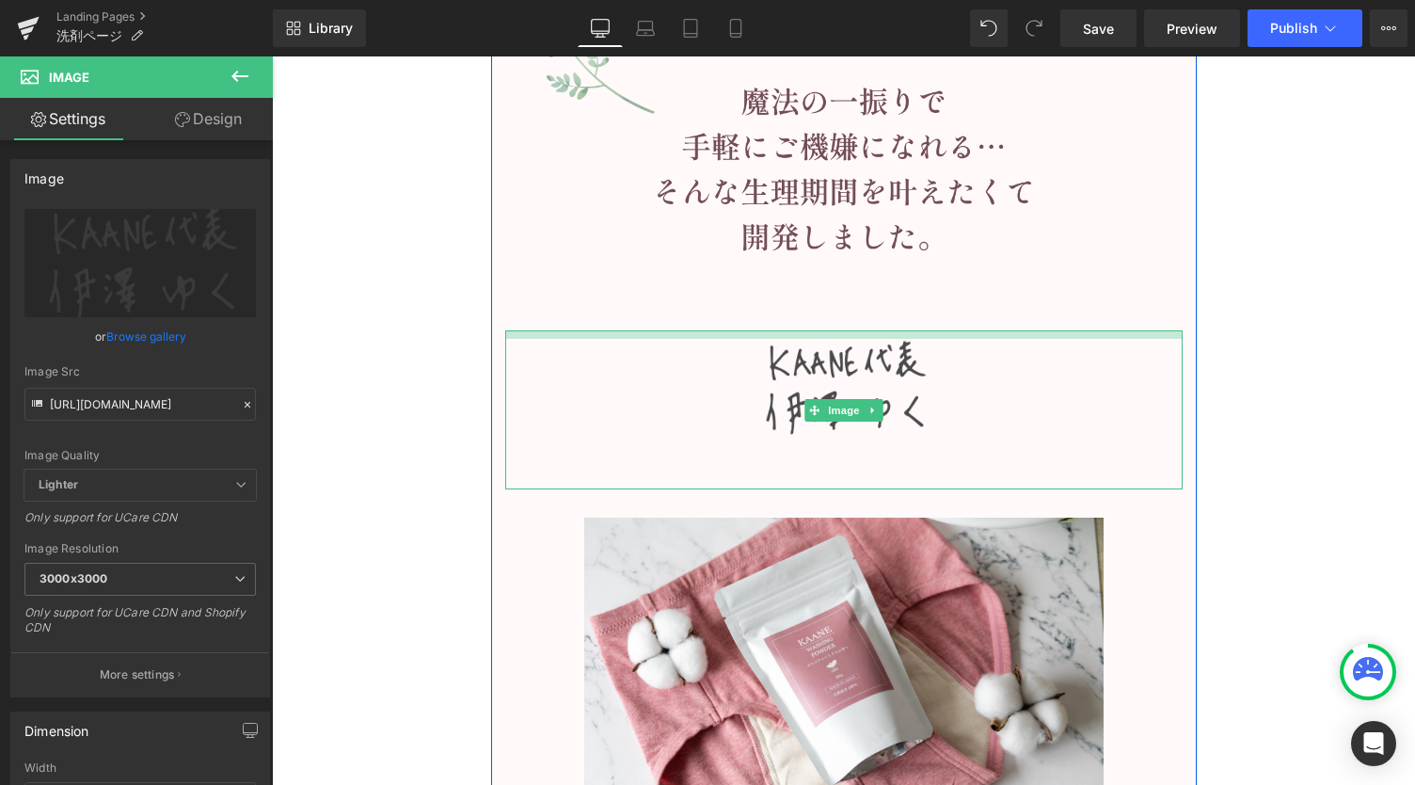
drag, startPoint x: 826, startPoint y: 330, endPoint x: 823, endPoint y: 299, distance: 31.3
click at [823, 299] on div "Image Image Image Image Row" at bounding box center [844, 51] width 706 height 1645
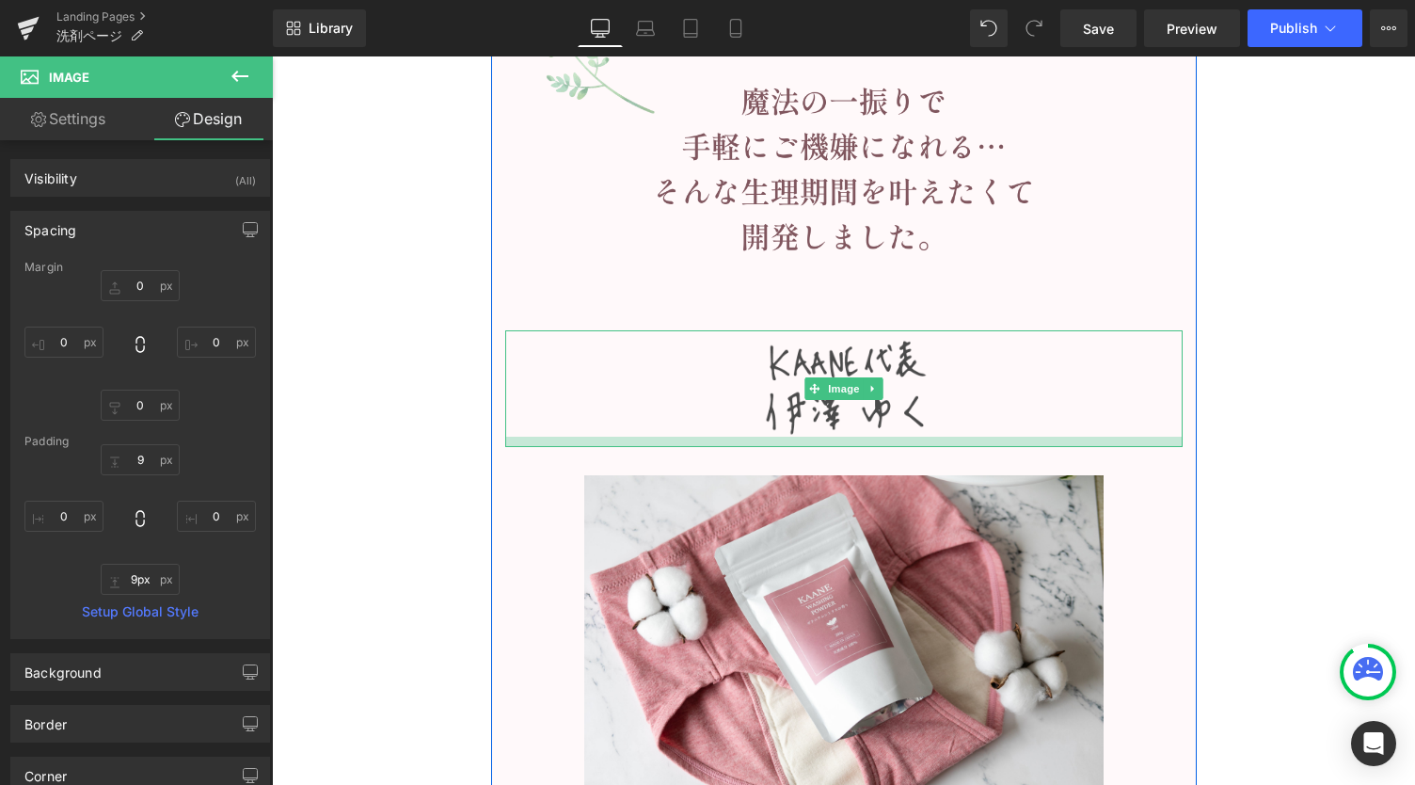
type input "8px"
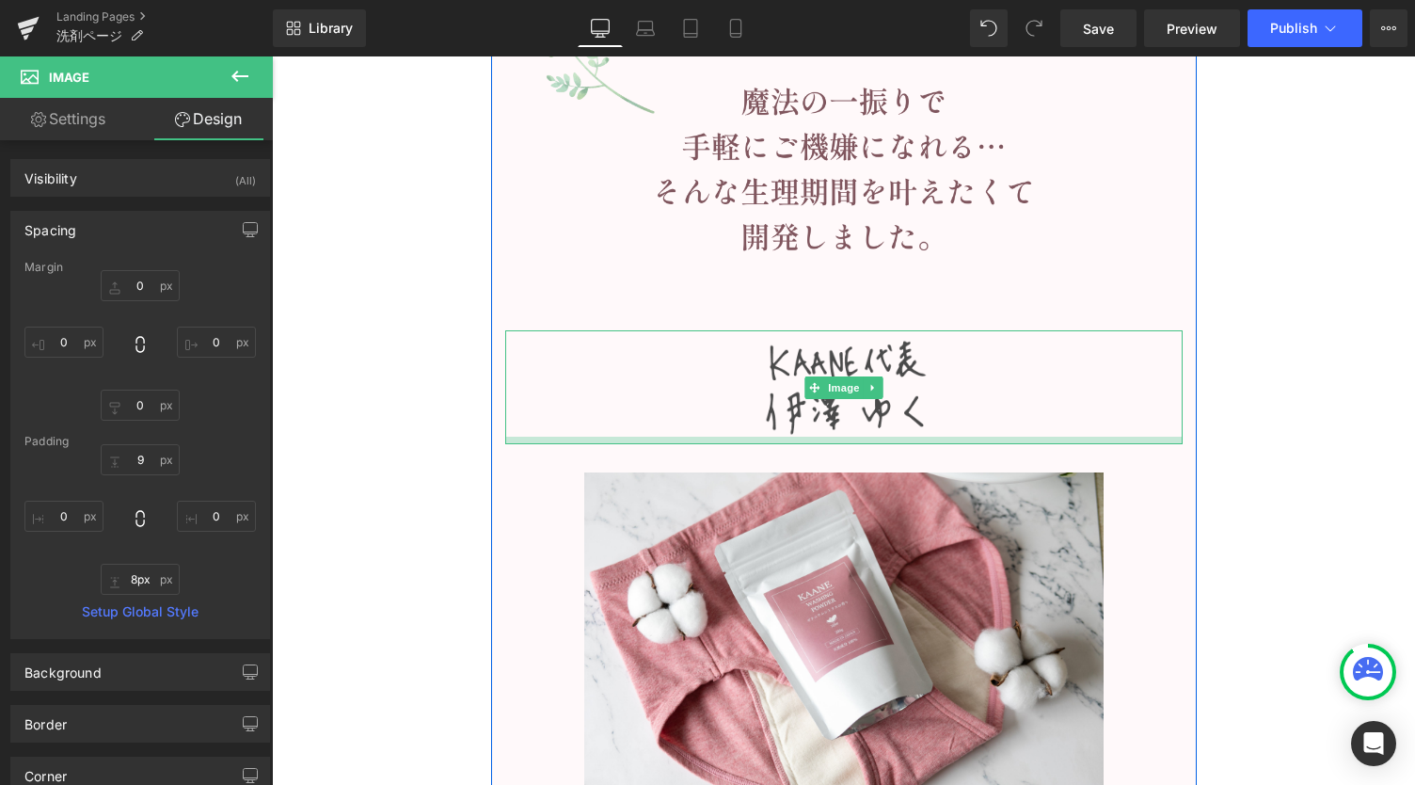
drag, startPoint x: 833, startPoint y: 485, endPoint x: 841, endPoint y: 439, distance: 46.0
click at [841, 439] on div at bounding box center [844, 441] width 678 height 8
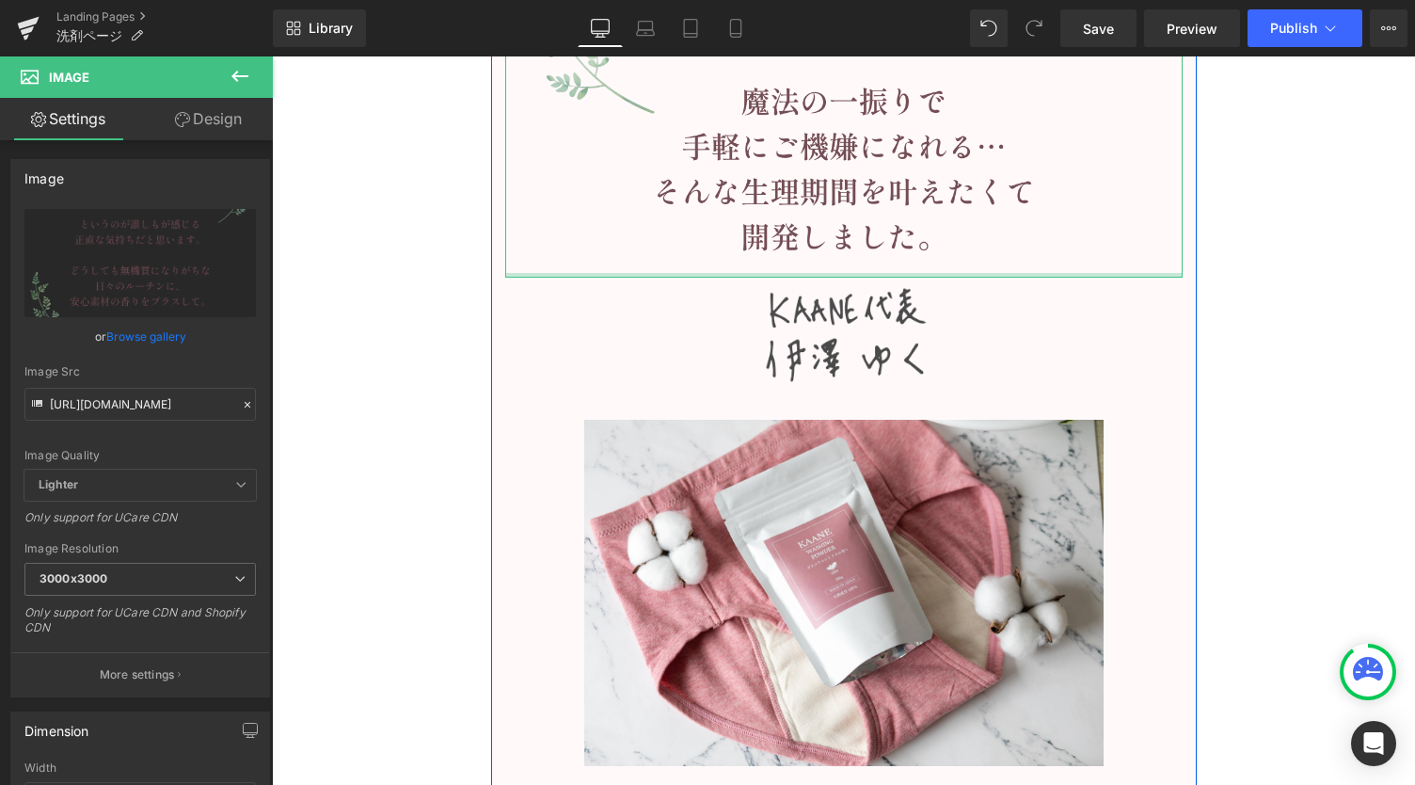
drag, startPoint x: 847, startPoint y: 327, endPoint x: 864, endPoint y: 273, distance: 56.3
click at [864, 273] on div at bounding box center [844, 275] width 678 height 5
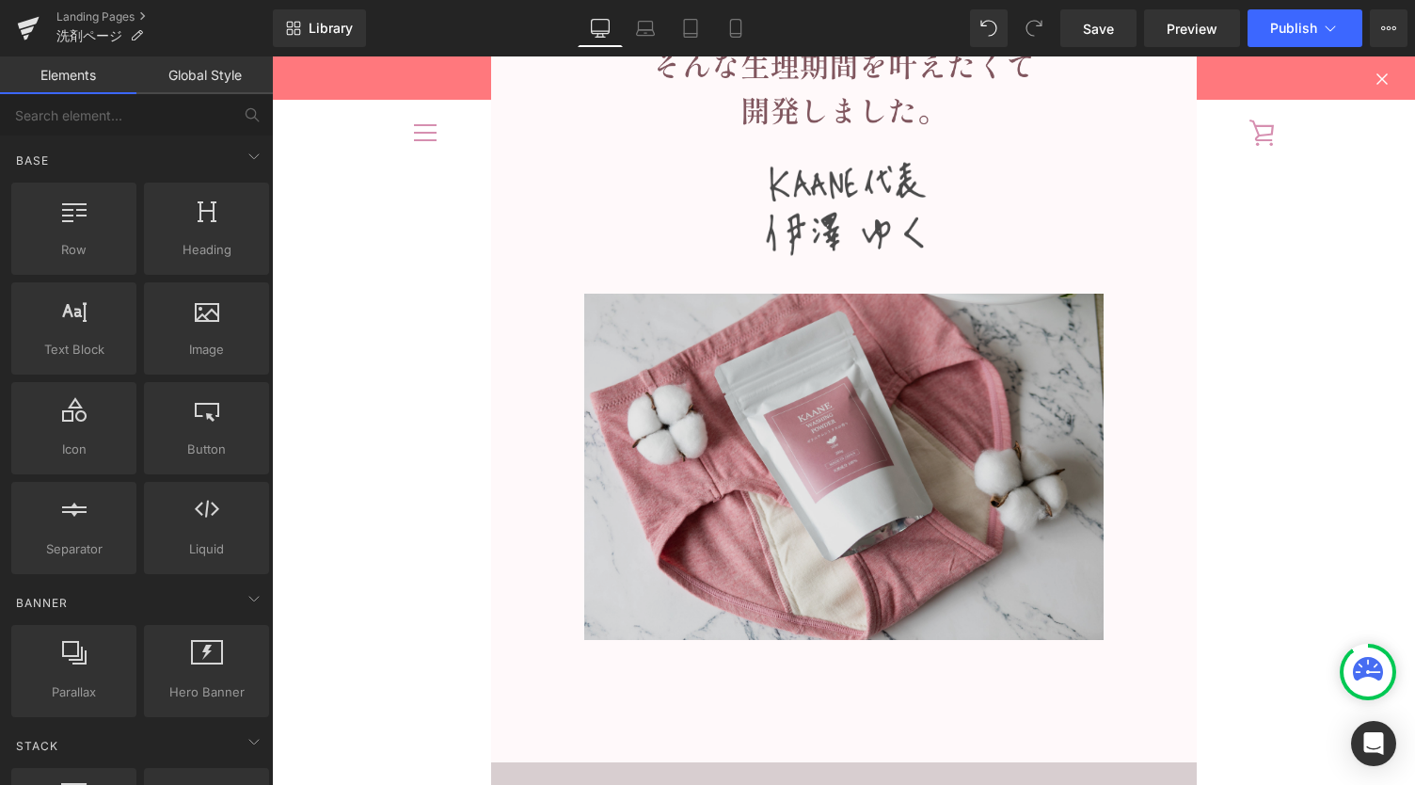
scroll to position [16777, 0]
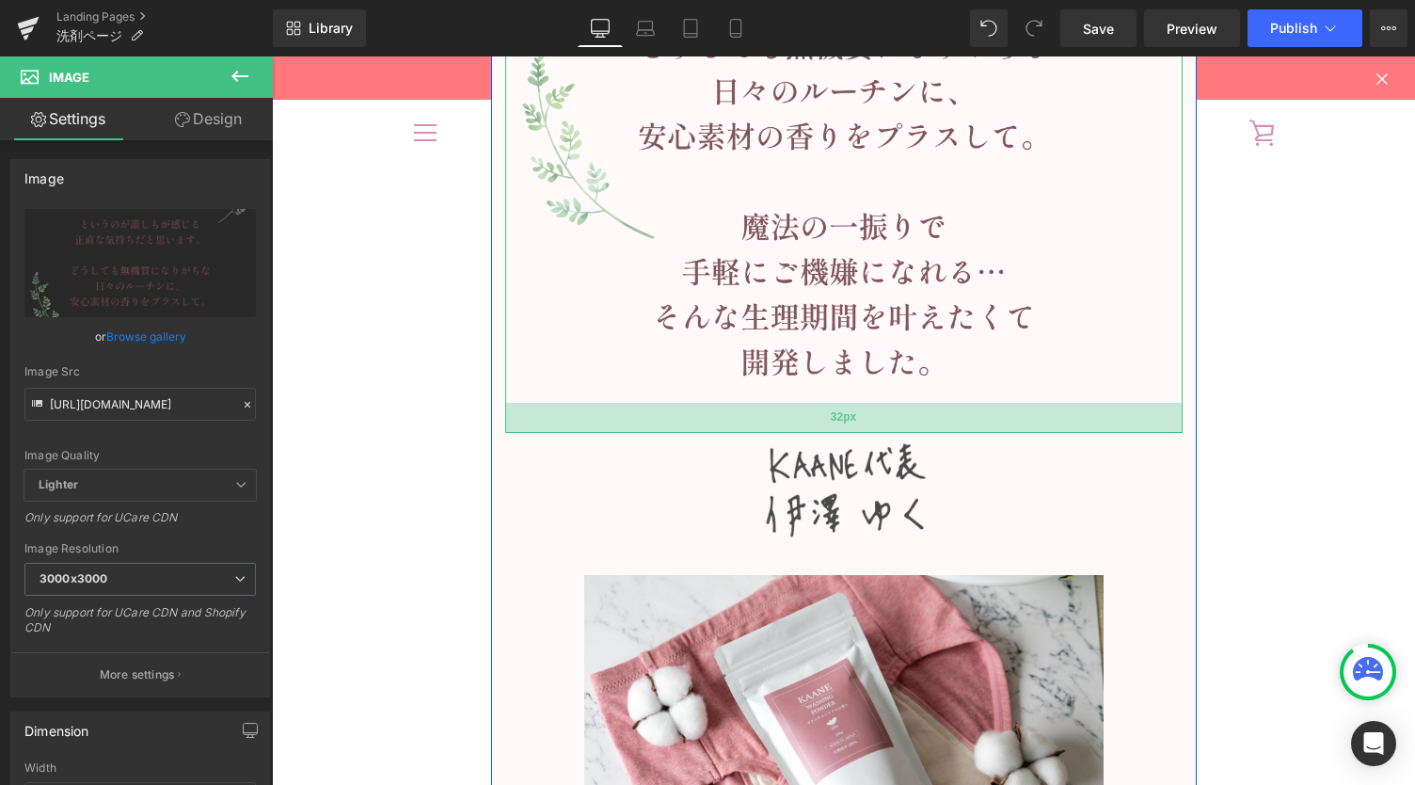
drag, startPoint x: 833, startPoint y: 397, endPoint x: 835, endPoint y: 427, distance: 30.2
click at [835, 427] on div "32px" at bounding box center [844, 418] width 678 height 30
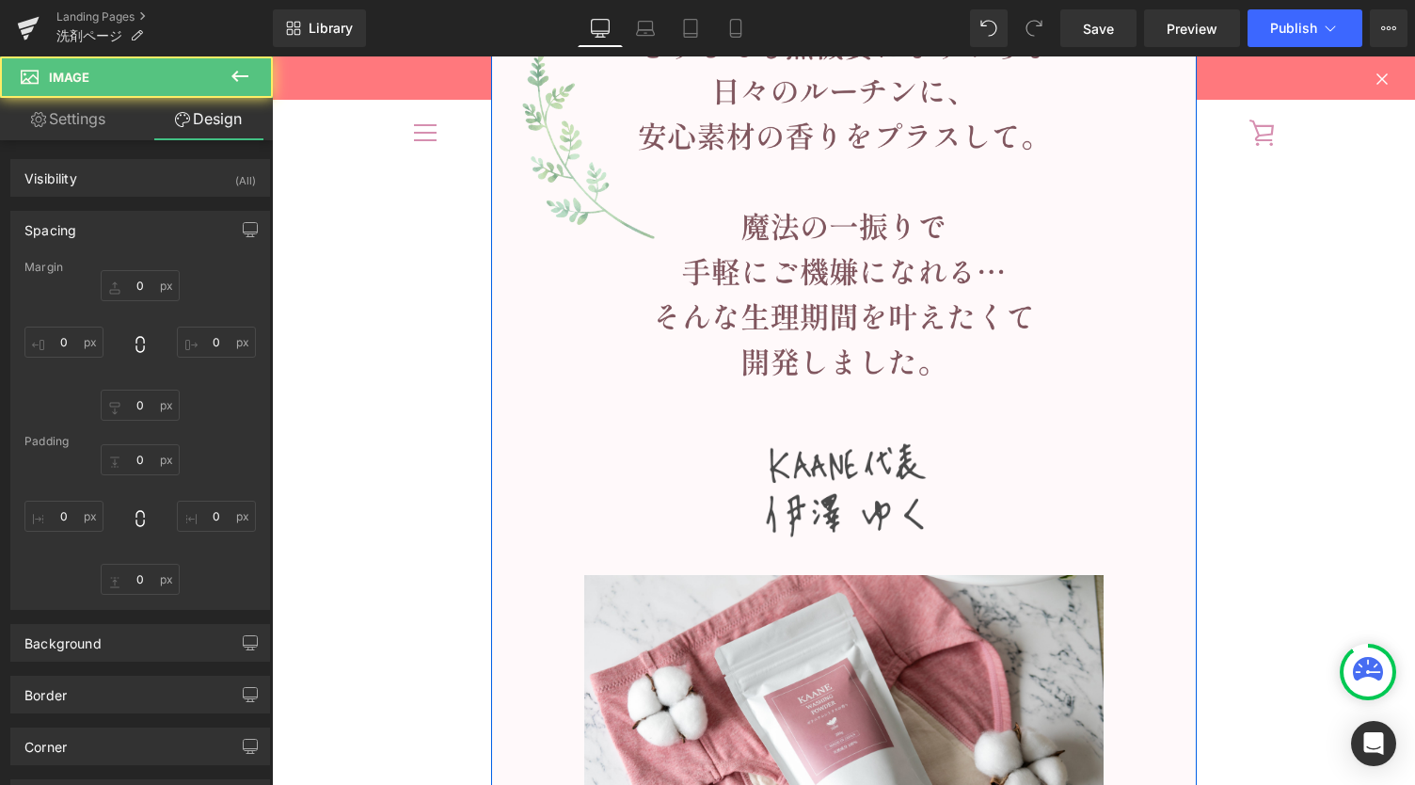
type input "0"
type input "42"
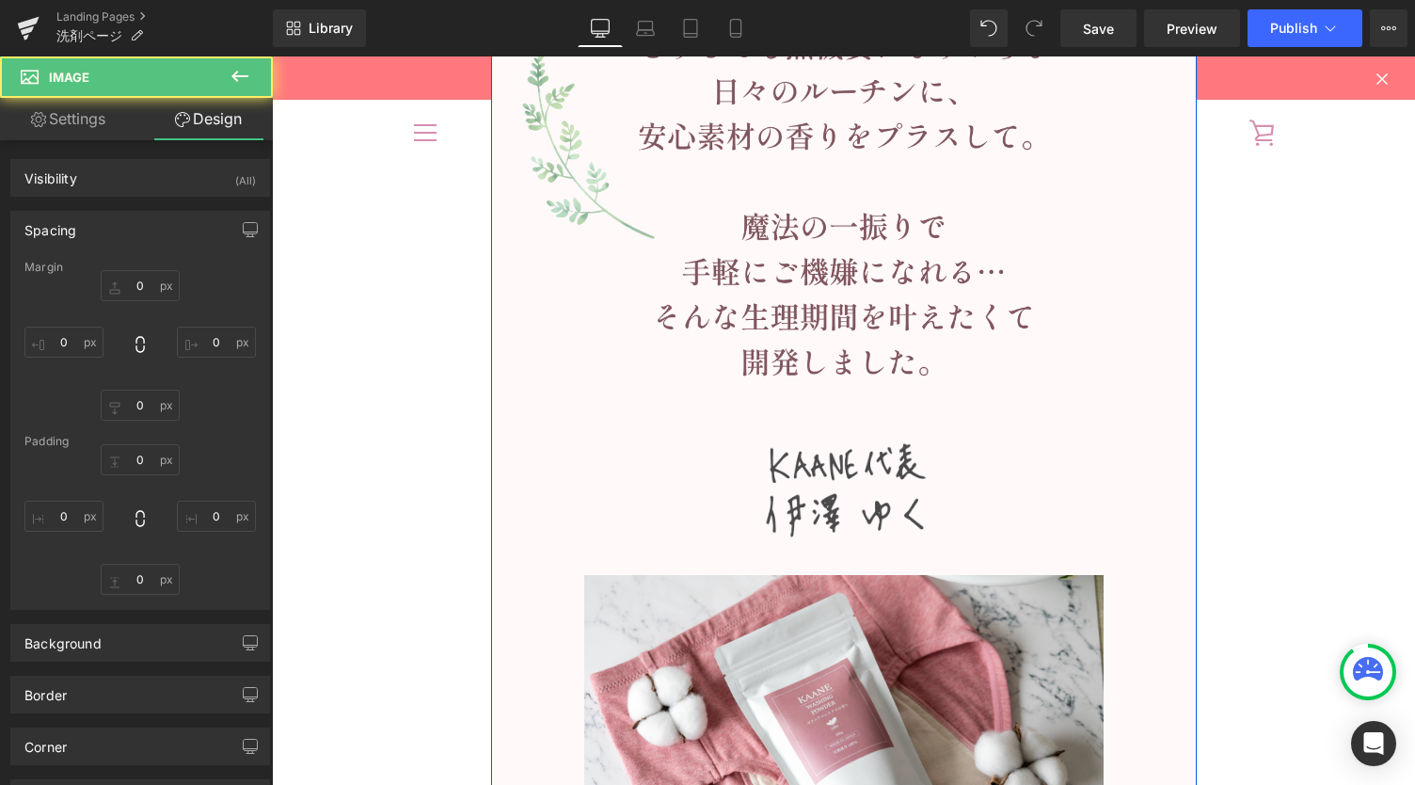
type input "0"
type input "32"
type input "0"
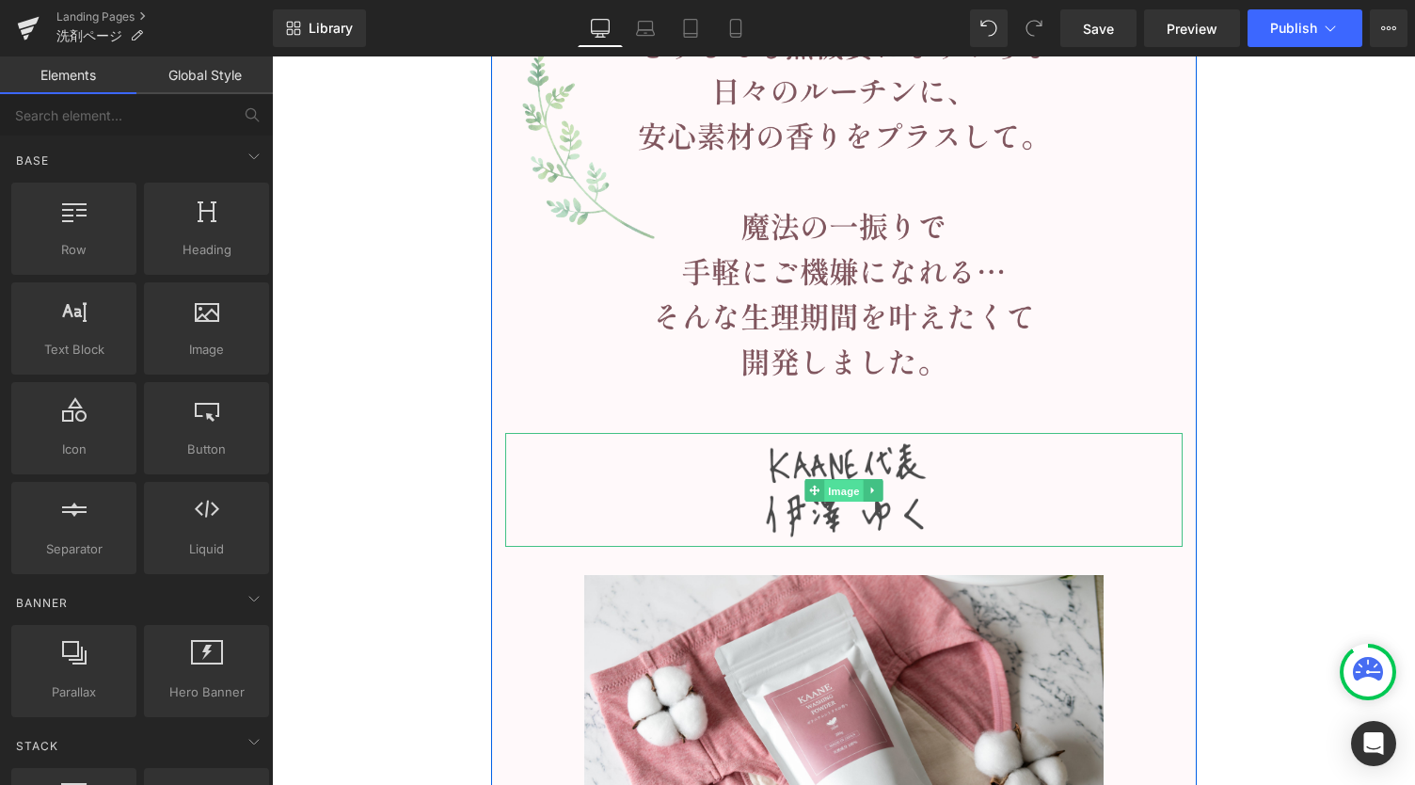
click at [830, 490] on span "Image" at bounding box center [844, 491] width 40 height 23
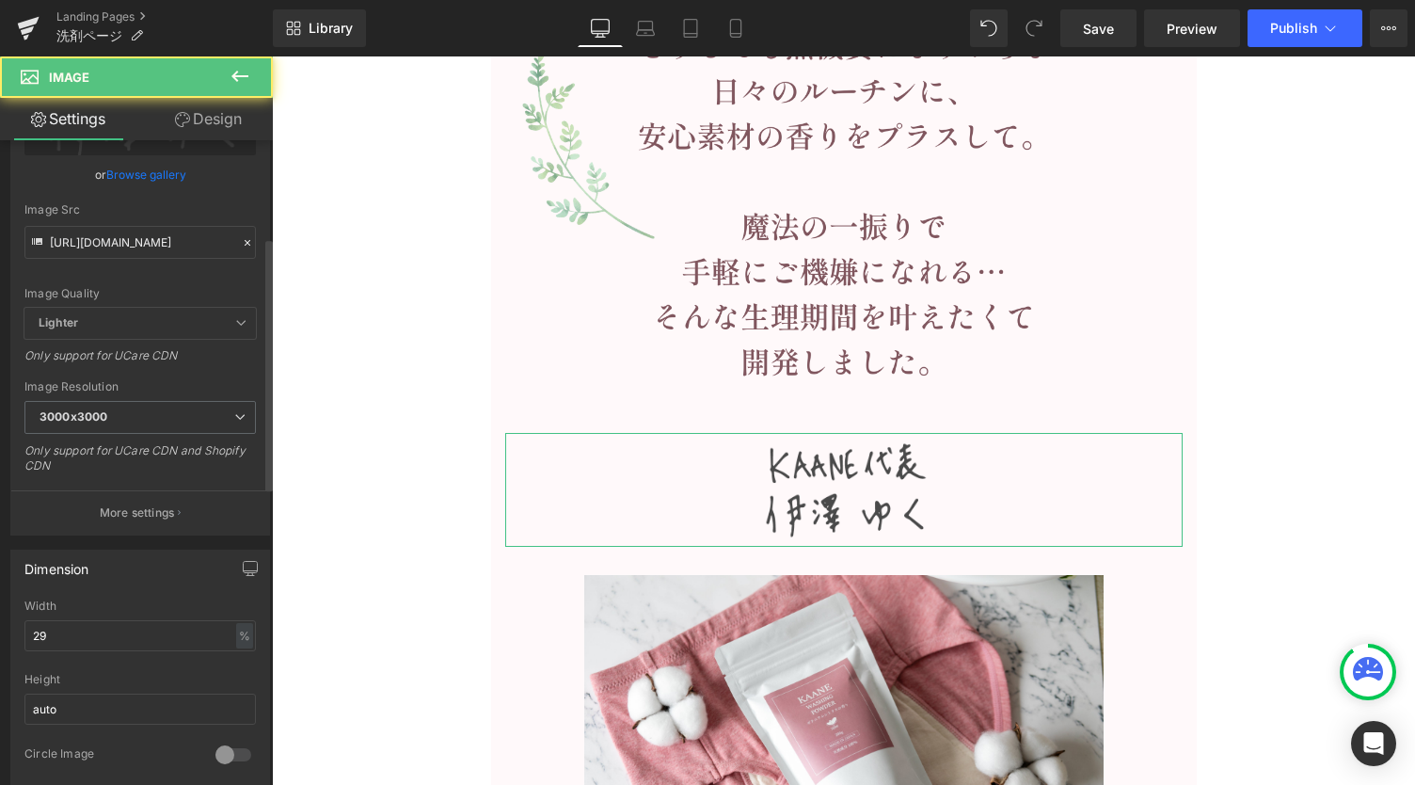
scroll to position [250, 0]
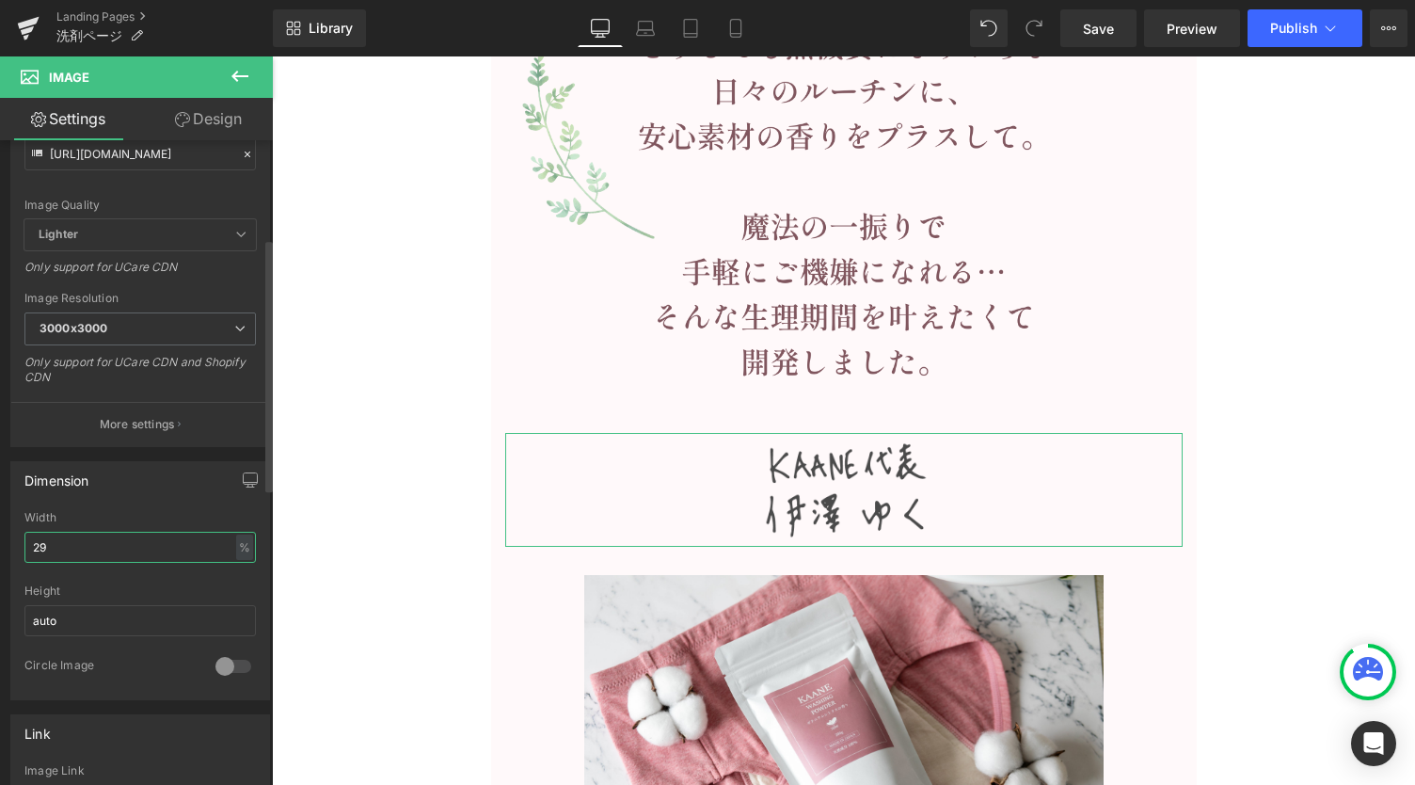
click at [88, 535] on input "29" at bounding box center [140, 547] width 232 height 31
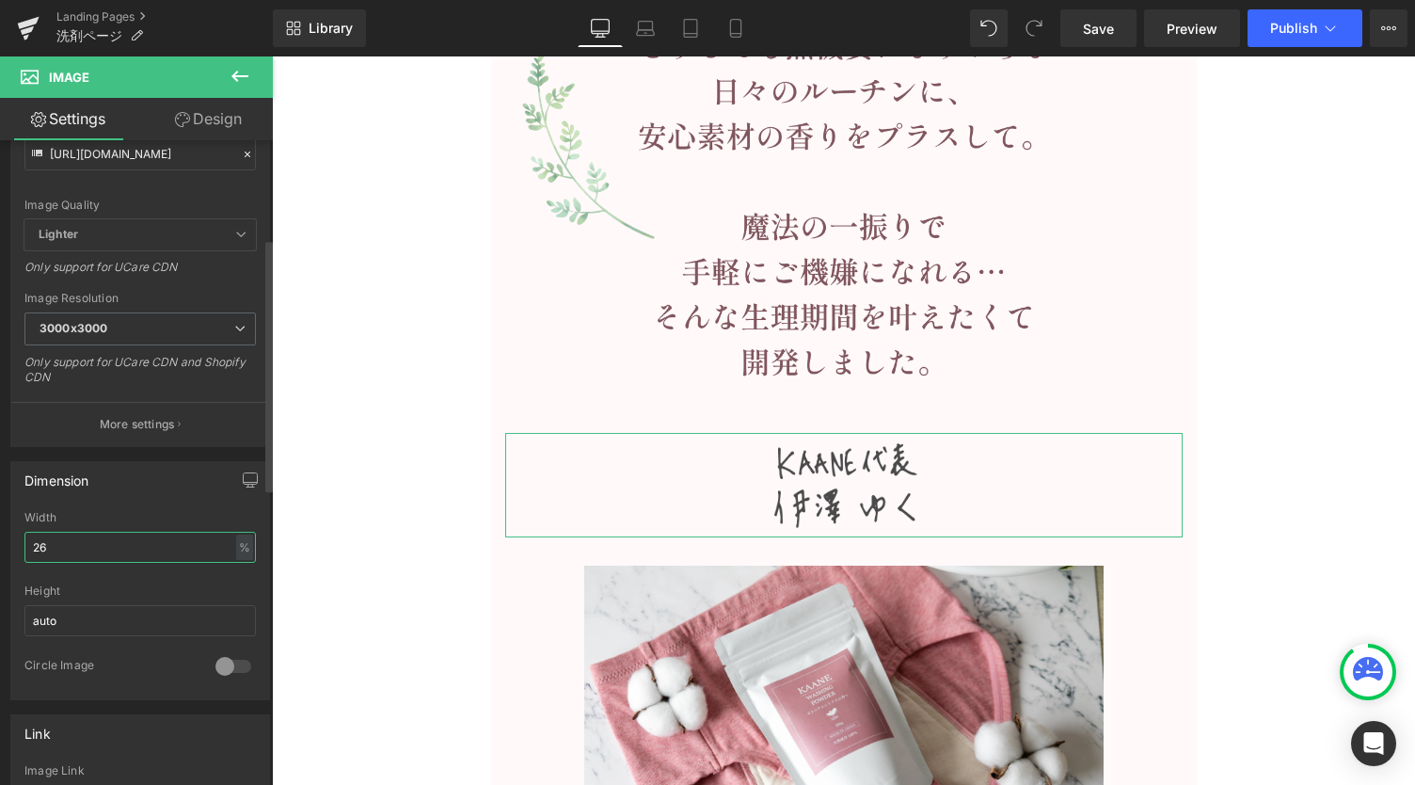
type input "25"
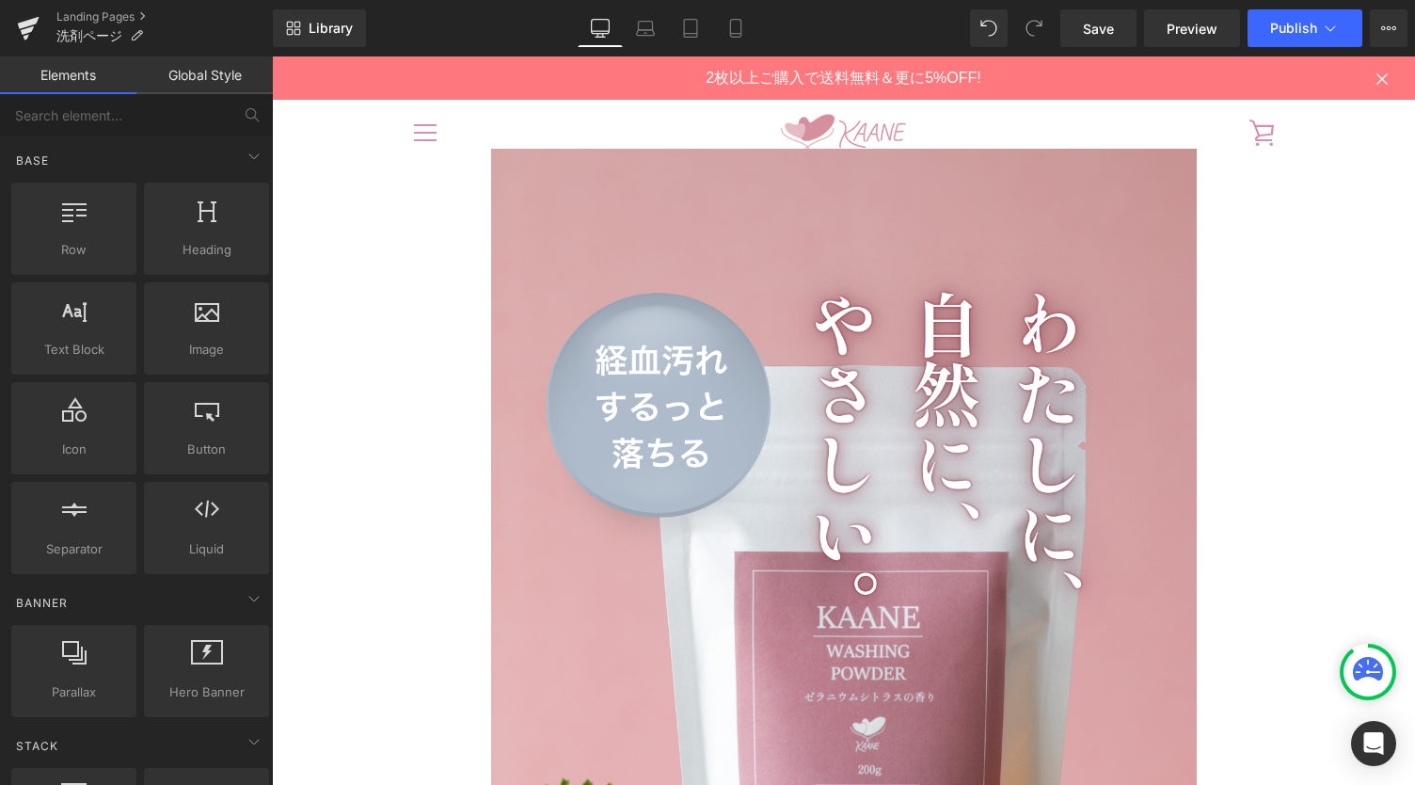
scroll to position [0, 0]
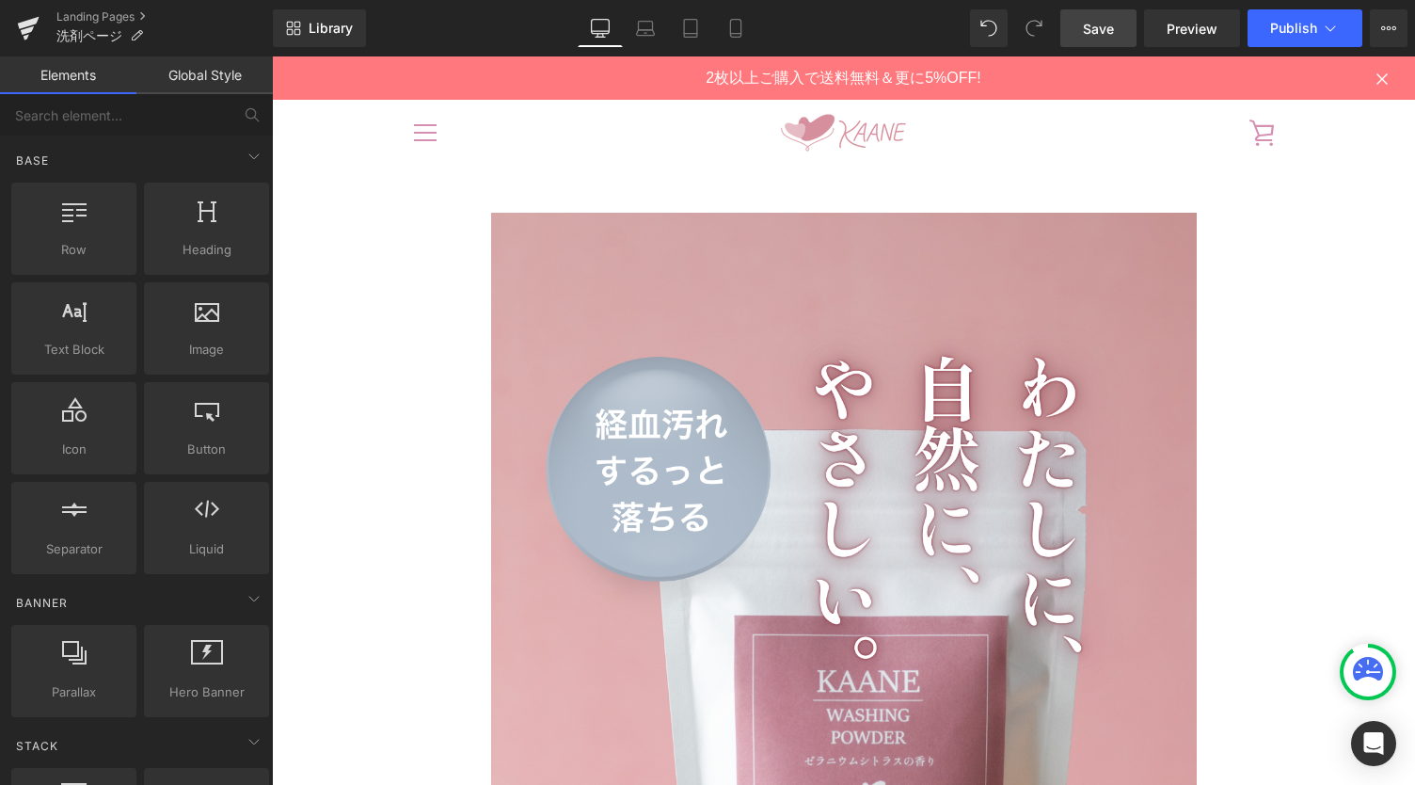
click at [1119, 36] on link "Save" at bounding box center [1099, 28] width 76 height 38
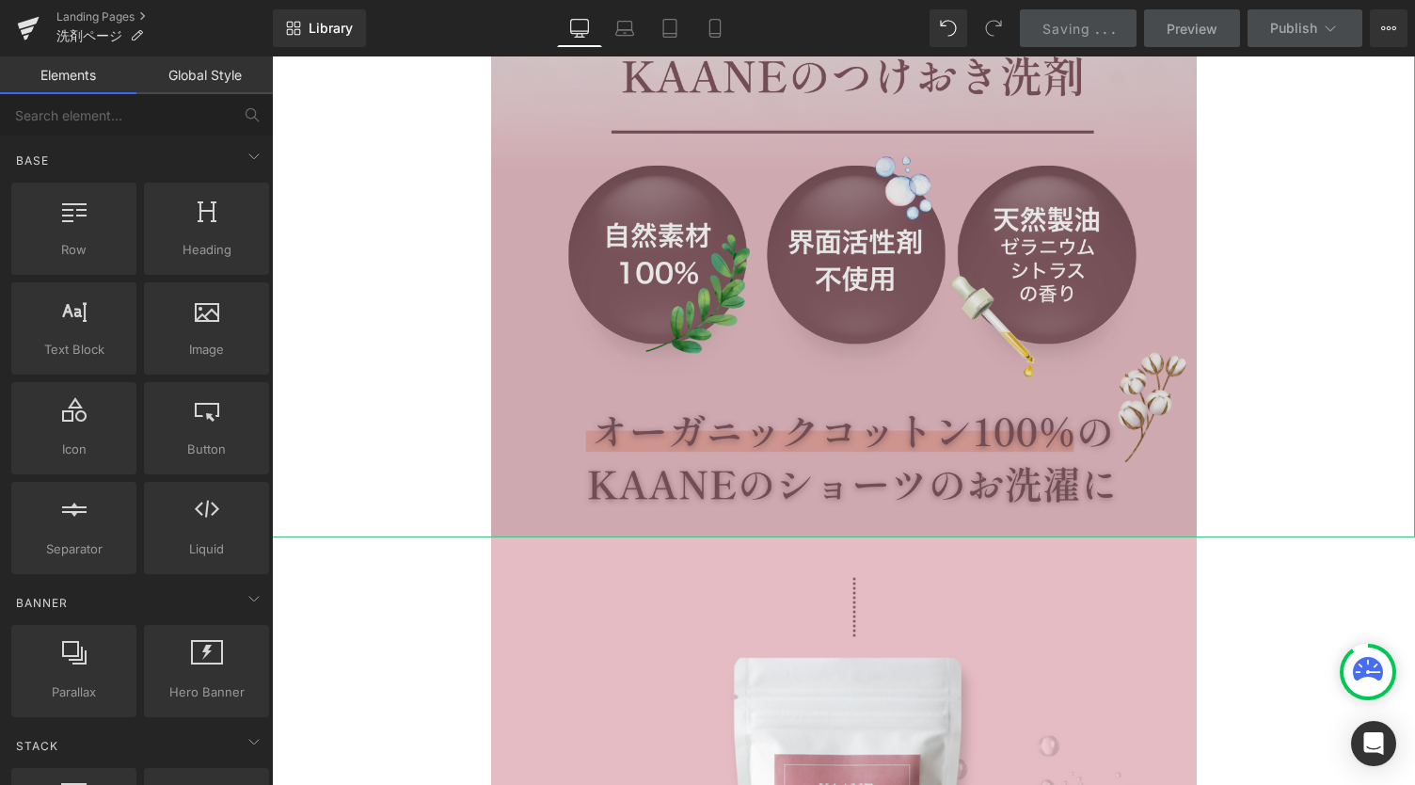
scroll to position [1506, 0]
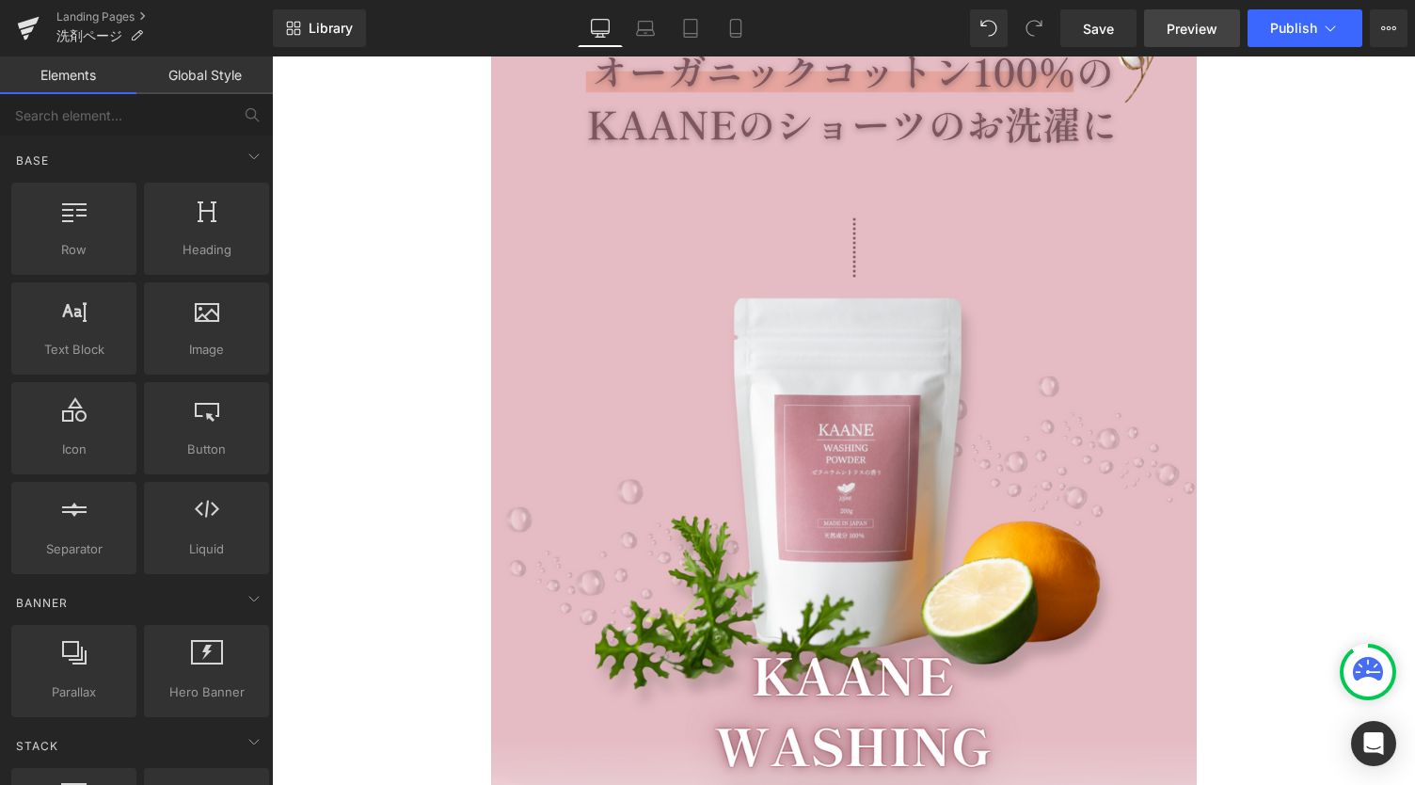
click at [1175, 30] on span "Preview" at bounding box center [1192, 29] width 51 height 20
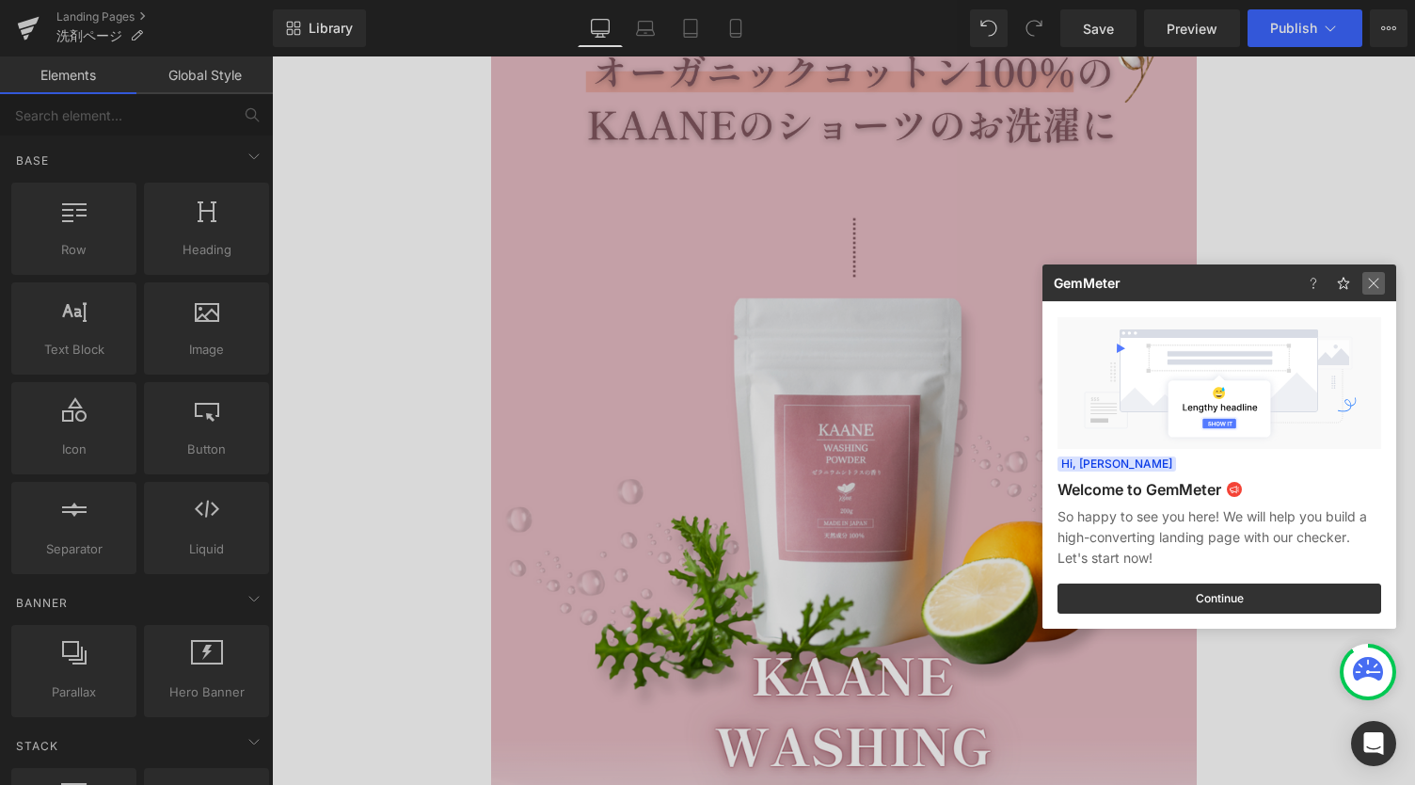
click at [1374, 289] on img at bounding box center [1374, 283] width 23 height 23
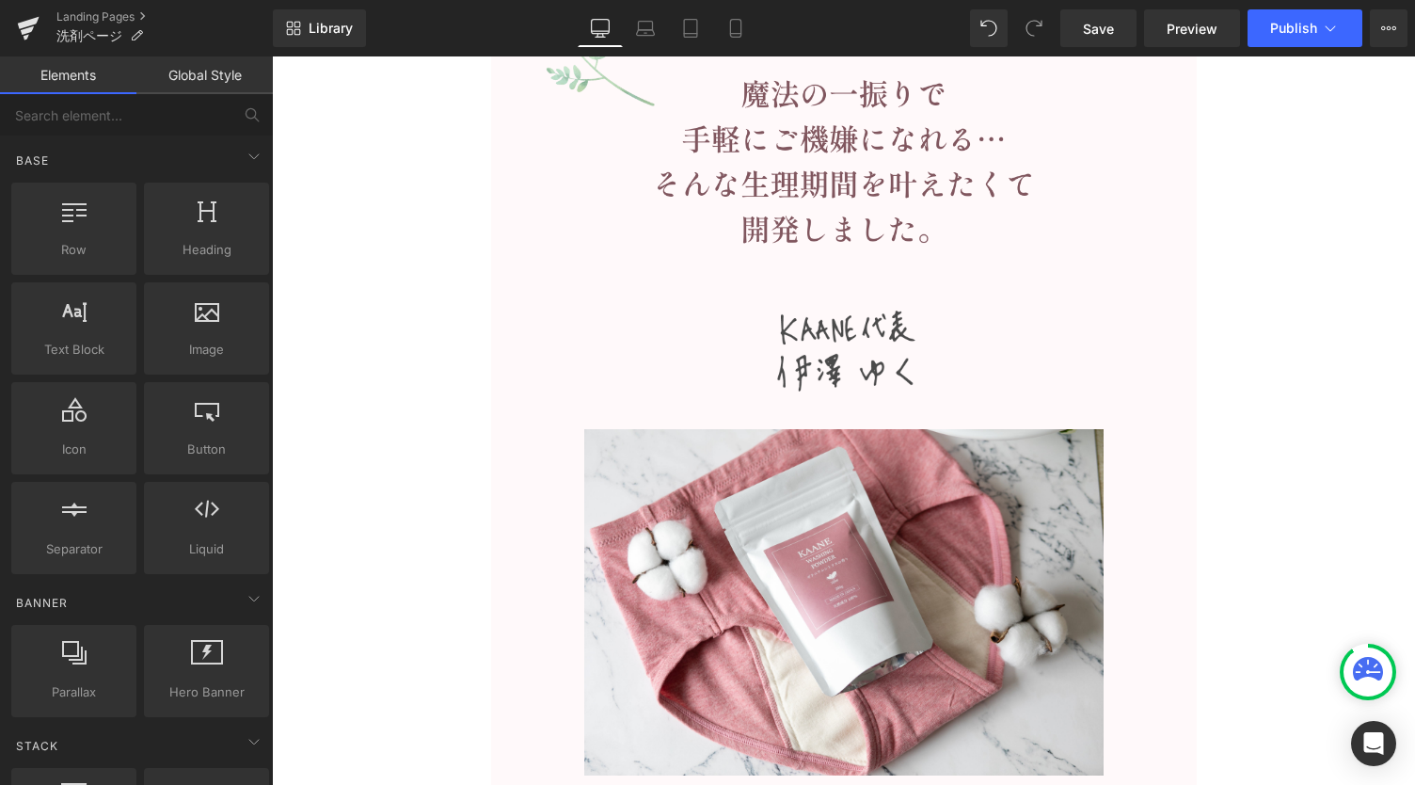
scroll to position [16940, 0]
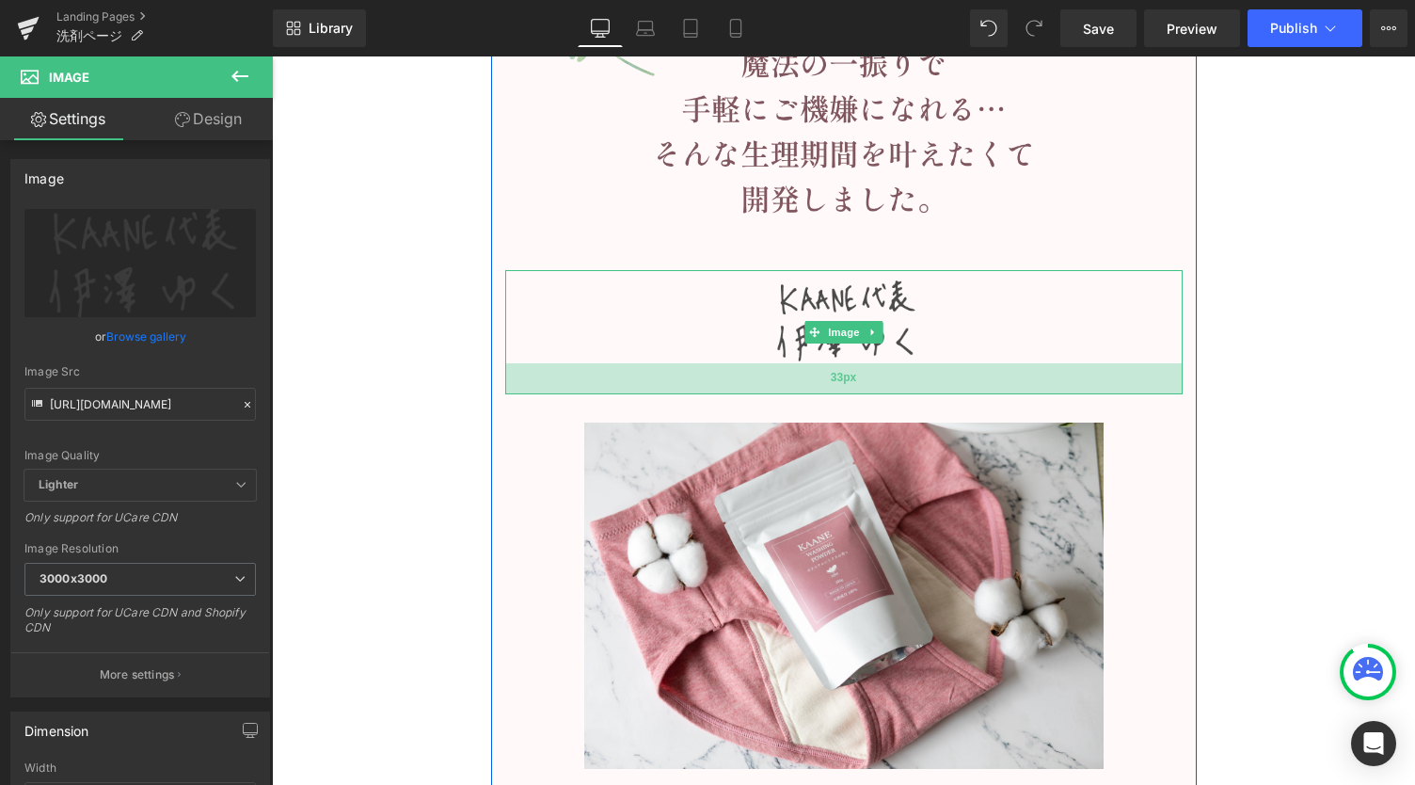
drag, startPoint x: 838, startPoint y: 363, endPoint x: 836, endPoint y: 387, distance: 23.6
click at [836, 387] on div "33px" at bounding box center [844, 378] width 678 height 31
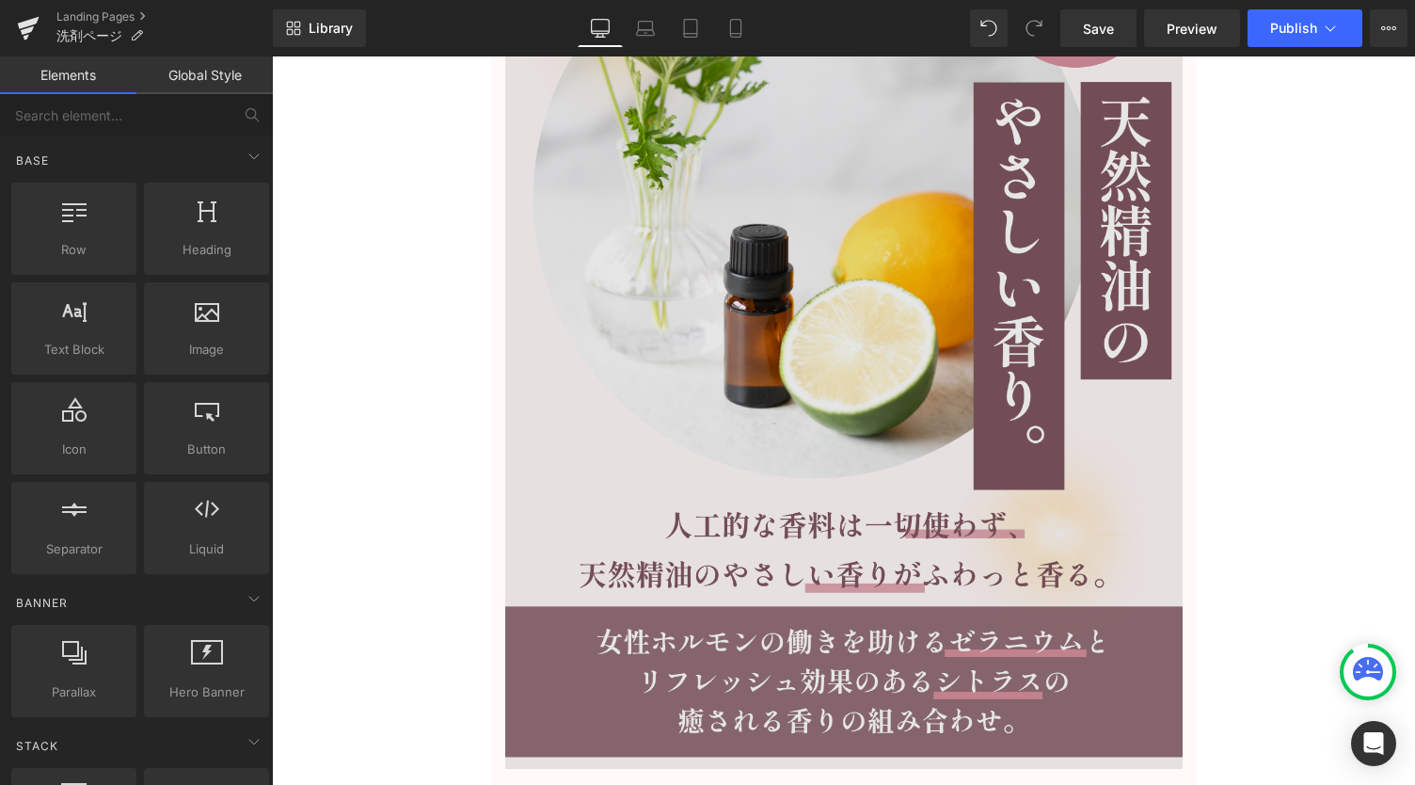
scroll to position [8909, 0]
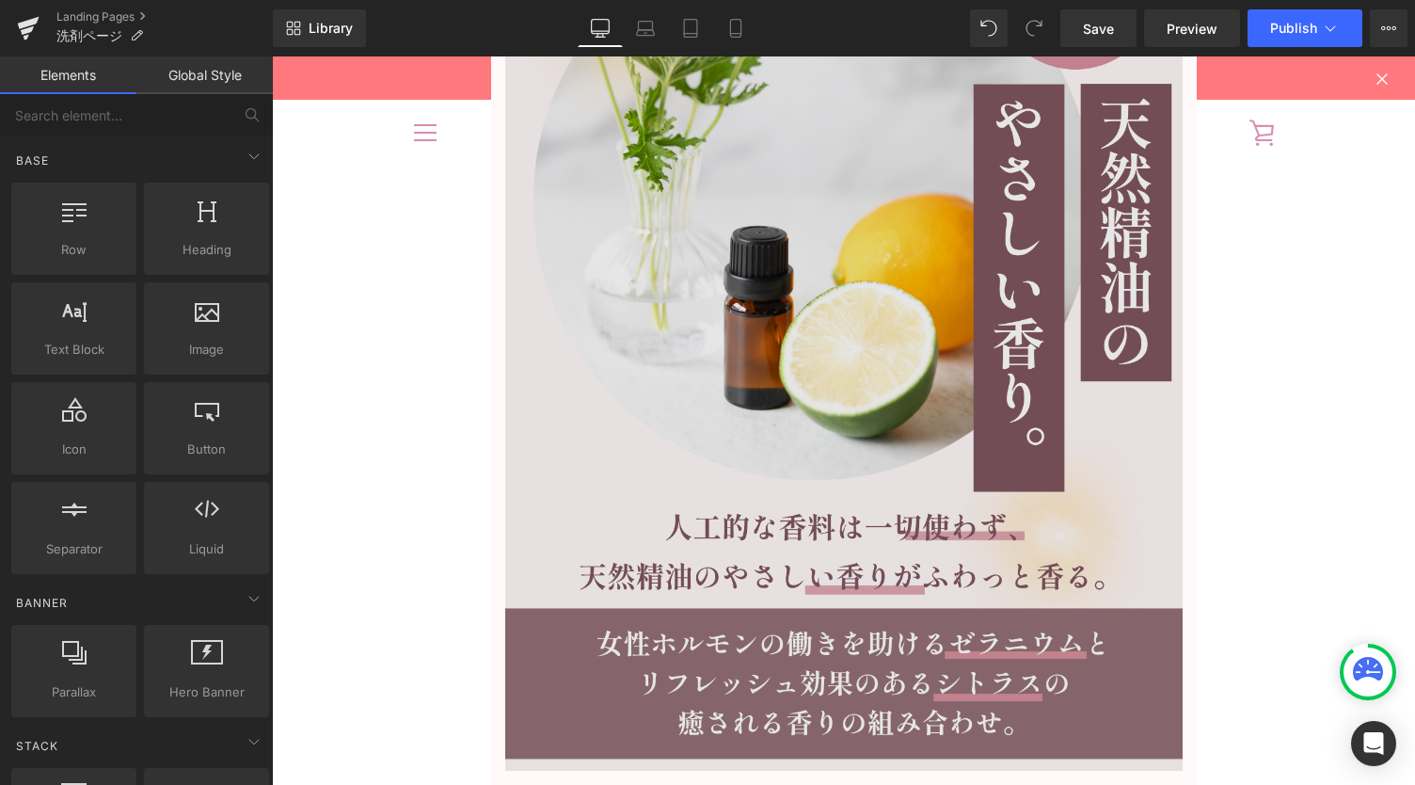
click at [913, 364] on img at bounding box center [844, 325] width 678 height 890
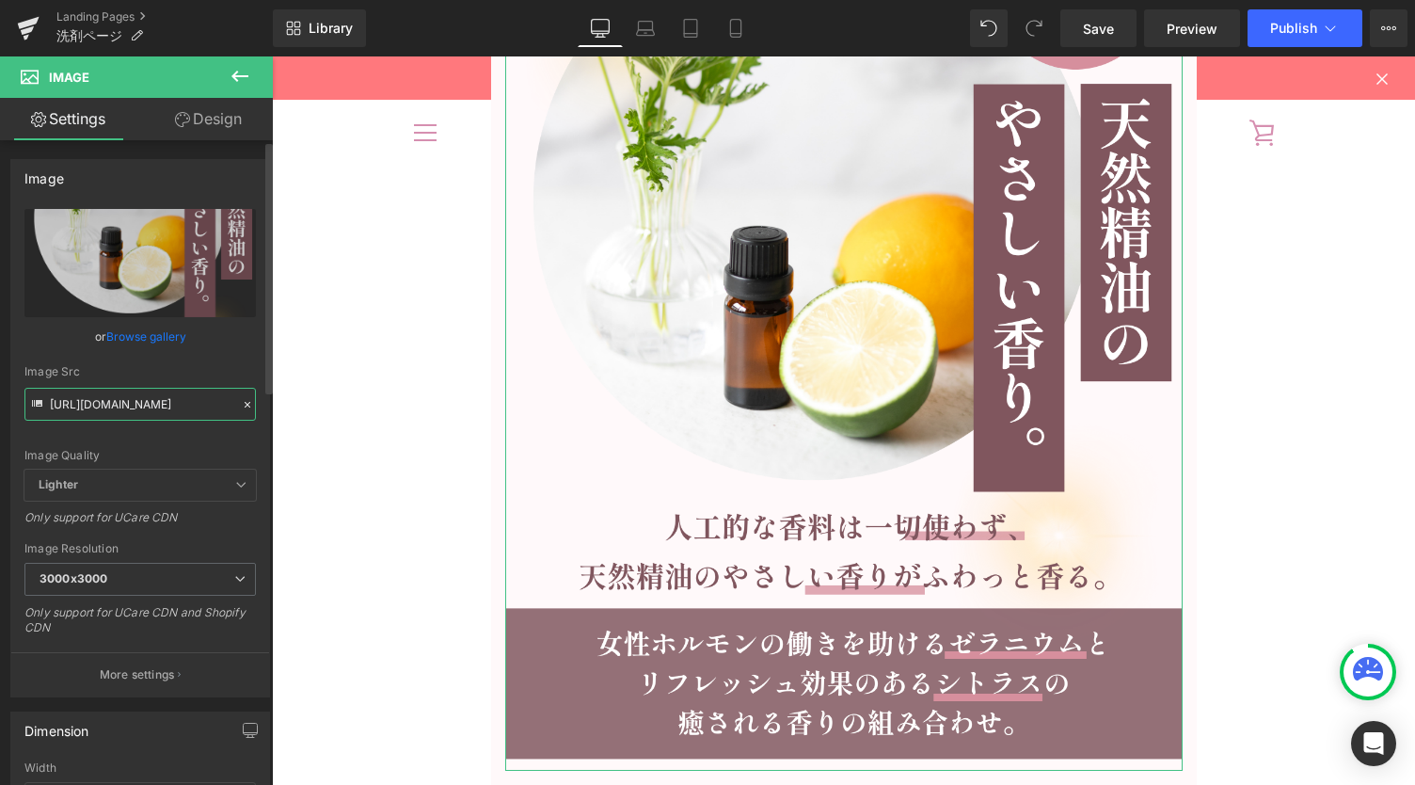
click at [142, 404] on input "[URL][DOMAIN_NAME]" at bounding box center [140, 404] width 232 height 33
paste input "wash_point_3.png?v=1756951642"
type input "[URL][DOMAIN_NAME]"
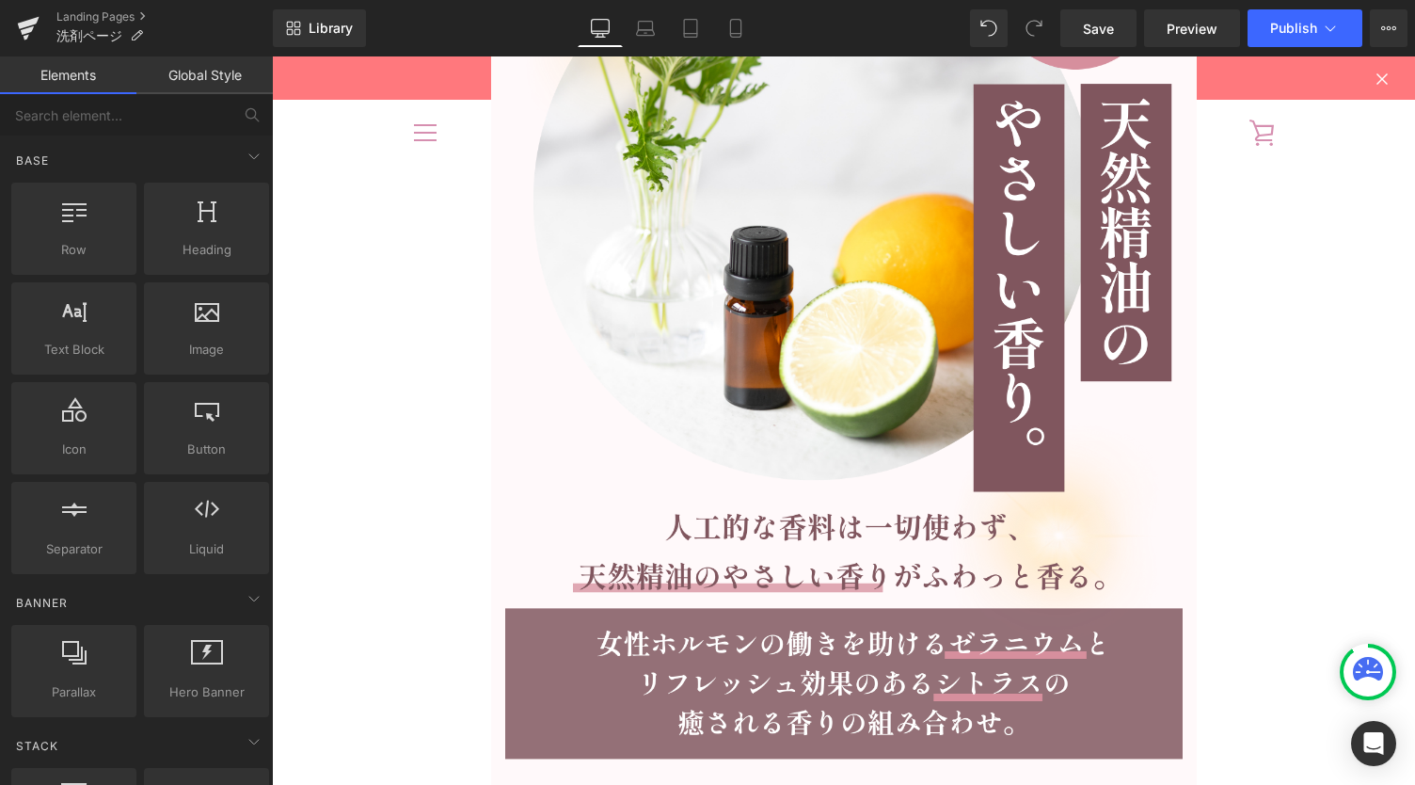
click at [1096, 24] on span "Save" at bounding box center [1098, 29] width 31 height 20
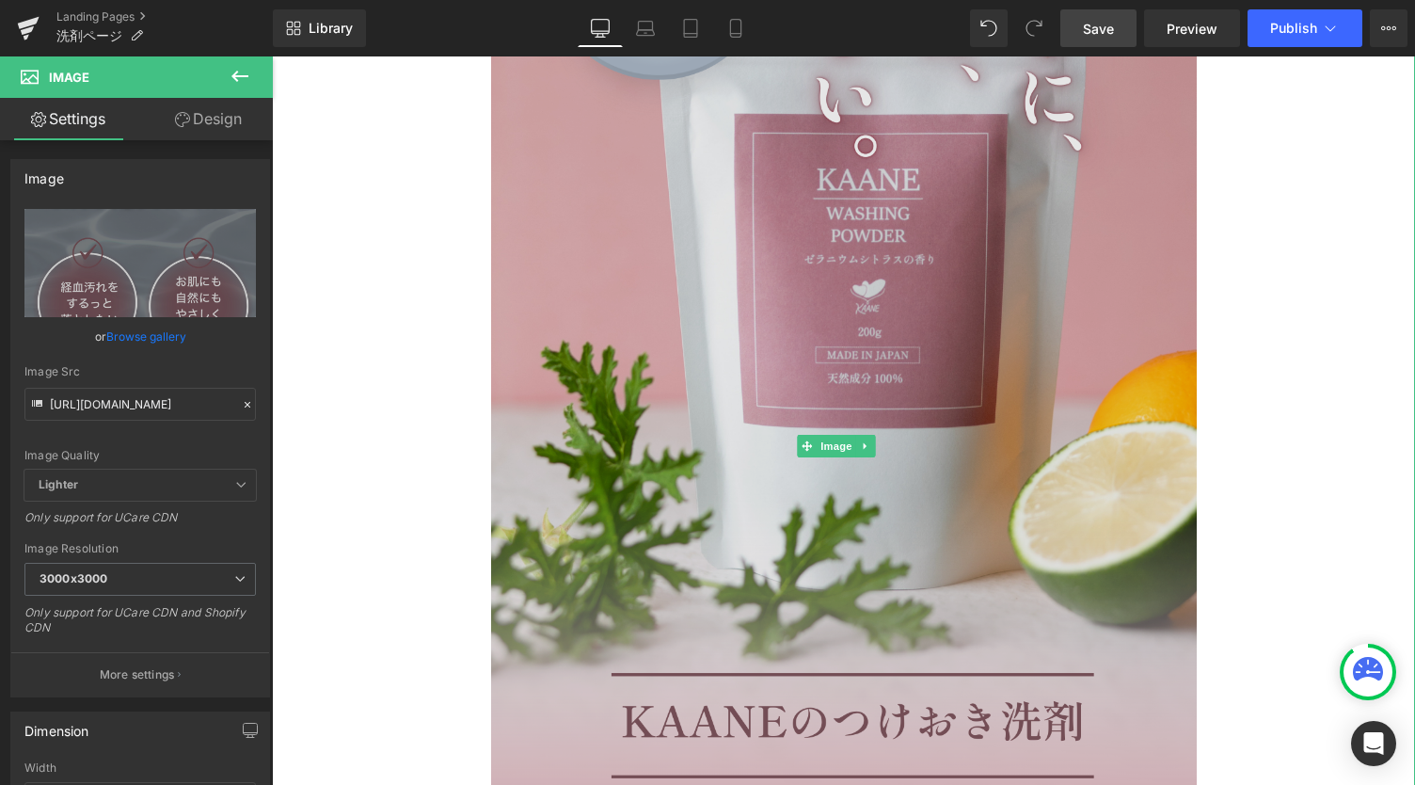
scroll to position [125, 0]
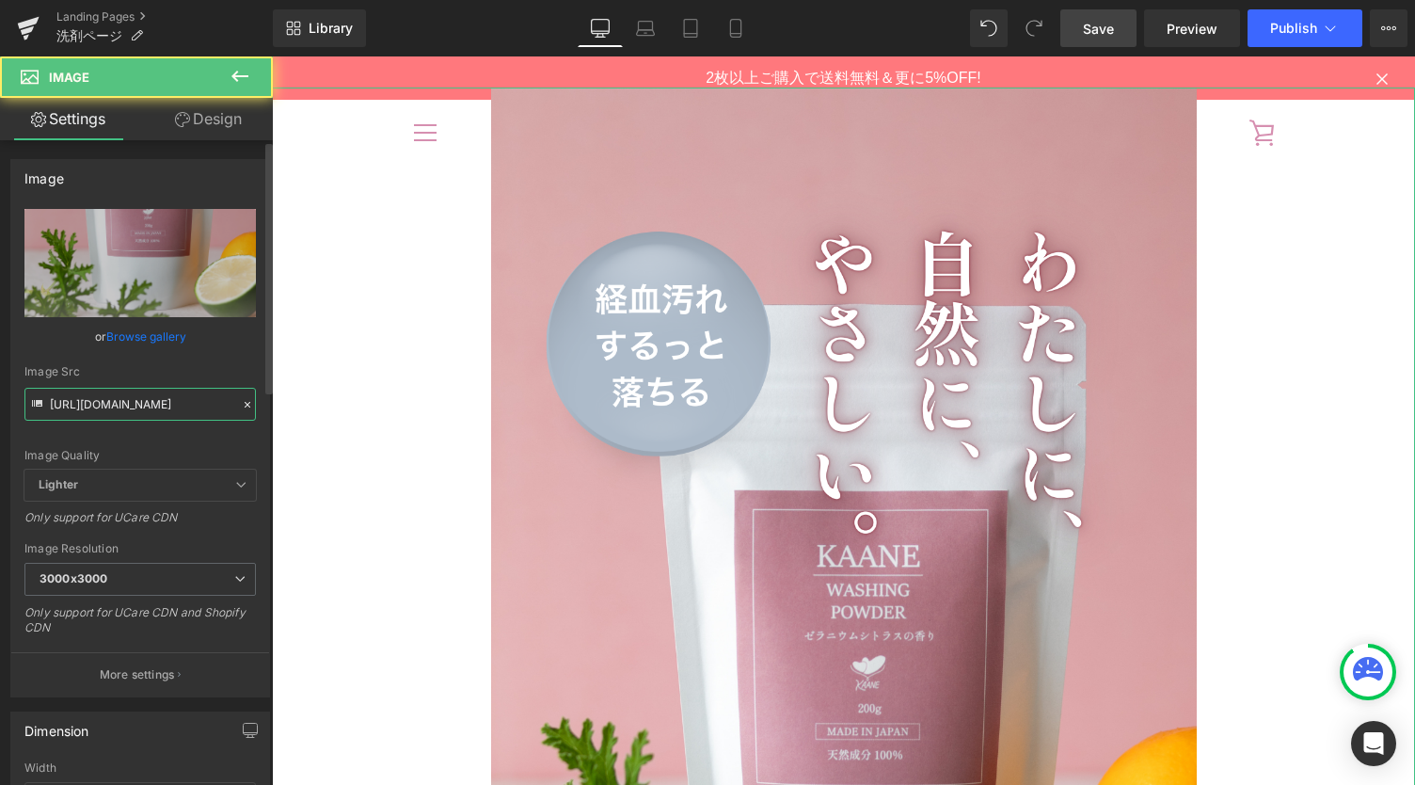
click at [132, 394] on input "[URL][DOMAIN_NAME]" at bounding box center [140, 404] width 232 height 33
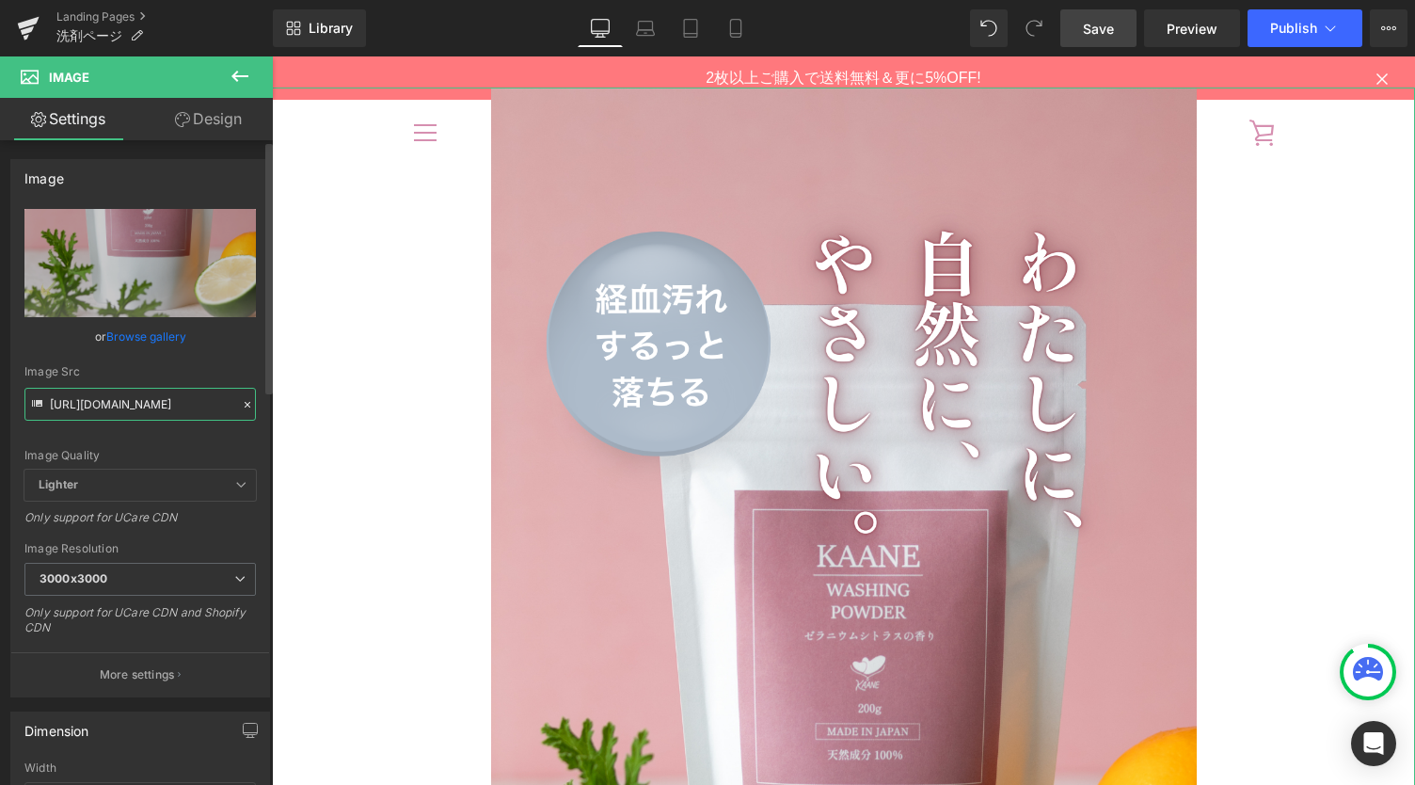
paste input "603b9783-e8d3-470a-b1b3-fc063bfe8141.png?v=1756952070"
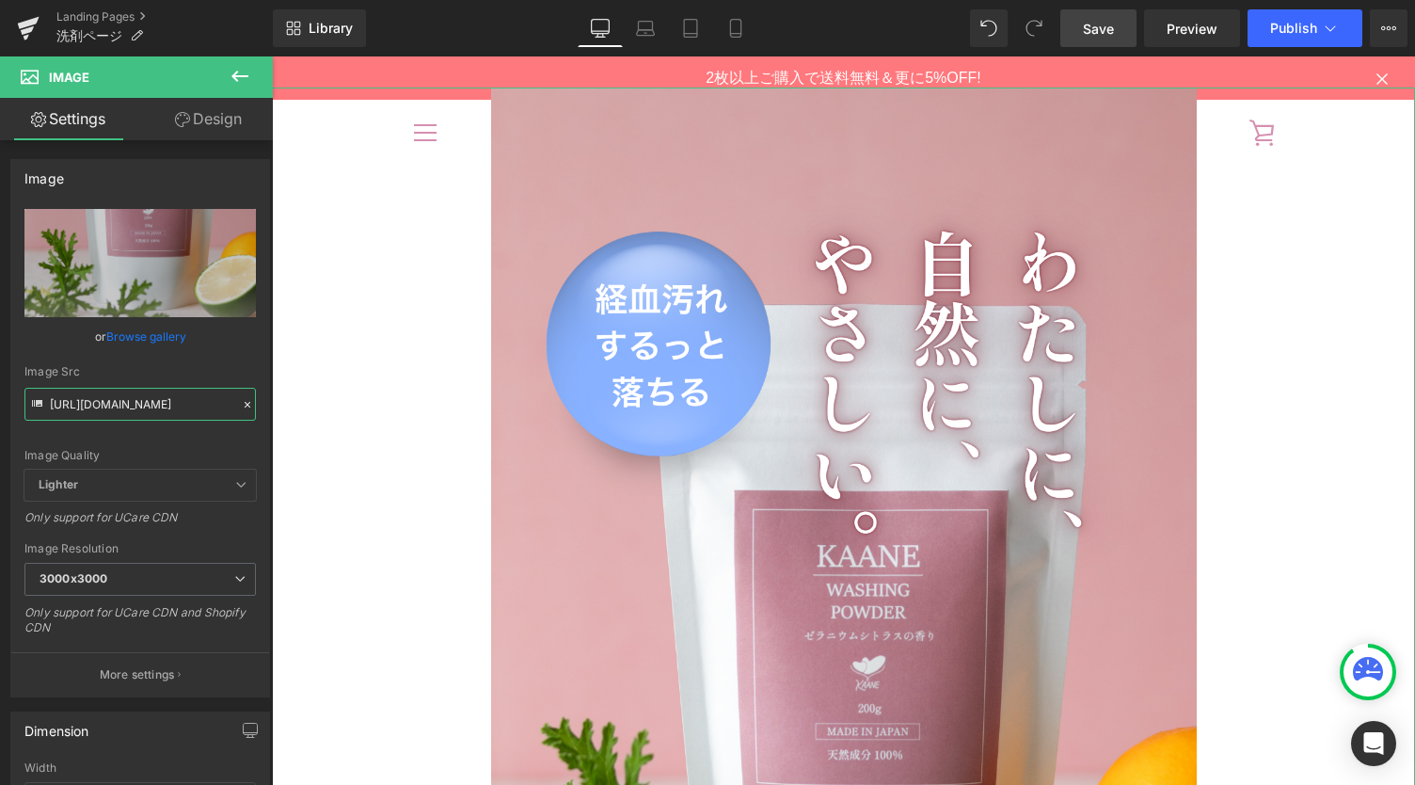
type input "[URL][DOMAIN_NAME]"
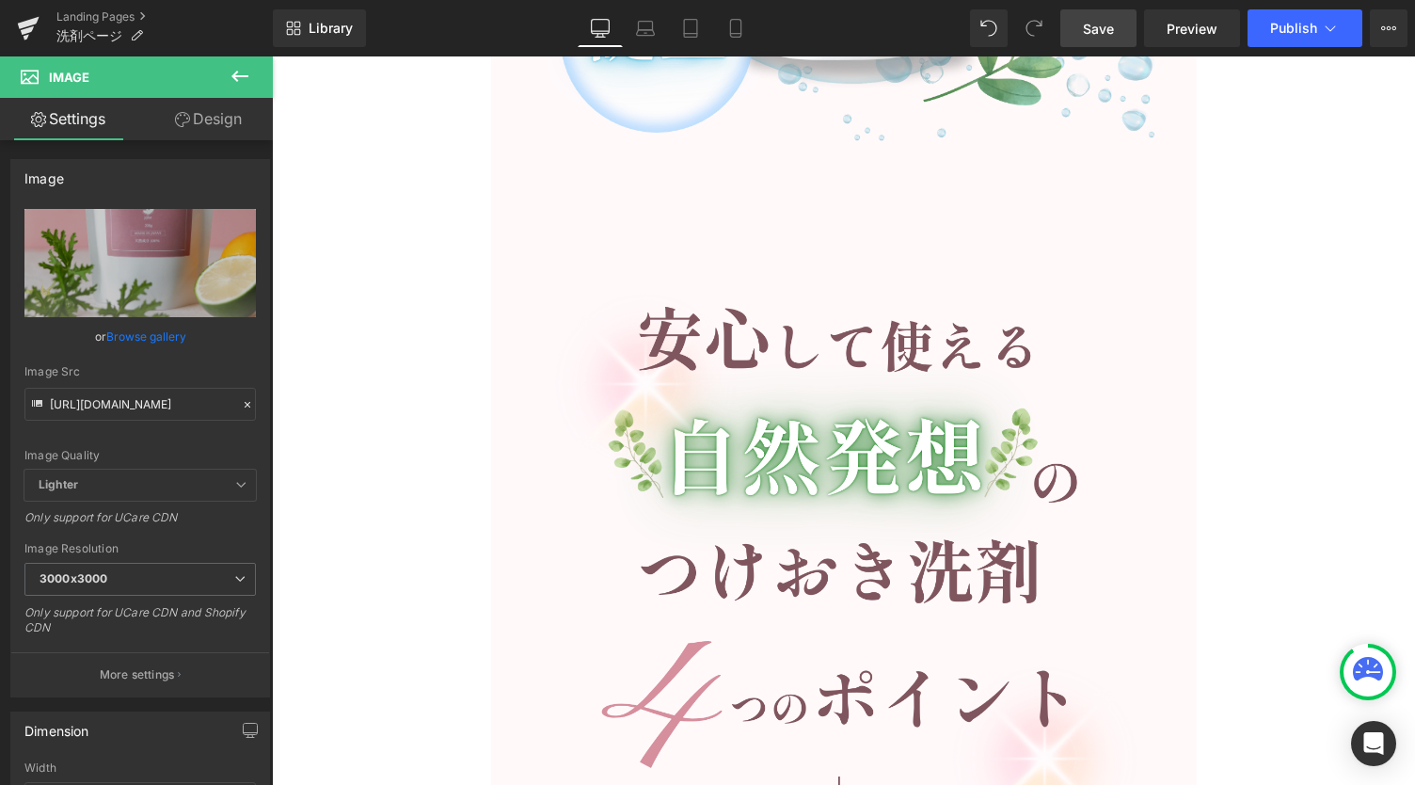
scroll to position [5897, 0]
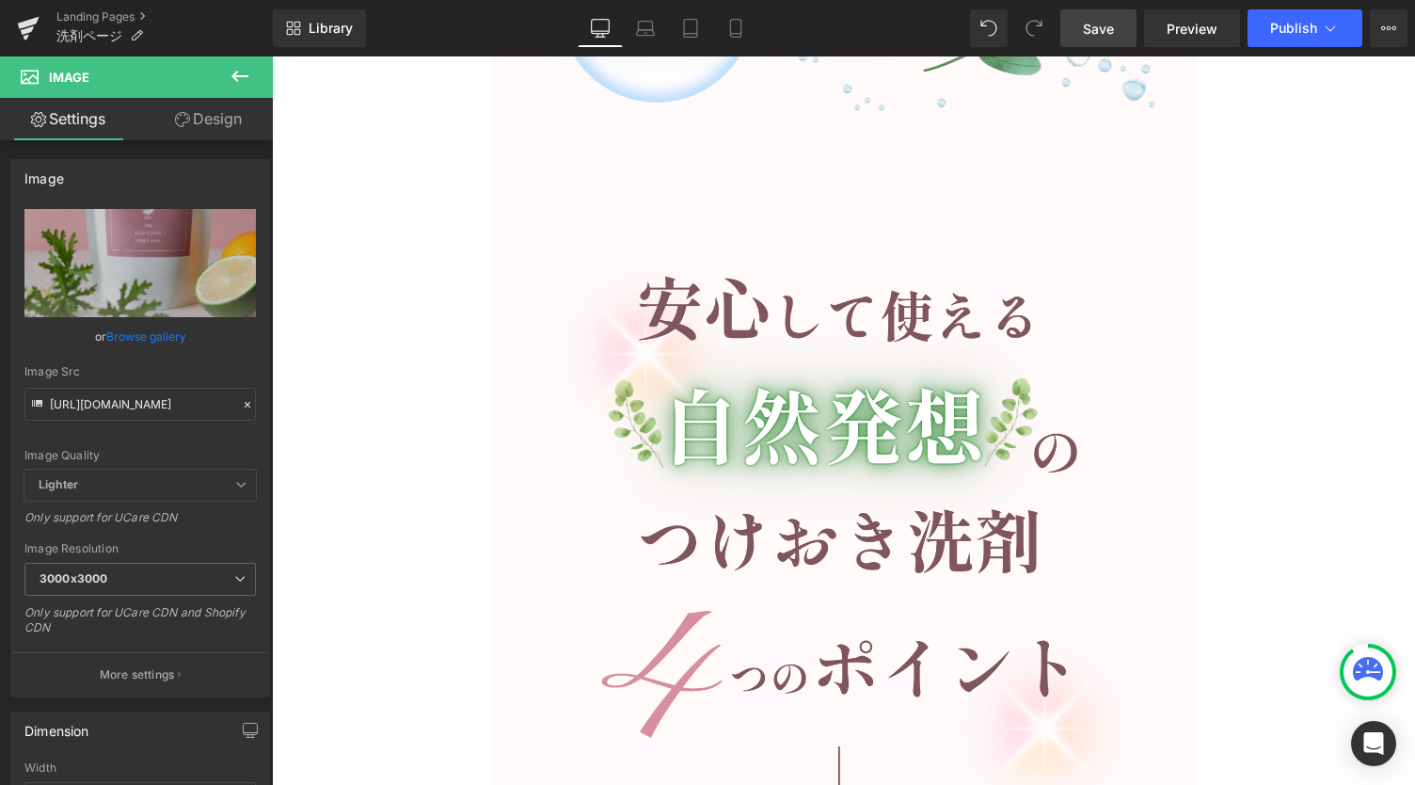
click at [1118, 30] on link "Save" at bounding box center [1099, 28] width 76 height 38
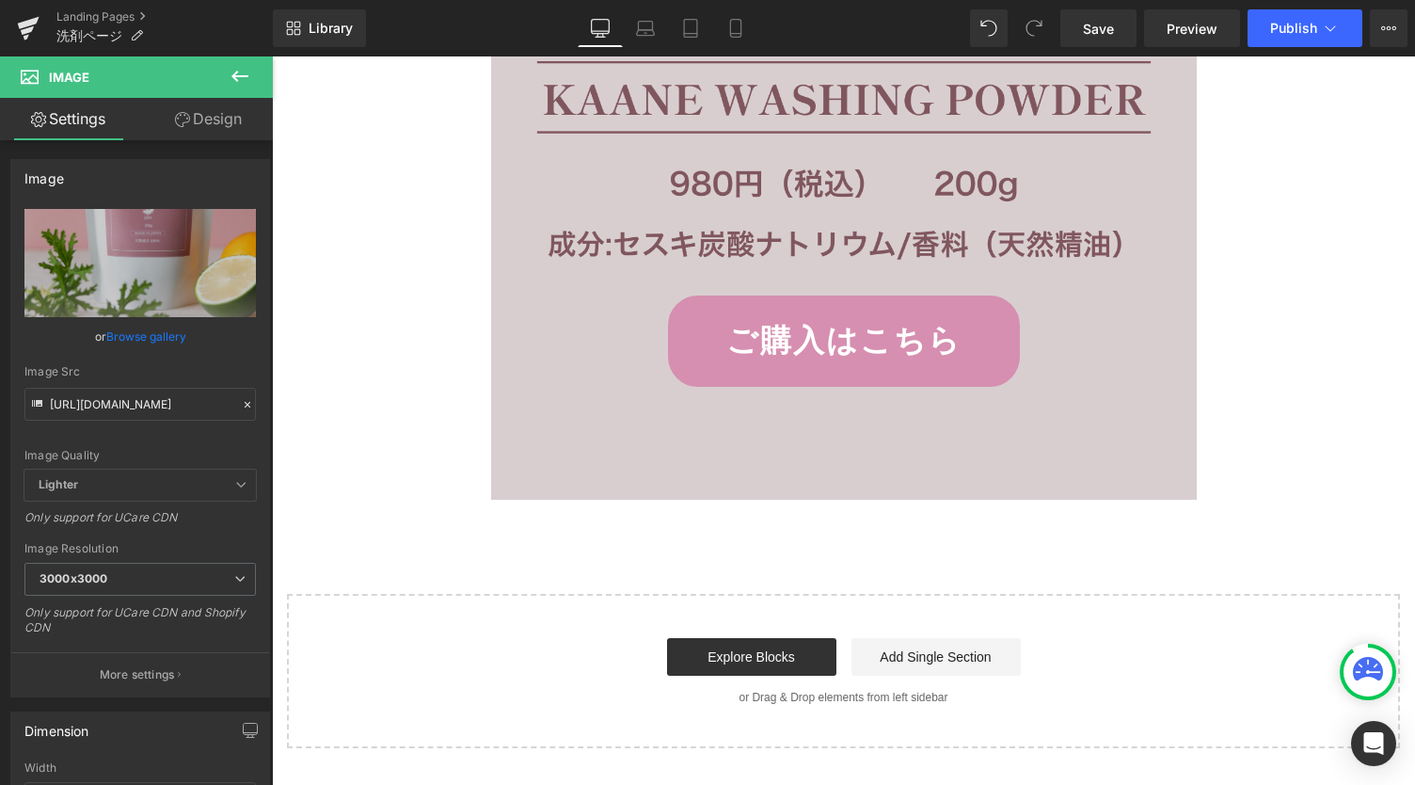
scroll to position [18696, 0]
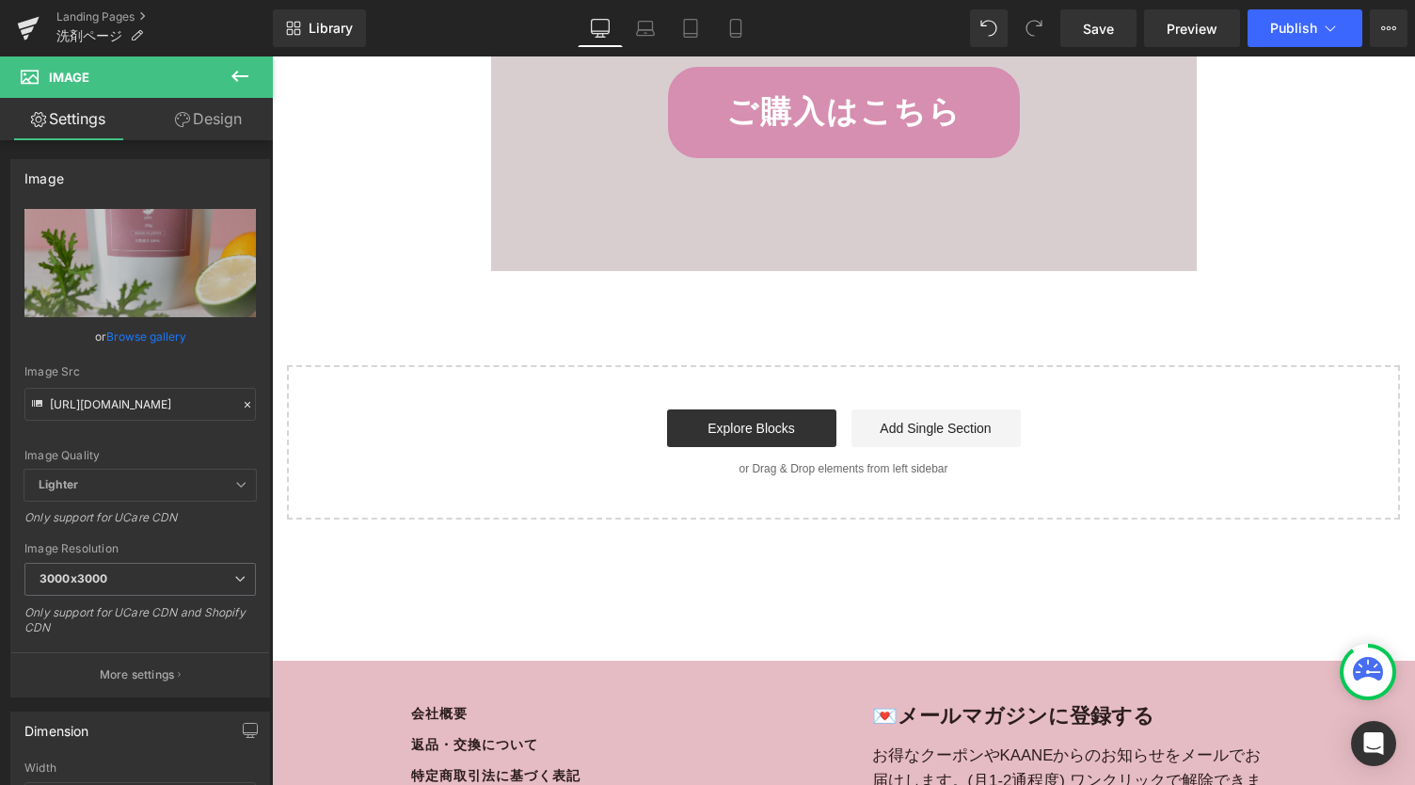
click at [240, 79] on icon at bounding box center [240, 76] width 23 height 23
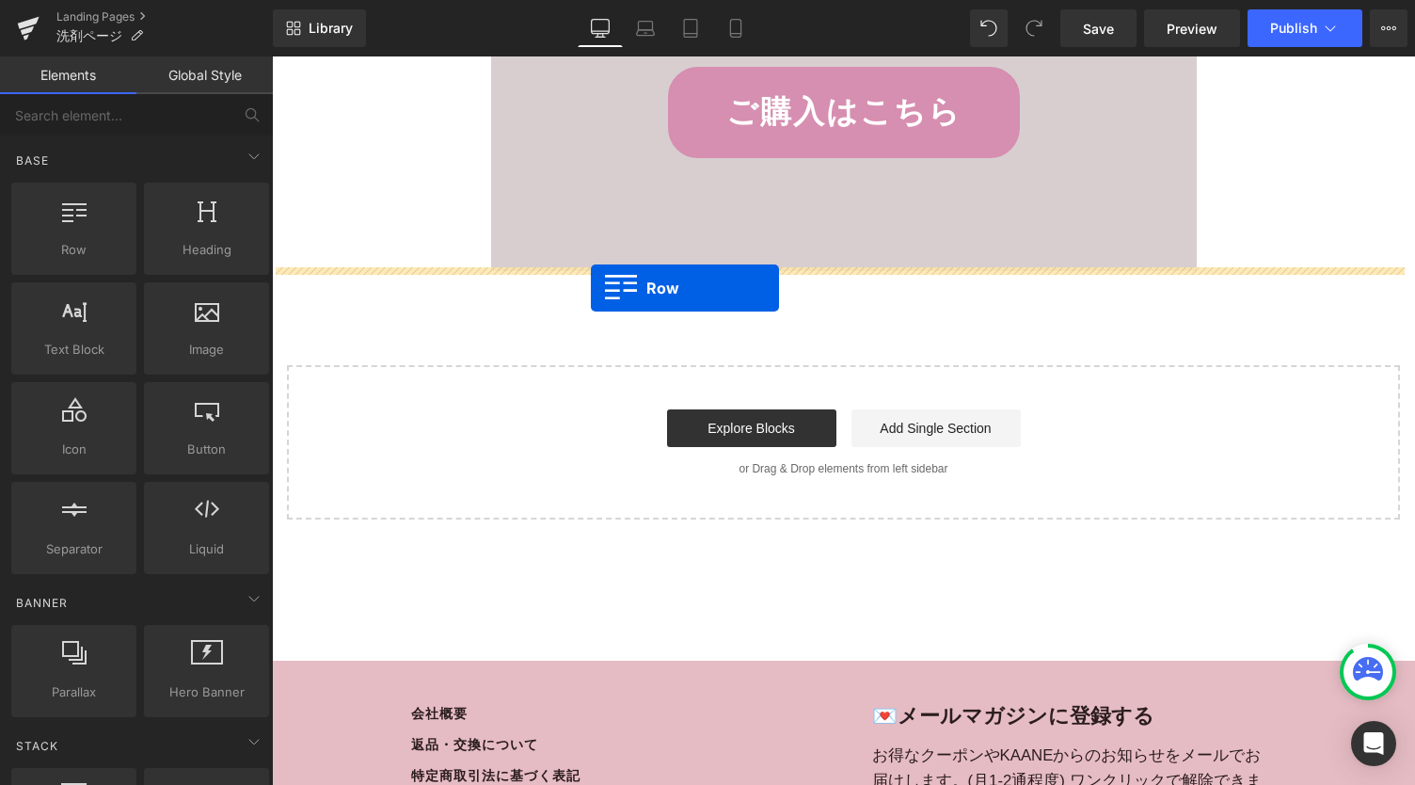
drag, startPoint x: 358, startPoint y: 291, endPoint x: 591, endPoint y: 289, distance: 233.4
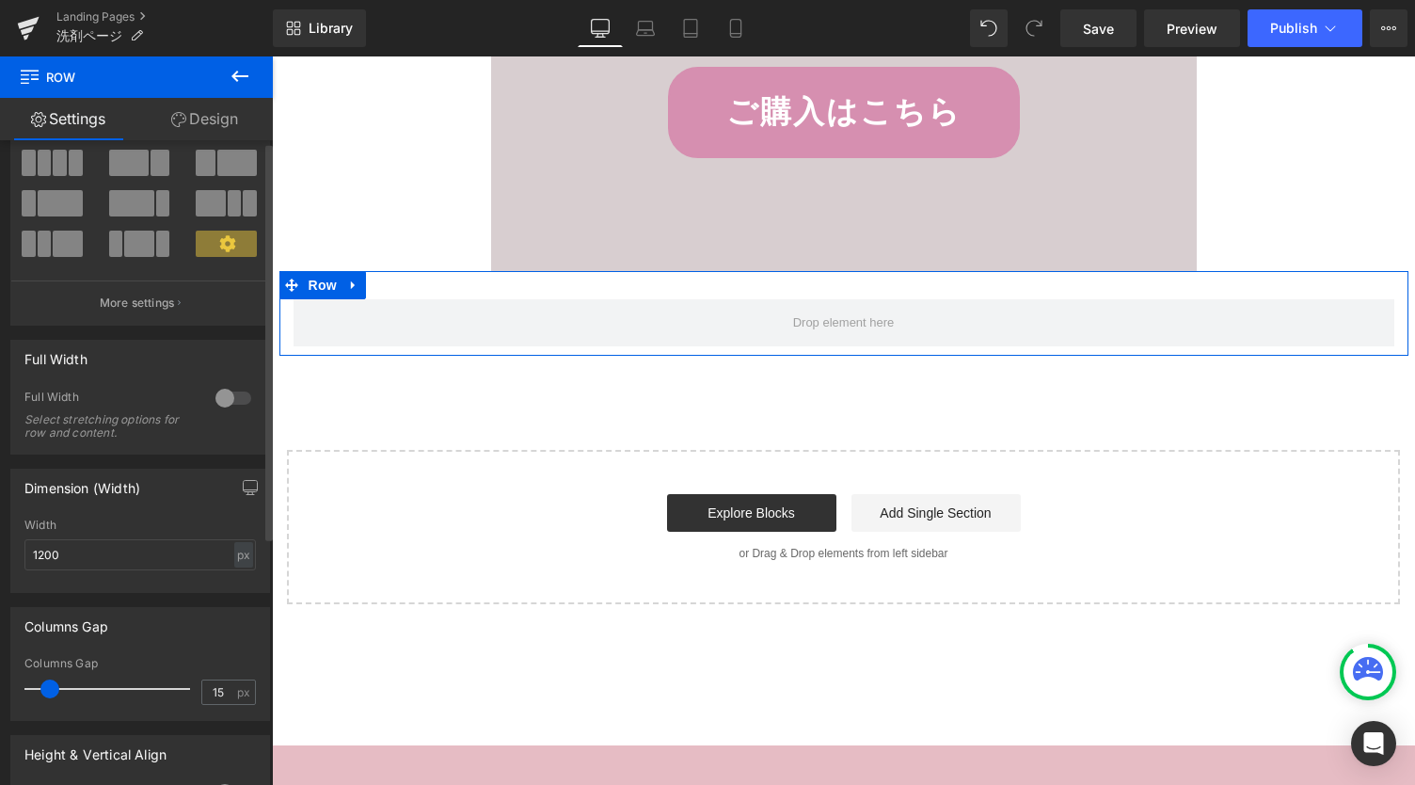
scroll to position [125, 0]
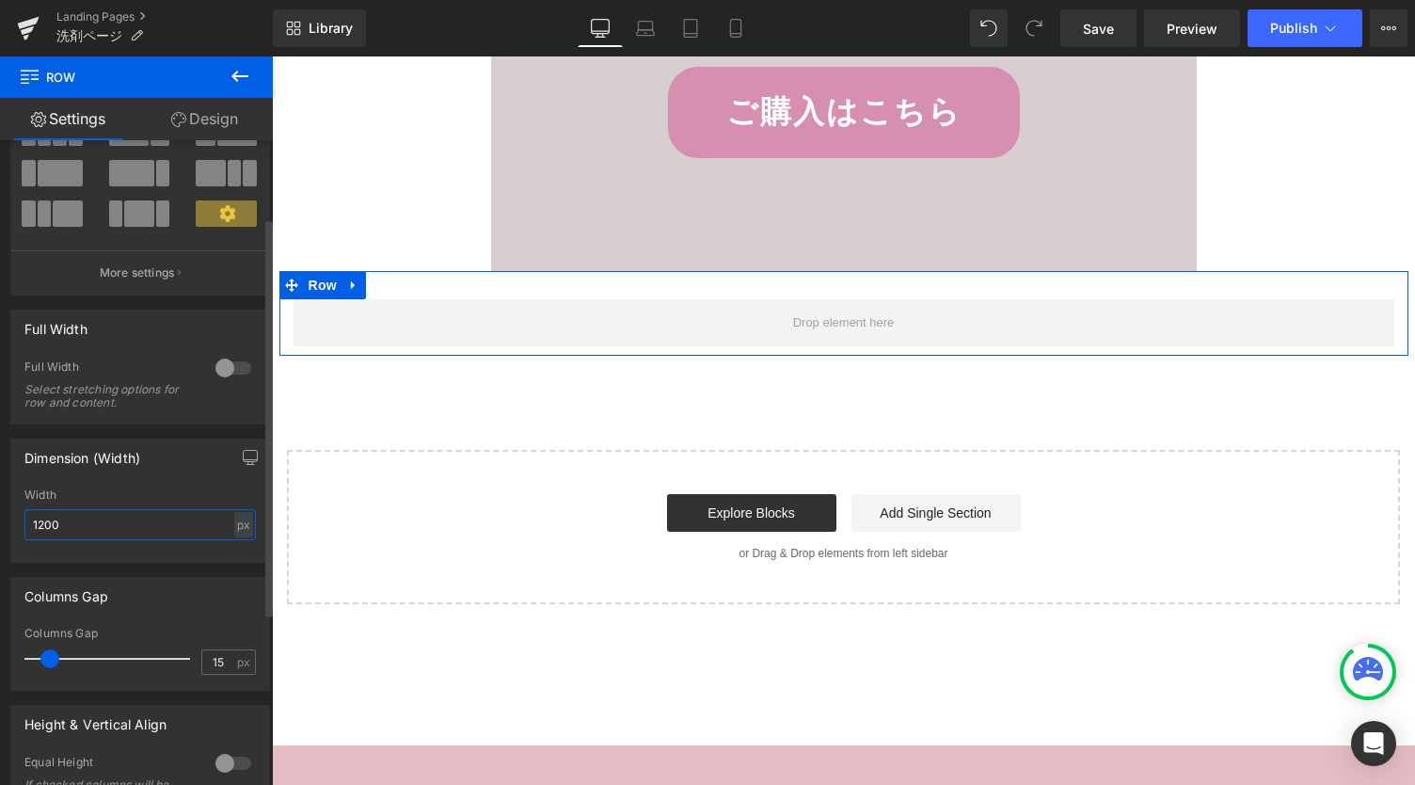
drag, startPoint x: 77, startPoint y: 526, endPoint x: 0, endPoint y: 518, distance: 77.6
click at [0, 518] on div "Dimension (Width) 1200px Width 1200 px % px" at bounding box center [140, 493] width 281 height 138
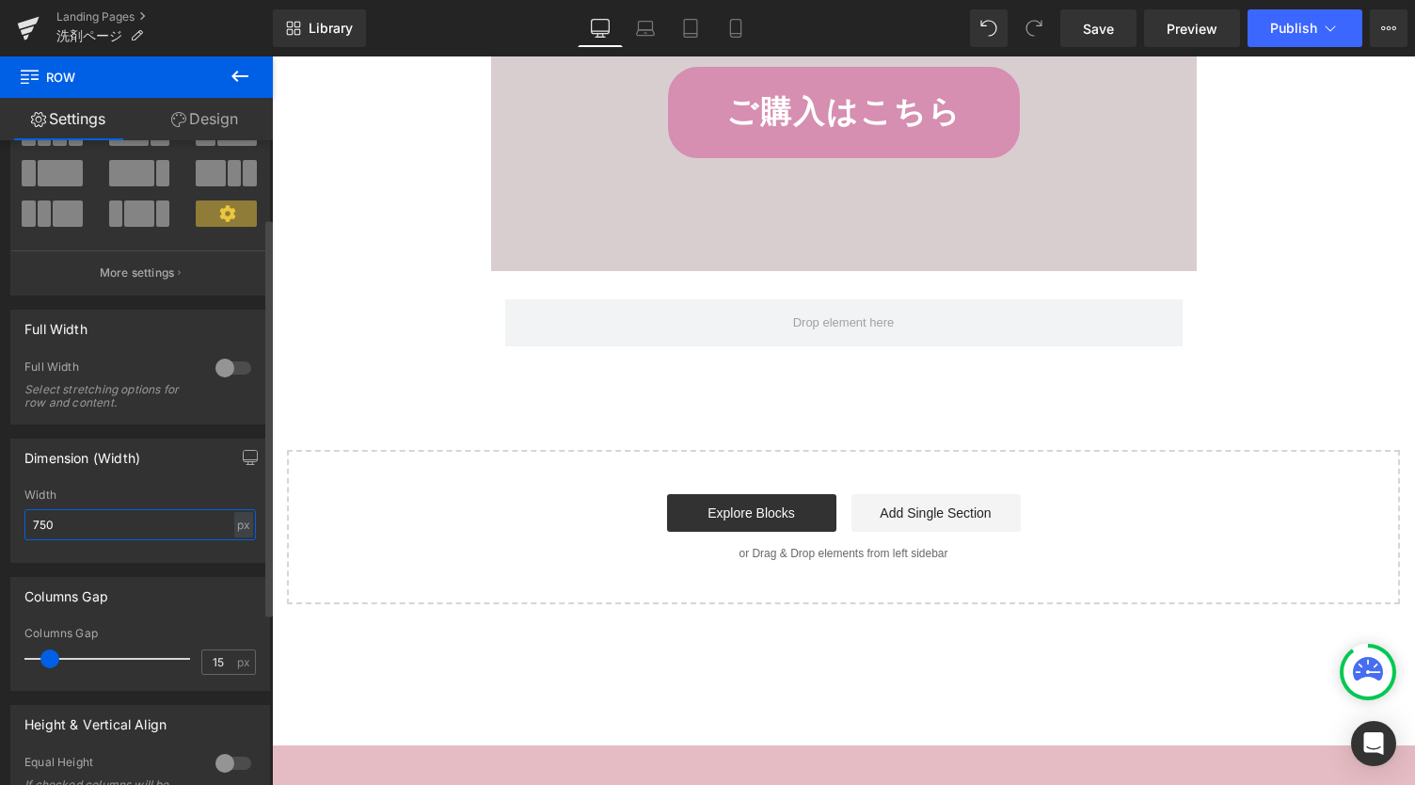
type input "750"
click at [232, 72] on icon at bounding box center [240, 76] width 23 height 23
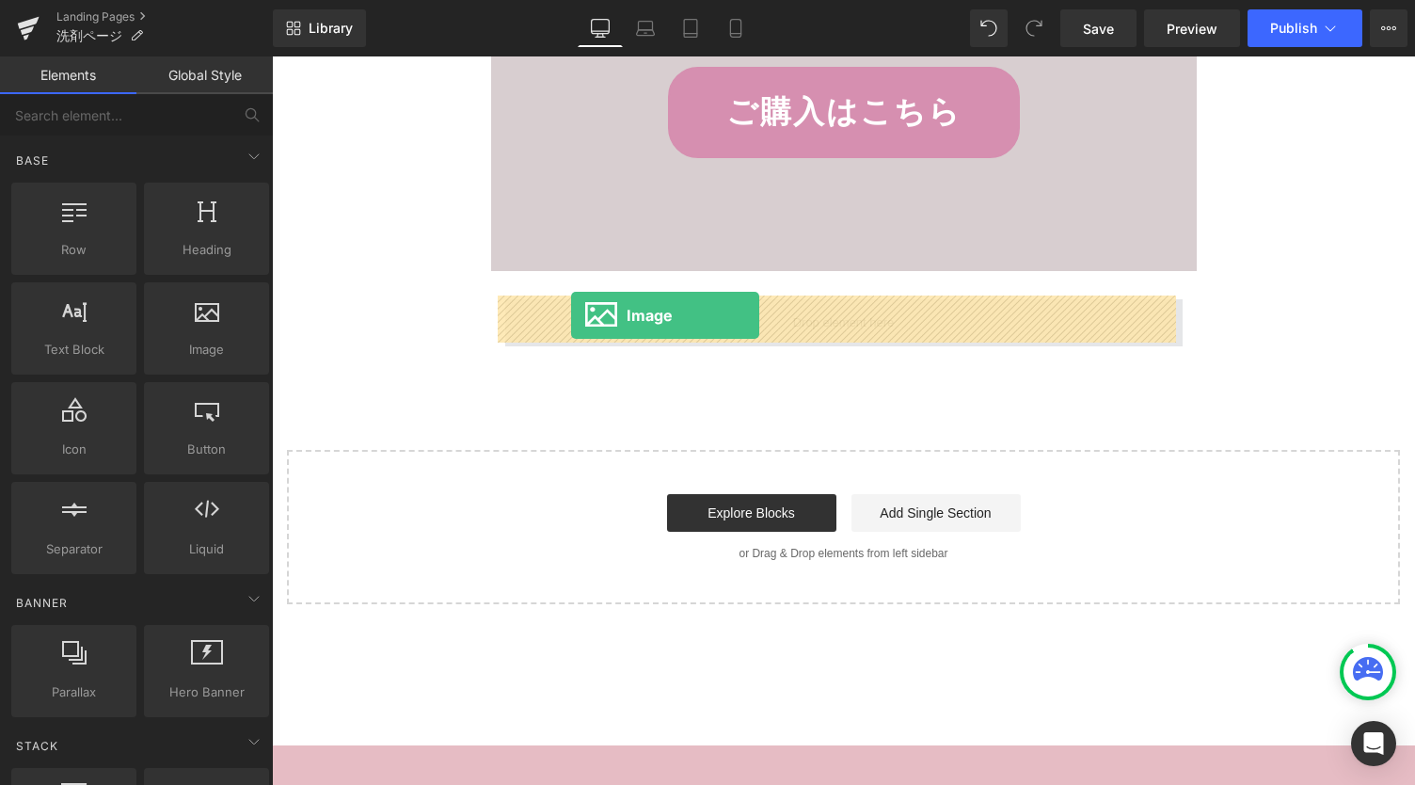
drag, startPoint x: 460, startPoint y: 377, endPoint x: 571, endPoint y: 315, distance: 127.2
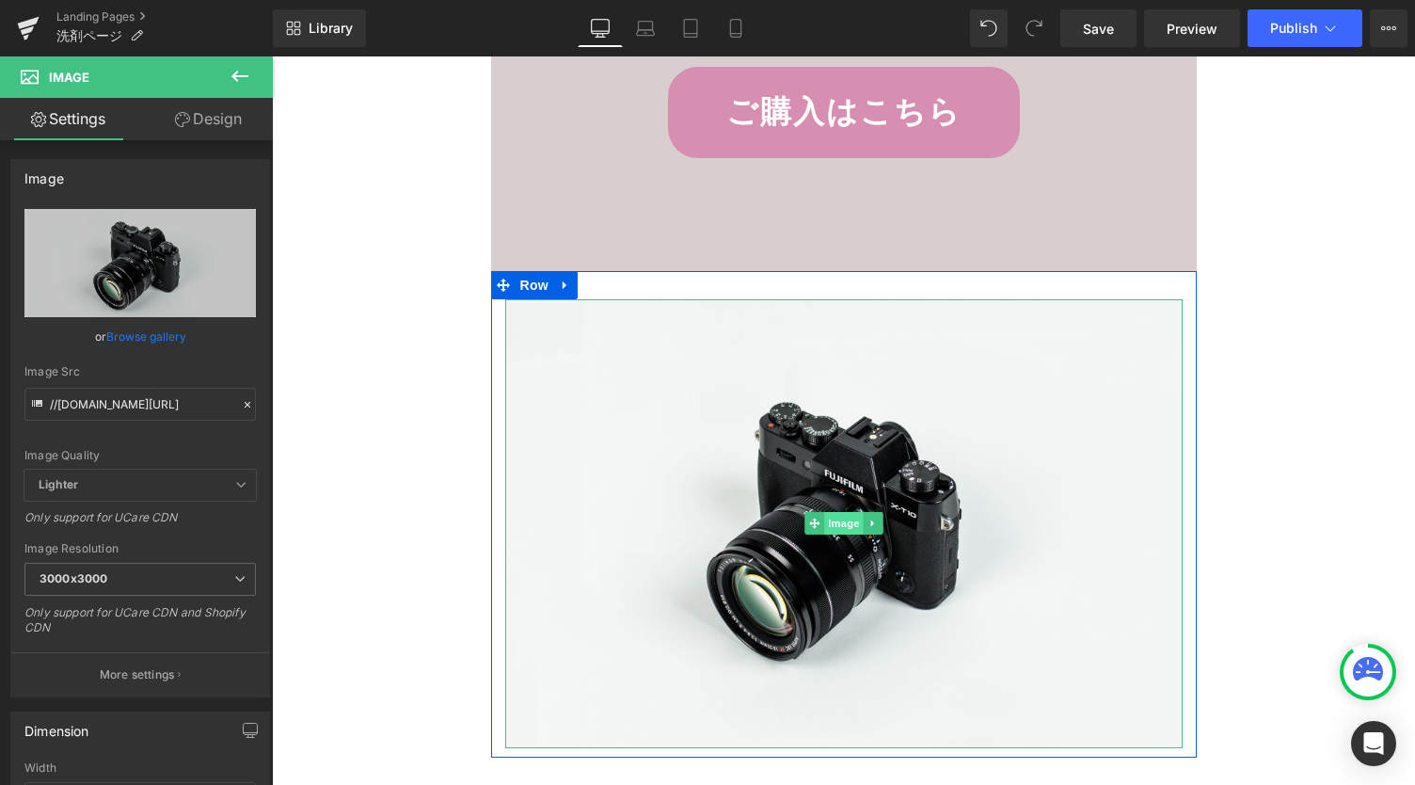
click at [839, 514] on span "Image" at bounding box center [844, 523] width 40 height 23
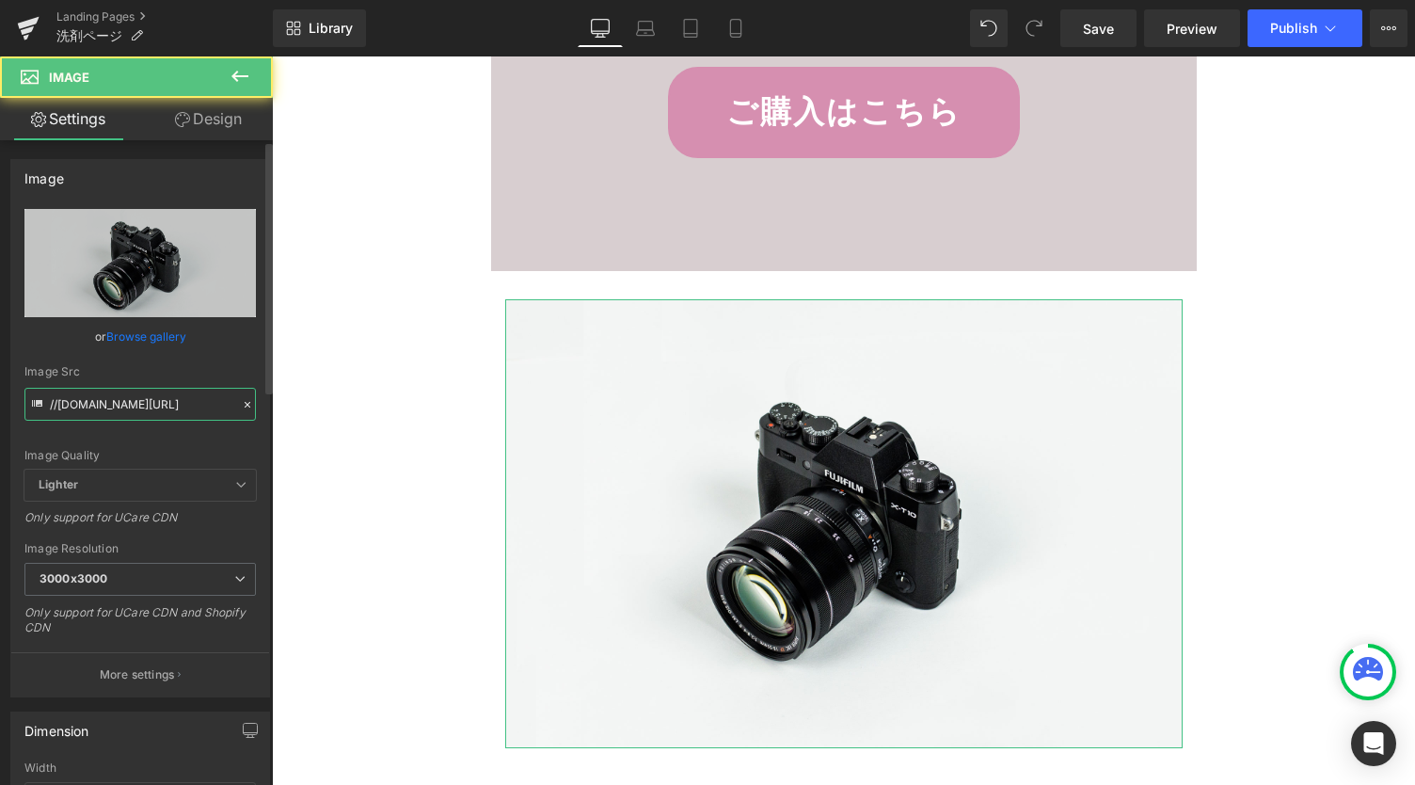
click at [158, 409] on input "//[DOMAIN_NAME][URL]" at bounding box center [140, 404] width 232 height 33
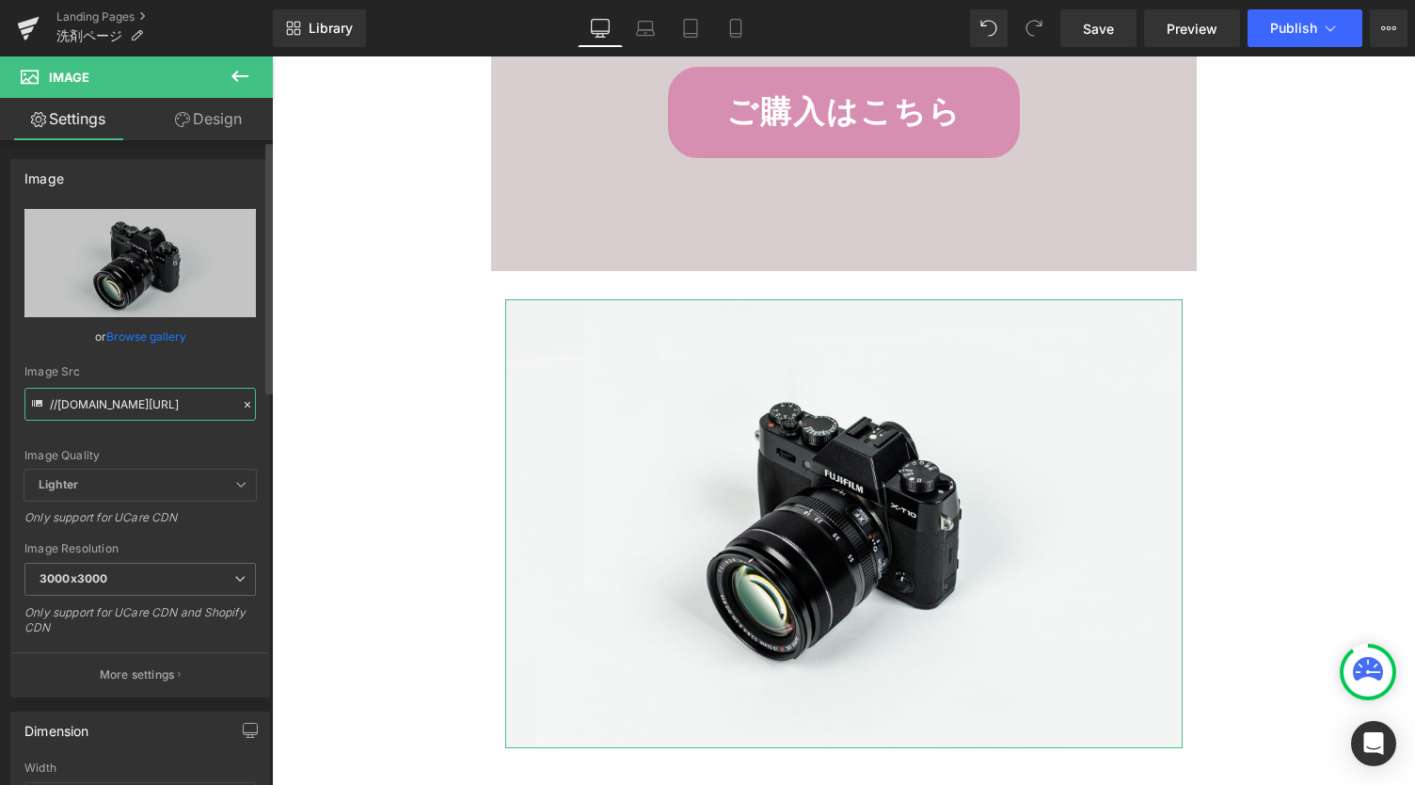
paste input "[URL][DOMAIN_NAME]"
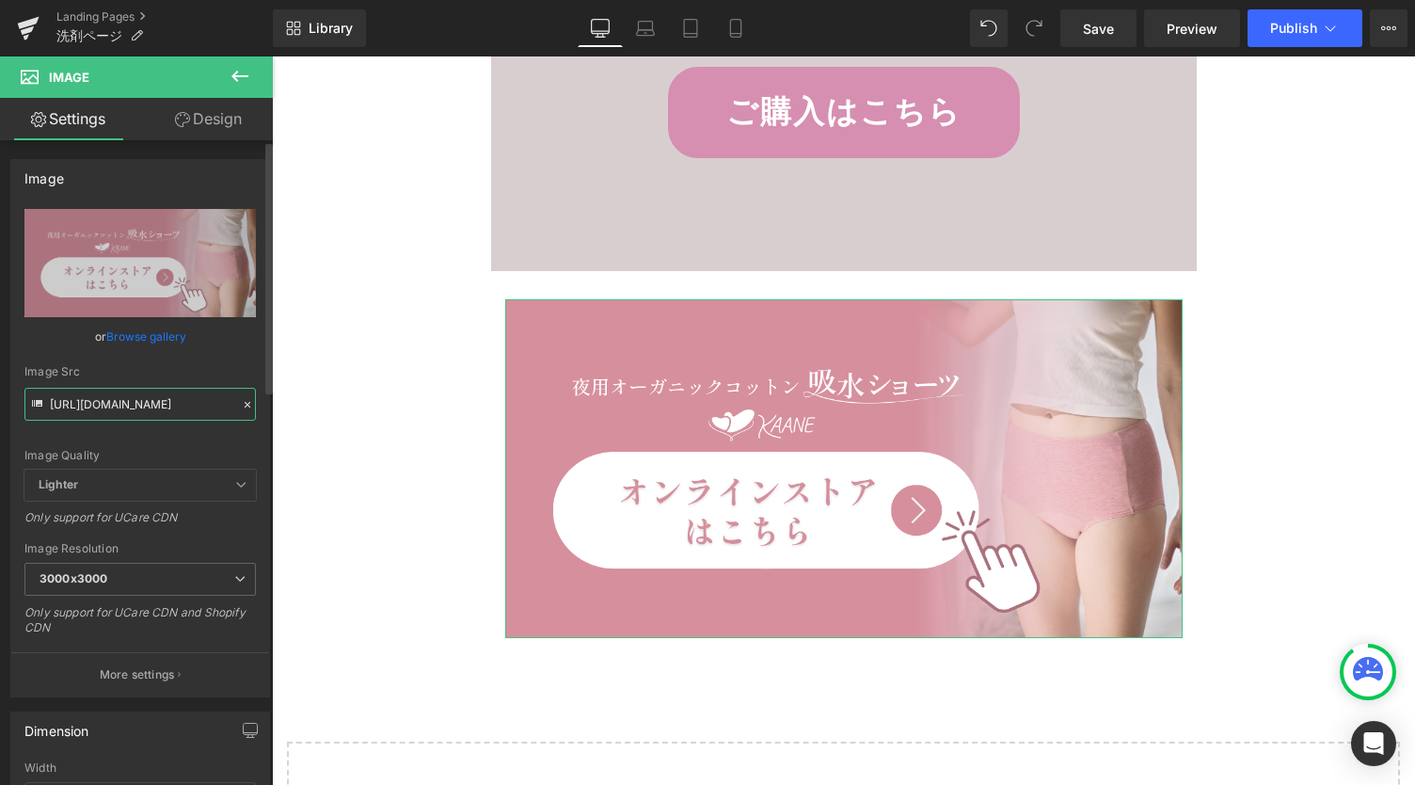
type input "[URL][DOMAIN_NAME]"
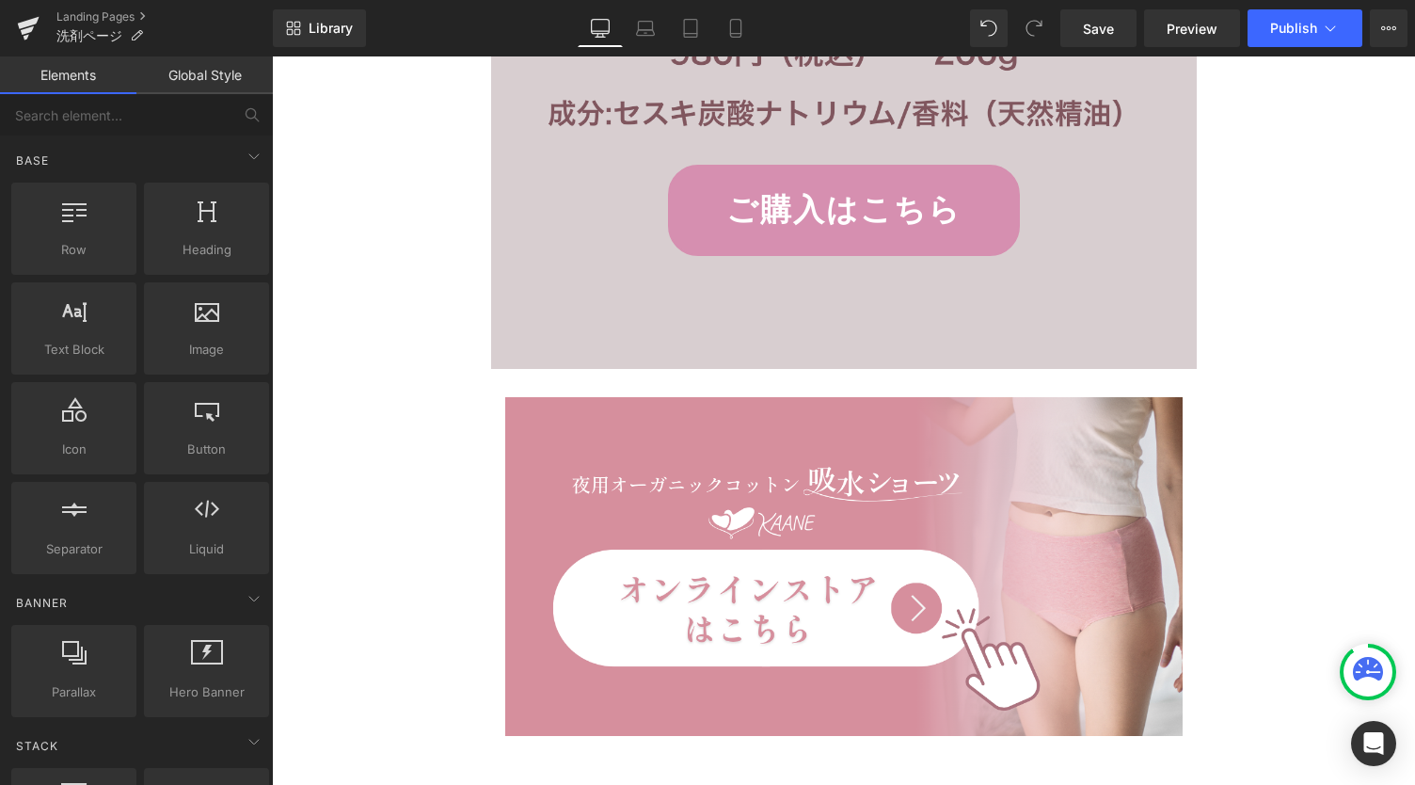
scroll to position [18822, 0]
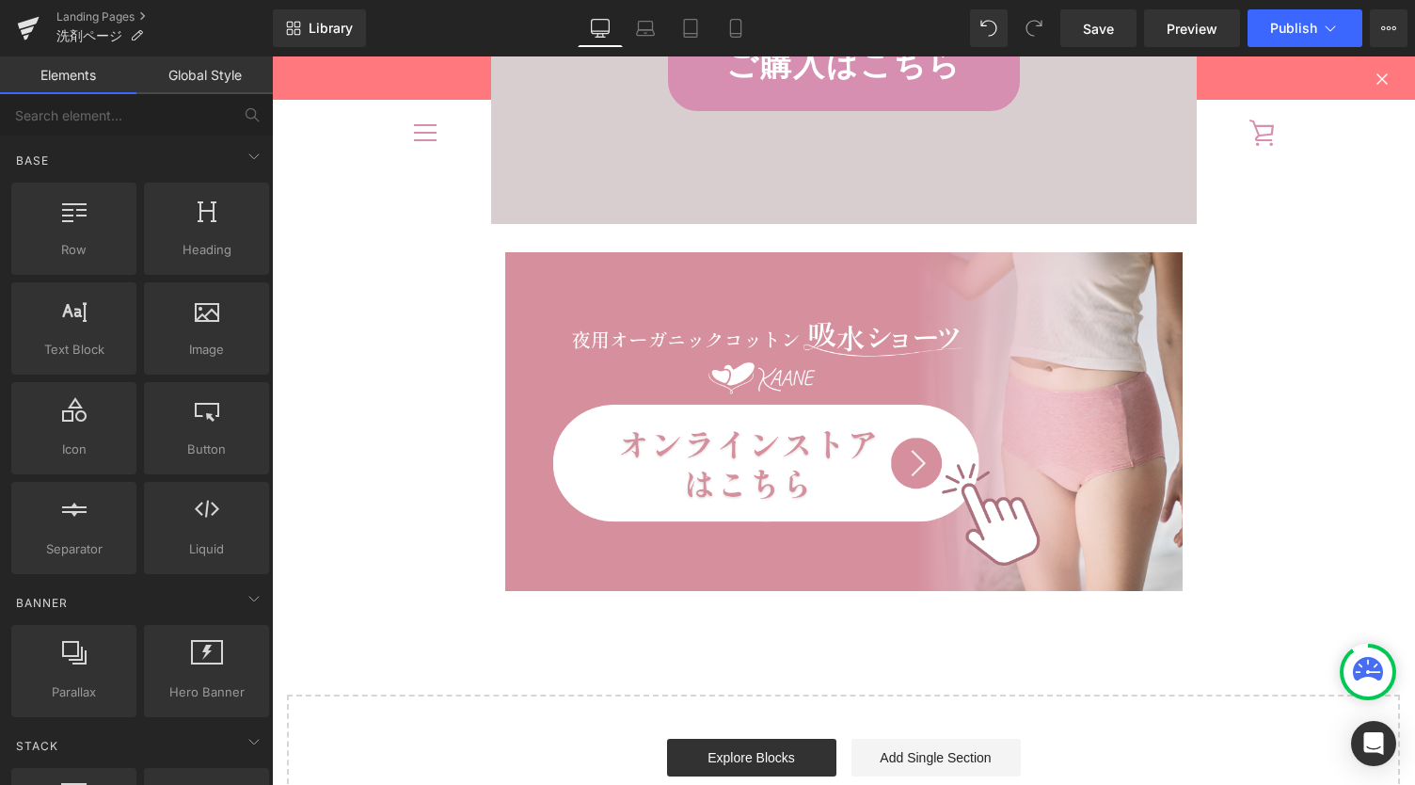
scroll to position [18696, 0]
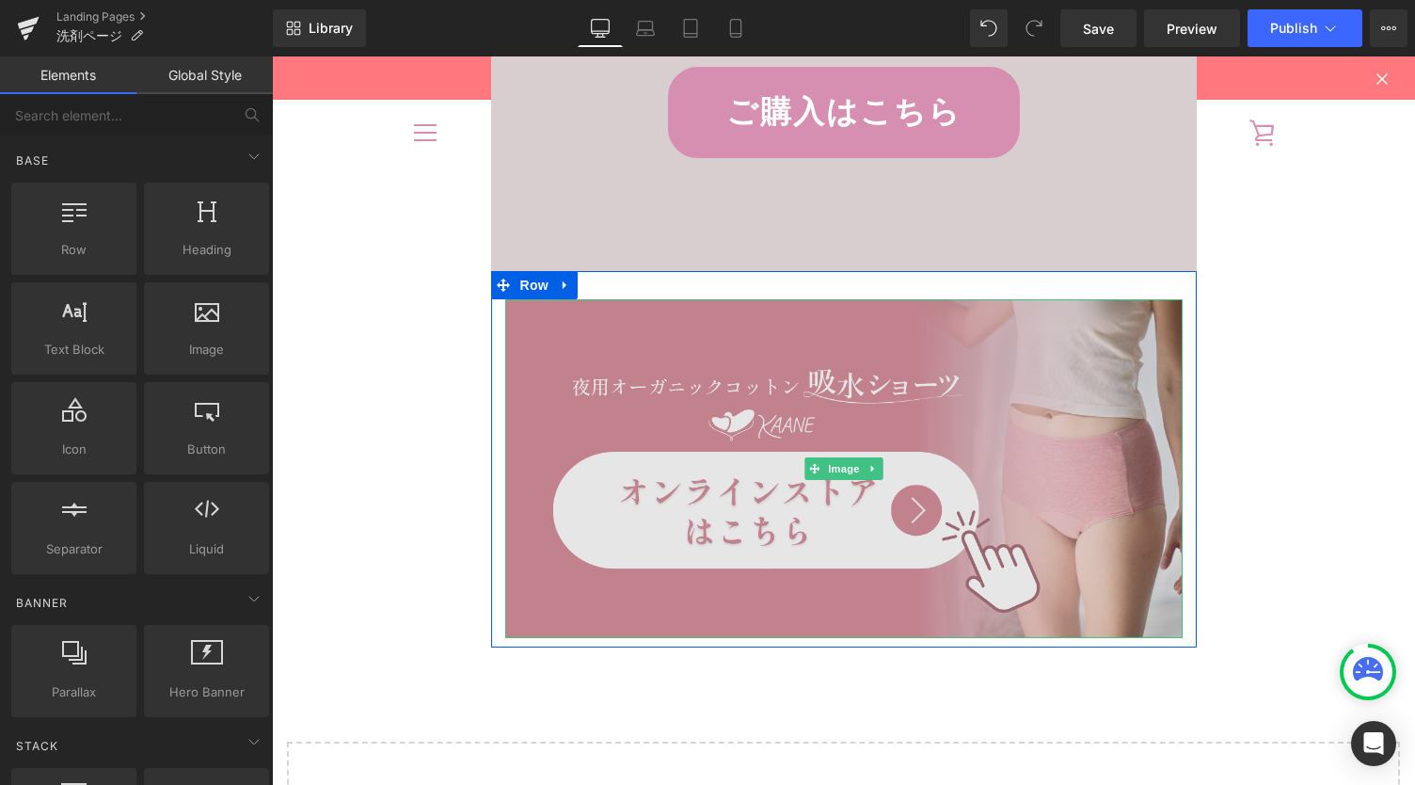
click at [658, 394] on img at bounding box center [844, 468] width 678 height 339
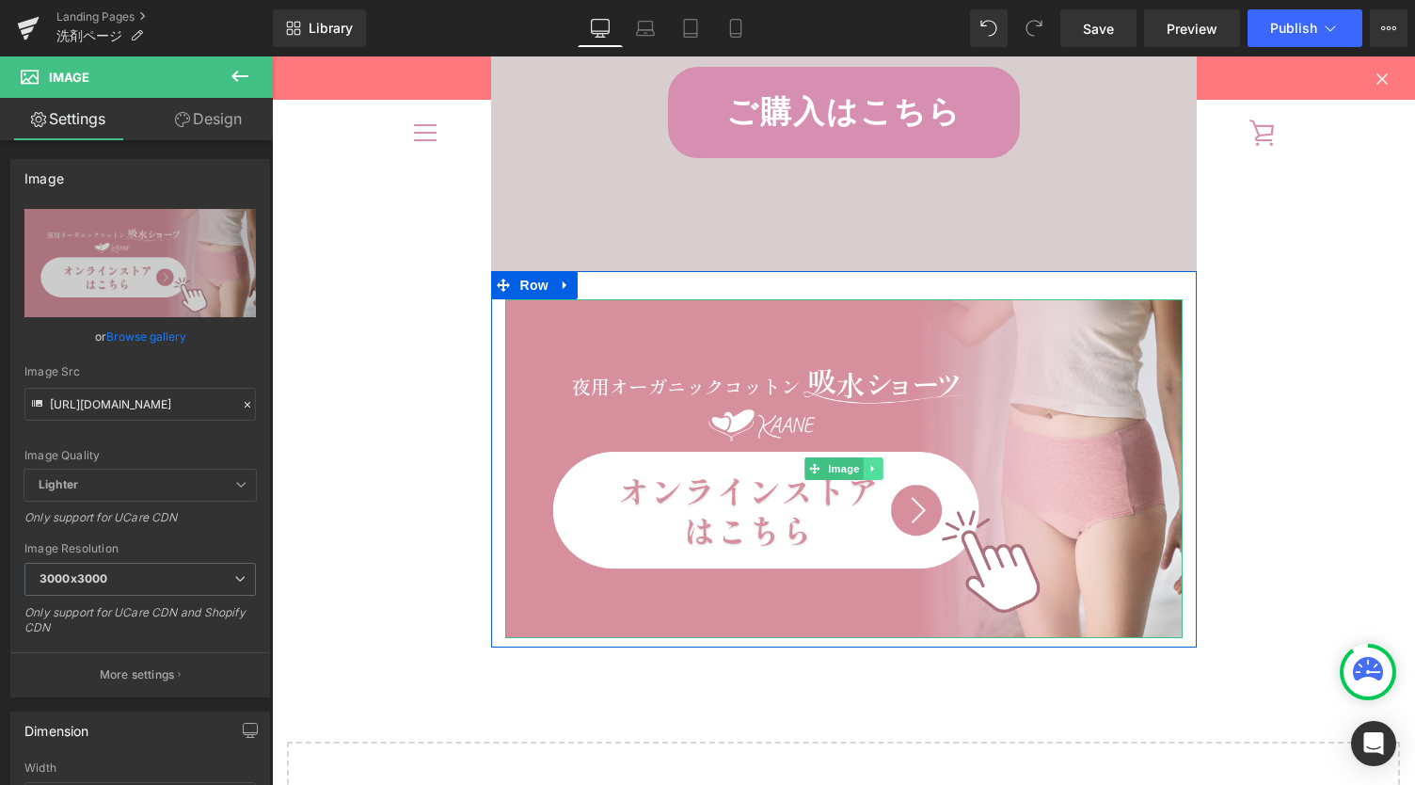
click at [868, 472] on link at bounding box center [873, 468] width 20 height 23
click at [861, 465] on icon at bounding box center [863, 468] width 10 height 10
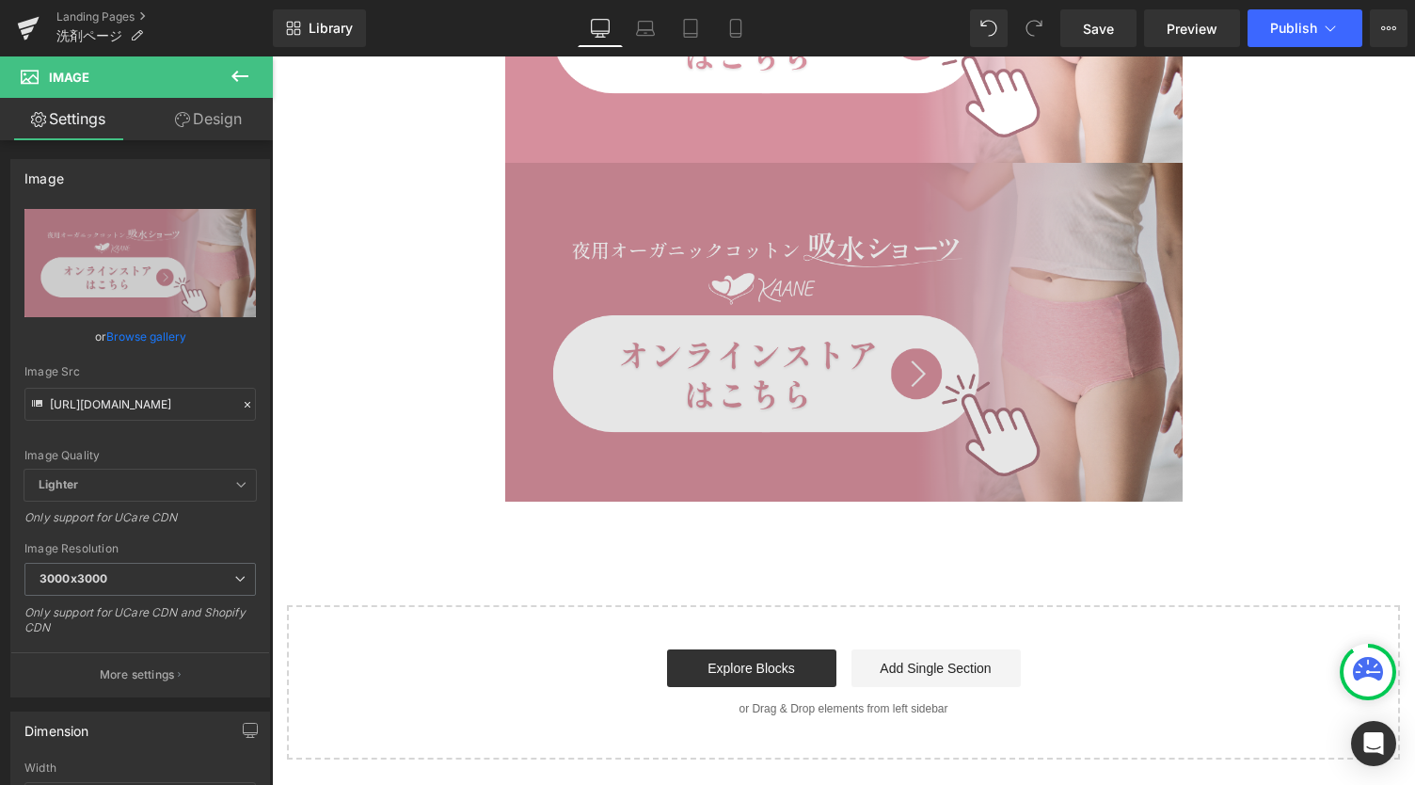
scroll to position [19200, 0]
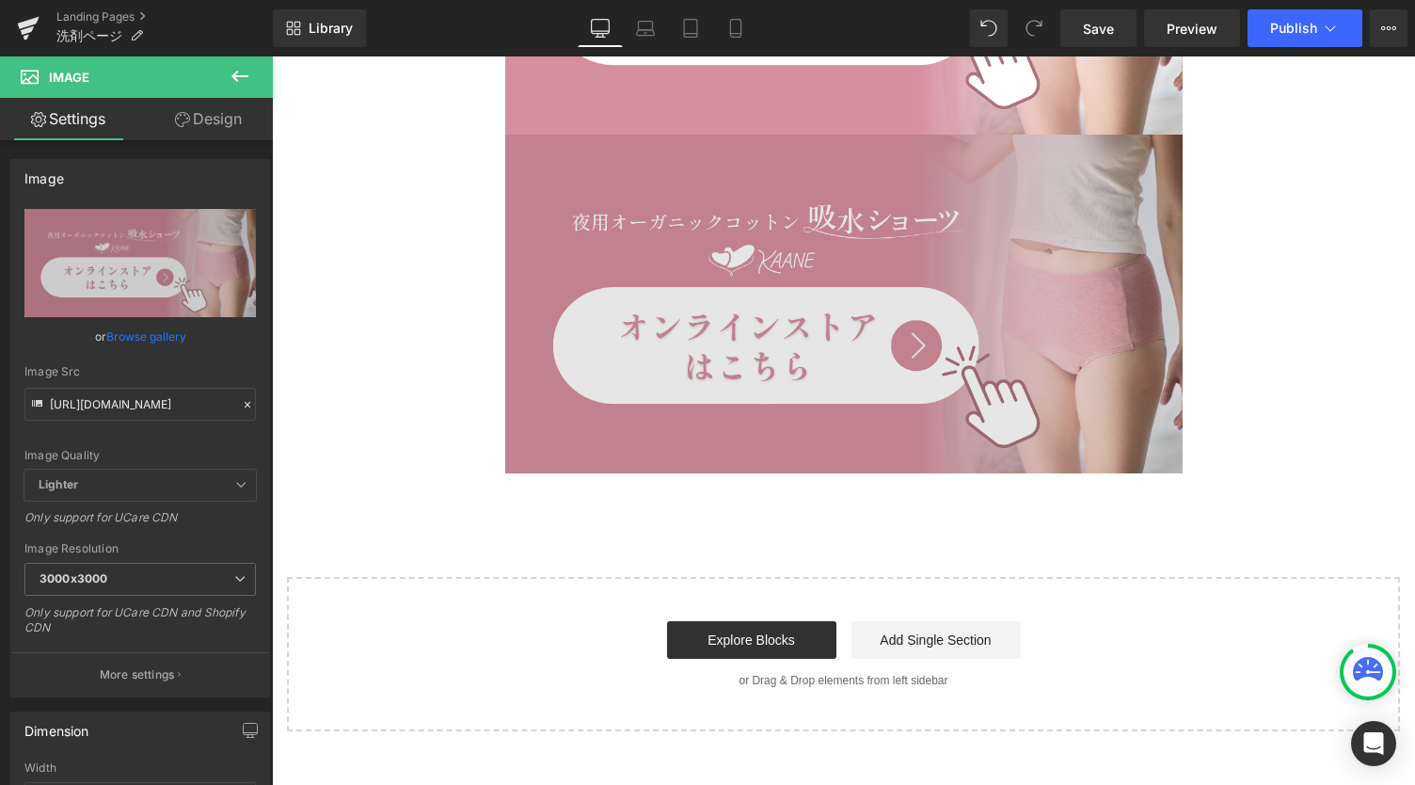
click at [838, 337] on img at bounding box center [844, 304] width 678 height 339
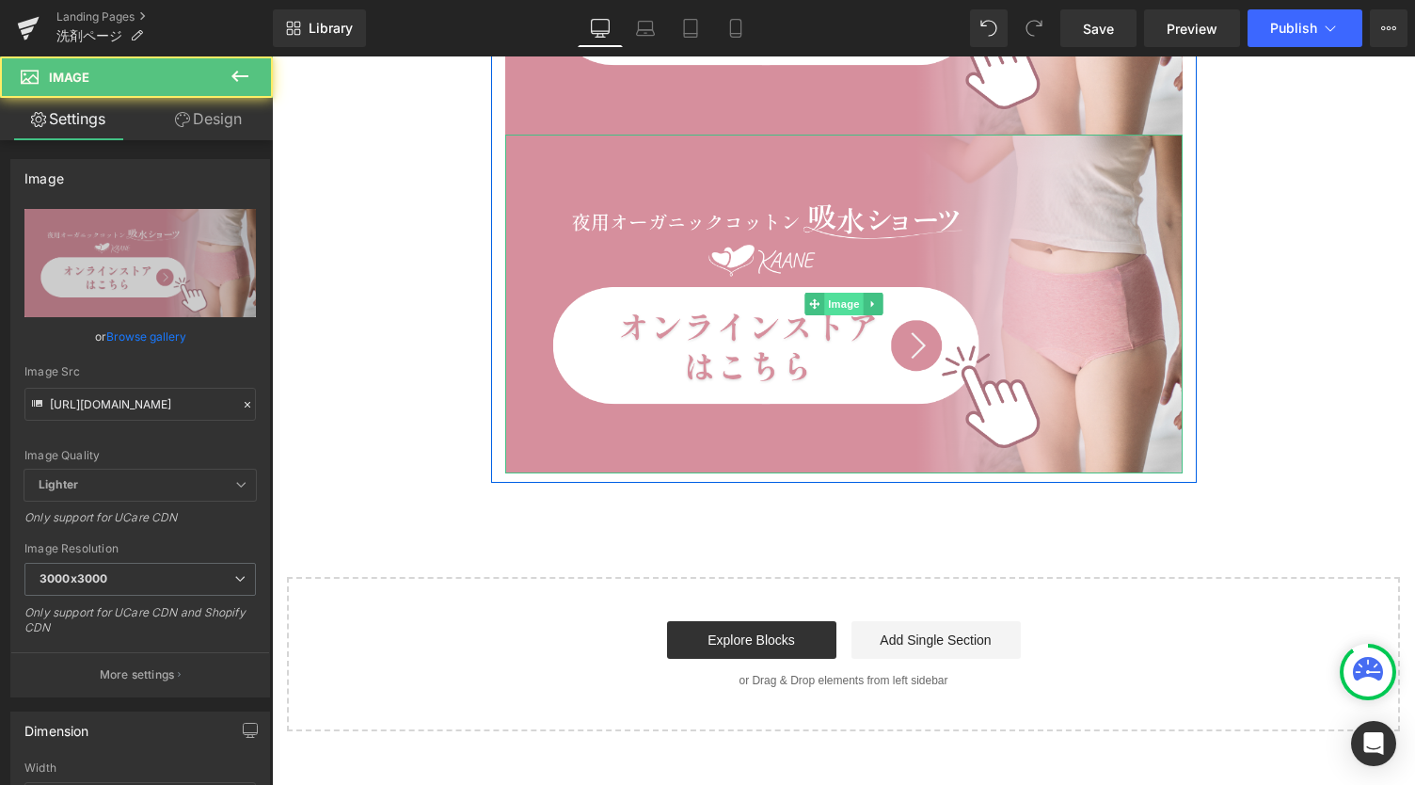
click at [835, 305] on span "Image" at bounding box center [844, 304] width 40 height 23
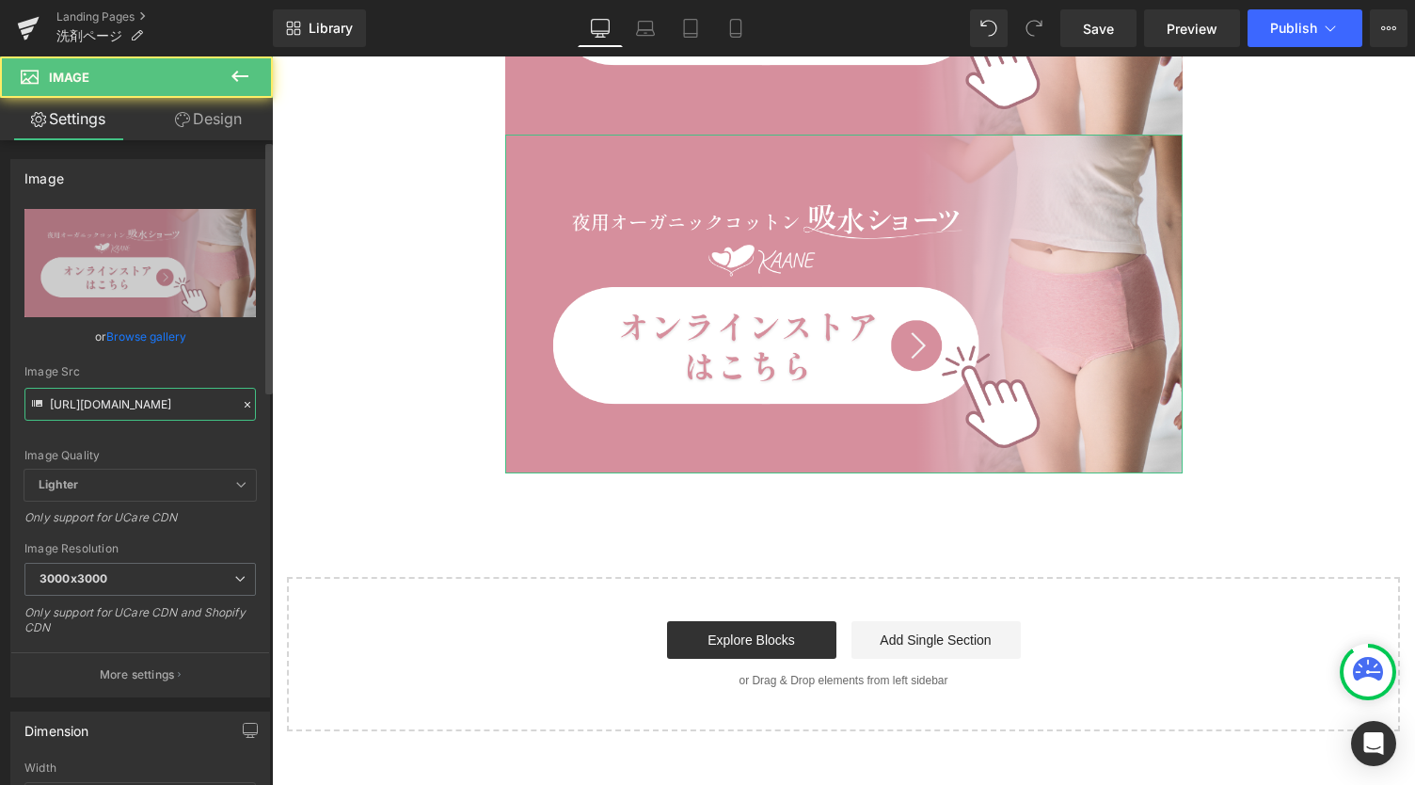
click at [173, 406] on input "[URL][DOMAIN_NAME]" at bounding box center [140, 404] width 232 height 33
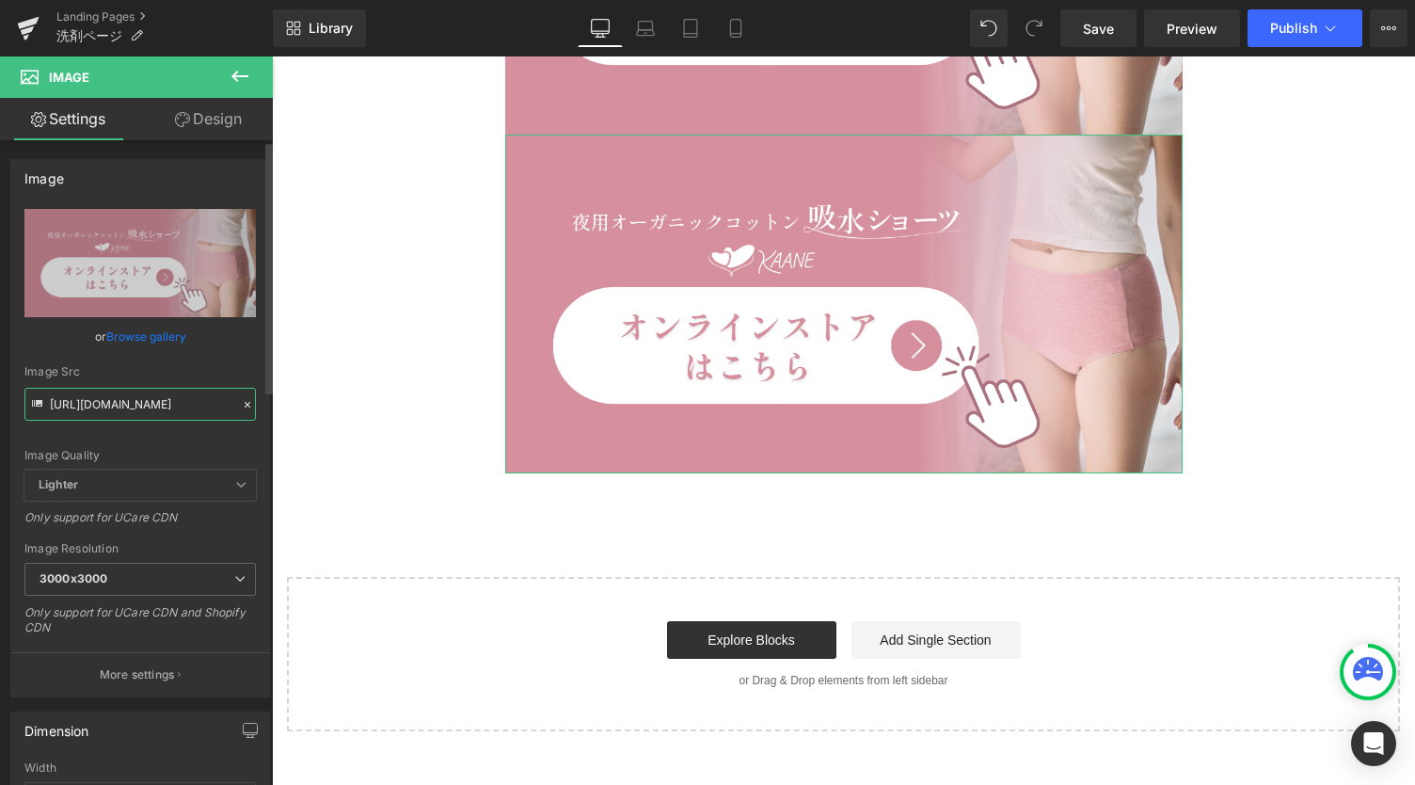
paste input "text"
click at [189, 407] on input "[URL][DOMAIN_NAME]" at bounding box center [140, 404] width 232 height 33
paste input "5fa6e88671338c0a6b4b501a31850a92.png?v=1749606019"
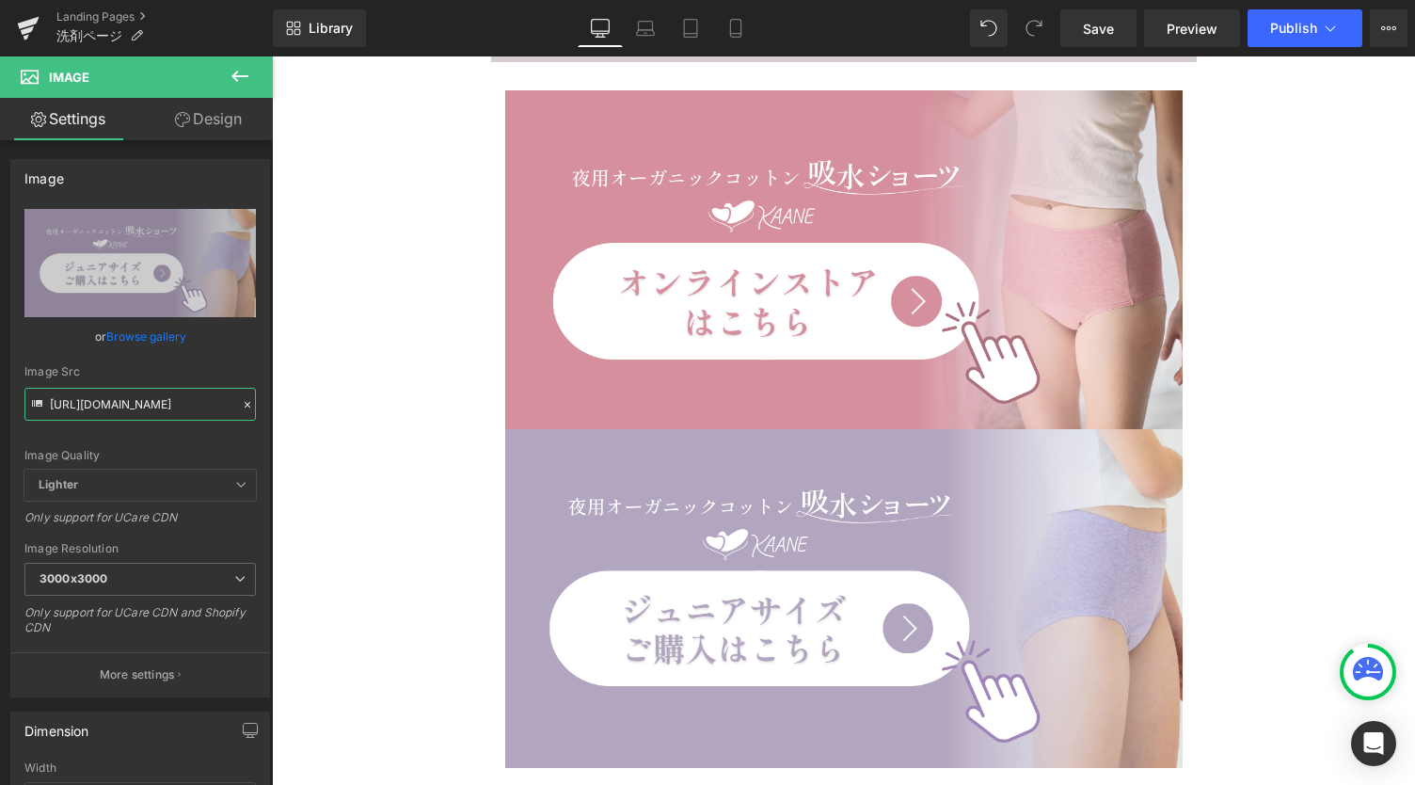
scroll to position [18948, 0]
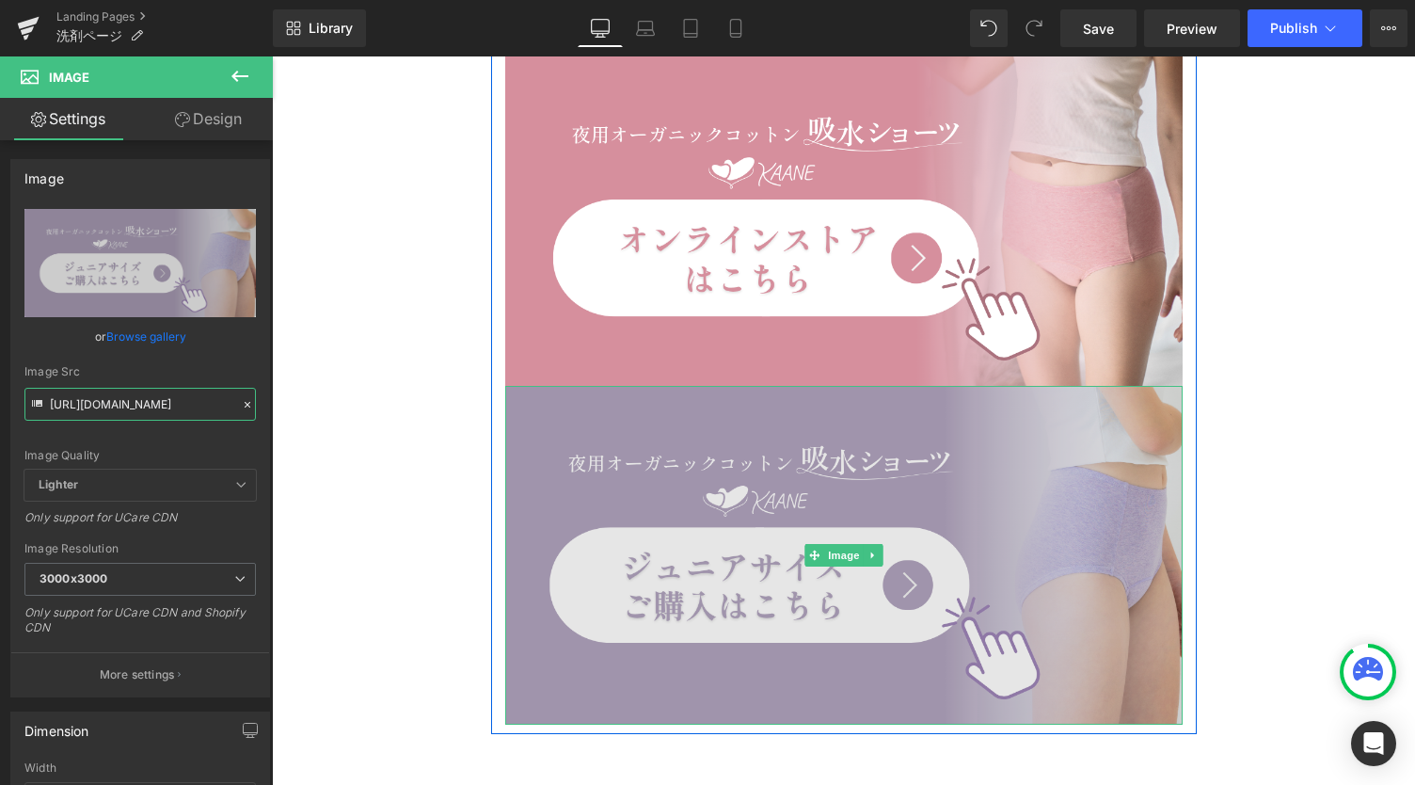
type input "[URL][DOMAIN_NAME]"
click at [863, 402] on img at bounding box center [844, 555] width 678 height 339
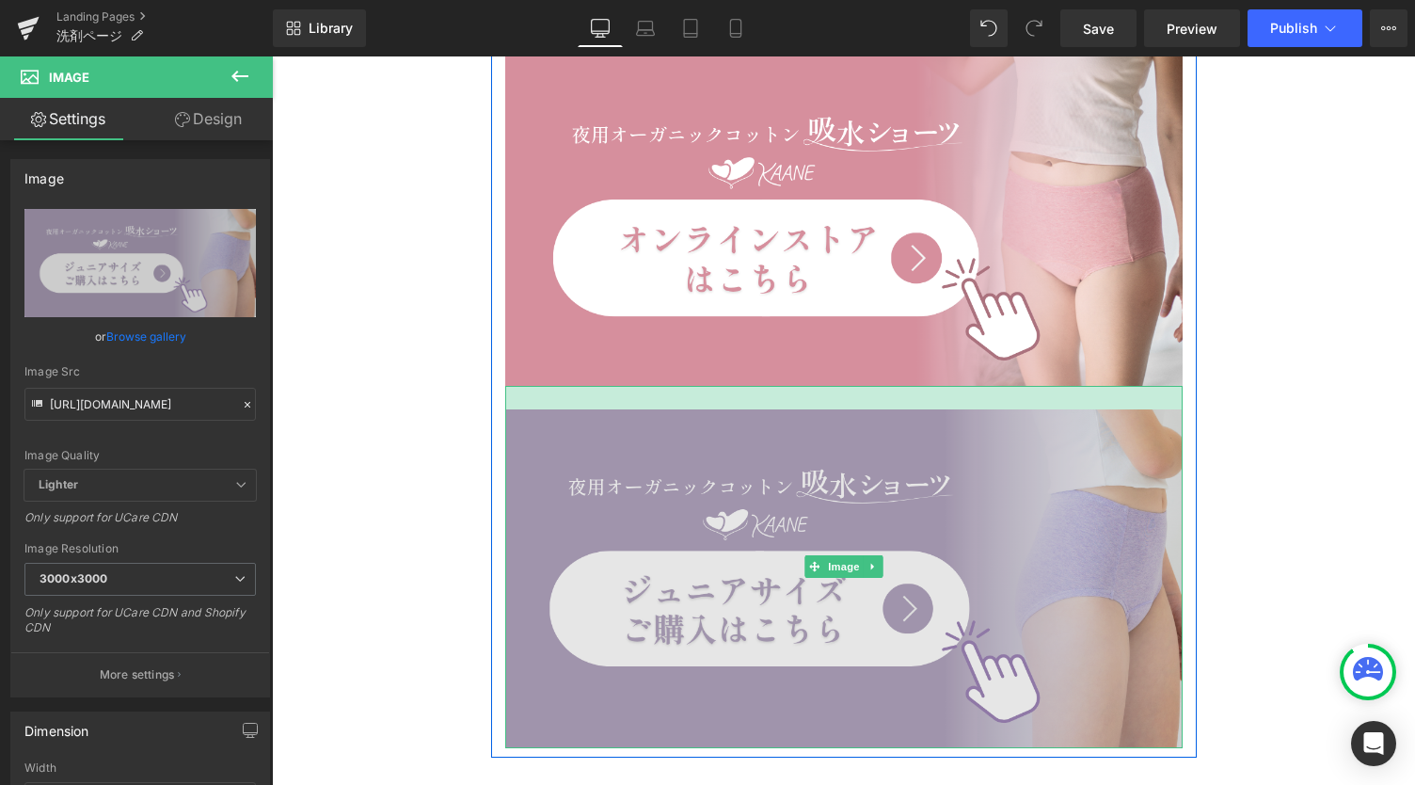
drag, startPoint x: 826, startPoint y: 387, endPoint x: 824, endPoint y: 409, distance: 22.7
click at [824, 409] on div "Image" at bounding box center [844, 567] width 678 height 362
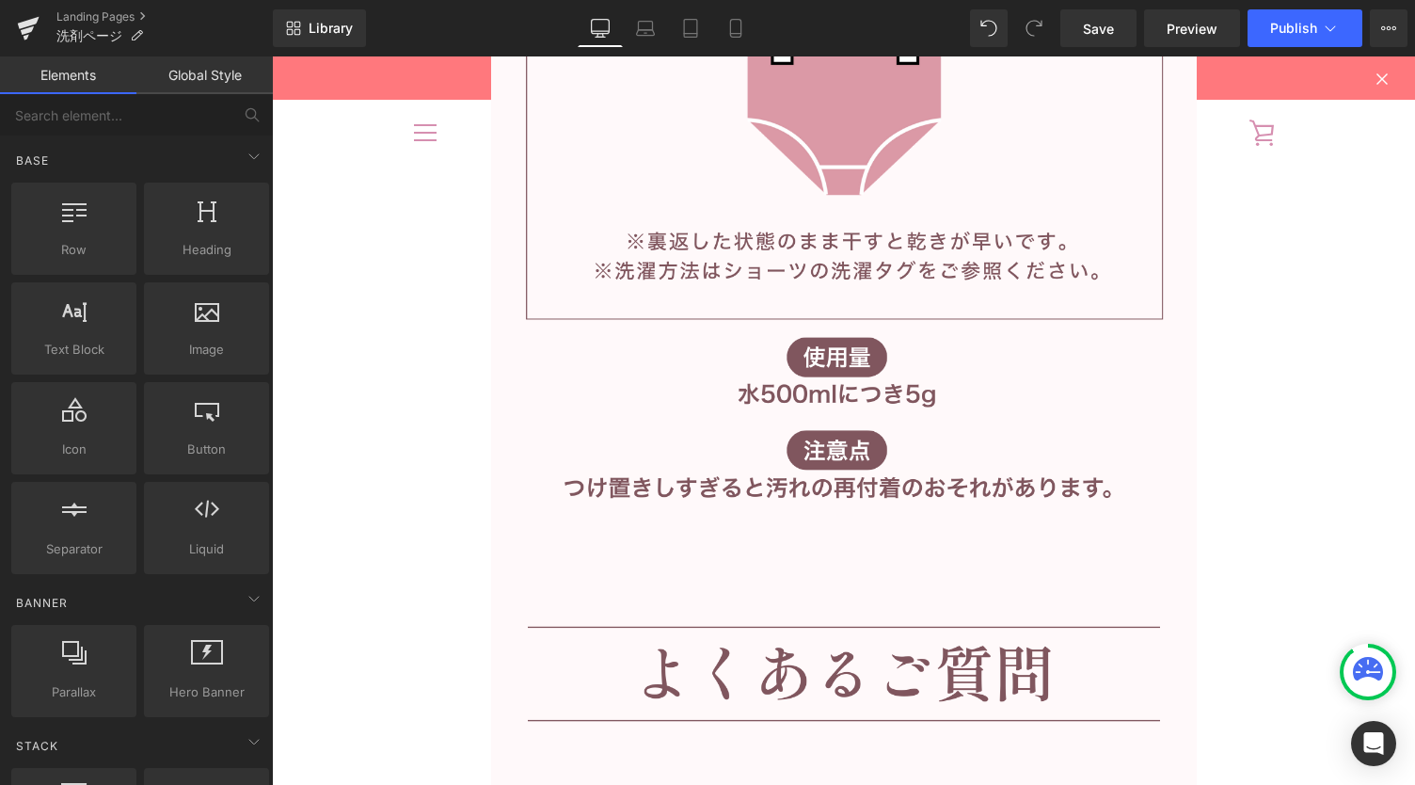
scroll to position [14055, 0]
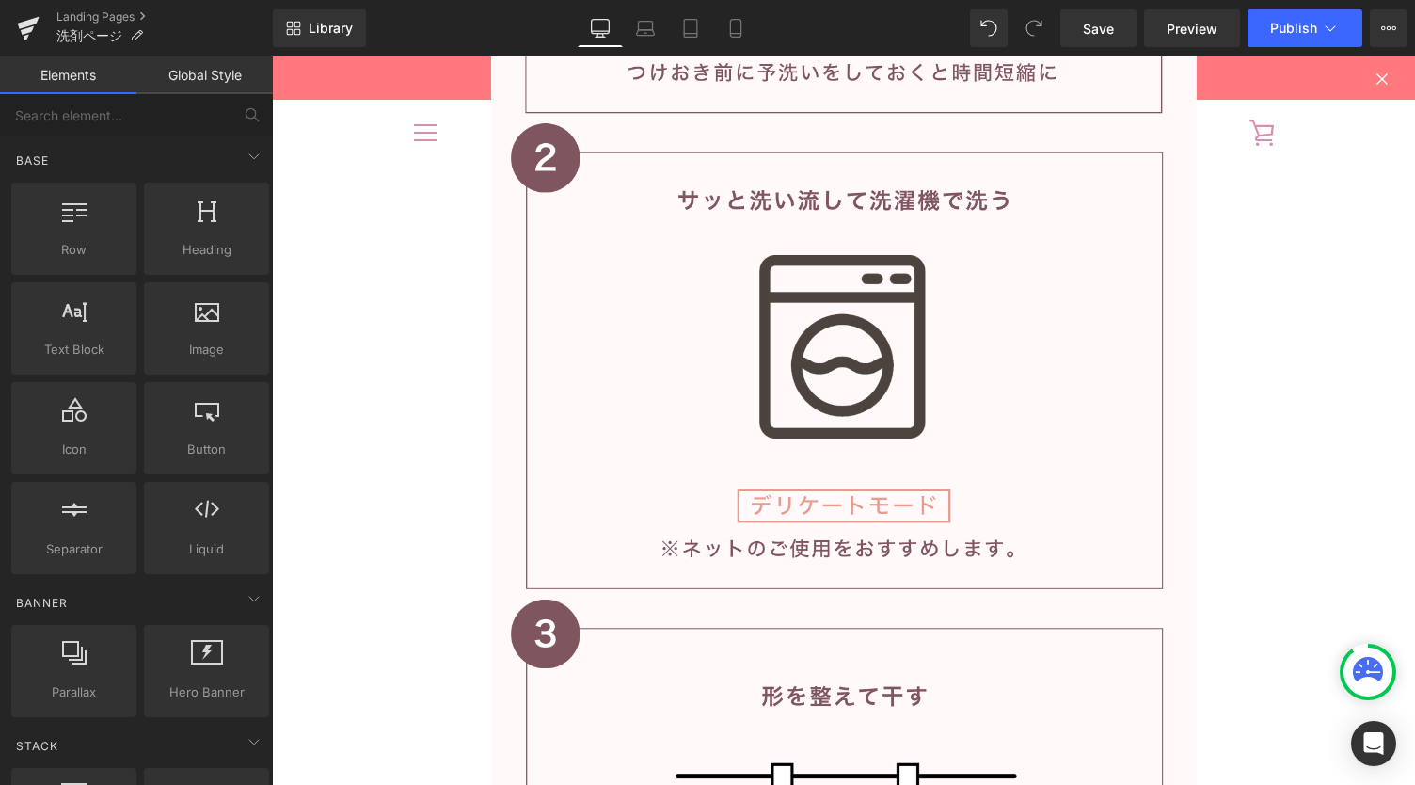
click at [1105, 48] on div "Library Desktop Desktop Laptop Tablet Mobile Save Preview Publish Scheduled Vie…" at bounding box center [844, 28] width 1143 height 56
click at [1107, 36] on span "Save" at bounding box center [1098, 29] width 31 height 20
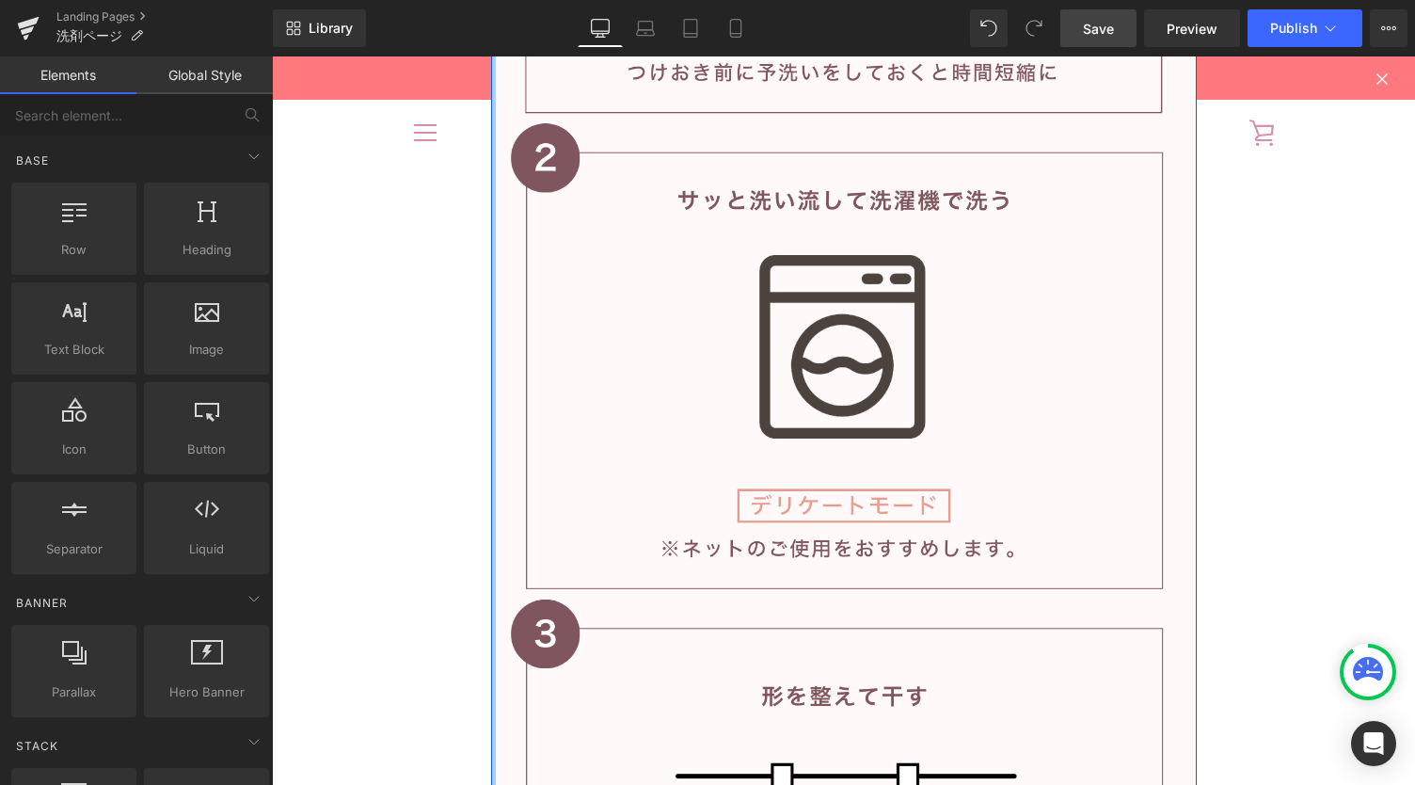
click at [491, 305] on div at bounding box center [493, 280] width 5 height 1977
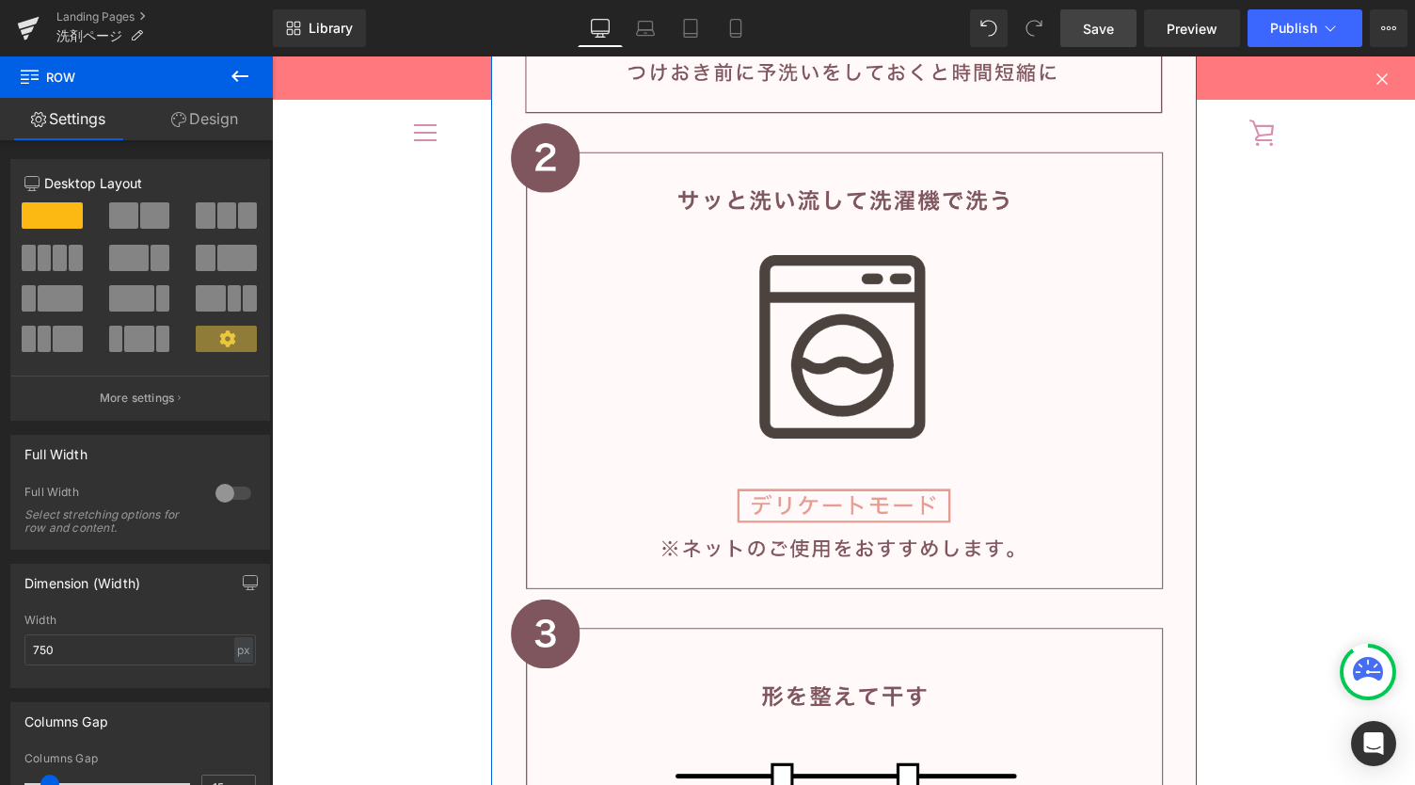
click at [213, 114] on link "Design" at bounding box center [204, 119] width 136 height 42
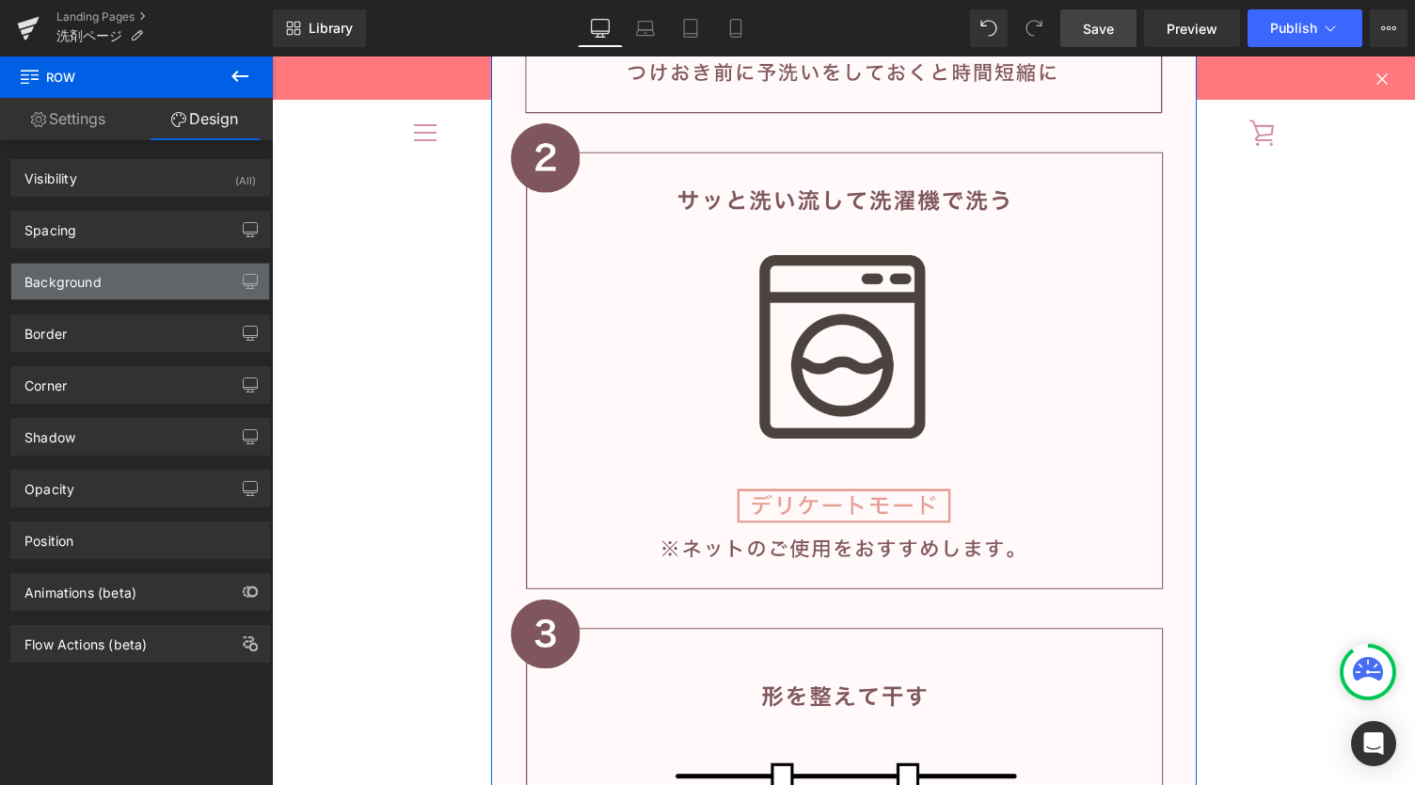
click at [120, 278] on div "Background" at bounding box center [140, 282] width 258 height 36
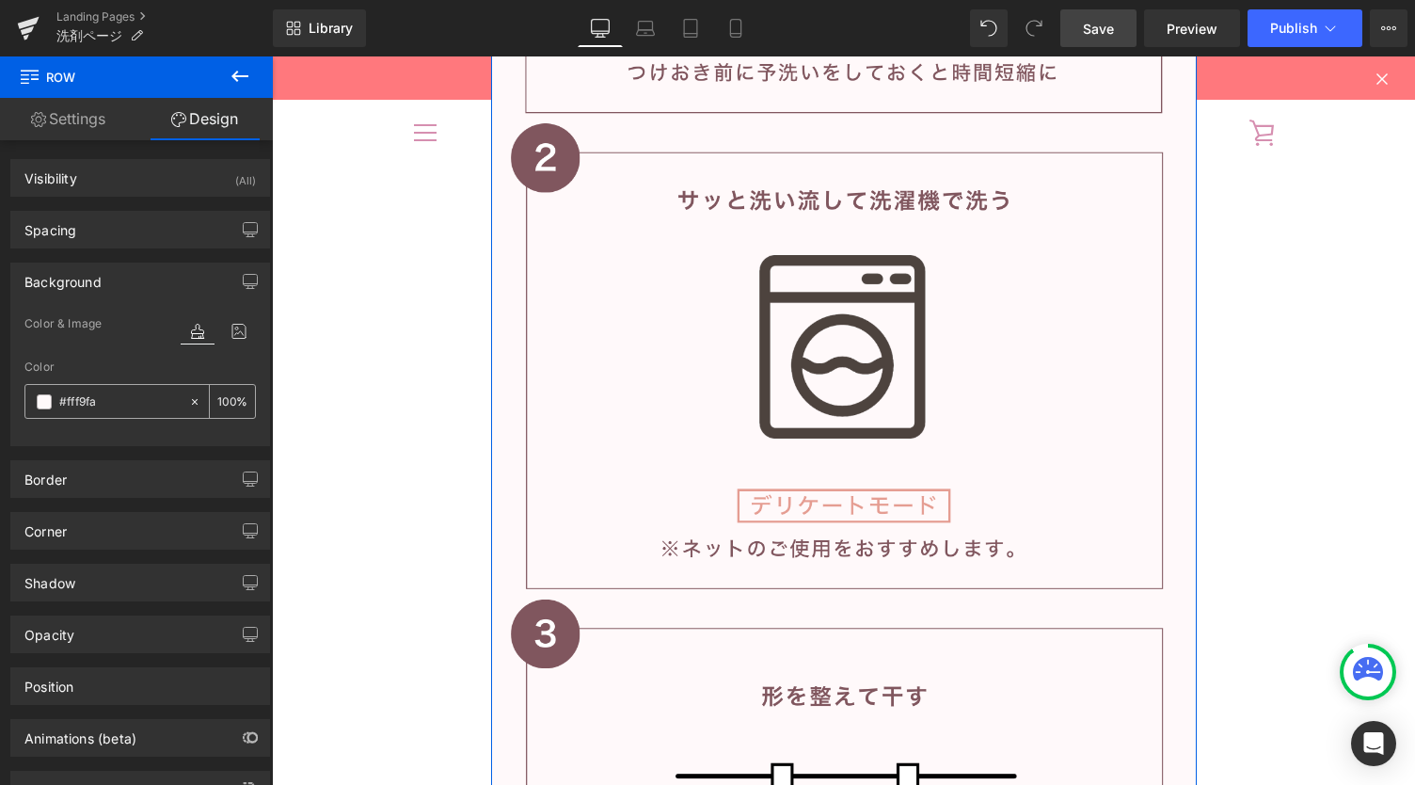
click at [107, 398] on input "#fff9fa" at bounding box center [119, 402] width 120 height 21
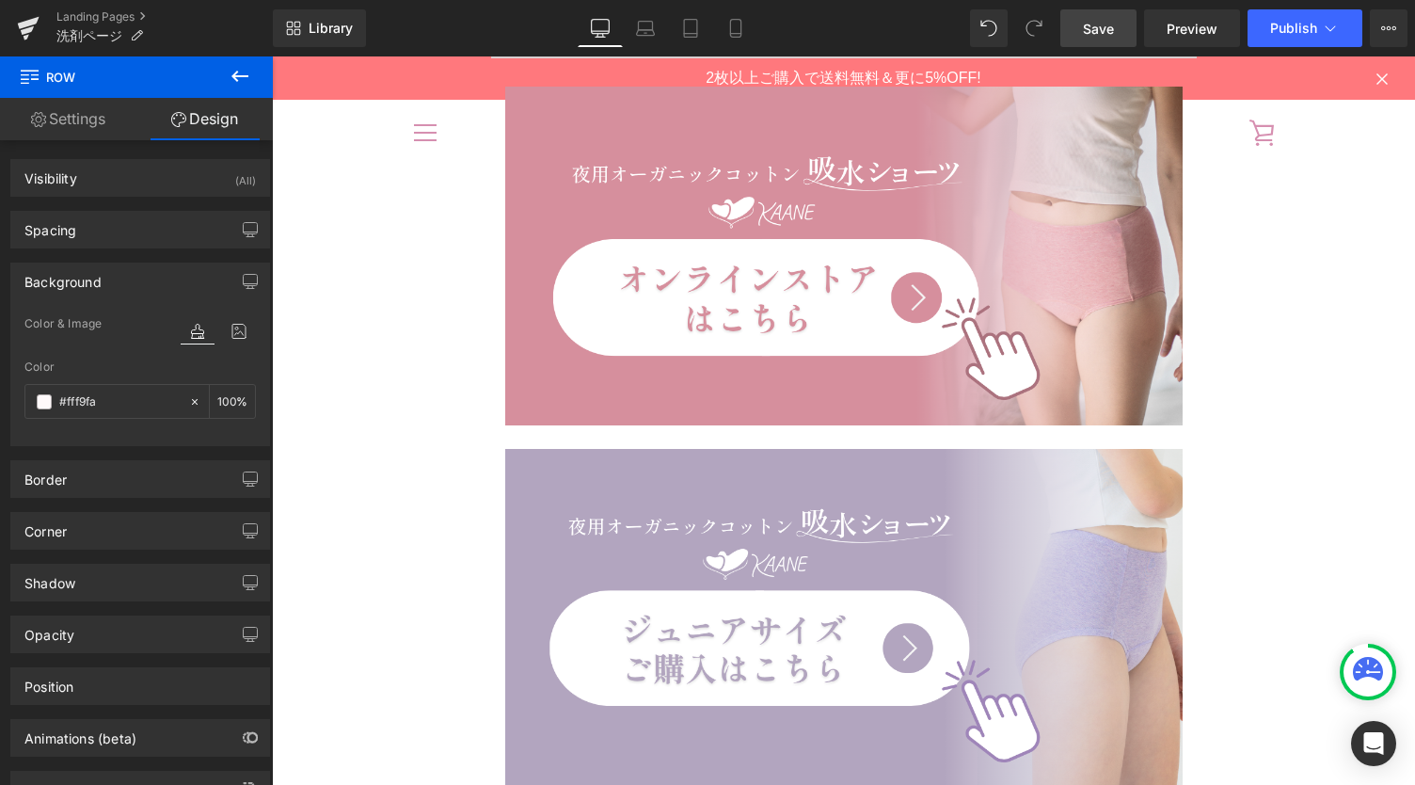
scroll to position [18657, 0]
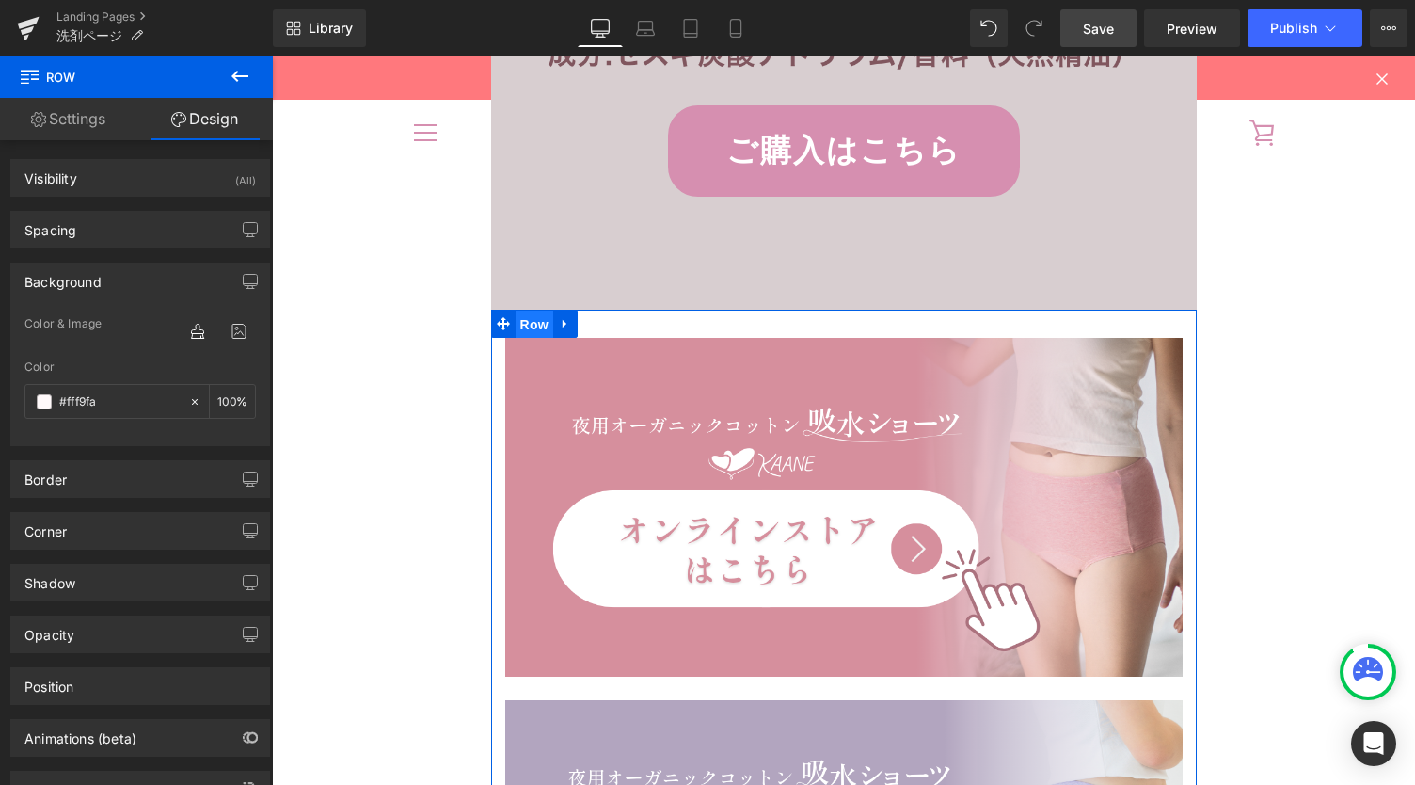
click at [525, 325] on span "Row" at bounding box center [535, 325] width 38 height 28
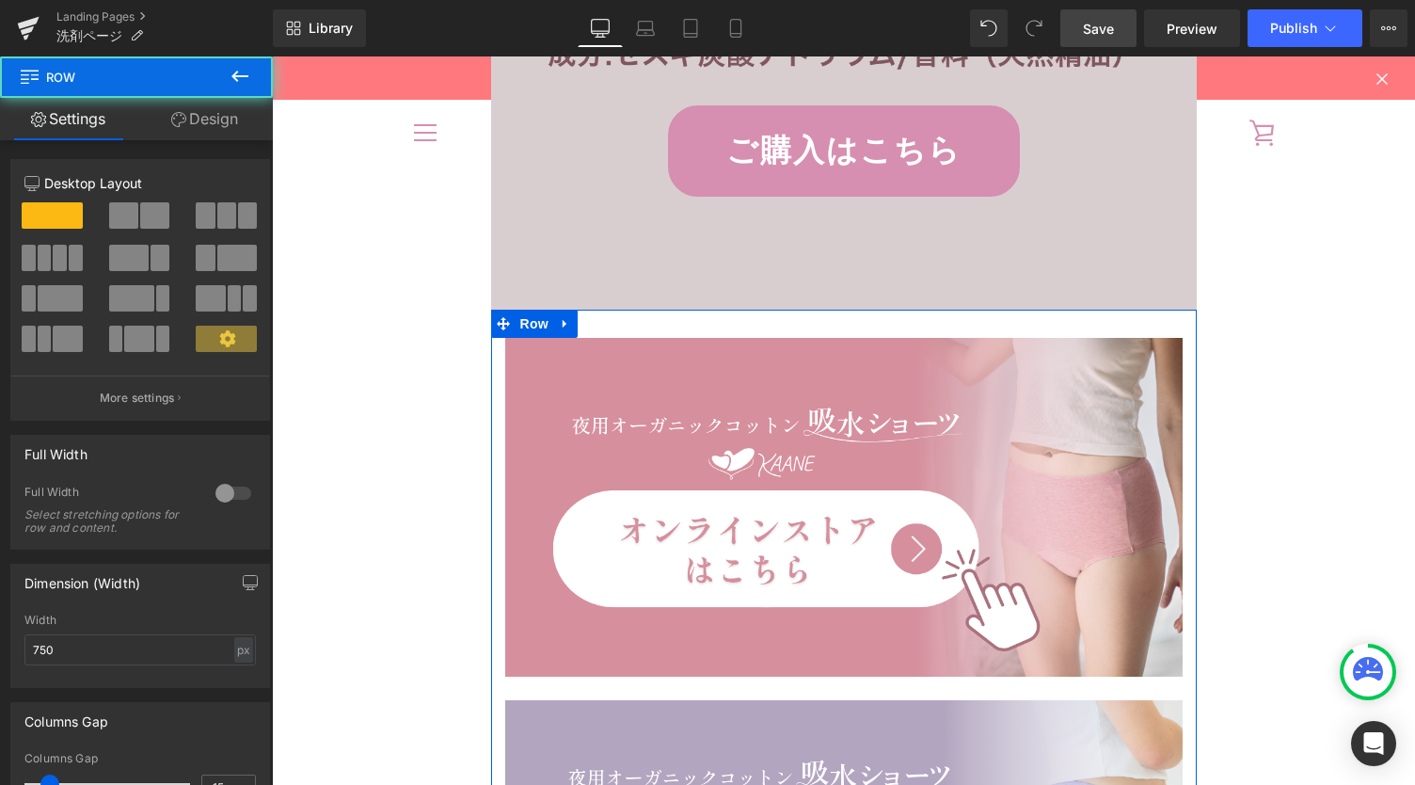
click at [188, 120] on link "Design" at bounding box center [204, 119] width 136 height 42
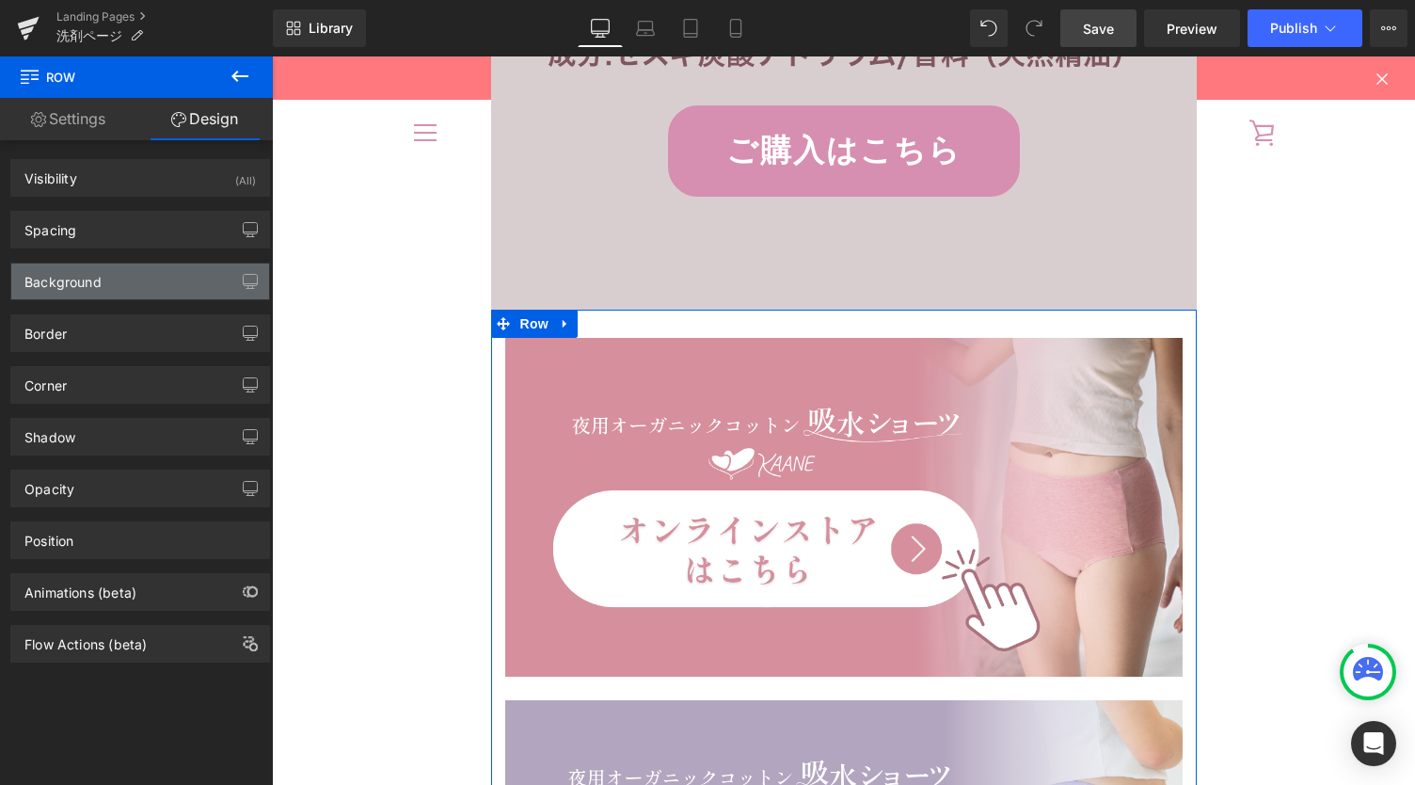
type input "transparent"
type input "0"
click at [107, 280] on div "Background" at bounding box center [140, 282] width 258 height 36
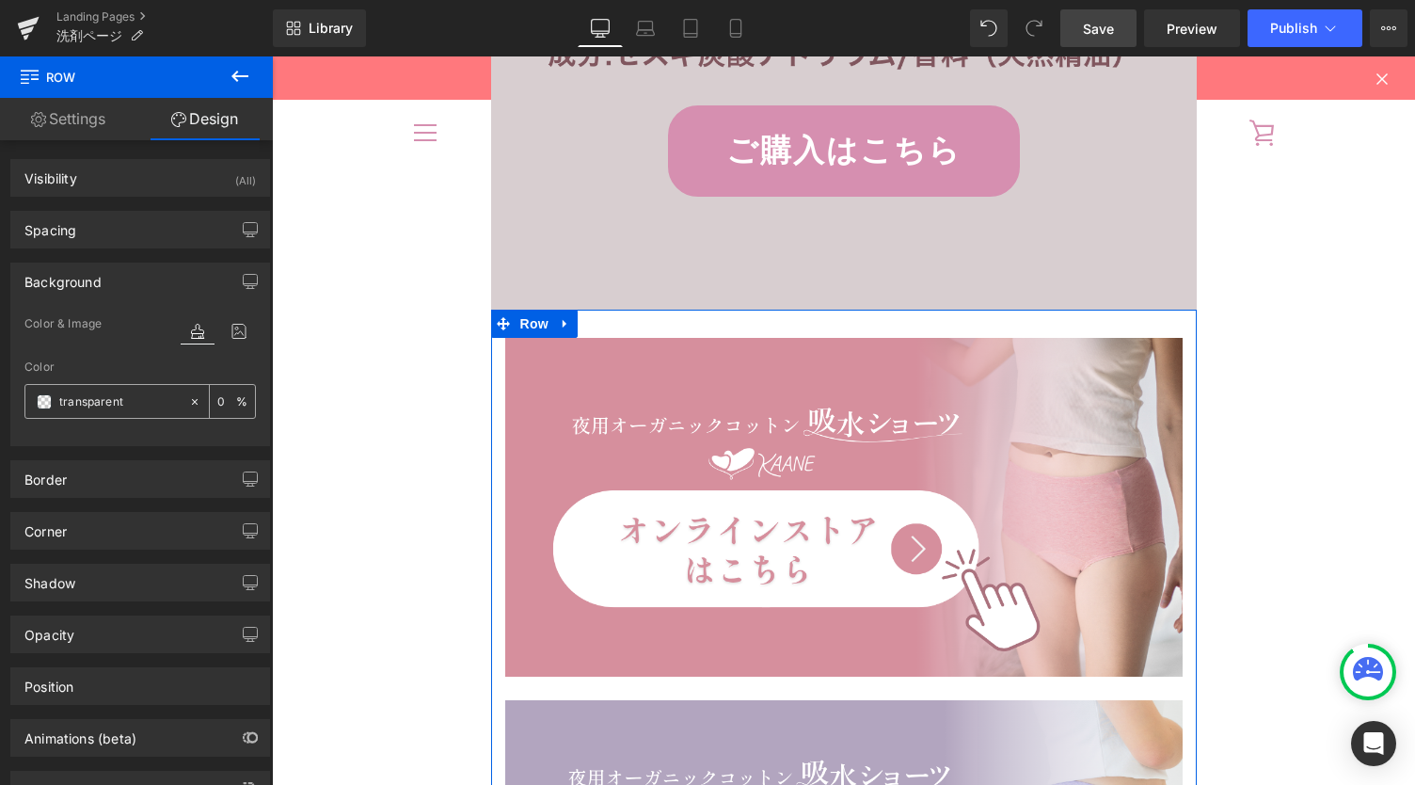
click at [117, 410] on div "transparent" at bounding box center [106, 401] width 163 height 33
click at [117, 394] on input "transparent" at bounding box center [119, 402] width 120 height 21
paste input "#fff9fa"
type input "#fff9fa"
type input "100"
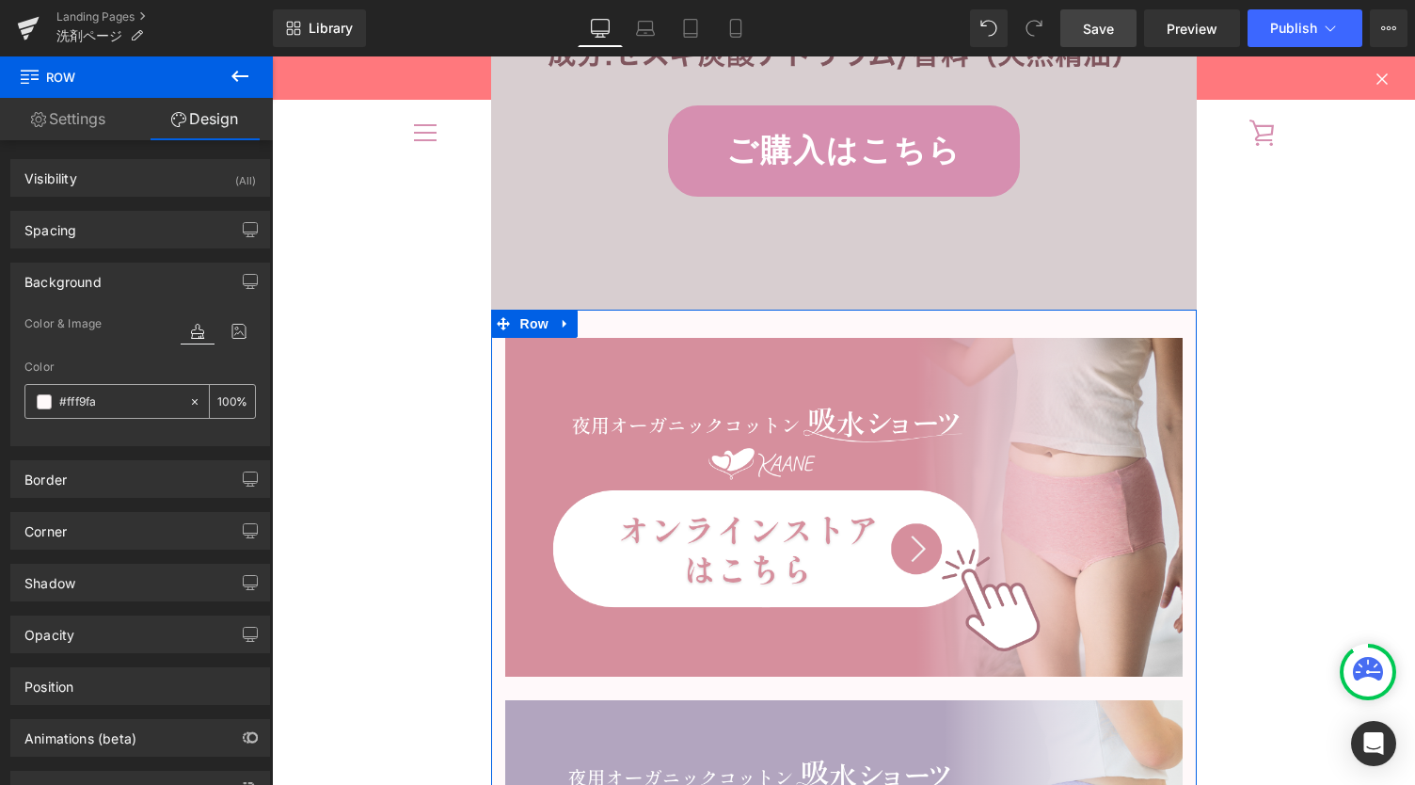
type input "#fff9fa"
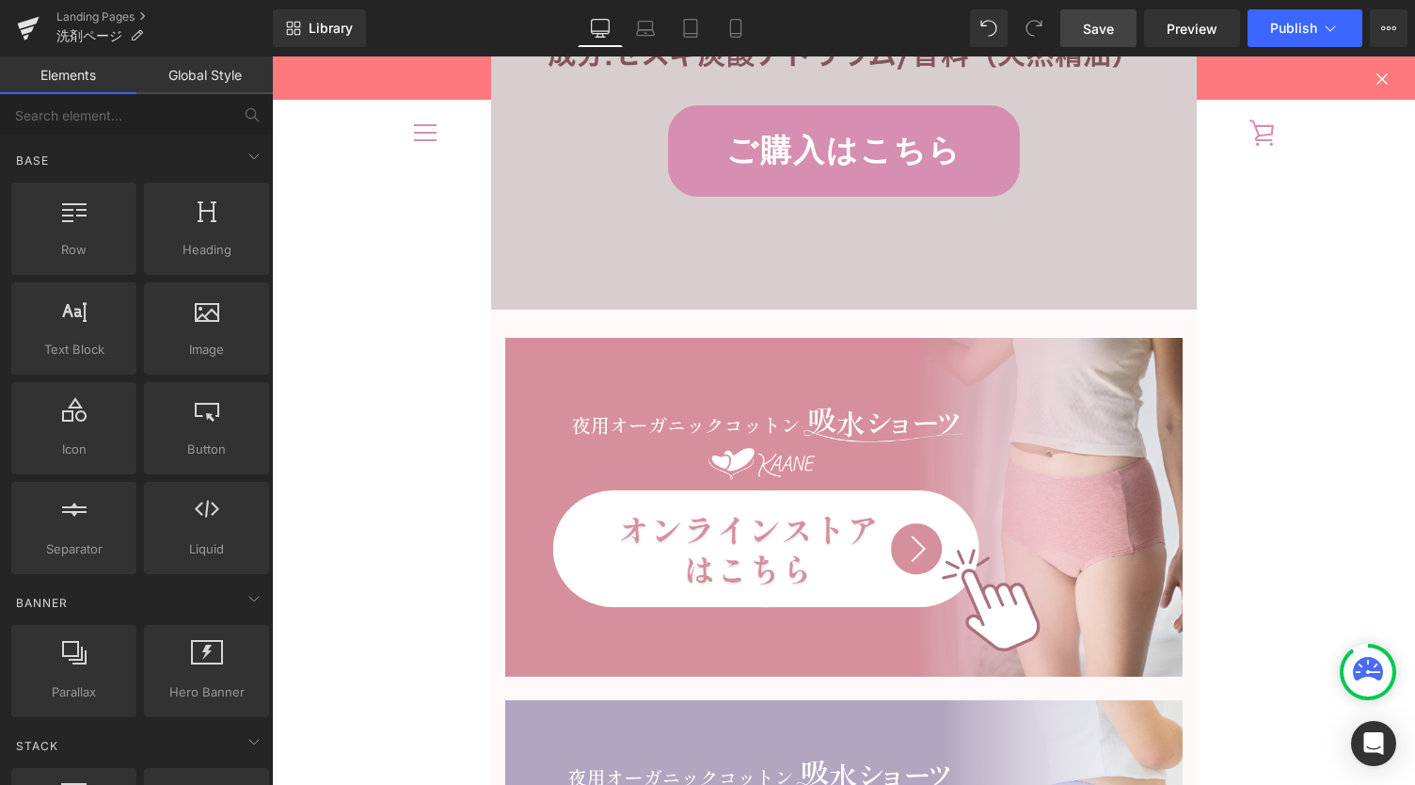
click at [1111, 25] on span "Save" at bounding box center [1098, 29] width 31 height 20
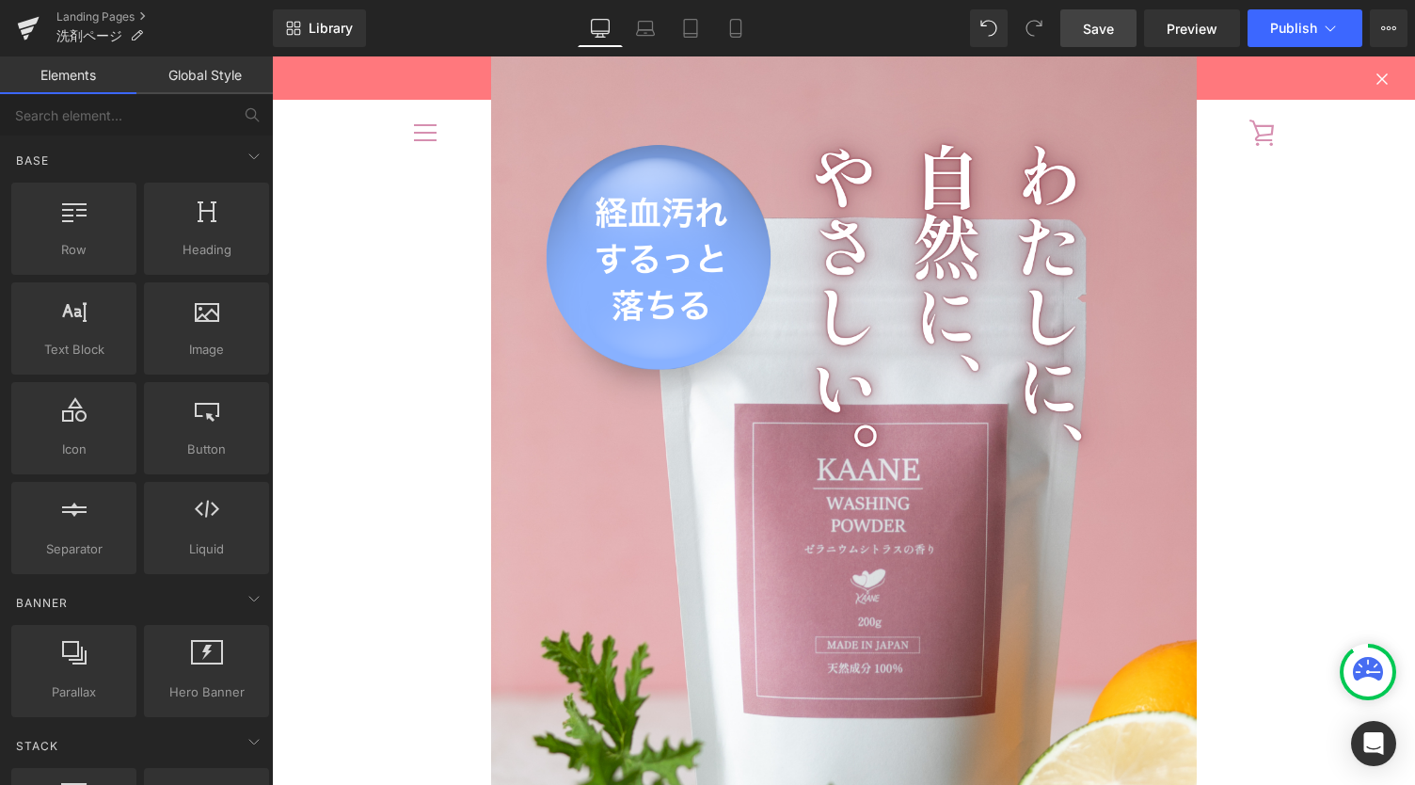
scroll to position [0, 0]
